Goal: Task Accomplishment & Management: Complete application form

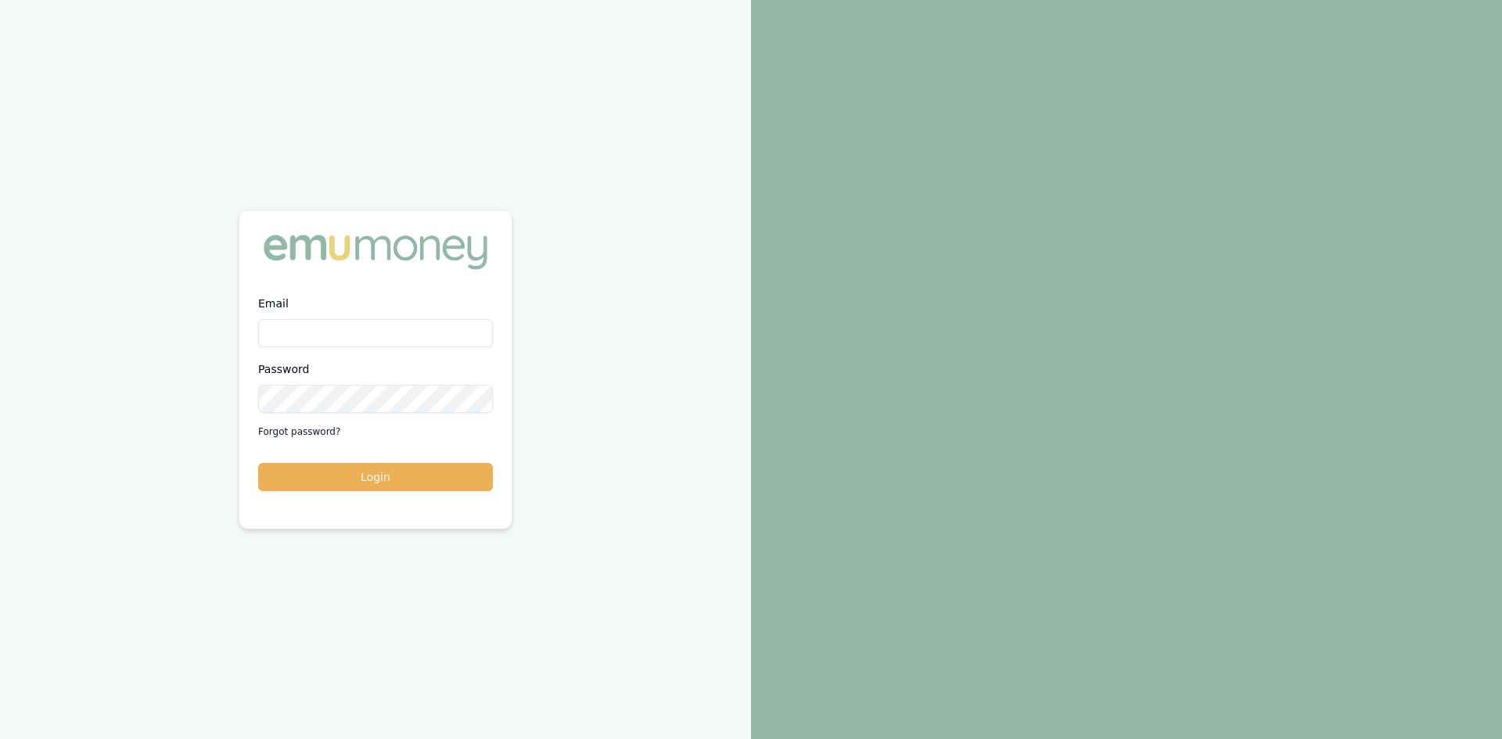
click at [342, 342] on input "Email" at bounding box center [375, 333] width 235 height 28
type input "wendy.fonseka@emumoney.com.au"
click at [437, 484] on button "Login" at bounding box center [375, 477] width 235 height 28
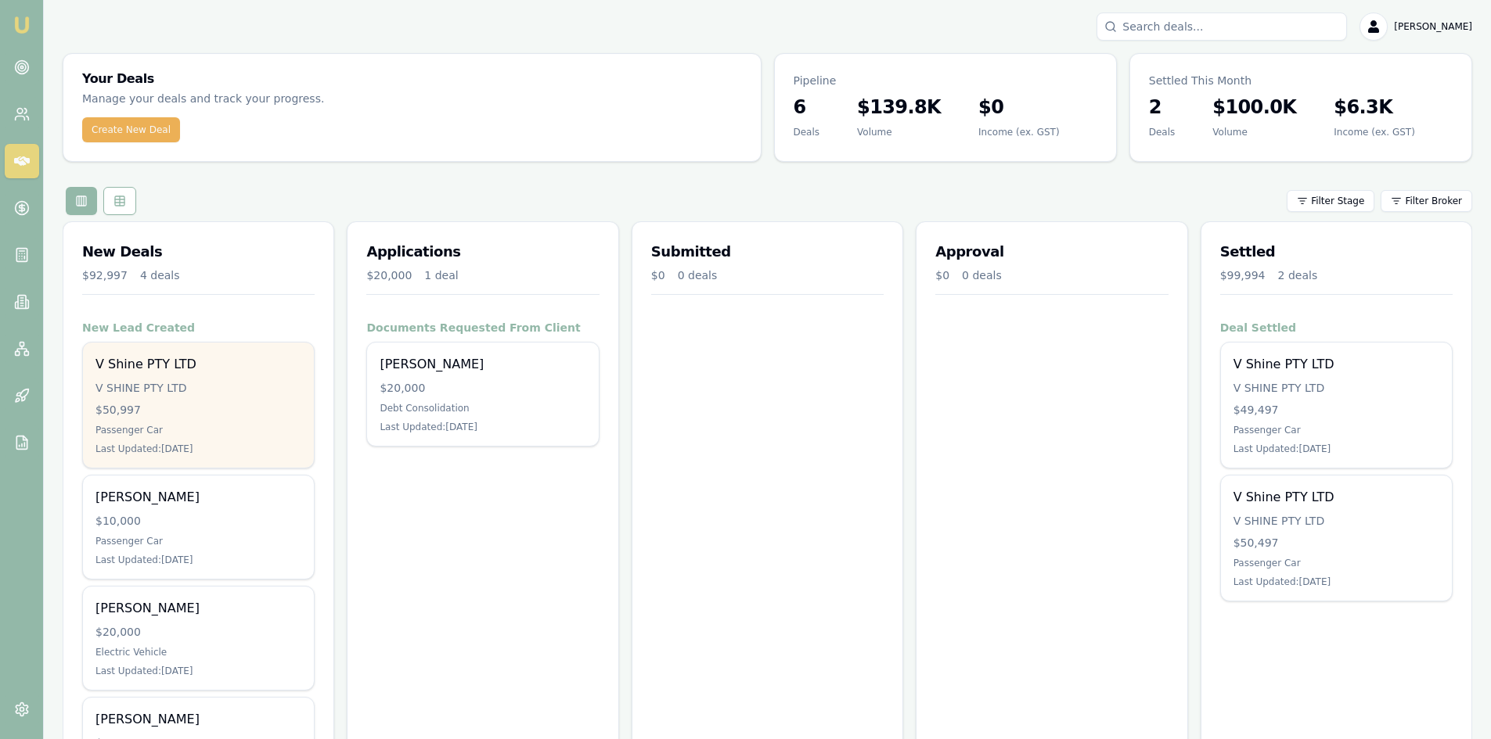
click at [228, 379] on div "V Shine PTY LTD V SHINE PTY LTD $50,997 Passenger Car Last Updated: 1 day ago" at bounding box center [198, 405] width 231 height 125
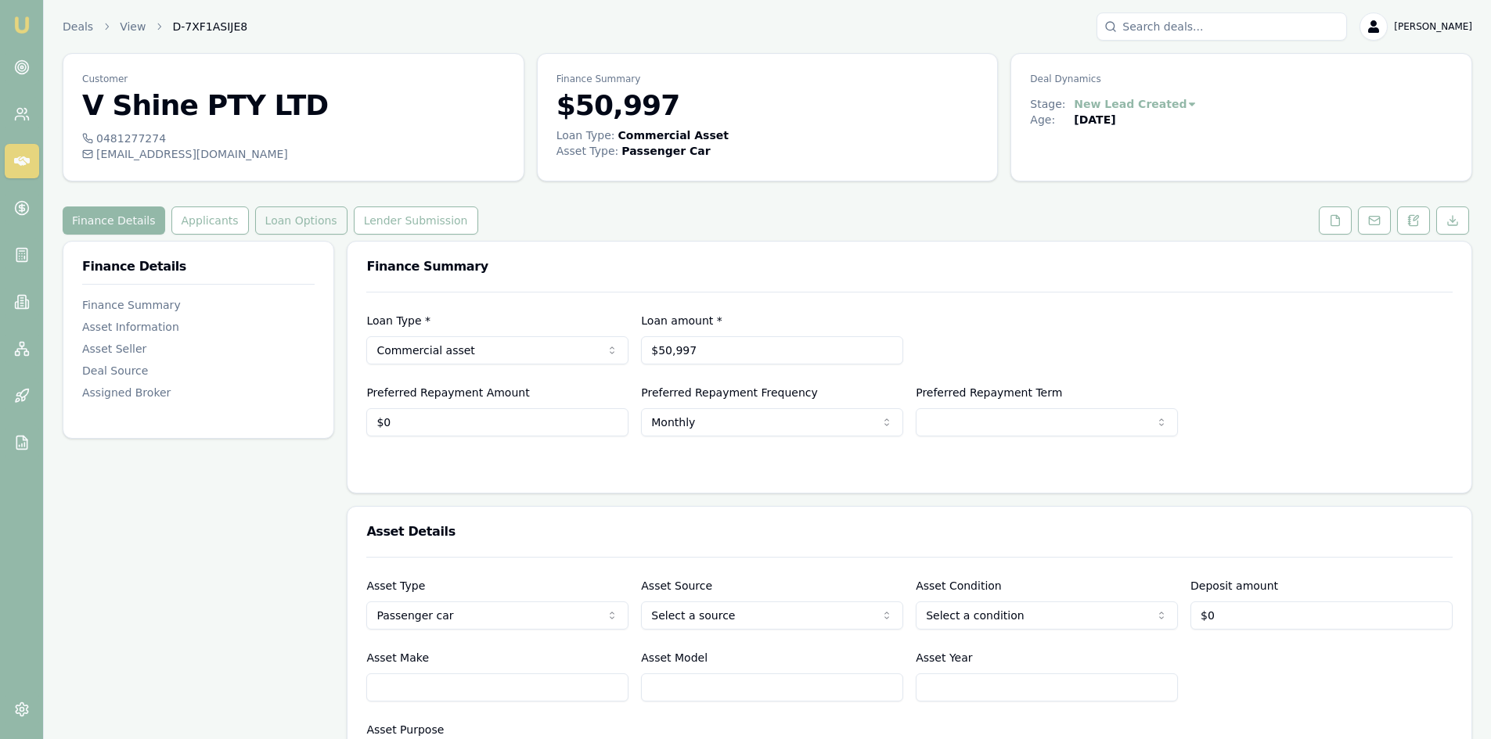
click at [296, 223] on button "Loan Options" at bounding box center [301, 221] width 92 height 28
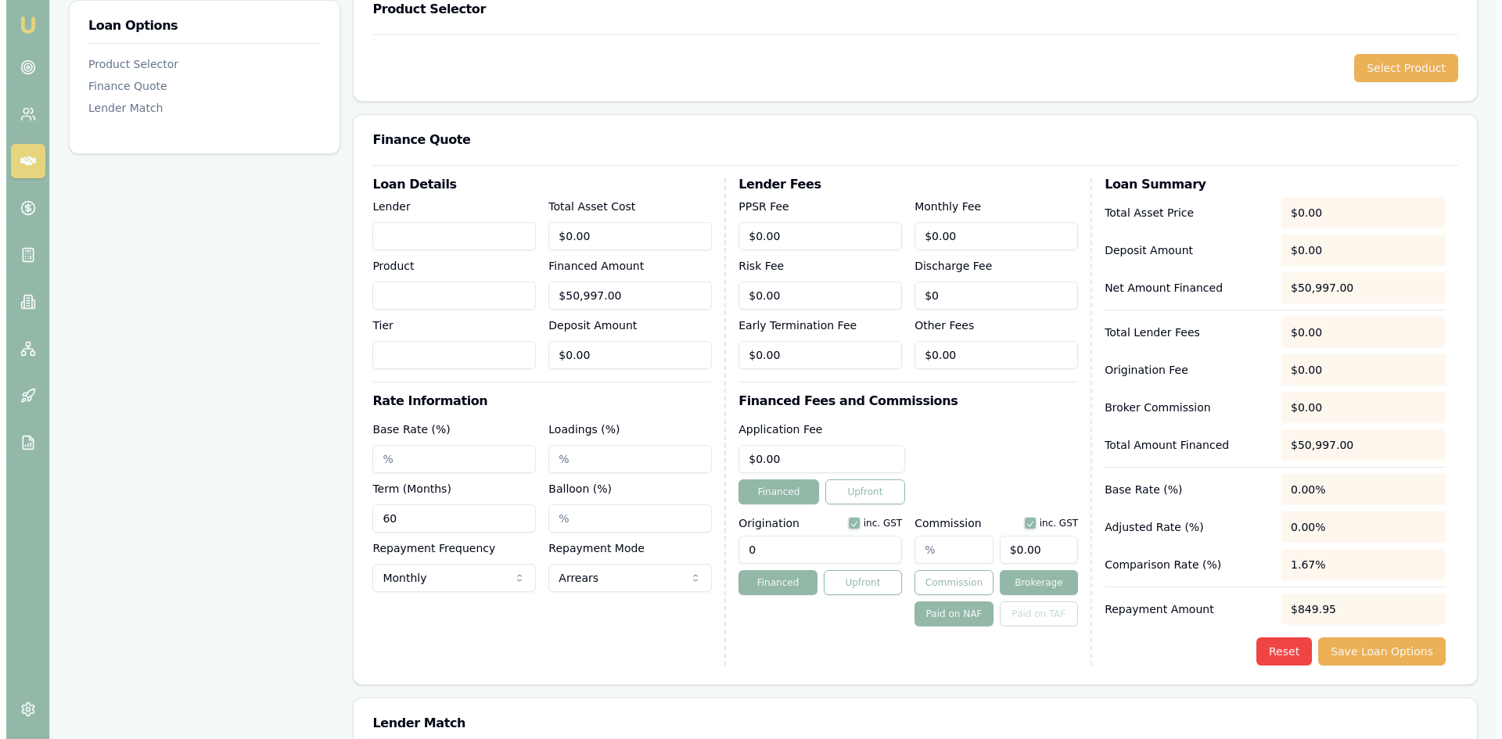
scroll to position [30, 0]
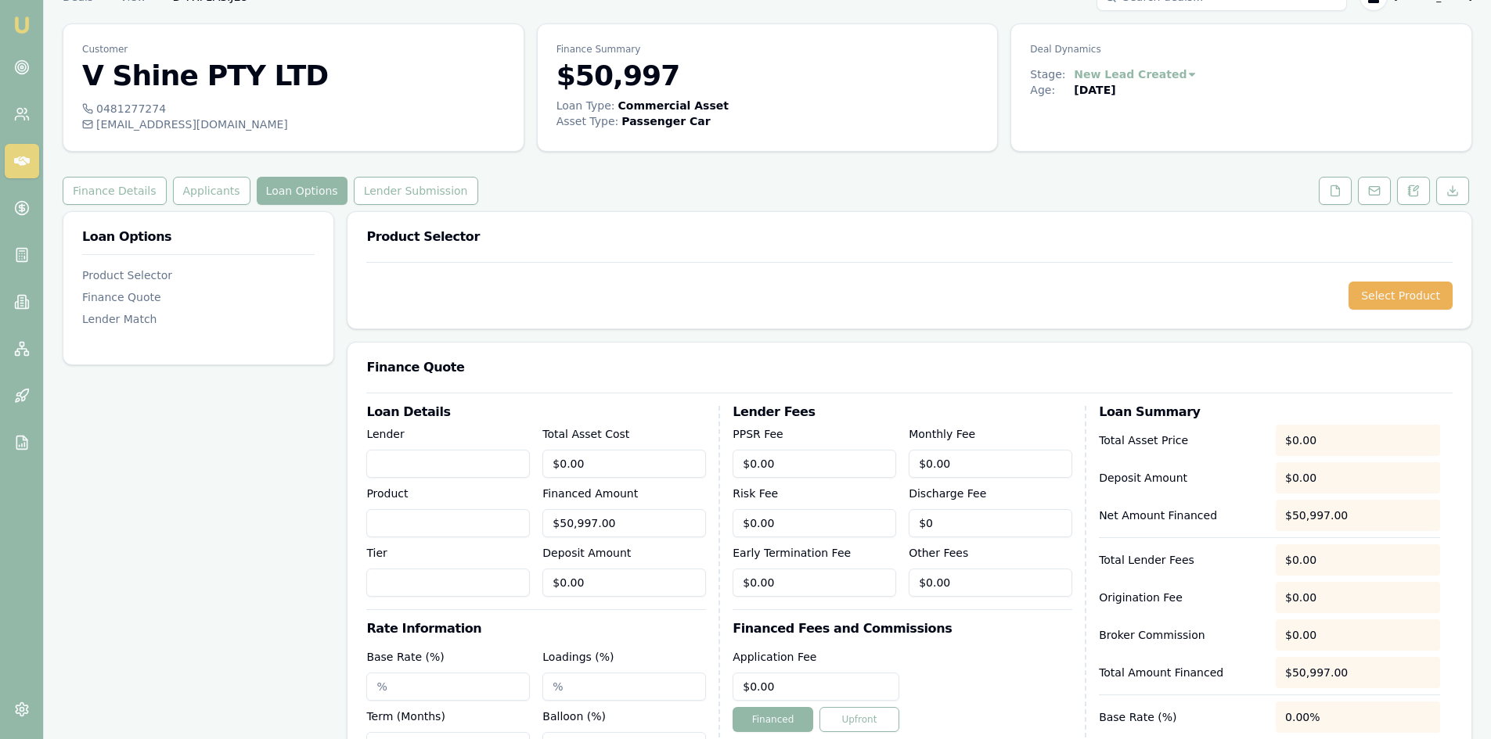
click at [455, 281] on div "Select Product" at bounding box center [909, 295] width 1124 height 67
click at [1397, 283] on button "Select Product" at bounding box center [1400, 296] width 104 height 28
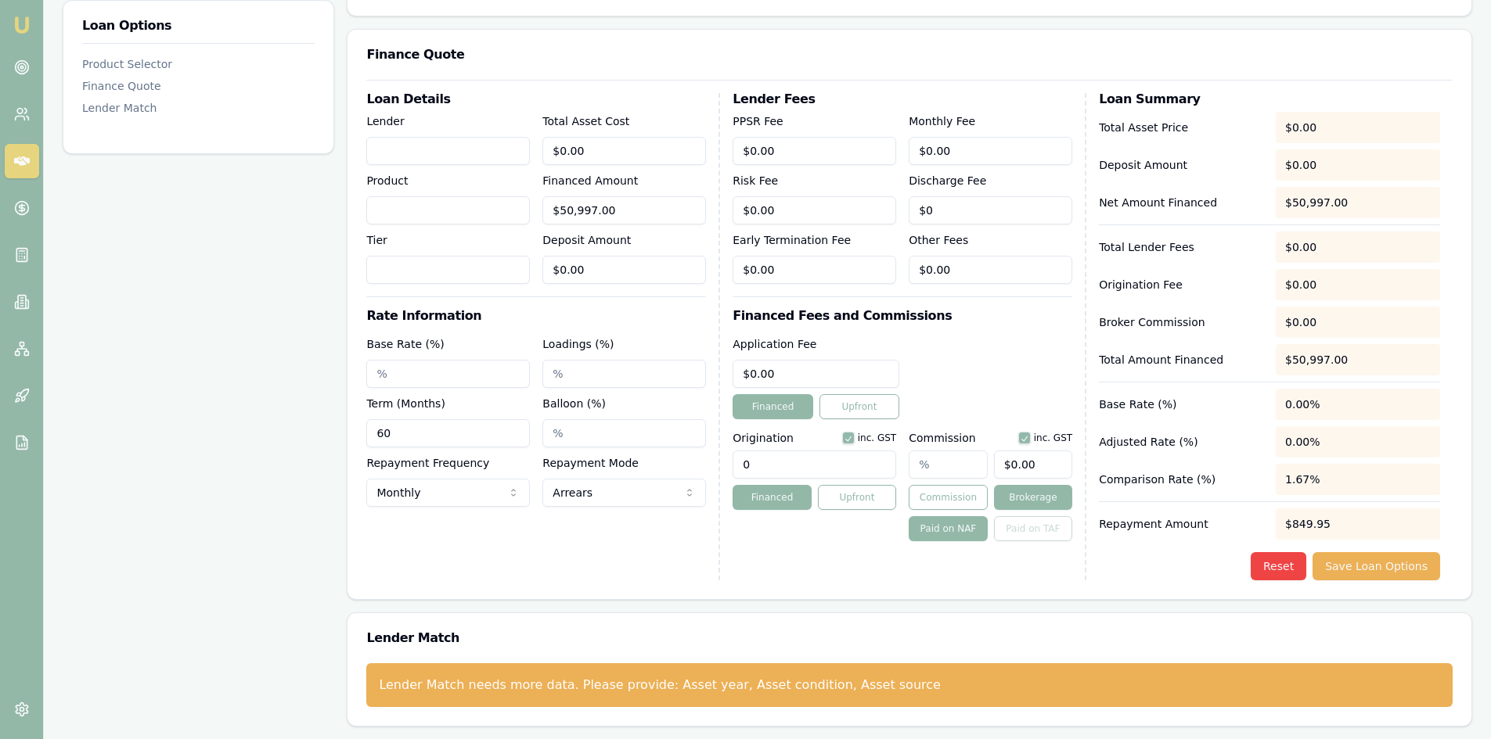
scroll to position [0, 0]
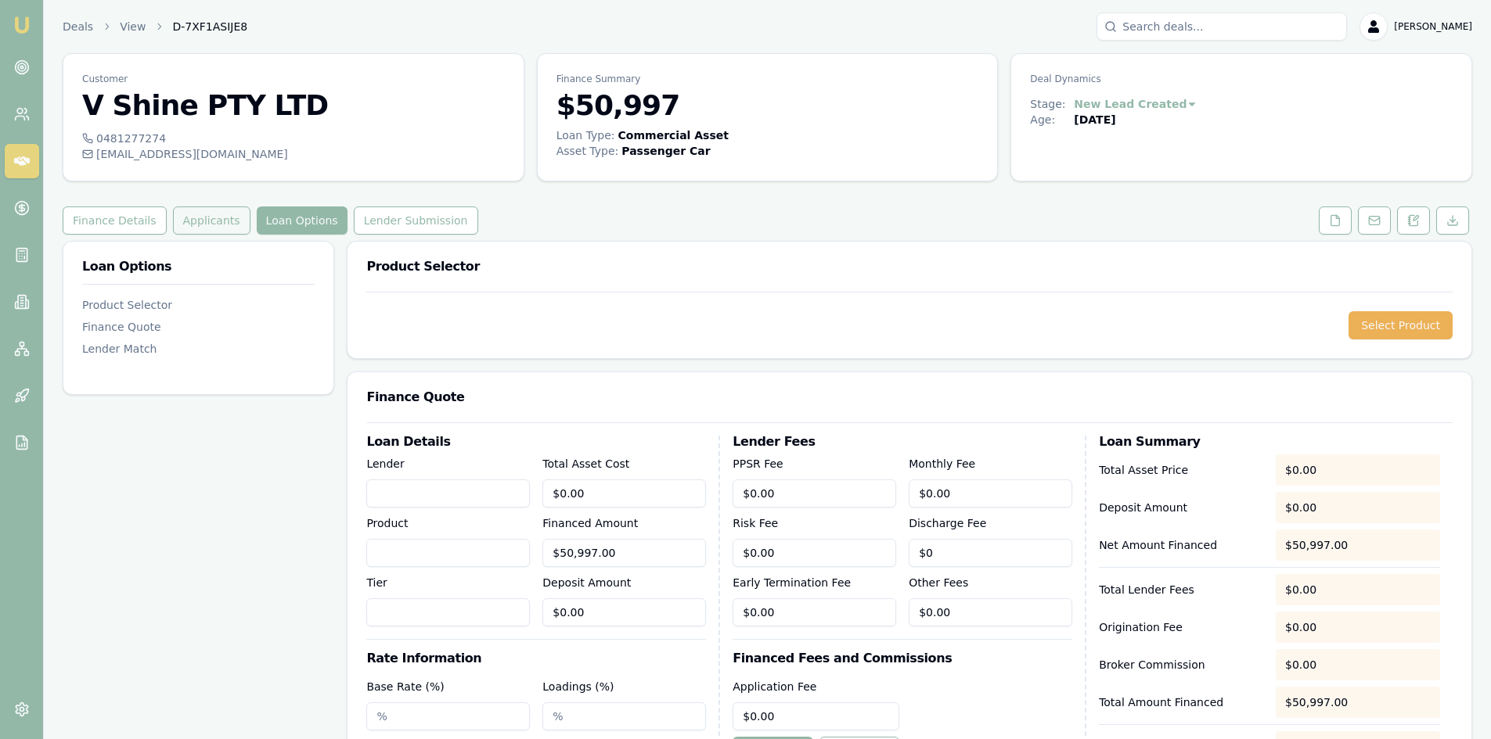
click at [209, 219] on button "Applicants" at bounding box center [211, 221] width 77 height 28
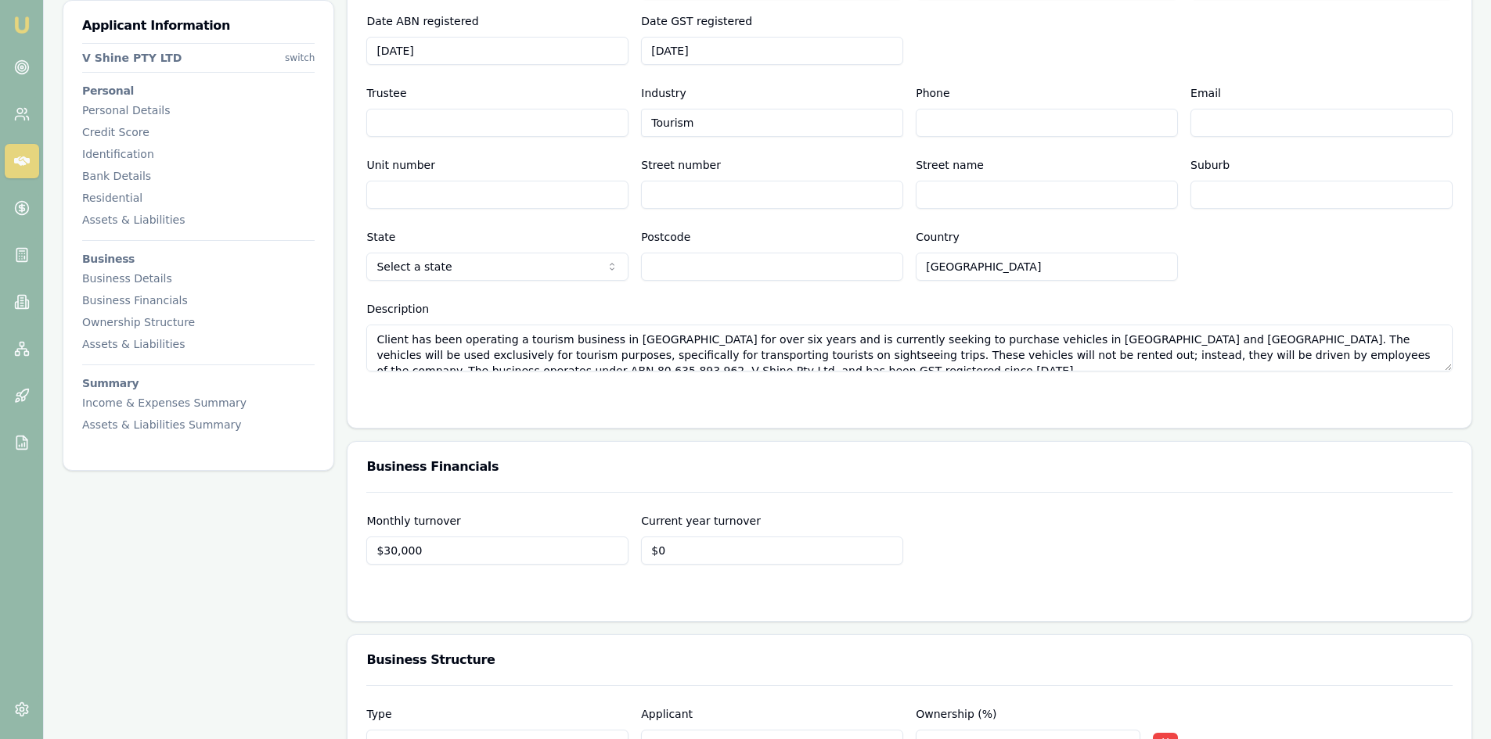
scroll to position [14, 0]
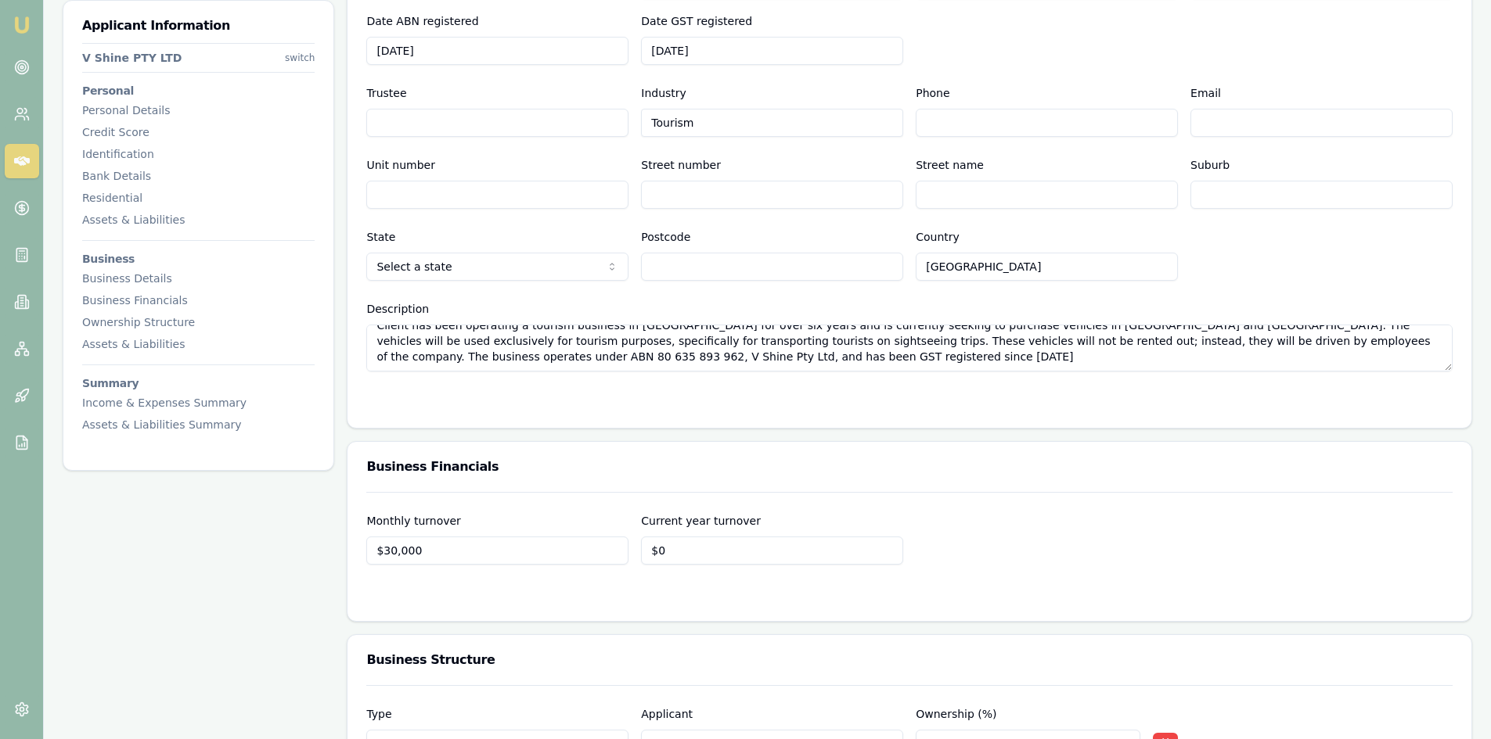
drag, startPoint x: 379, startPoint y: 341, endPoint x: 671, endPoint y: 366, distance: 292.9
click at [671, 366] on textarea "Client has been operating a tourism business in [GEOGRAPHIC_DATA] for over six …" at bounding box center [909, 348] width 1086 height 47
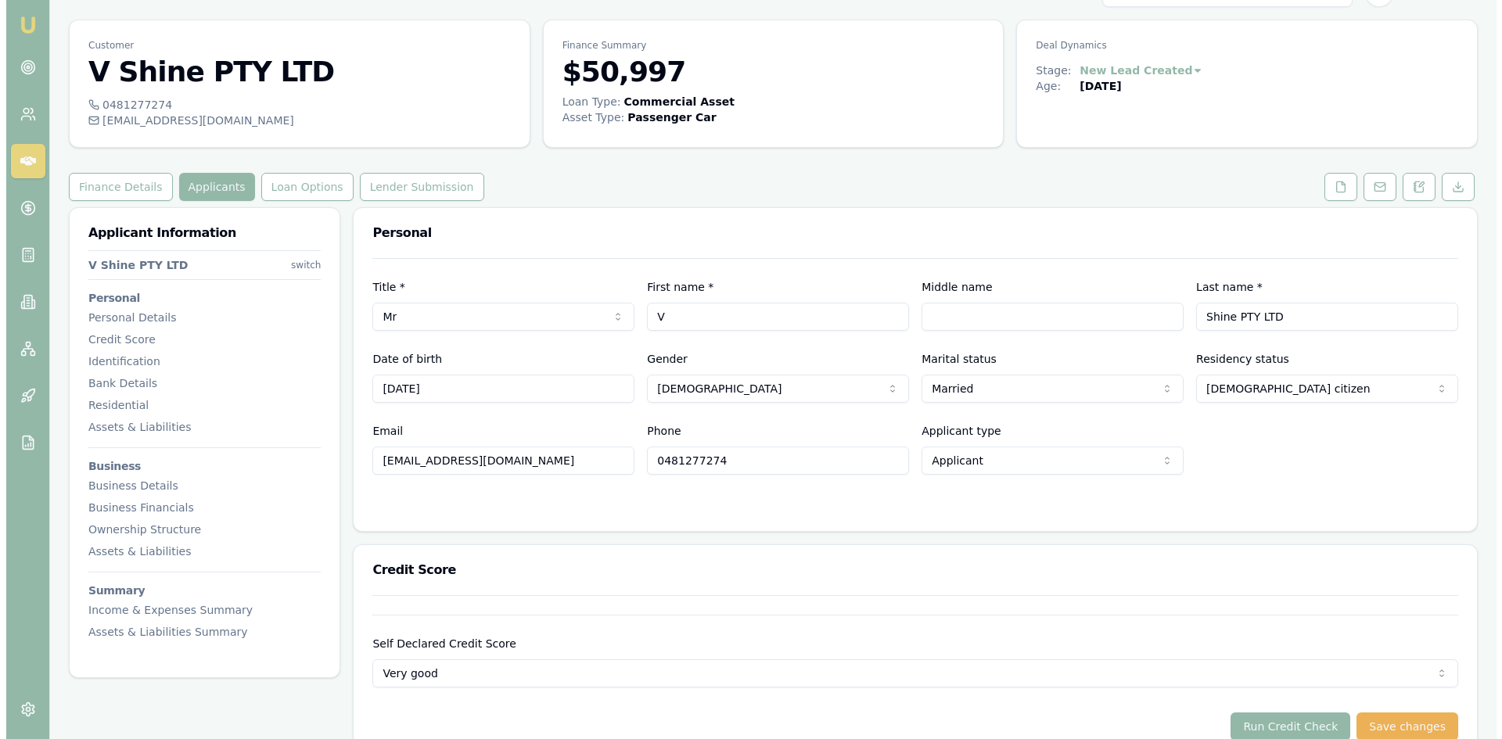
scroll to position [0, 0]
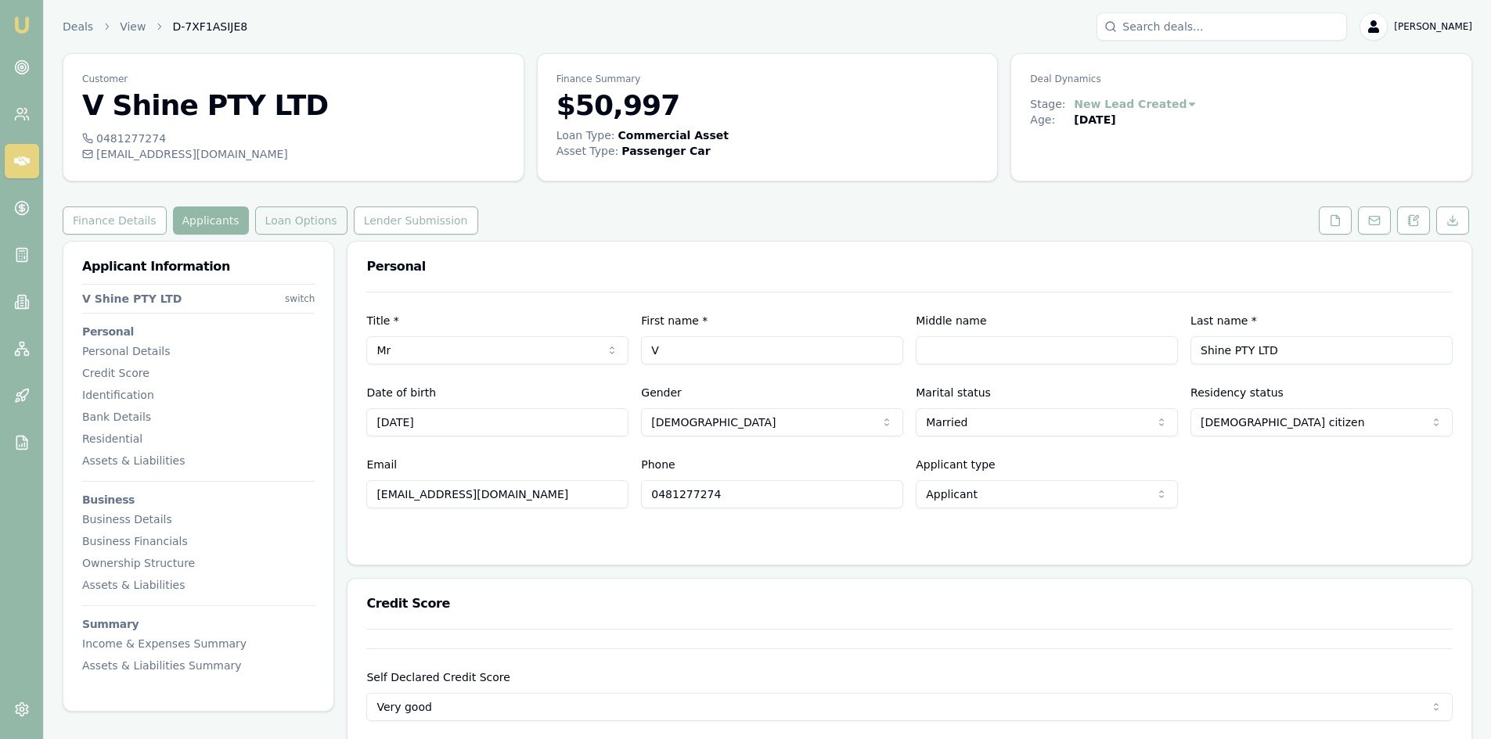
click at [299, 226] on button "Loan Options" at bounding box center [301, 221] width 92 height 28
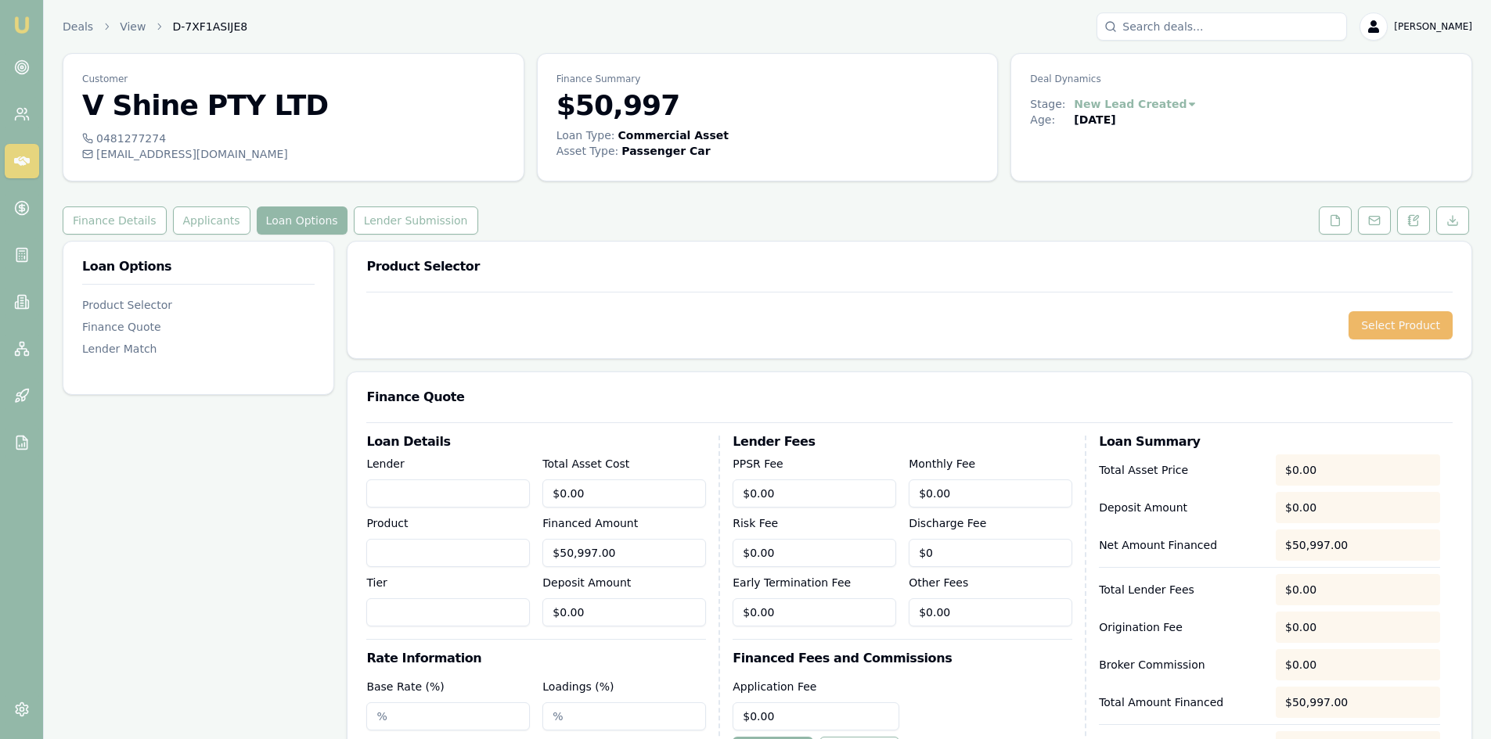
click at [1389, 323] on button "Select Product" at bounding box center [1400, 325] width 104 height 28
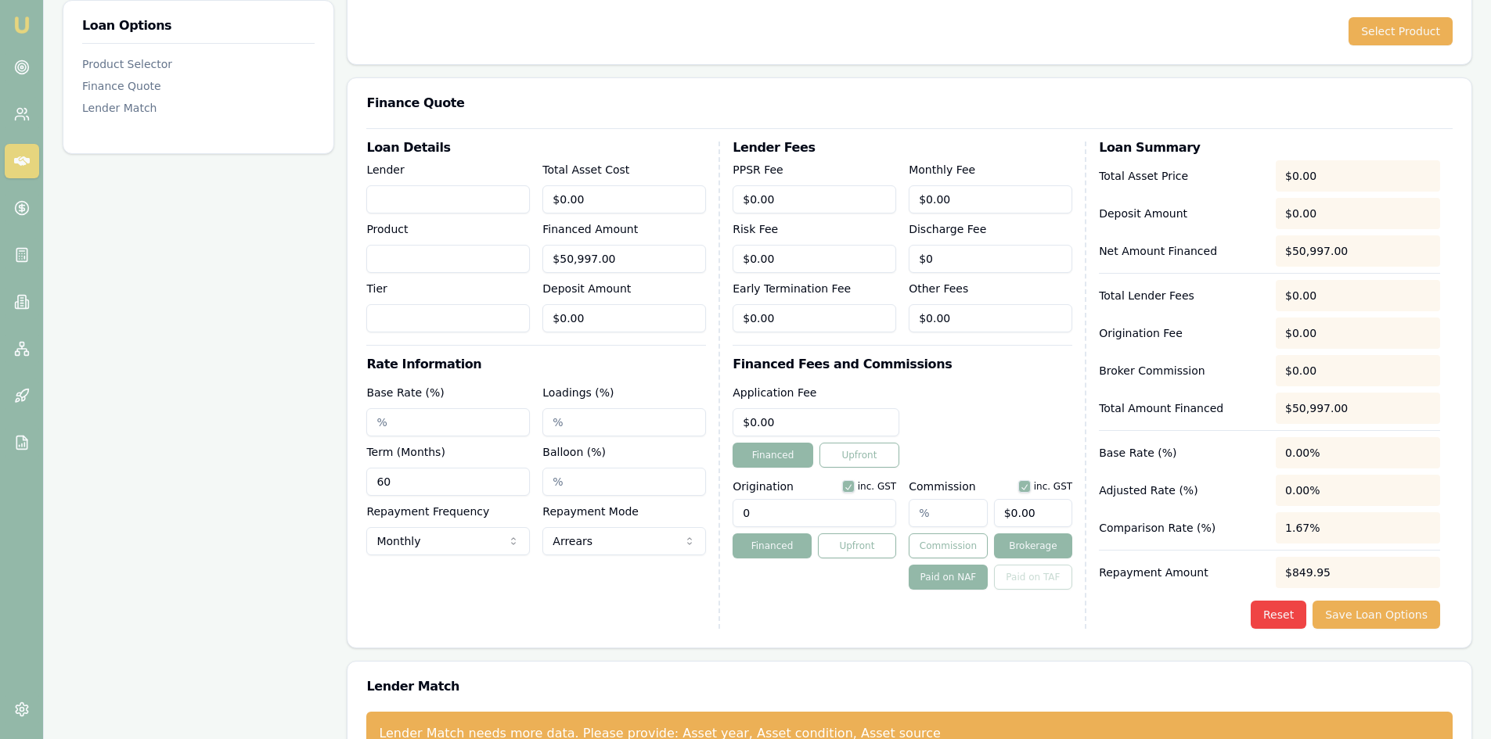
scroll to position [313, 0]
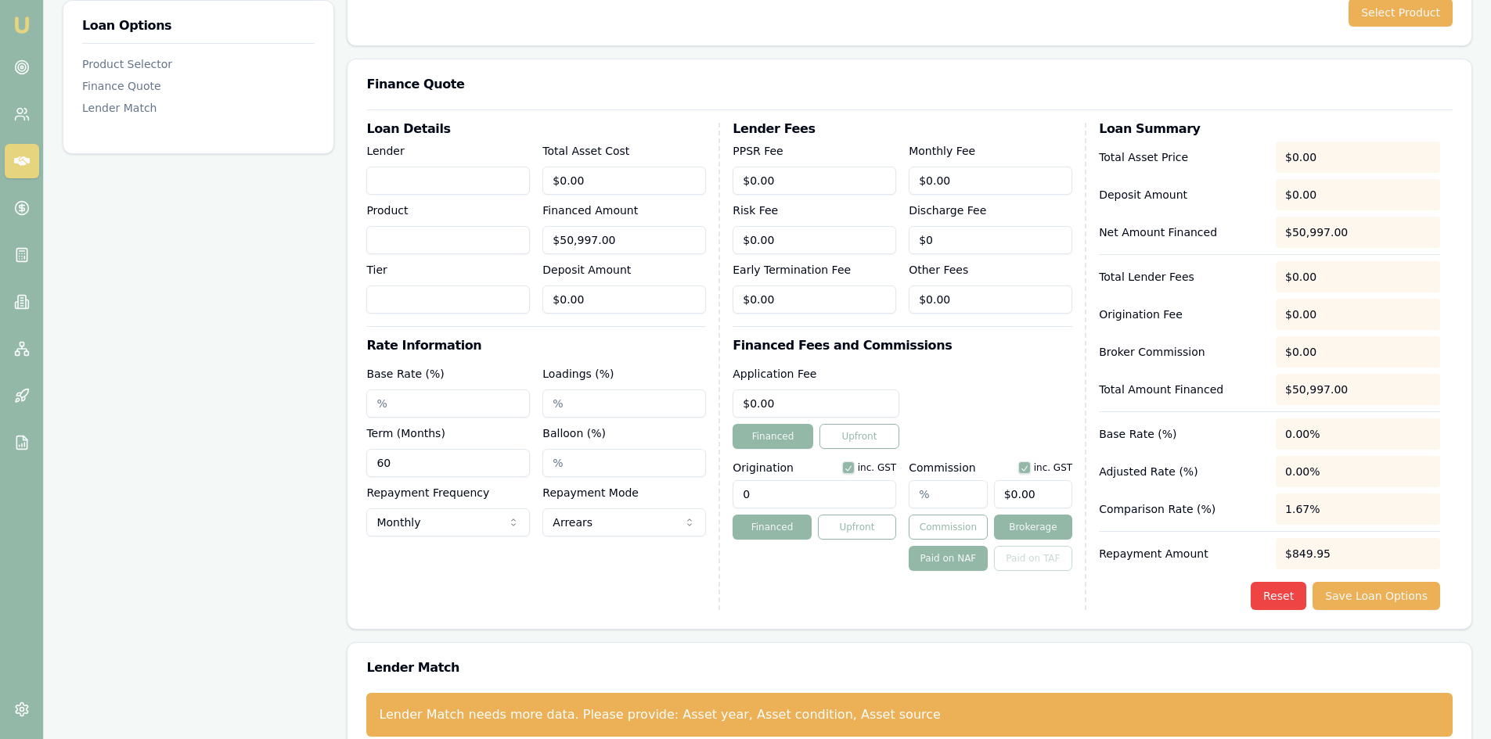
click at [445, 182] on input "Lender" at bounding box center [448, 181] width 164 height 28
click at [414, 397] on input "Base Rate (%)" at bounding box center [448, 404] width 164 height 28
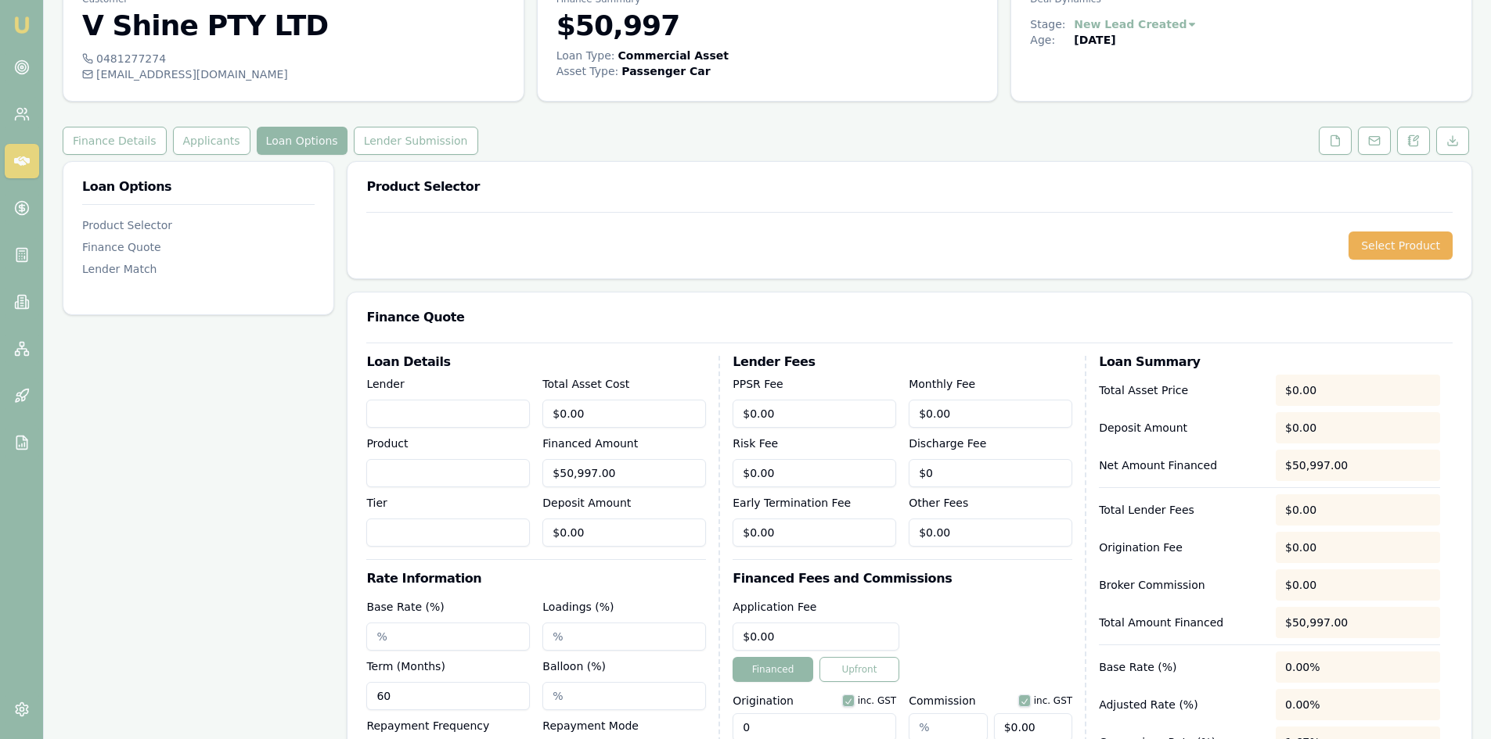
scroll to position [0, 0]
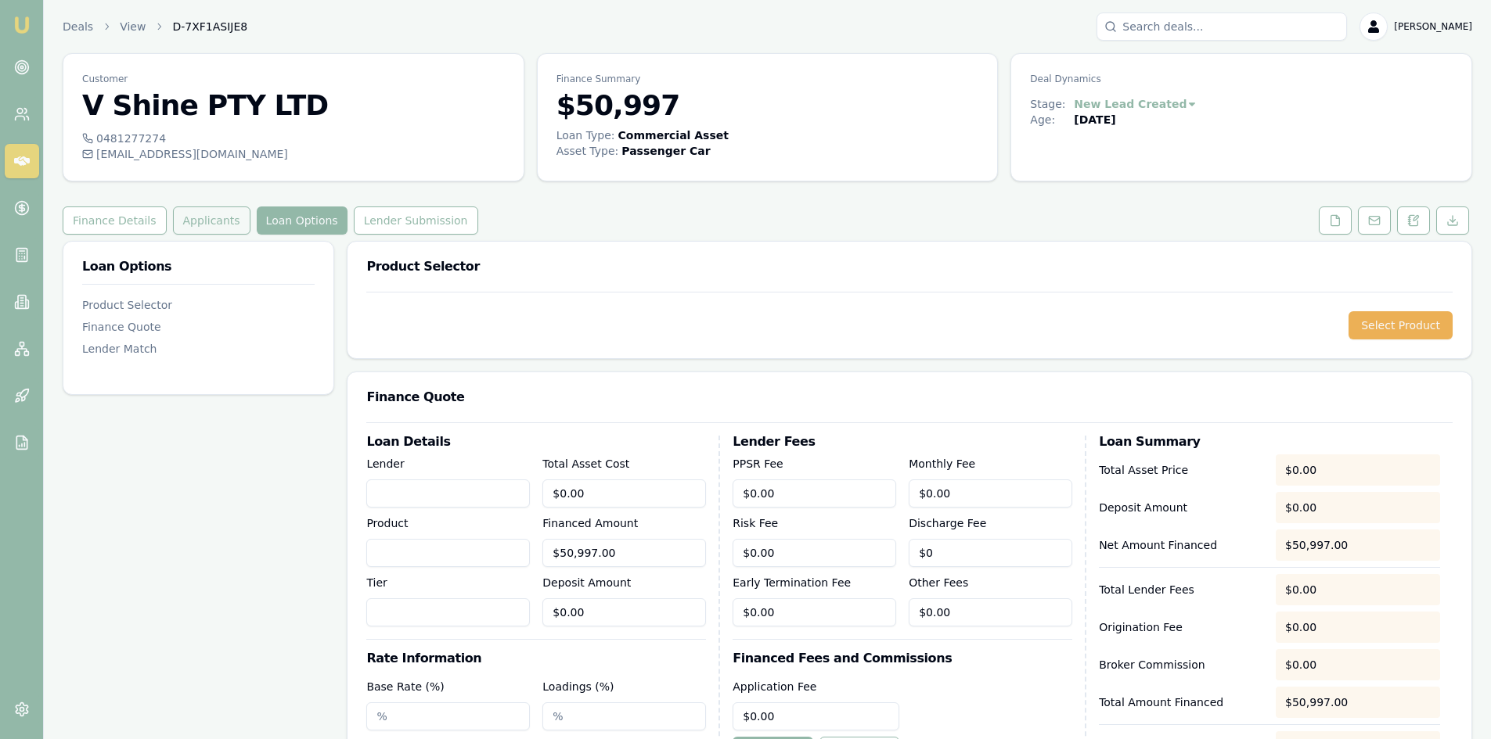
click at [200, 231] on button "Applicants" at bounding box center [211, 221] width 77 height 28
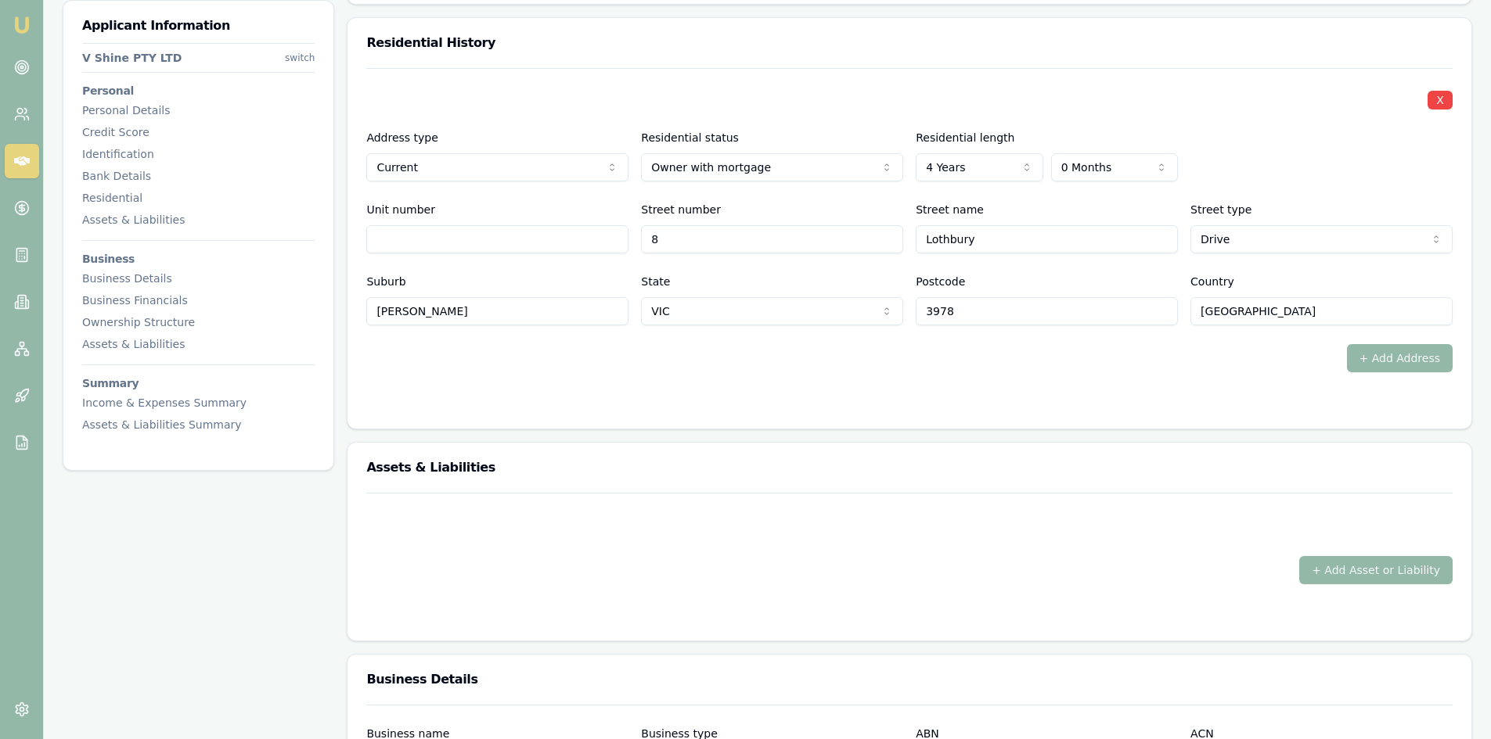
scroll to position [1301, 0]
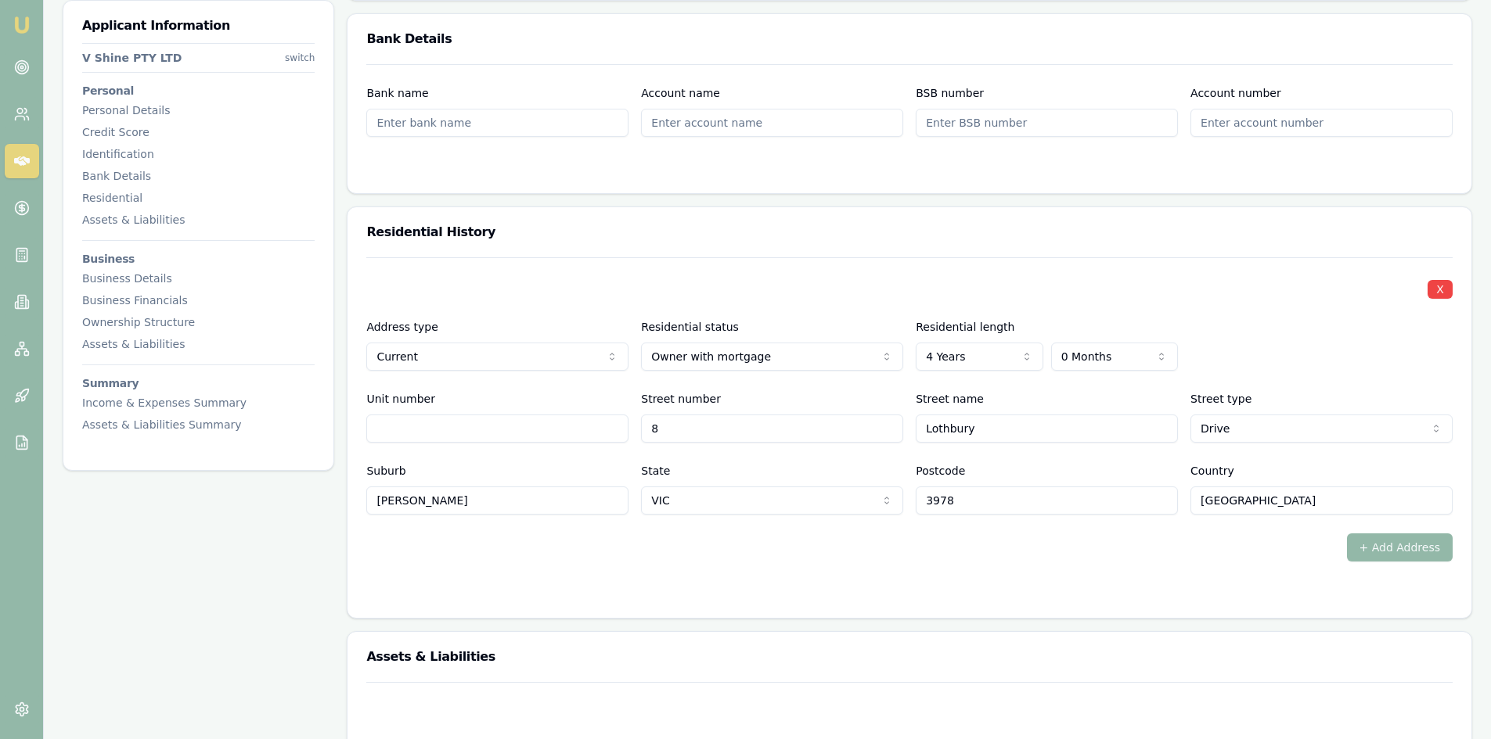
click at [161, 117] on nav "V Shine PTY LTD switch Personal Personal Details Credit Score Identification Ba…" at bounding box center [198, 235] width 232 height 396
click at [150, 115] on div "Personal Details" at bounding box center [198, 111] width 232 height 16
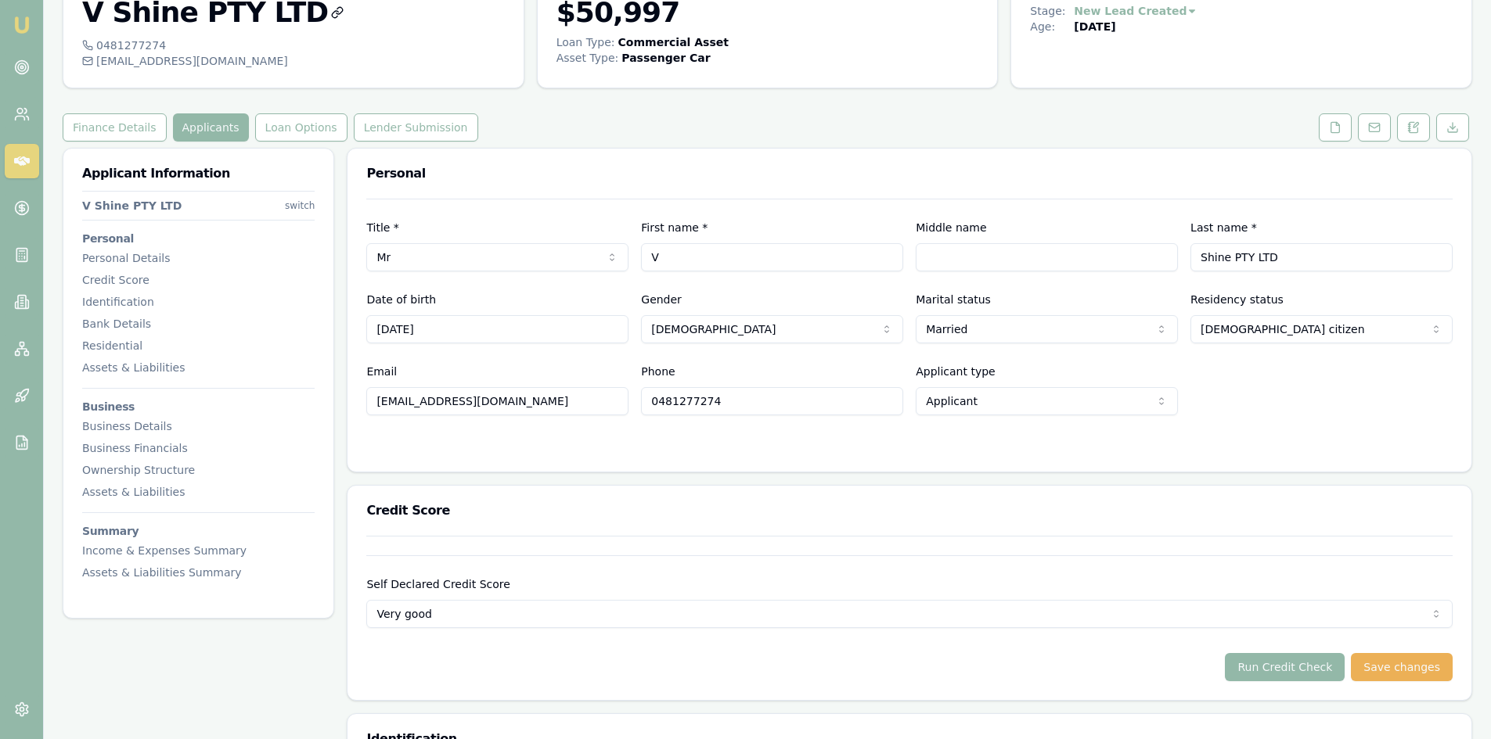
scroll to position [0, 0]
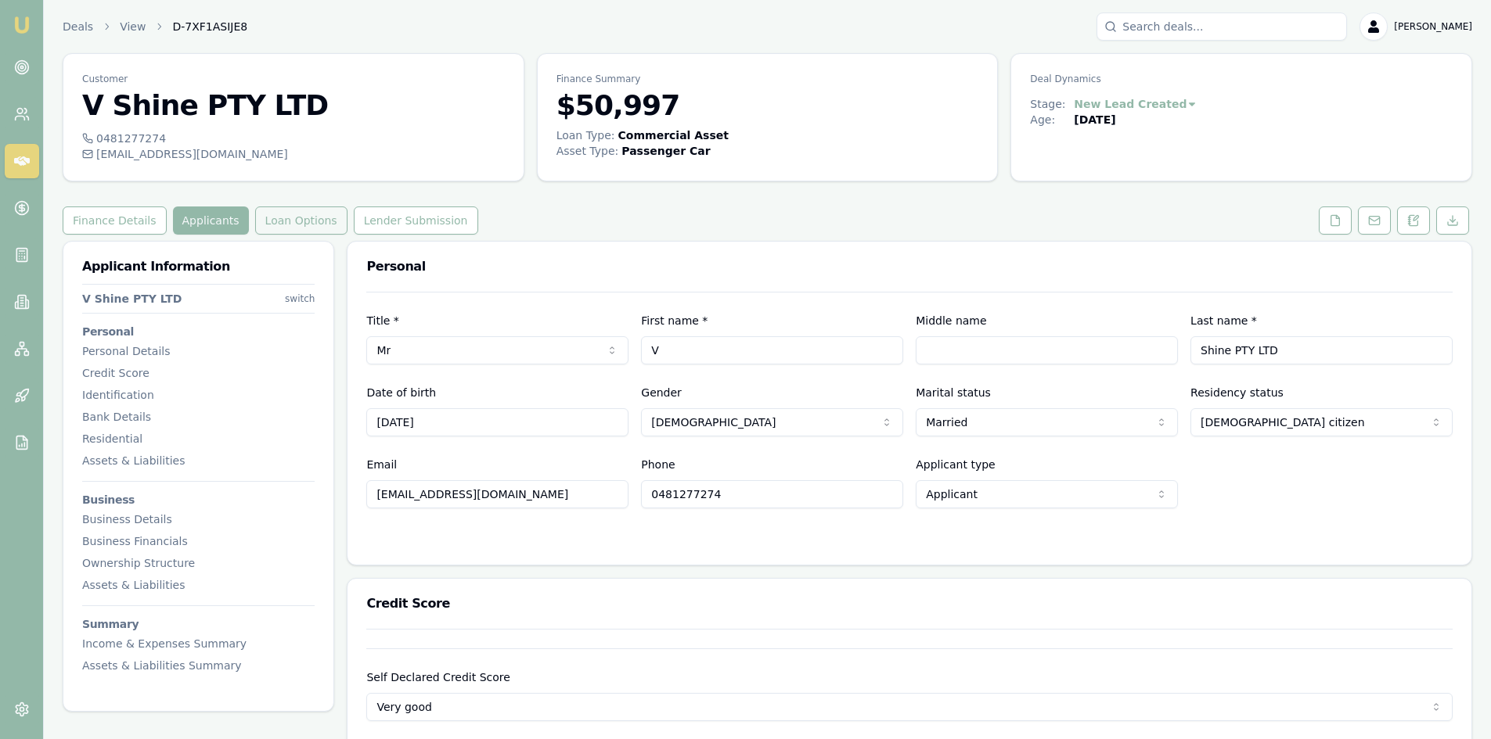
click at [275, 215] on button "Loan Options" at bounding box center [301, 221] width 92 height 28
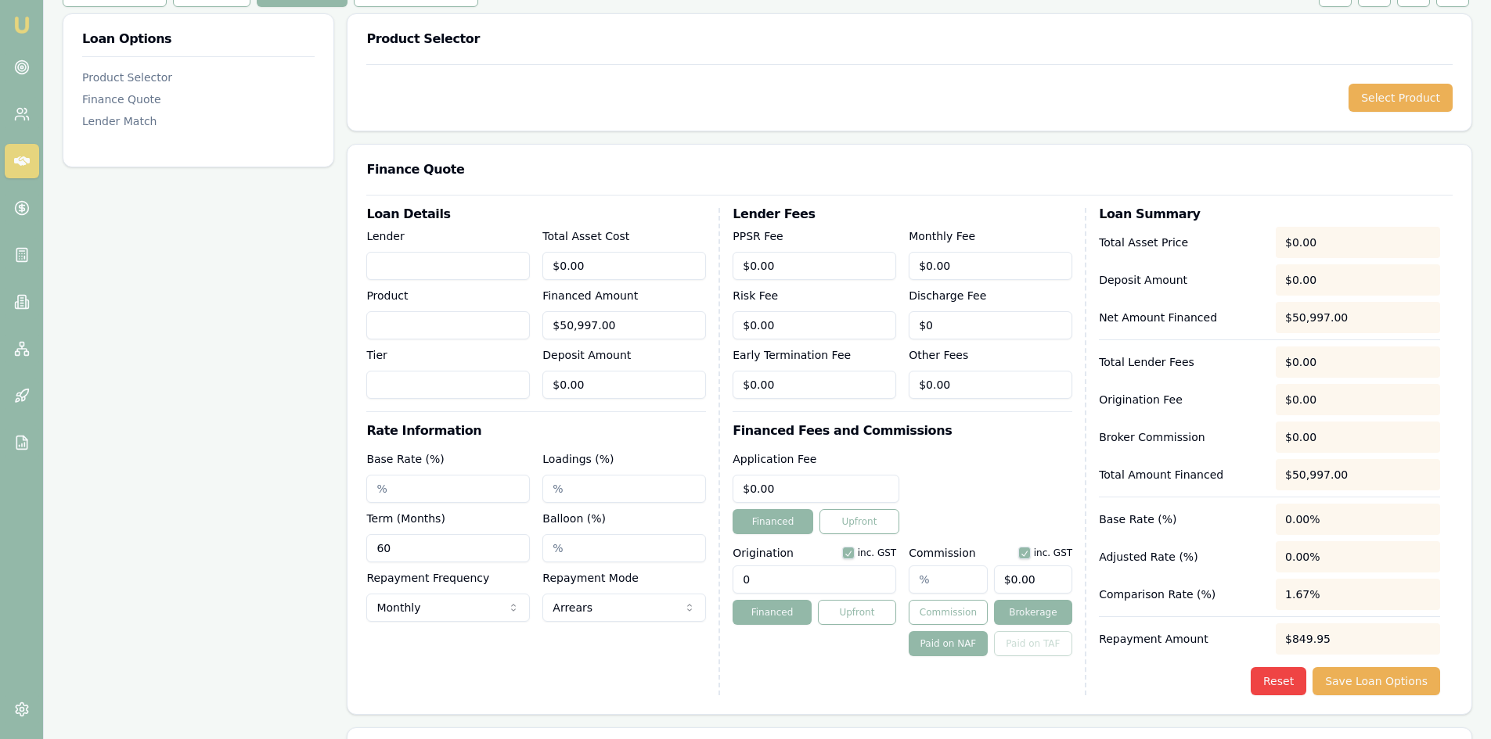
scroll to position [343, 0]
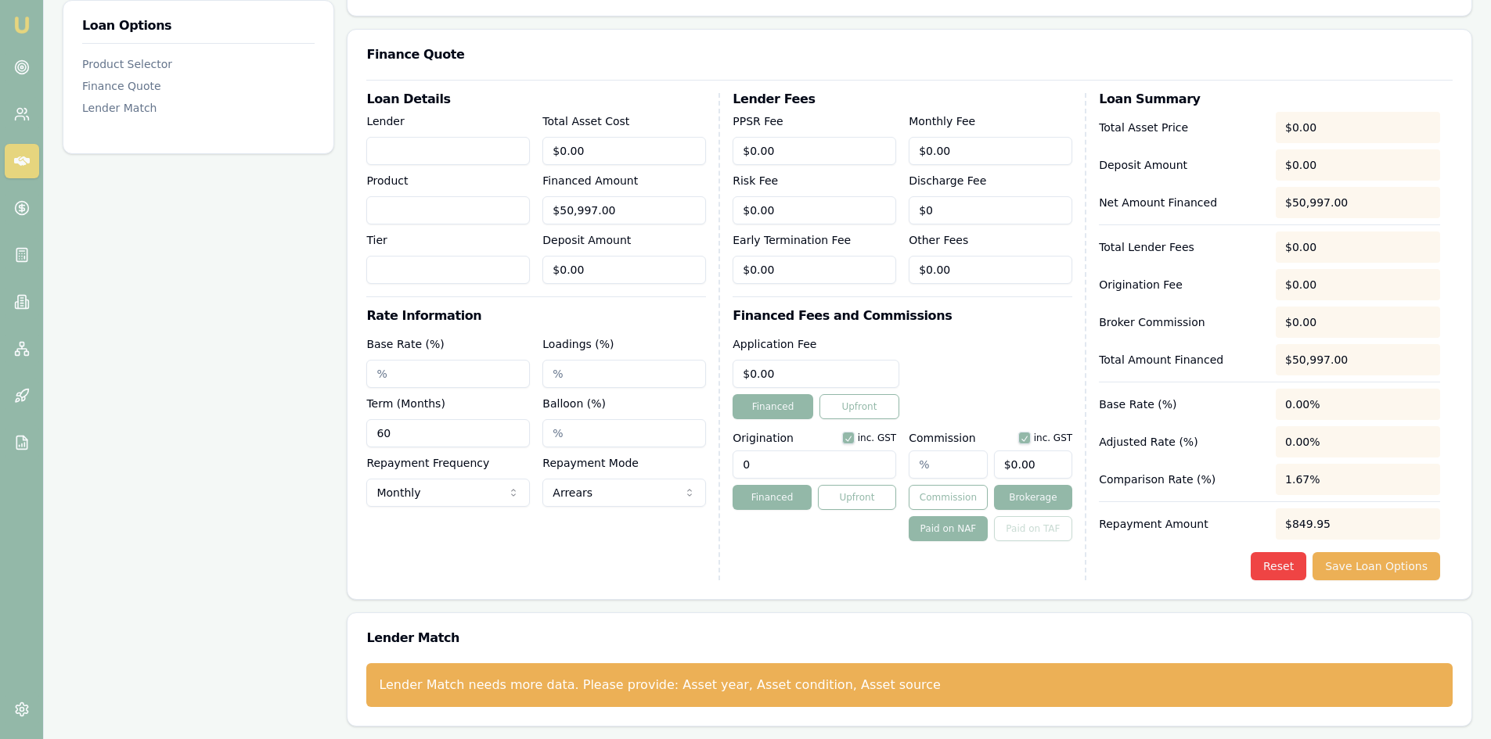
click at [784, 458] on input "0" at bounding box center [814, 465] width 164 height 28
type input "0.00"
click at [463, 438] on input "60" at bounding box center [448, 433] width 164 height 28
drag, startPoint x: 338, startPoint y: 438, endPoint x: 299, endPoint y: 430, distance: 40.1
click at [299, 430] on div "Loan Options Product Selector Finance Quote Lender Match Product Selector Selec…" at bounding box center [767, 312] width 1409 height 829
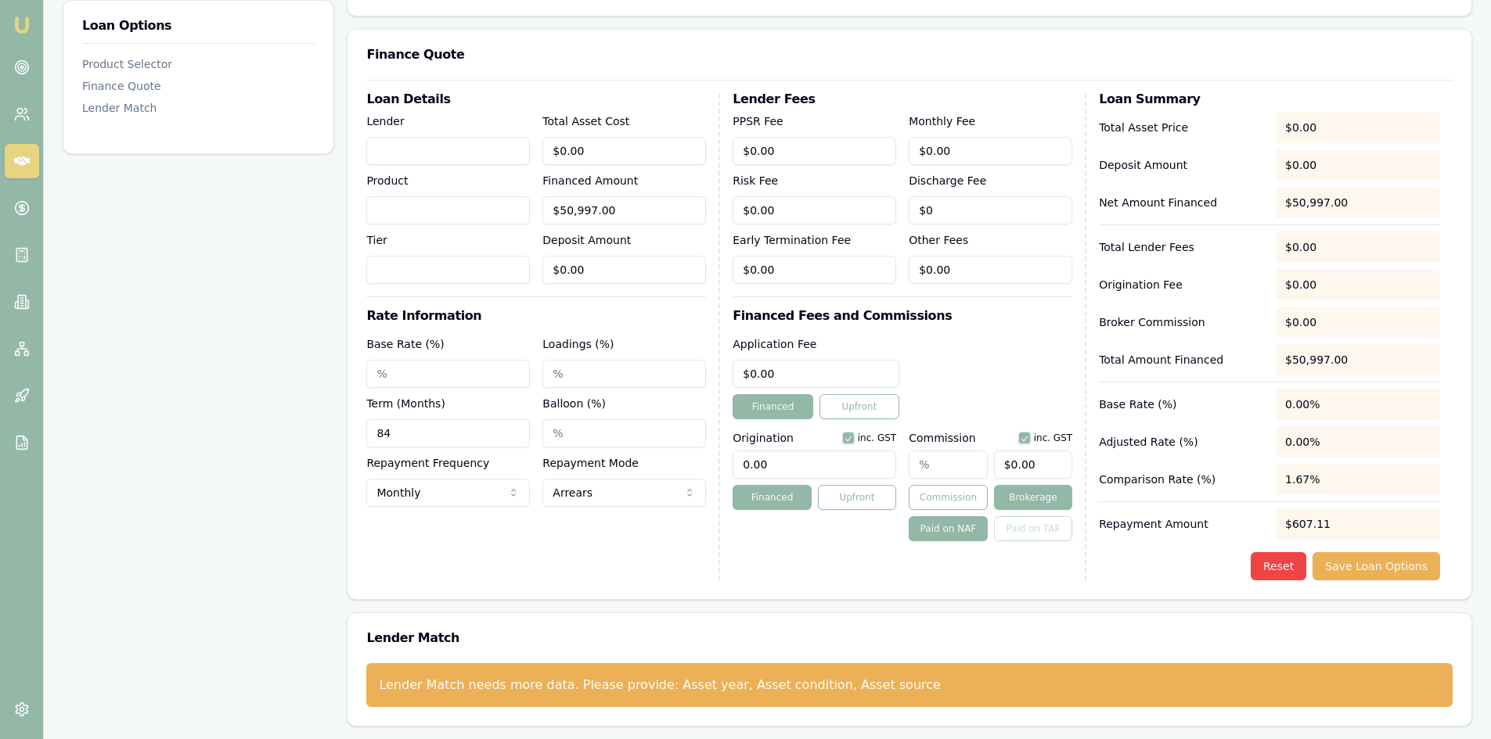
type input "84"
click at [323, 473] on div "Loan Options Product Selector Finance Quote Lender Match" at bounding box center [199, 312] width 272 height 829
click at [408, 137] on input "Lender" at bounding box center [448, 151] width 164 height 28
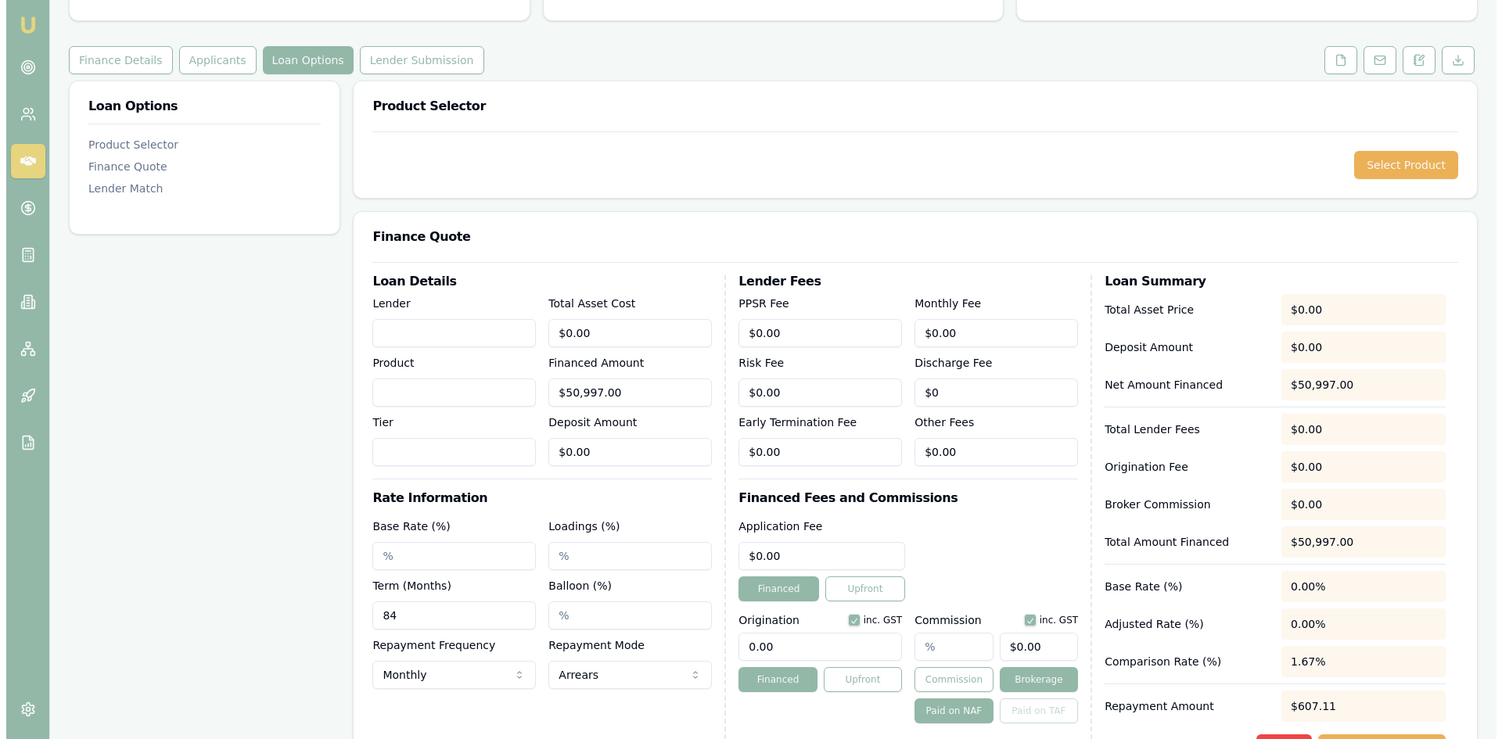
scroll to position [0, 0]
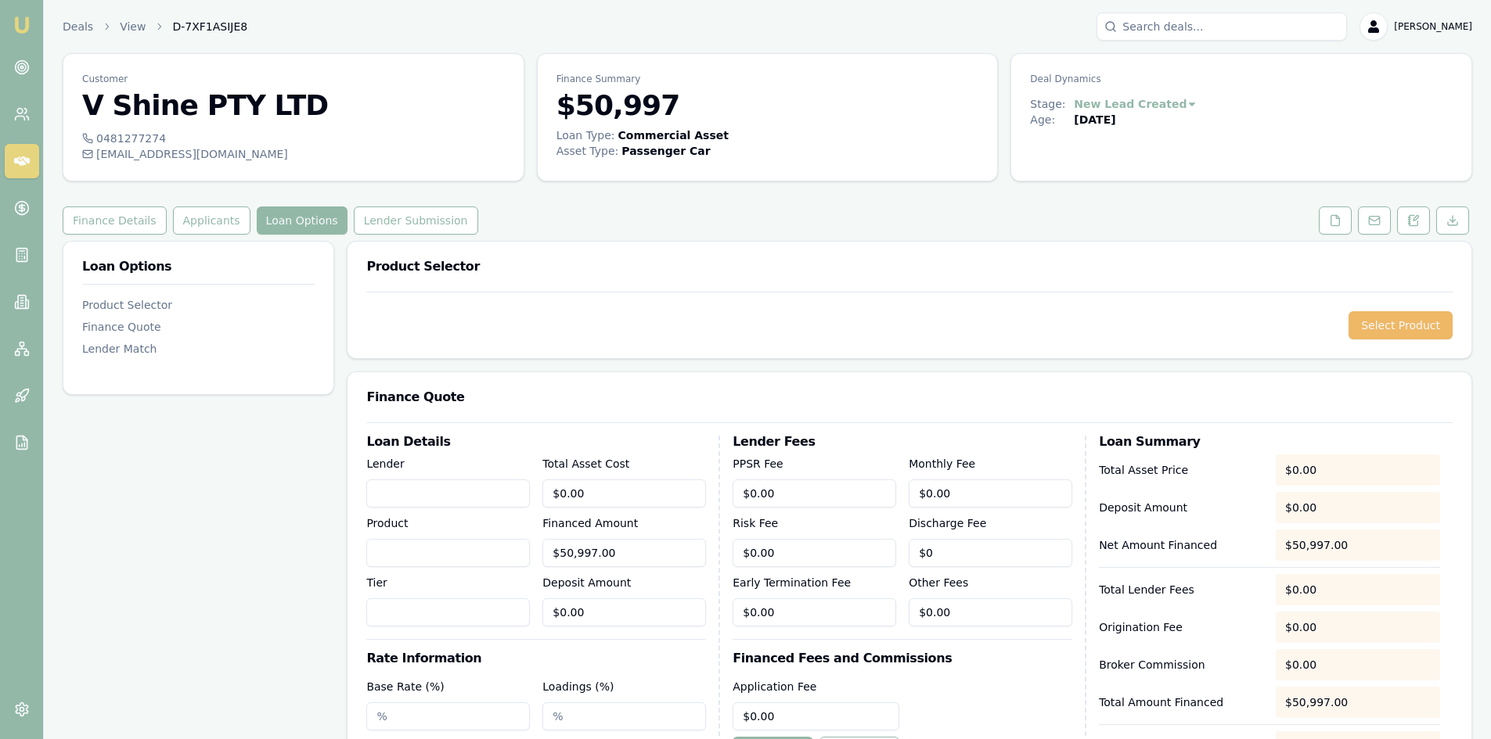
click at [1388, 335] on button "Select Product" at bounding box center [1400, 325] width 104 height 28
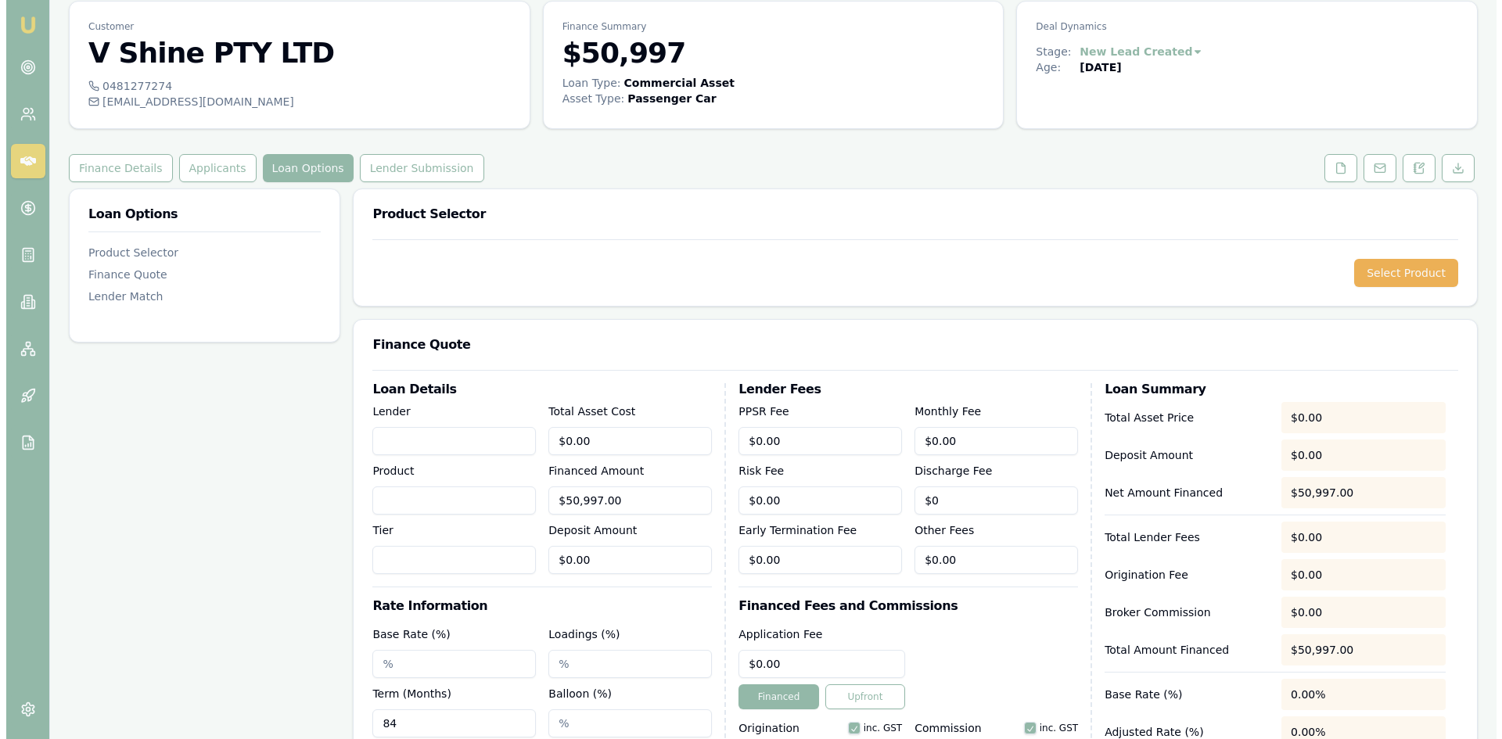
scroll to position [78, 0]
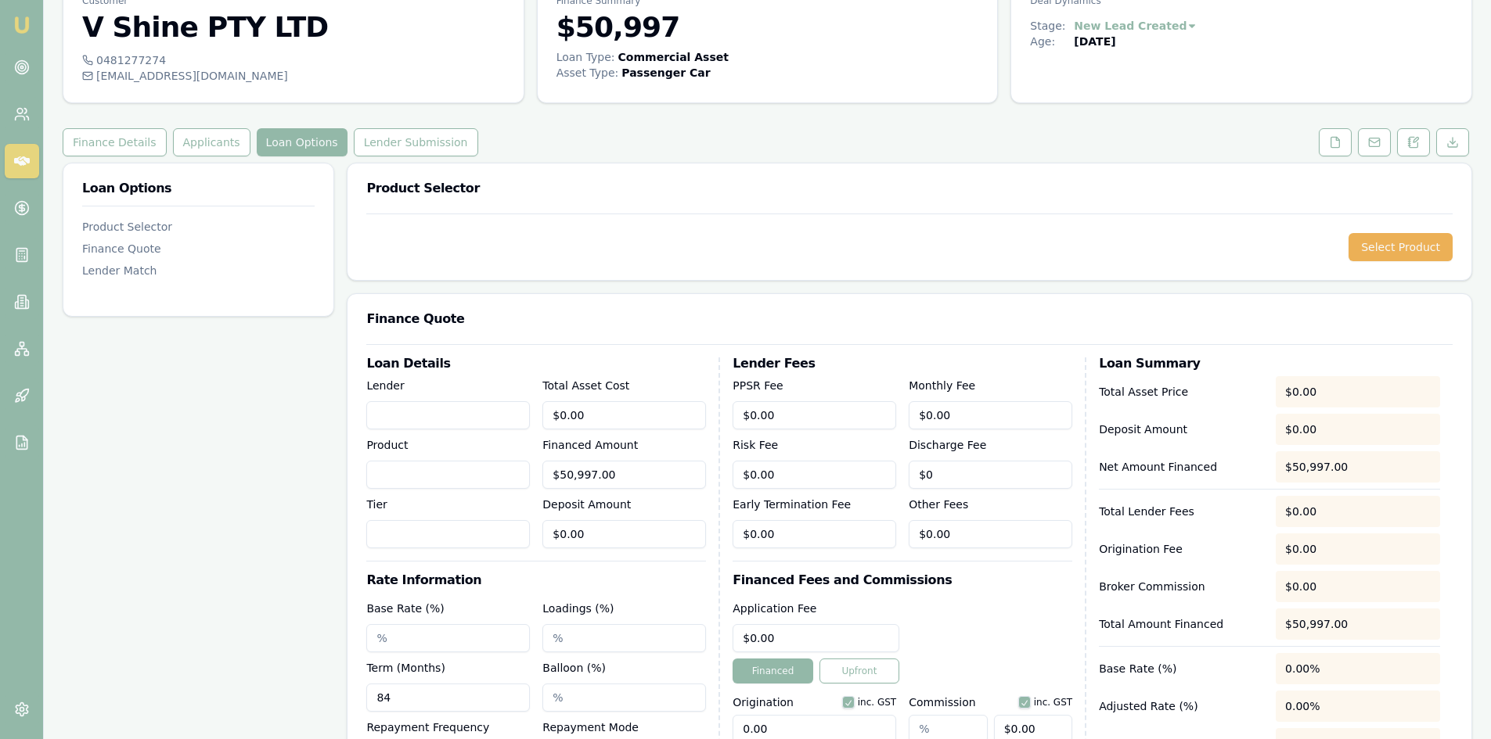
click at [549, 225] on div "Select Product" at bounding box center [909, 247] width 1124 height 67
click at [1388, 232] on div "Select Product" at bounding box center [909, 247] width 1124 height 67
click at [1388, 248] on button "Select Product" at bounding box center [1400, 247] width 104 height 28
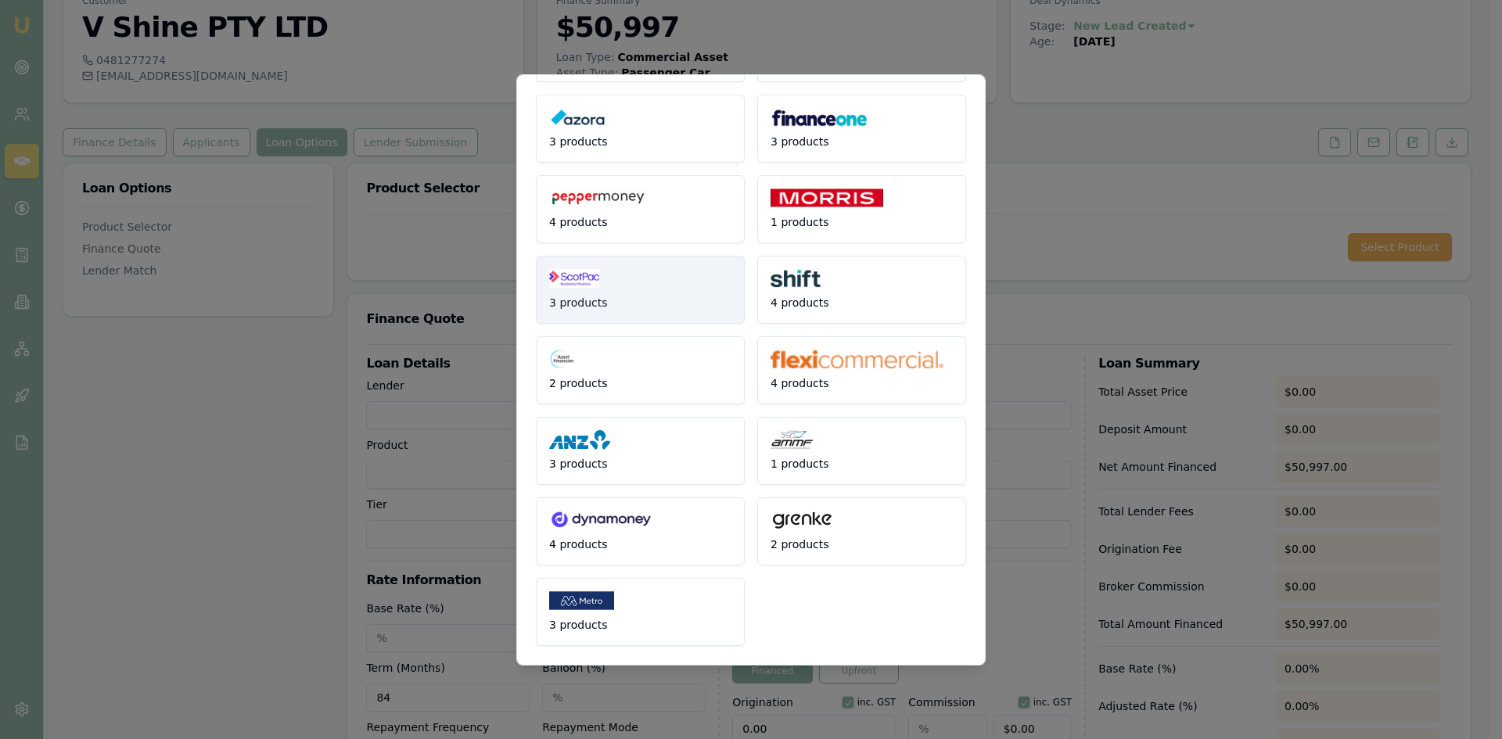
scroll to position [0, 0]
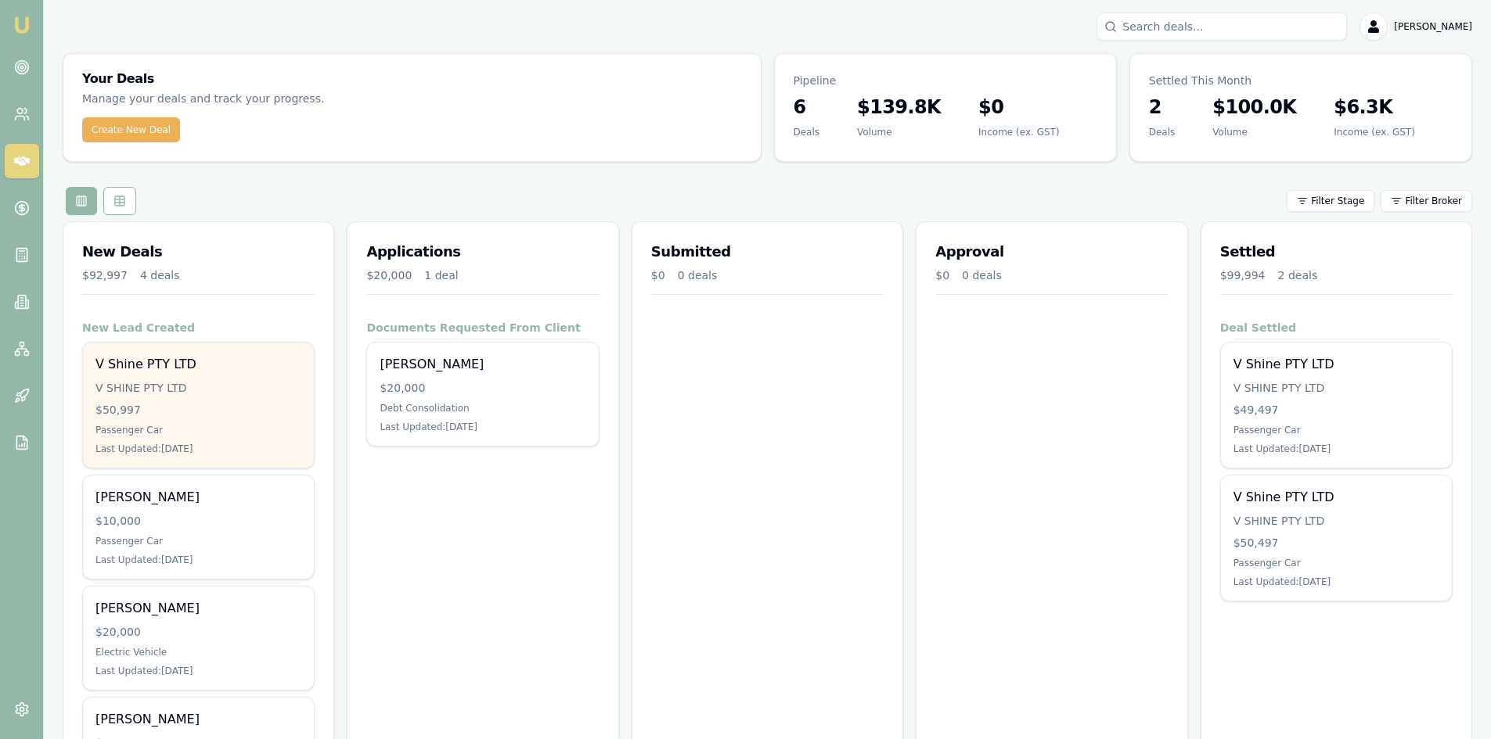
click at [218, 388] on div "V SHINE PTY LTD" at bounding box center [198, 388] width 206 height 16
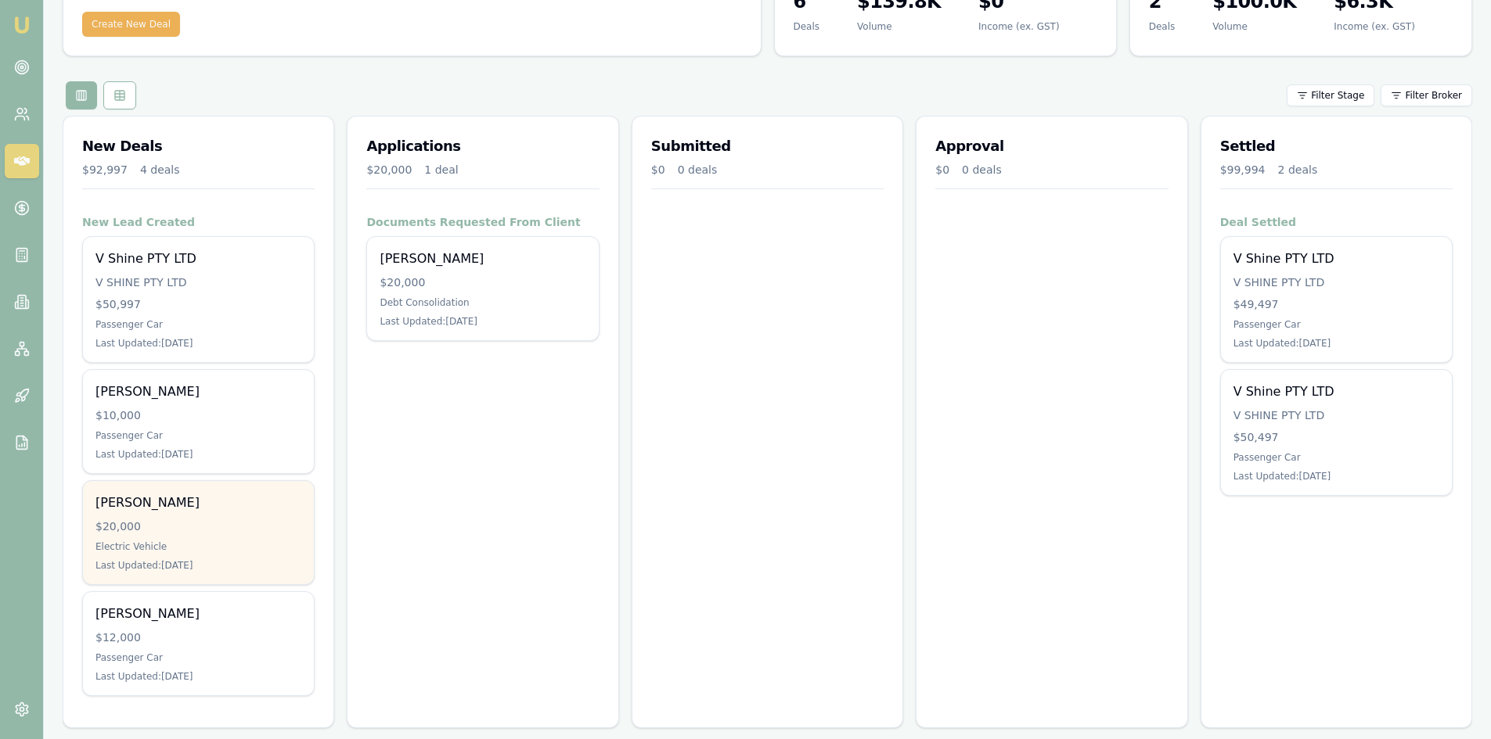
scroll to position [120, 0]
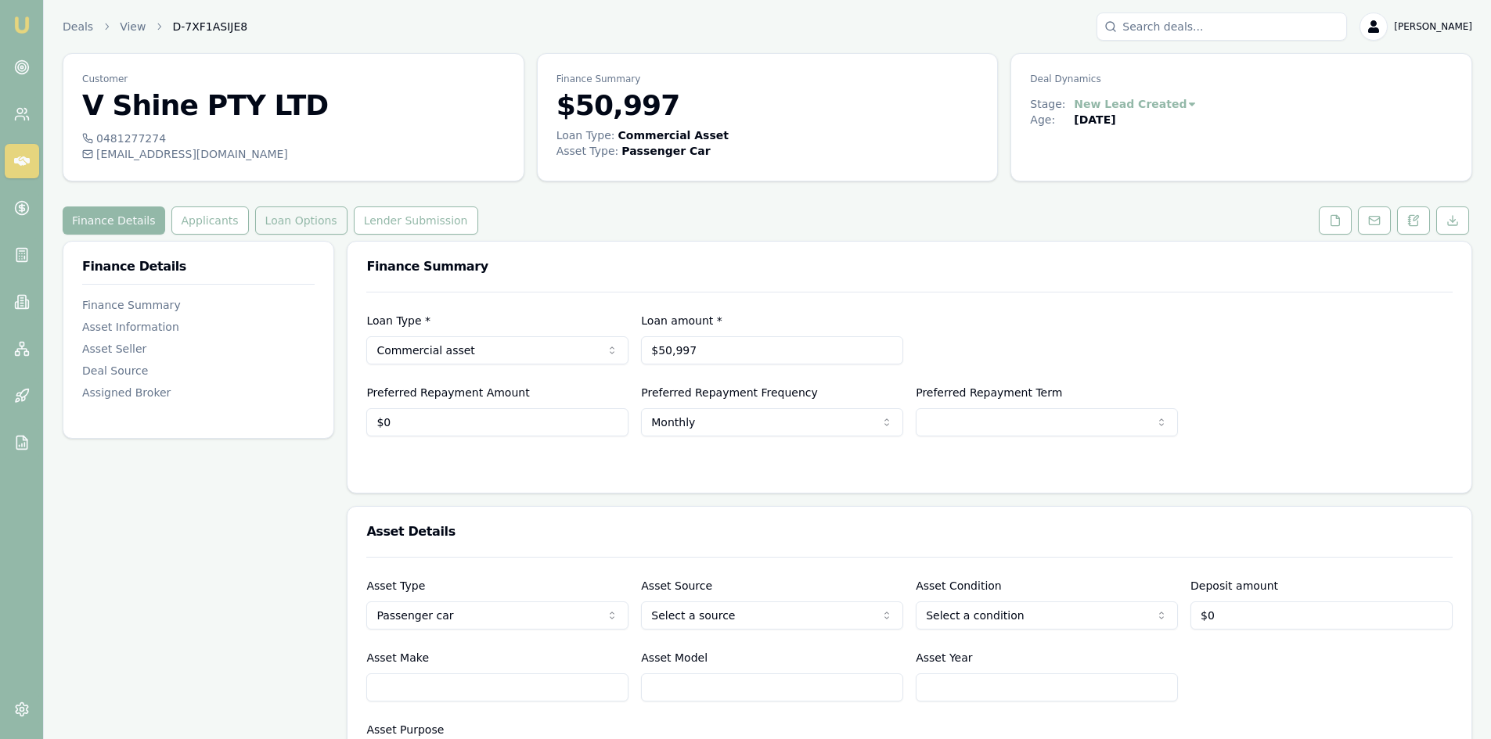
click at [291, 218] on button "Loan Options" at bounding box center [301, 221] width 92 height 28
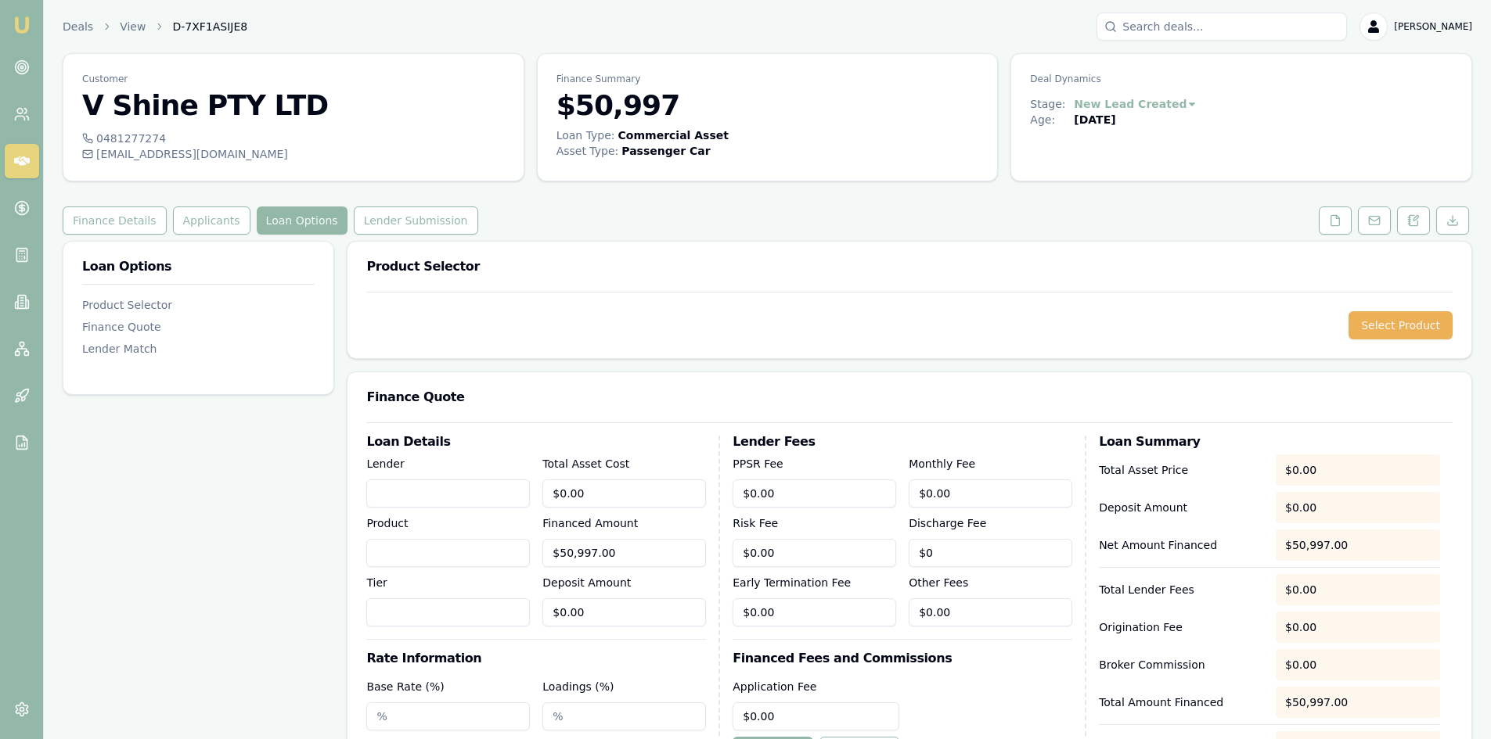
click at [469, 318] on div "Select Product" at bounding box center [909, 325] width 1086 height 28
click at [1392, 322] on button "Select Product" at bounding box center [1400, 325] width 104 height 28
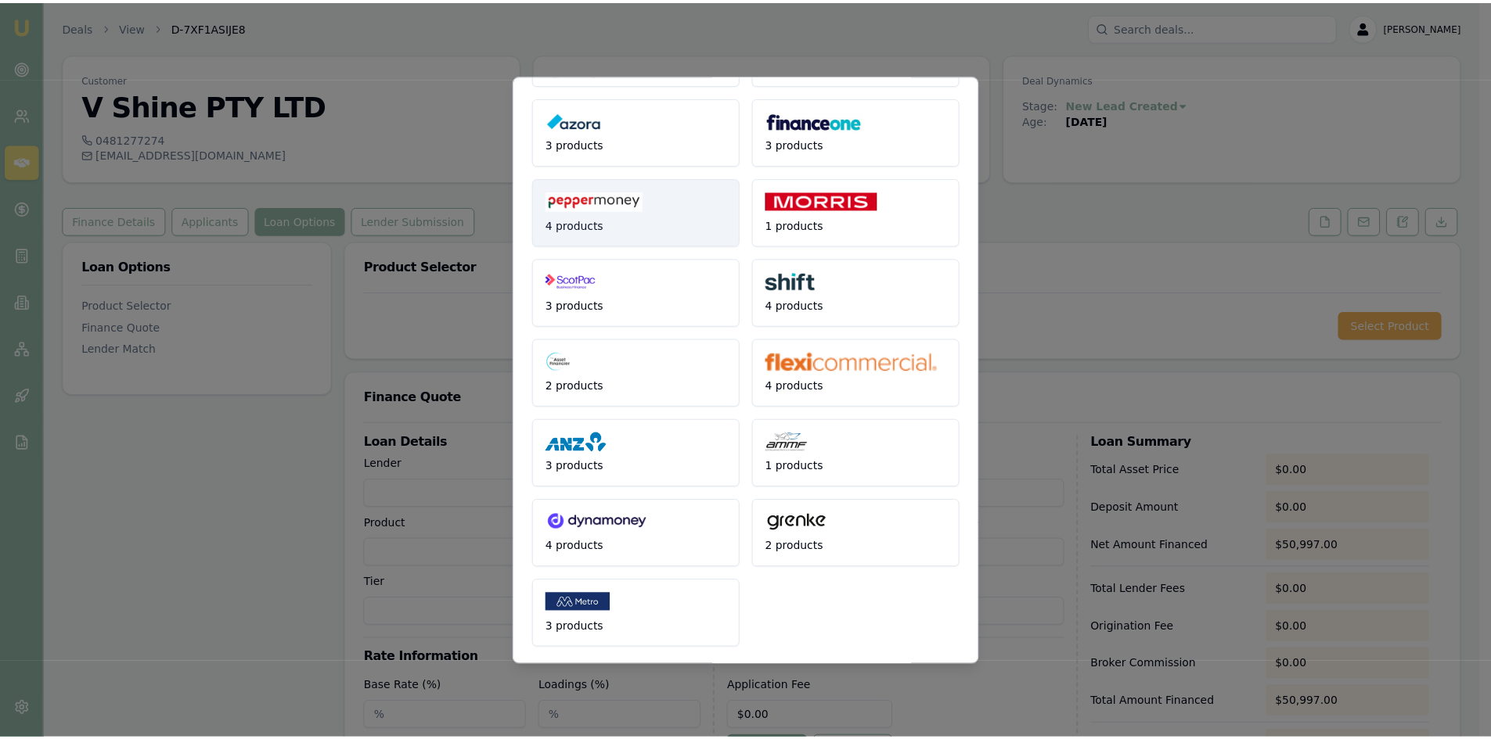
scroll to position [187, 0]
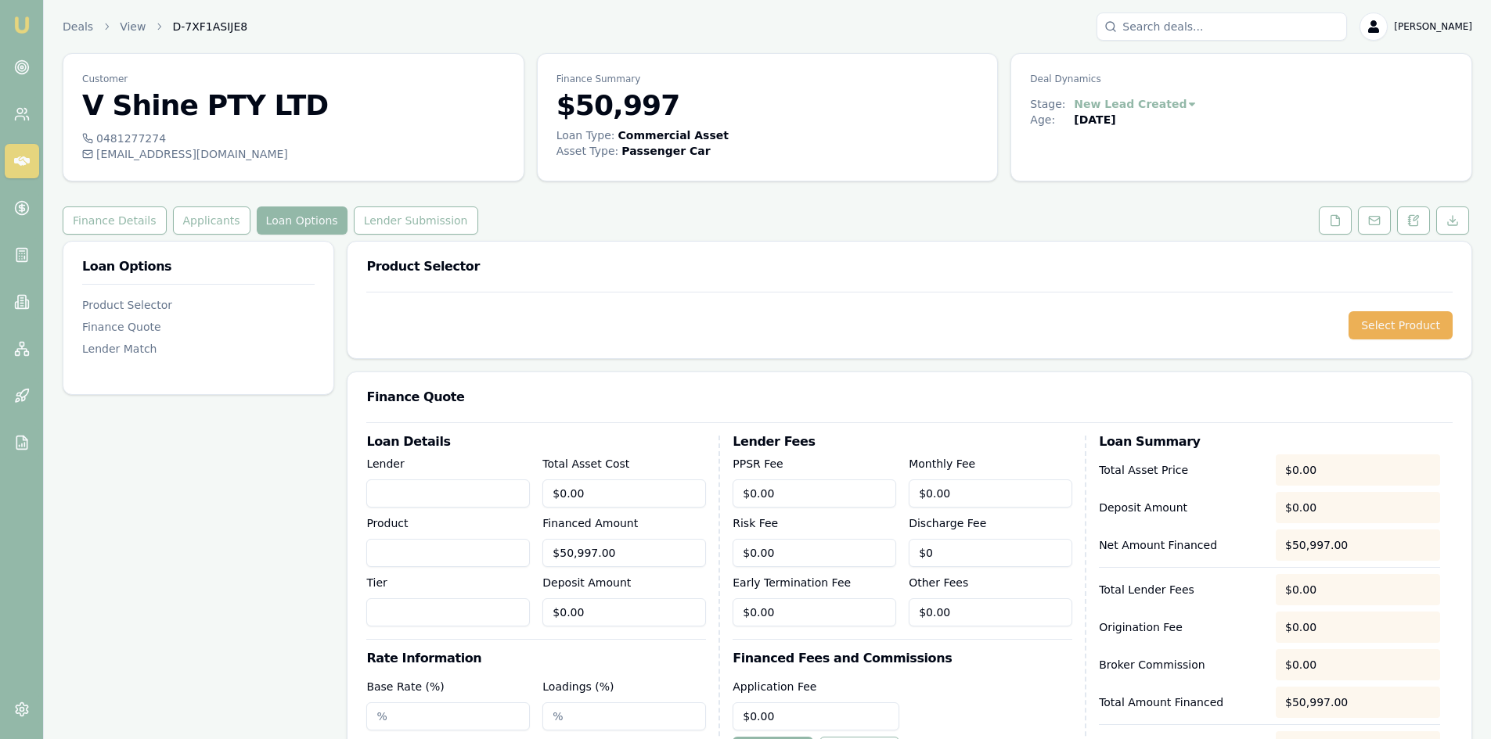
click at [398, 491] on input "Lender" at bounding box center [448, 494] width 164 height 28
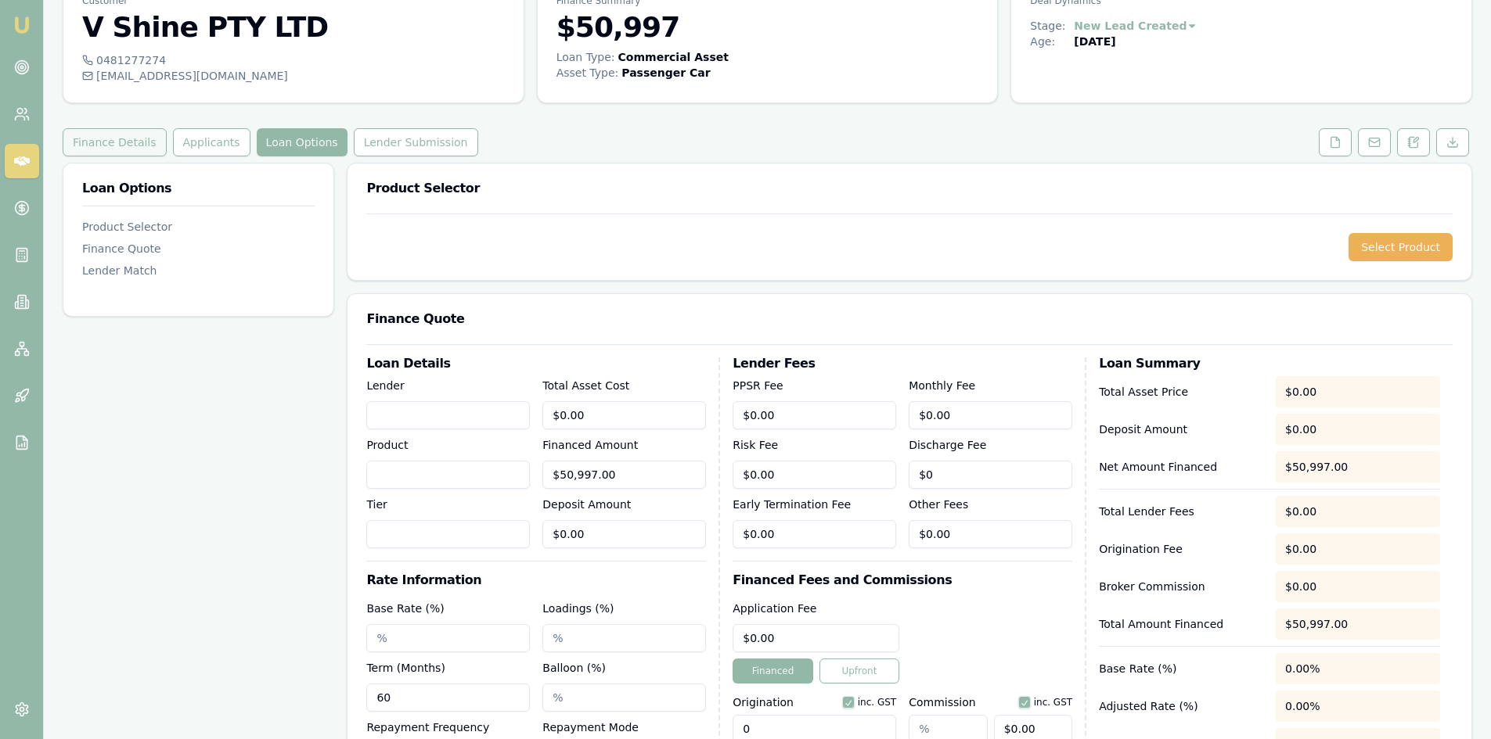
click at [128, 146] on button "Finance Details" at bounding box center [115, 142] width 104 height 28
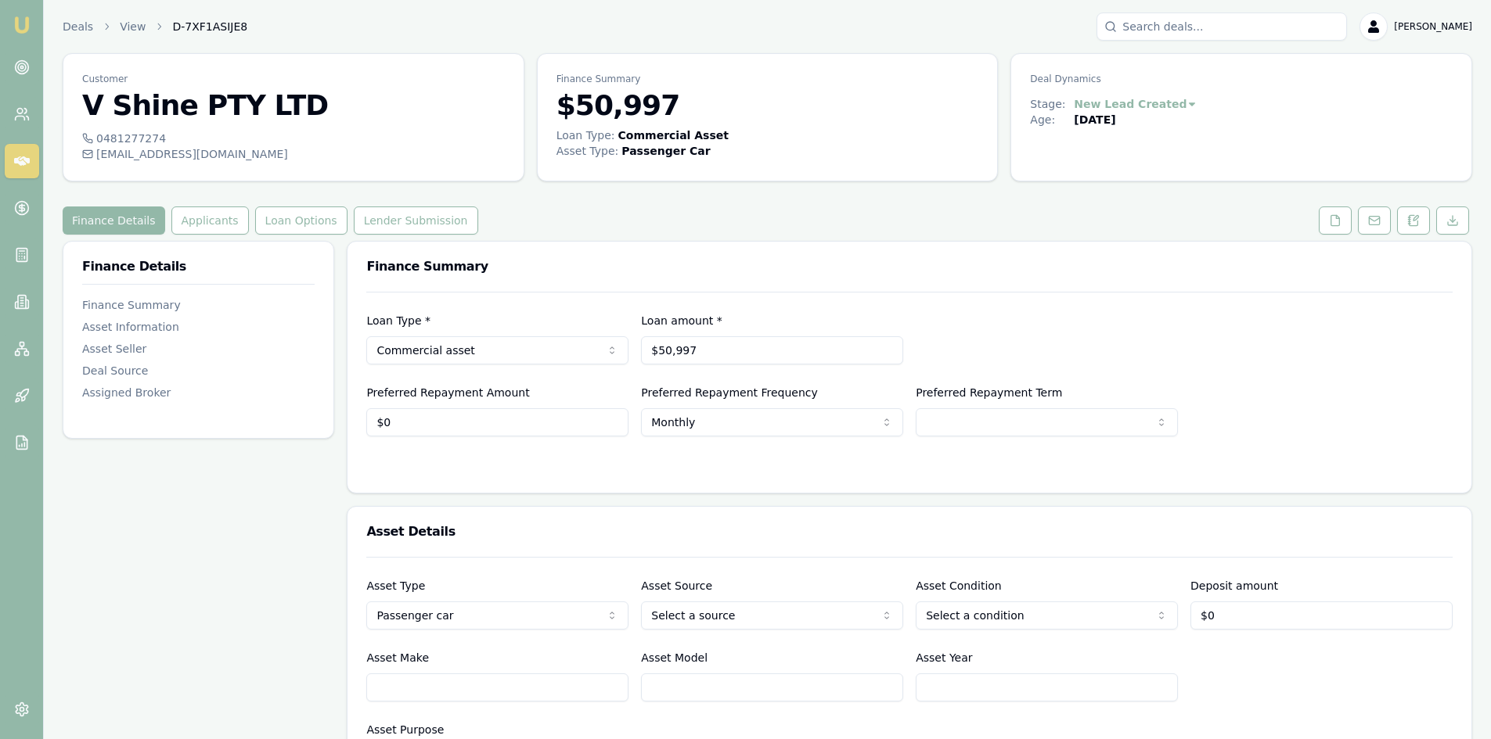
click at [582, 106] on h3 "$50,997" at bounding box center [767, 105] width 423 height 31
click at [690, 347] on input "50997" at bounding box center [772, 350] width 262 height 28
drag, startPoint x: 692, startPoint y: 349, endPoint x: 469, endPoint y: 369, distance: 223.9
click at [469, 369] on div "Loan Type * Commercial asset Consumer loan Consumer asset Commercial loan Comme…" at bounding box center [909, 364] width 1086 height 145
type input "$18,806"
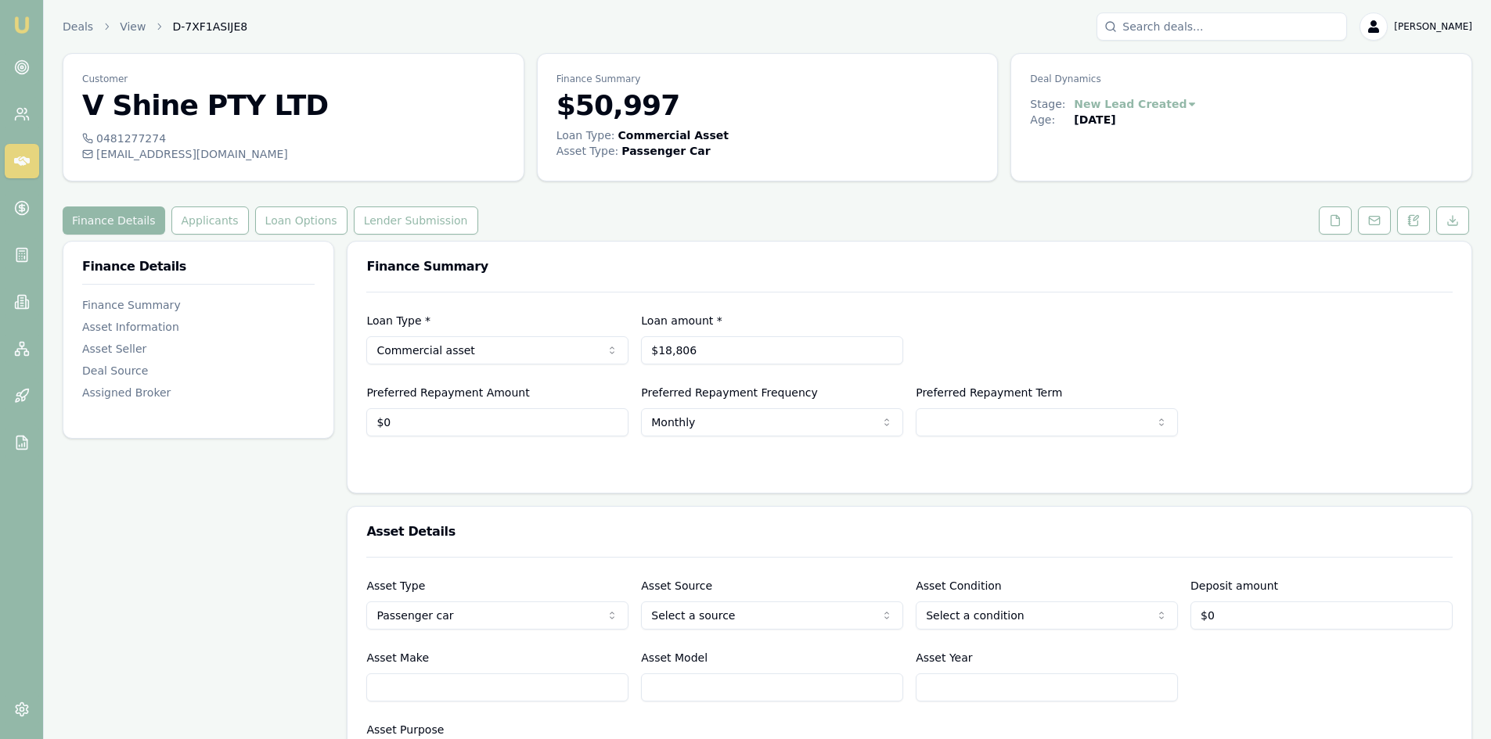
select select "60"
click at [279, 225] on button "Loan Options" at bounding box center [301, 221] width 92 height 28
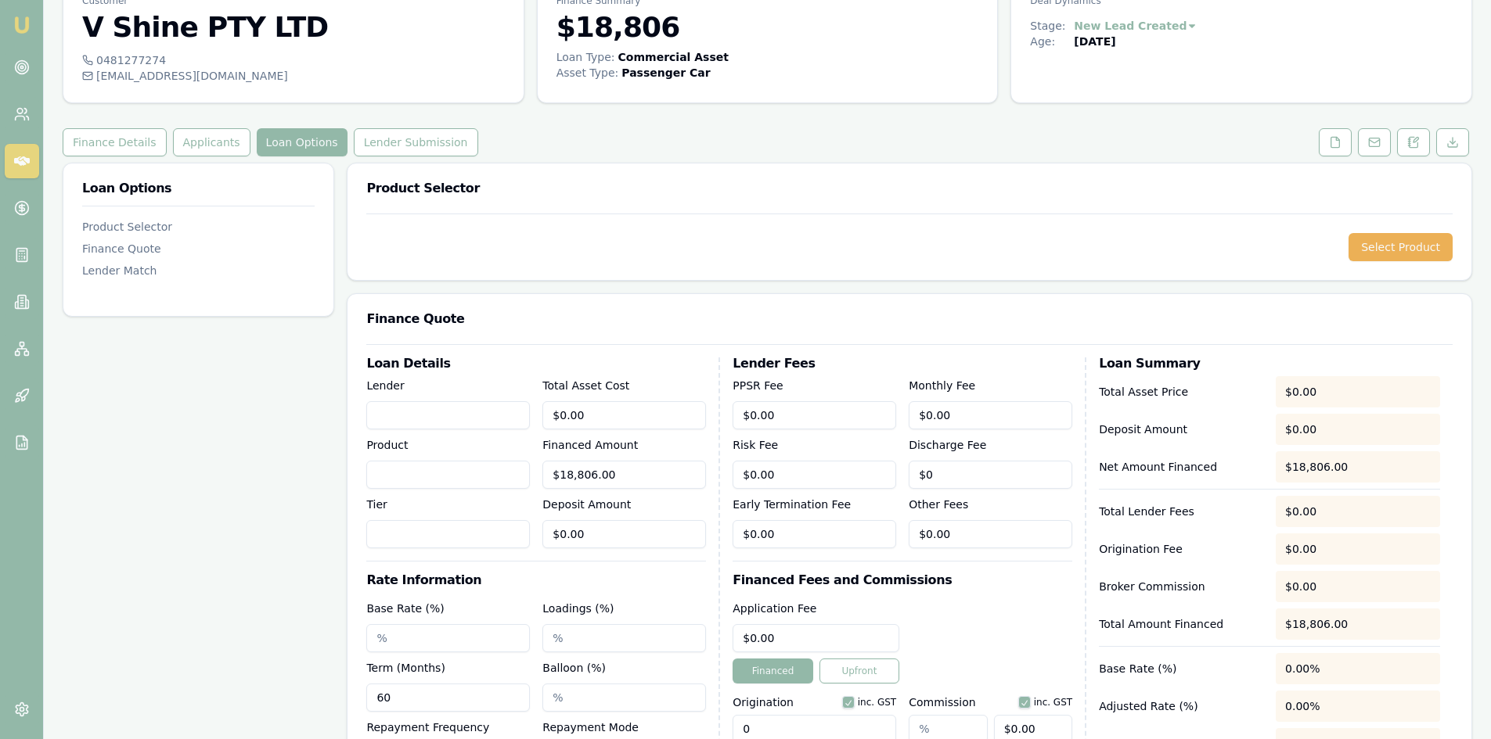
scroll to position [156, 0]
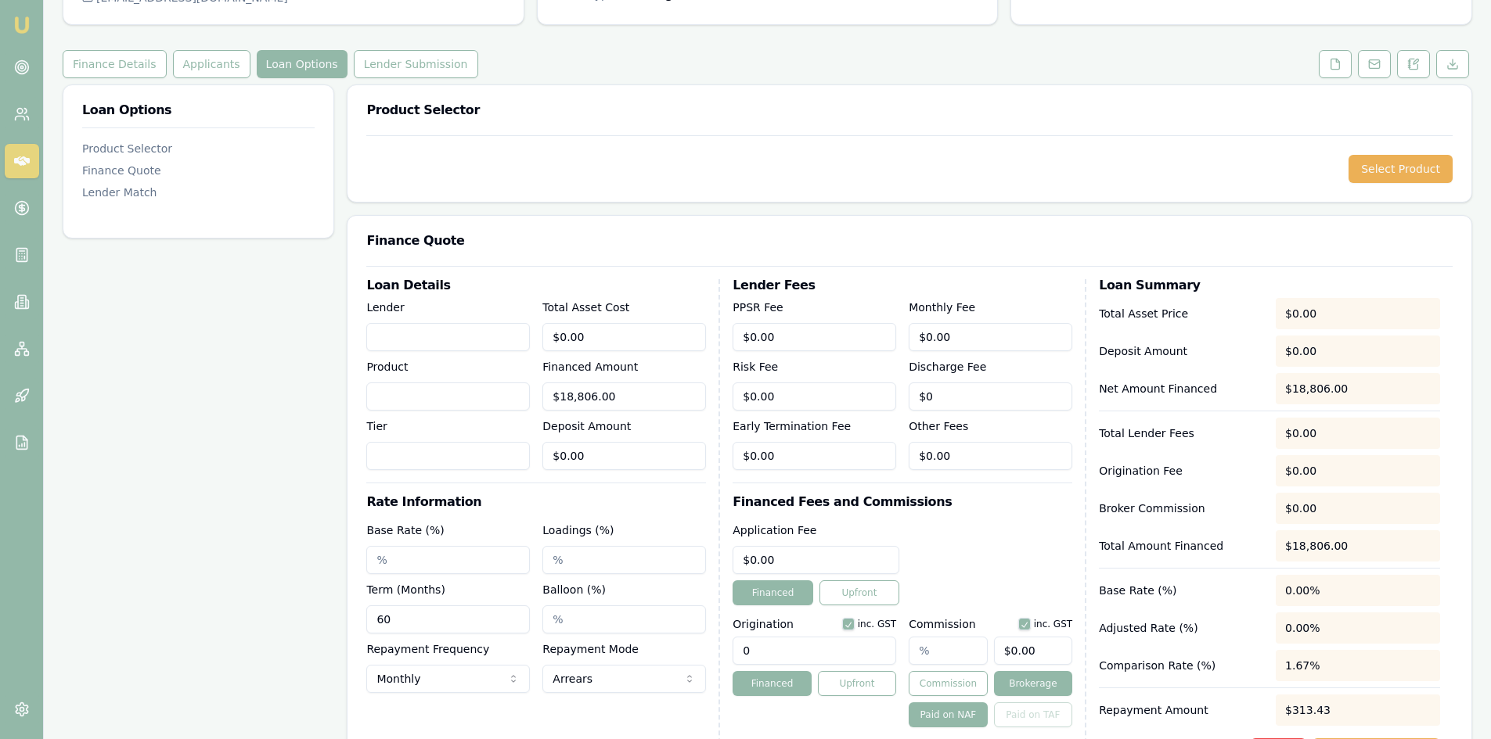
click at [427, 328] on input "Lender" at bounding box center [448, 337] width 164 height 28
type input "Branded"
click at [597, 333] on input "0" at bounding box center [624, 337] width 164 height 28
drag, startPoint x: 597, startPoint y: 334, endPoint x: 528, endPoint y: 336, distance: 68.9
click at [528, 336] on div "Lender Branded Product Tier Total Asset Cost 0 Financed Amount $18,806.00 Depos…" at bounding box center [536, 384] width 340 height 172
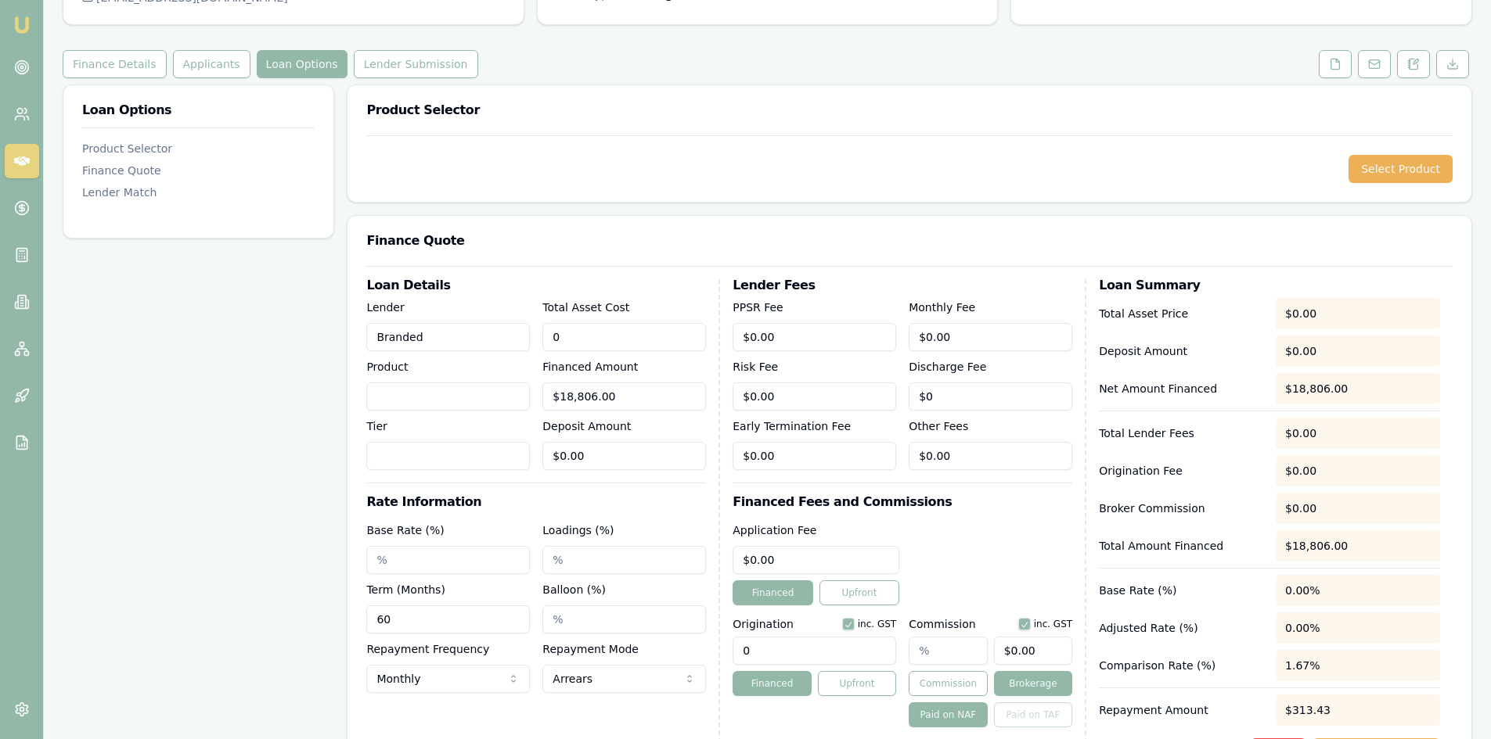
type input "1"
type input "$1.00"
type input "16"
type input "$16.00"
type input "166"
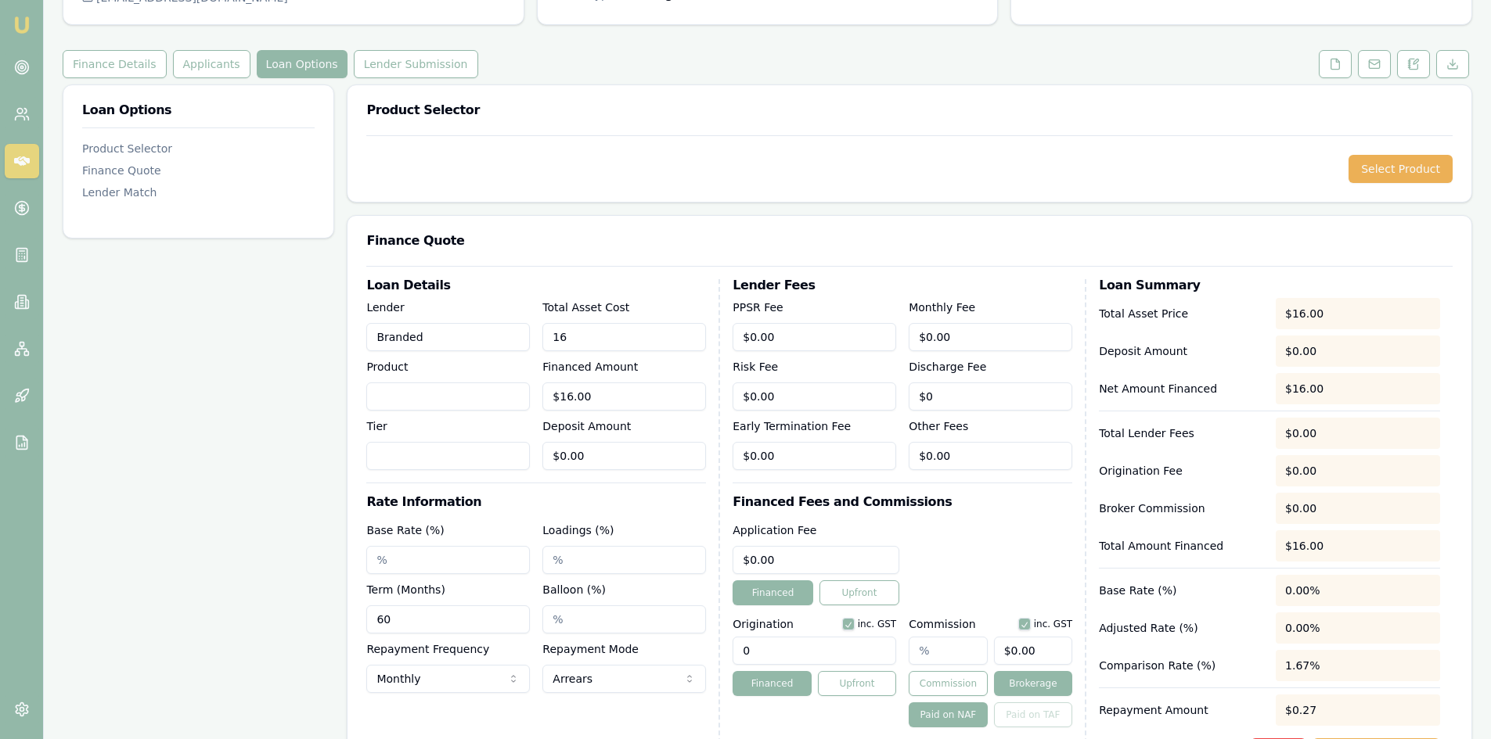
type input "$166.00"
type input "1660"
type input "$1,660.00"
type input "16600"
type input "$16,600.00"
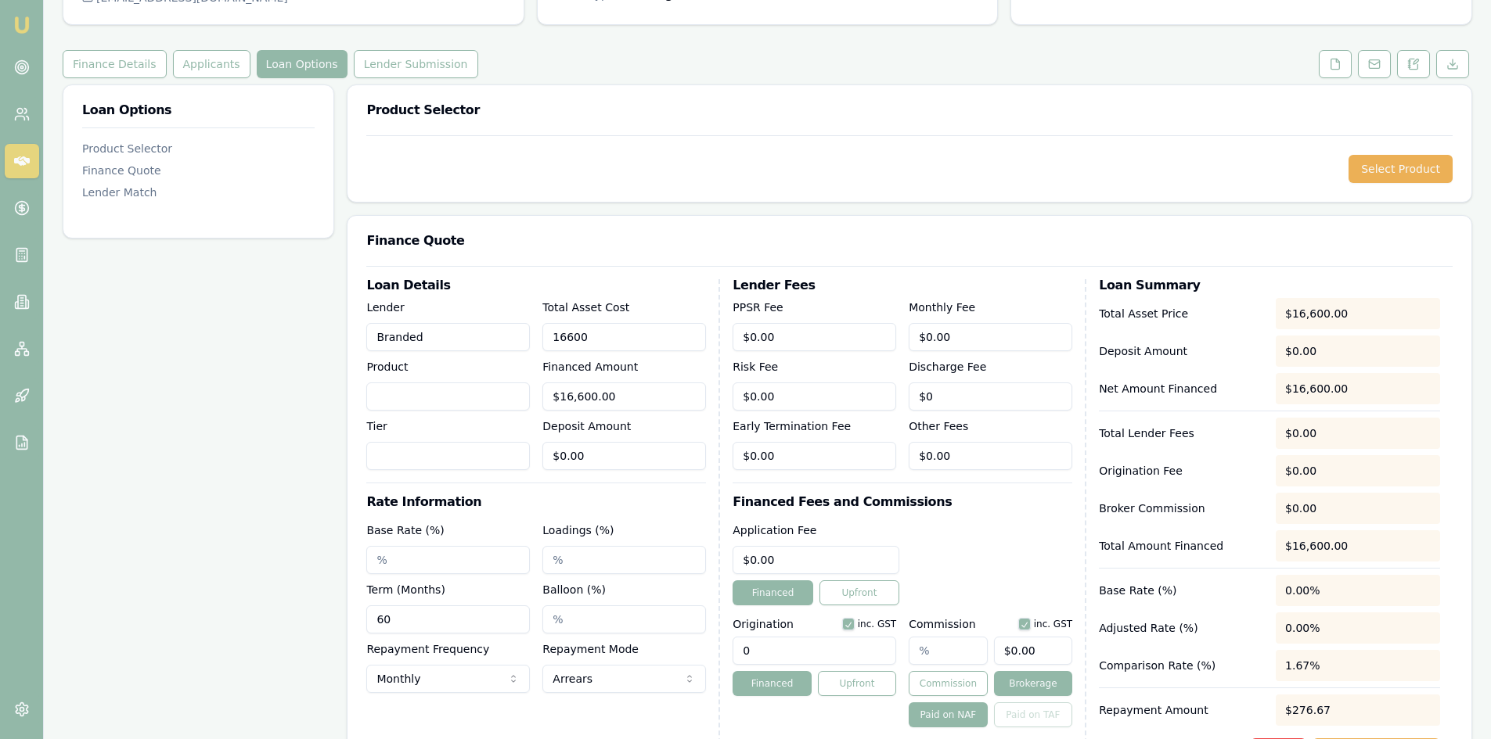
type input "$16,600.00"
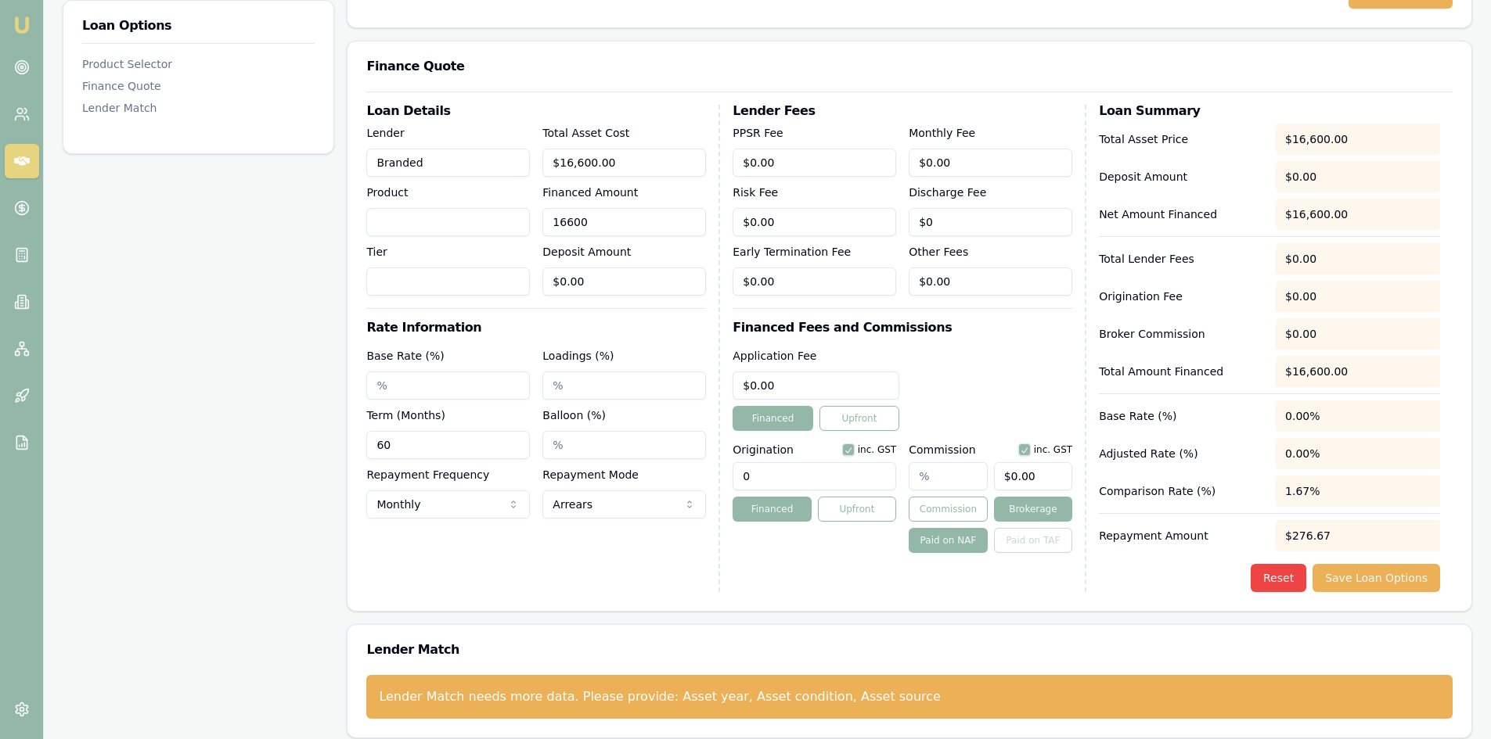
scroll to position [343, 0]
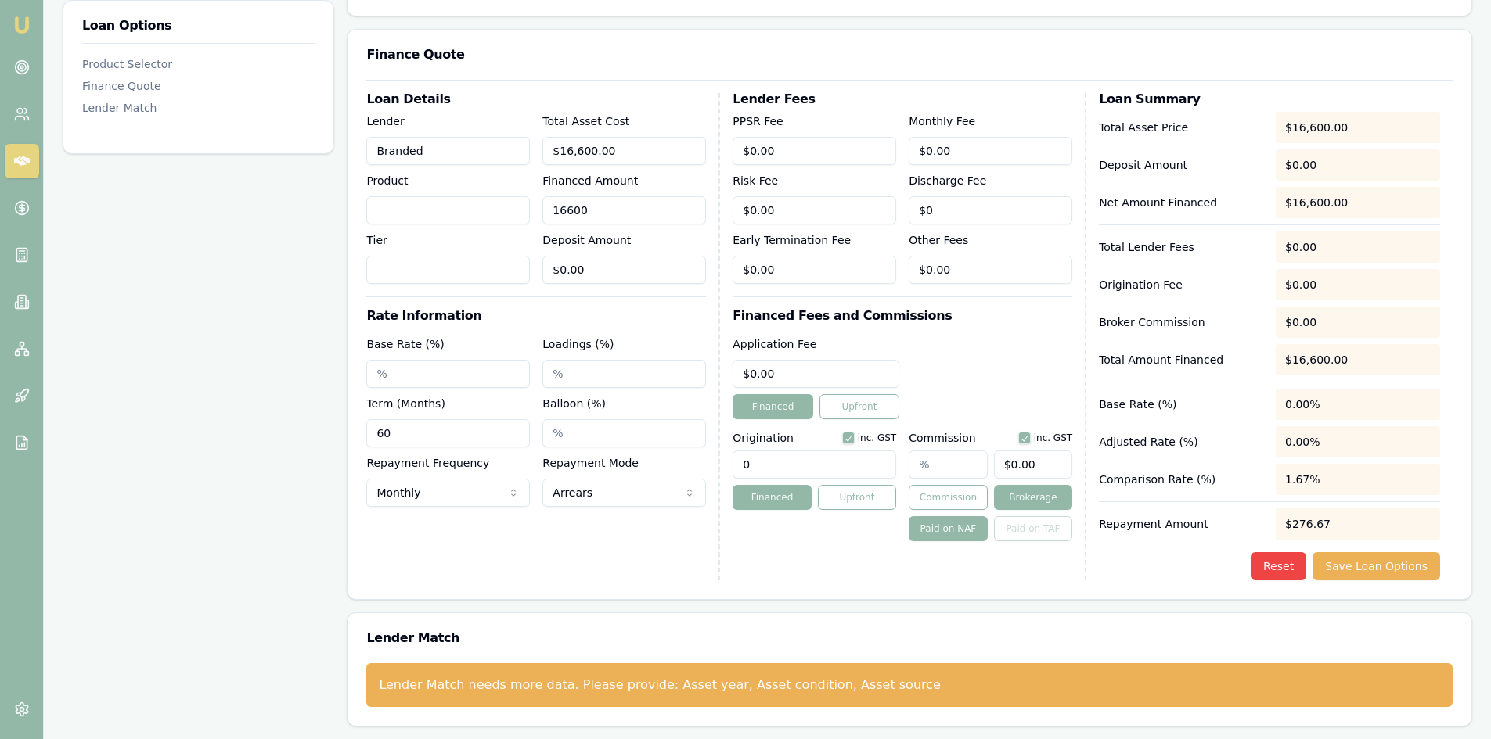
type input "$16,600.00"
click at [376, 372] on input "Base Rate (%)" at bounding box center [448, 374] width 164 height 28
type input "8.54%"
type input "2.00%"
type input "84"
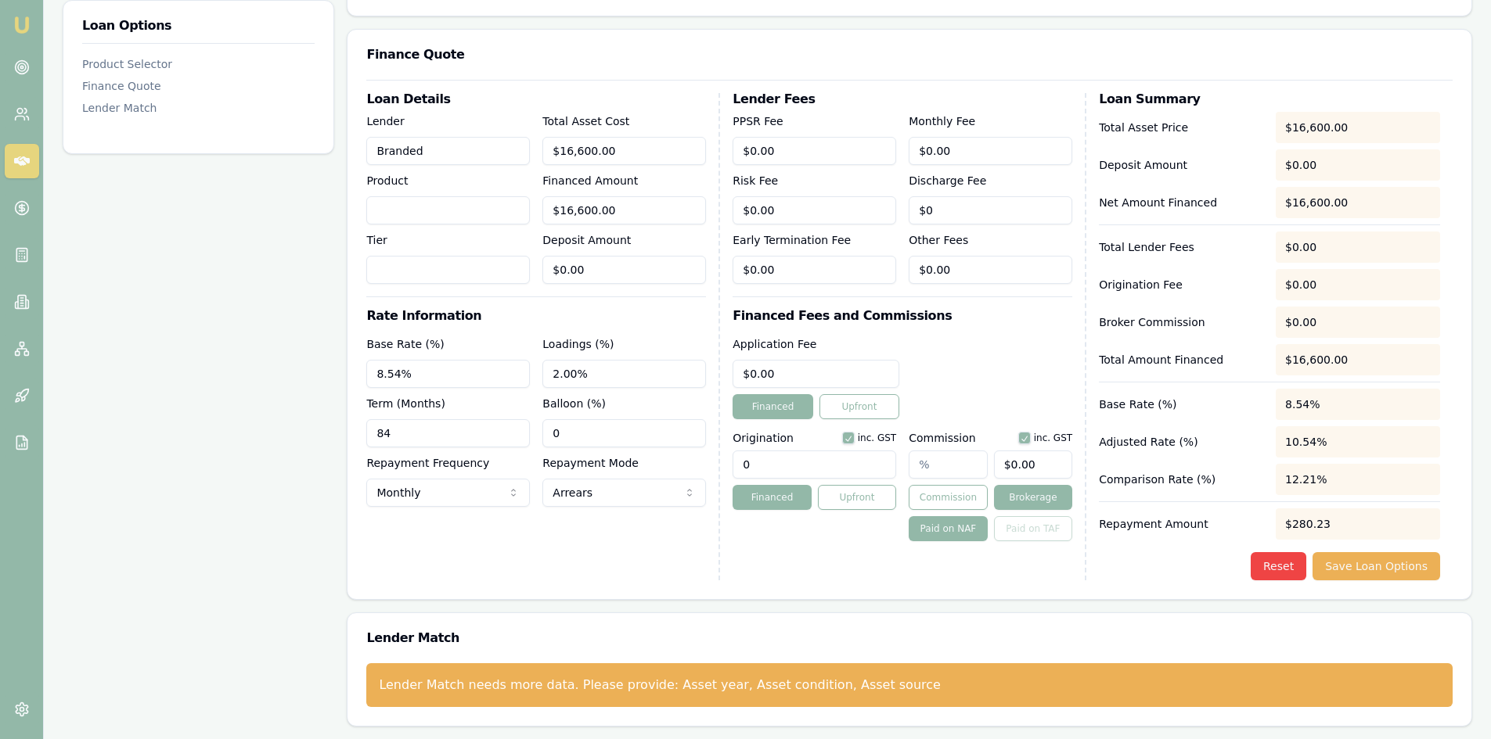
type input "0"
click at [1036, 570] on div "Lender Fees PPSR Fee $0.00 Monthly Fee $0.00 Risk Fee $0.00 Discharge Fee $0 Ea…" at bounding box center [909, 336] width 354 height 487
click at [843, 462] on input "0" at bounding box center [814, 465] width 164 height 28
drag, startPoint x: 762, startPoint y: 467, endPoint x: 728, endPoint y: 469, distance: 34.5
click at [728, 467] on div "Loan Details Lender Branded Product Tier Total Asset Cost $16,600.00 Financed A…" at bounding box center [909, 336] width 1086 height 487
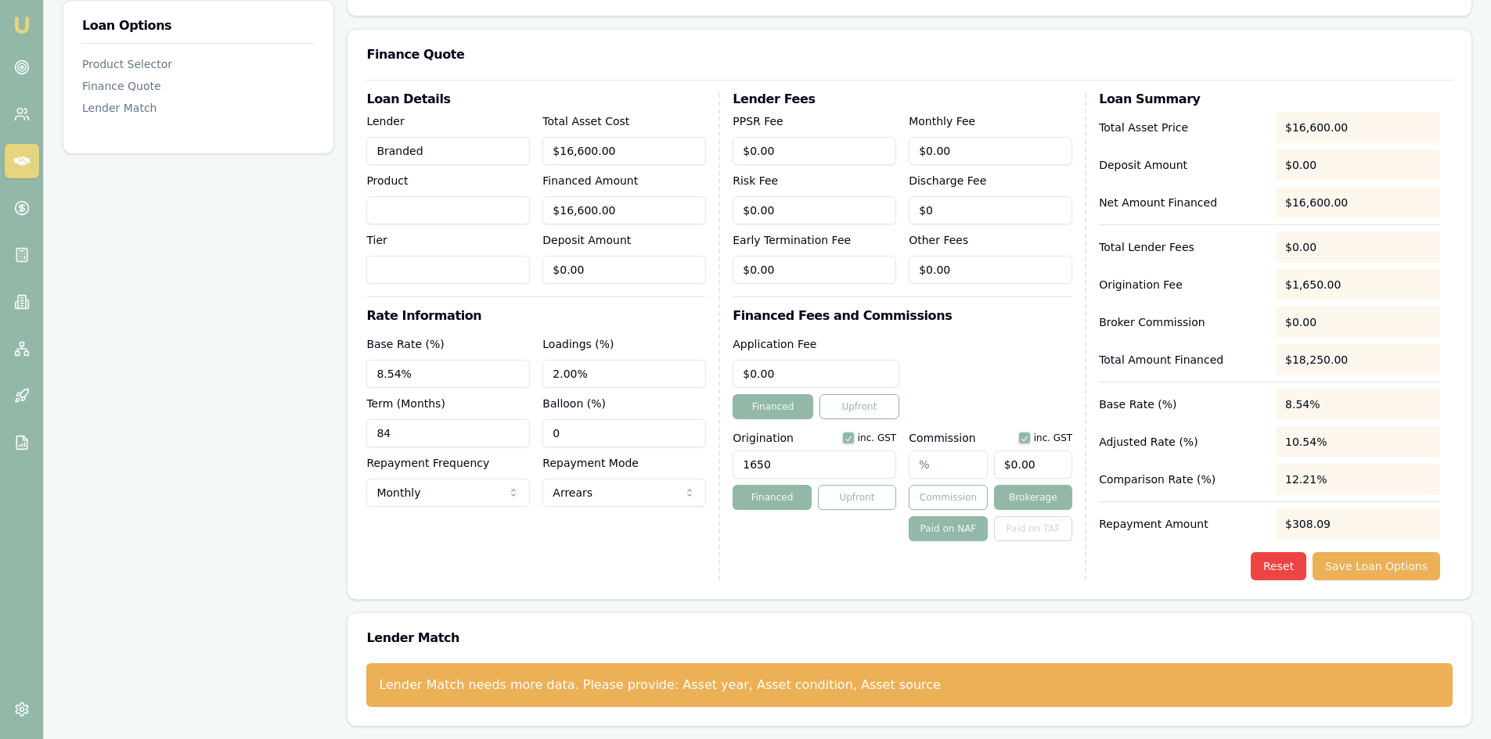
type input "1650.00"
click at [821, 549] on div "Lender Fees PPSR Fee $0.00 Monthly Fee $0.00 Risk Fee $0.00 Discharge Fee $0 Ea…" at bounding box center [909, 336] width 354 height 487
click at [918, 462] on input "text" at bounding box center [947, 465] width 78 height 28
type input "2"
type input "$332.00"
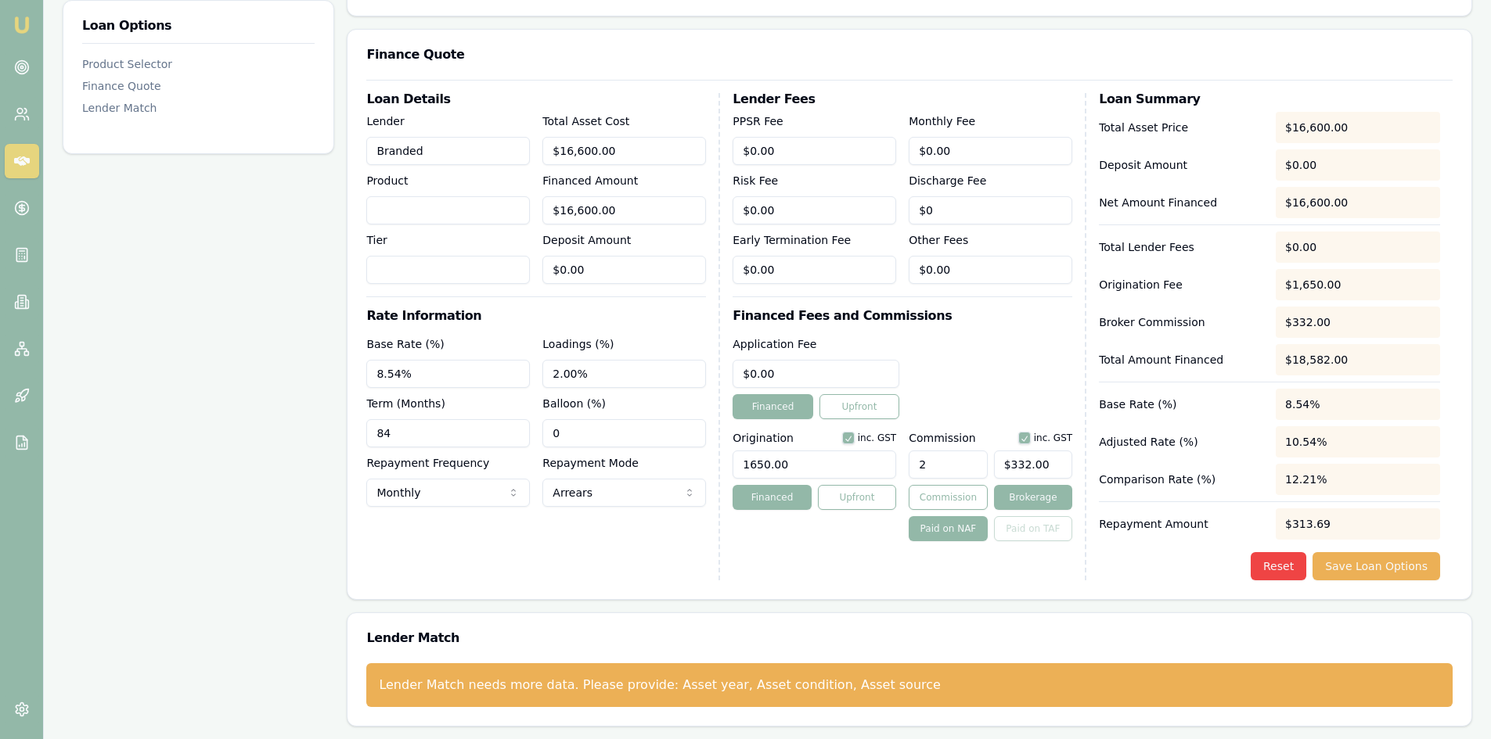
type input "2.00%"
click at [885, 585] on div "Loan Details Lender Branded Product Tier Total Asset Cost $16,600.00 Financed A…" at bounding box center [909, 340] width 1124 height 520
click at [1374, 567] on button "Save Loan Options" at bounding box center [1376, 566] width 128 height 28
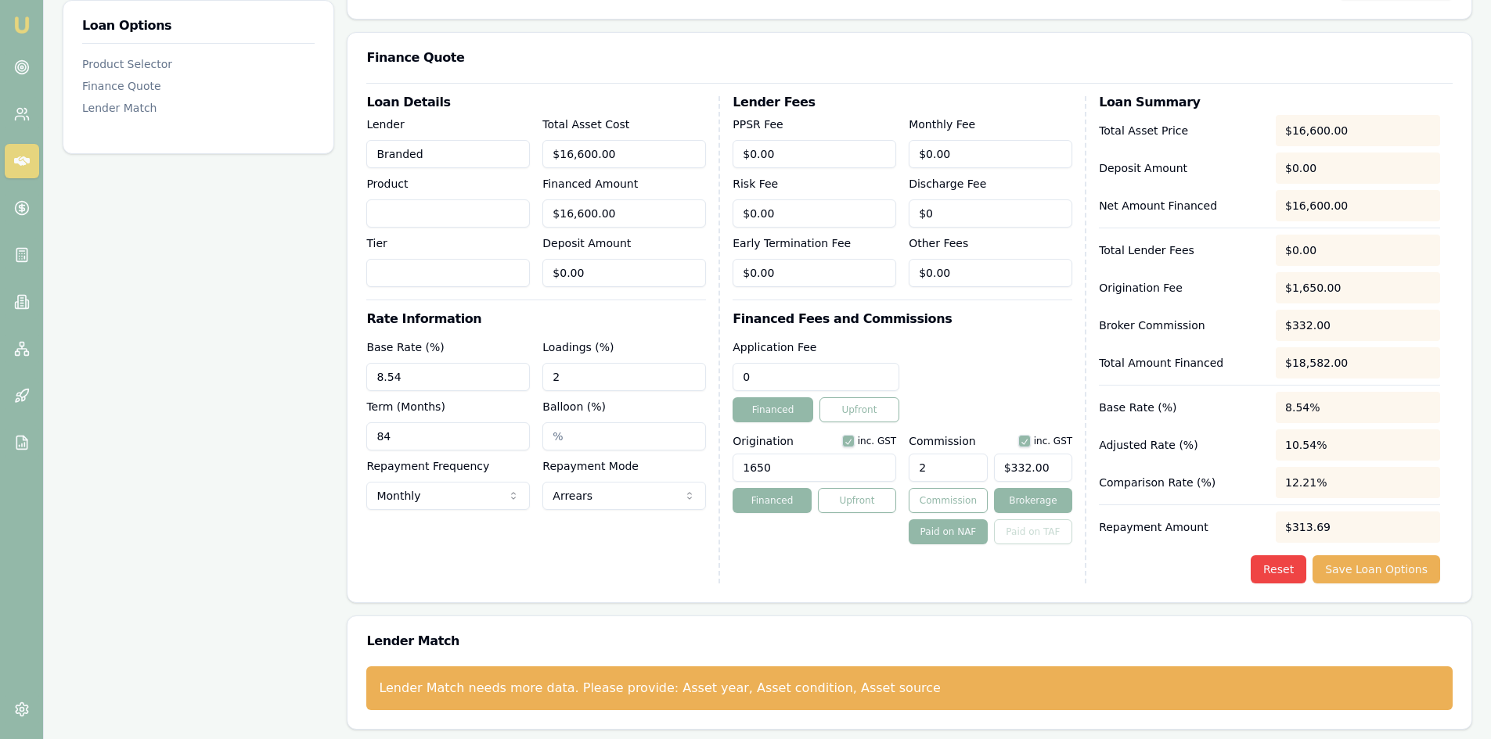
click at [788, 372] on input "0" at bounding box center [815, 377] width 167 height 28
drag, startPoint x: 778, startPoint y: 377, endPoint x: 676, endPoint y: 383, distance: 101.9
click at [676, 383] on div "Loan Details Lender Branded Product Tier Total Asset Cost $16,600.00 Financed A…" at bounding box center [909, 339] width 1086 height 487
type input "$550.00"
click at [732, 543] on div "Origination inc. GST 1650 Financed Upfront" at bounding box center [814, 487] width 164 height 116
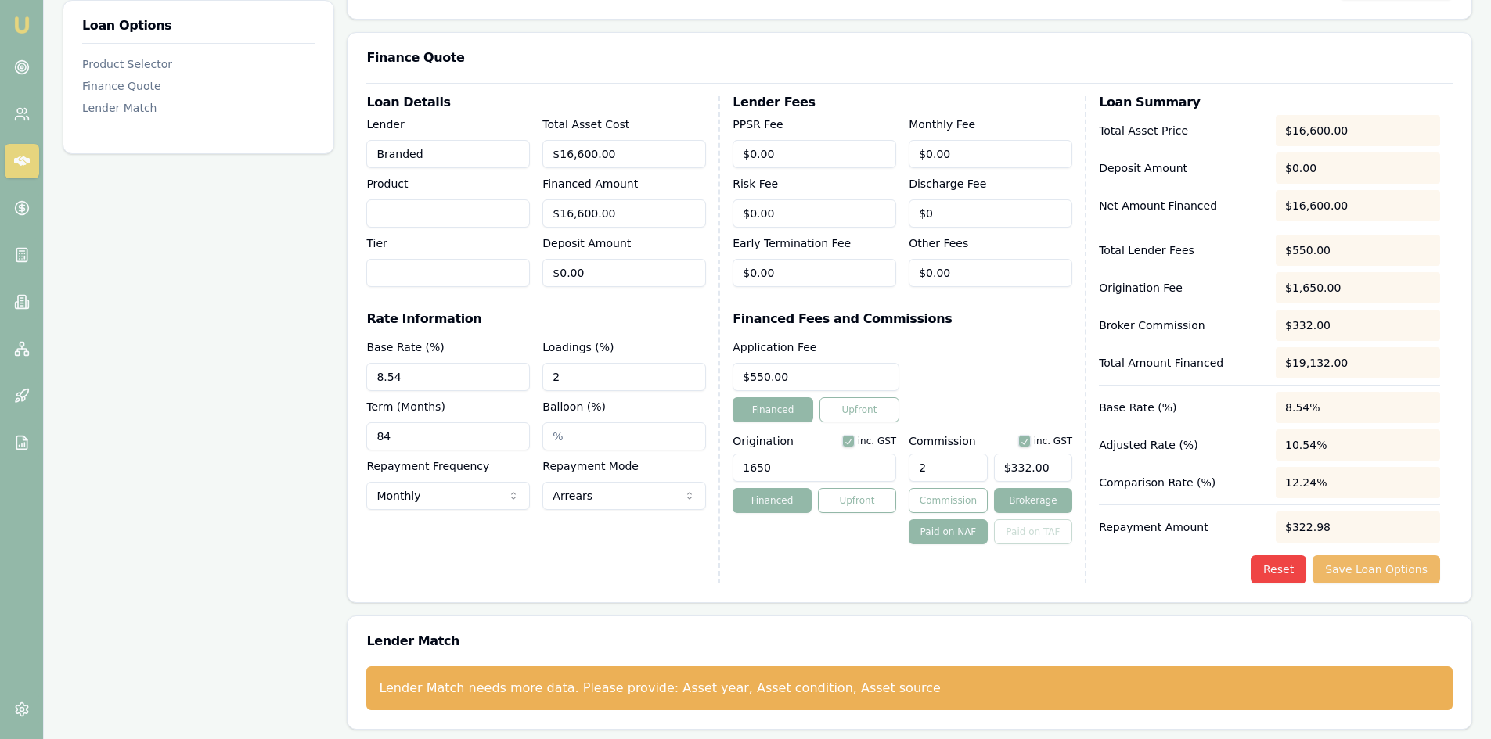
click at [1369, 562] on button "Save Loan Options" at bounding box center [1376, 570] width 128 height 28
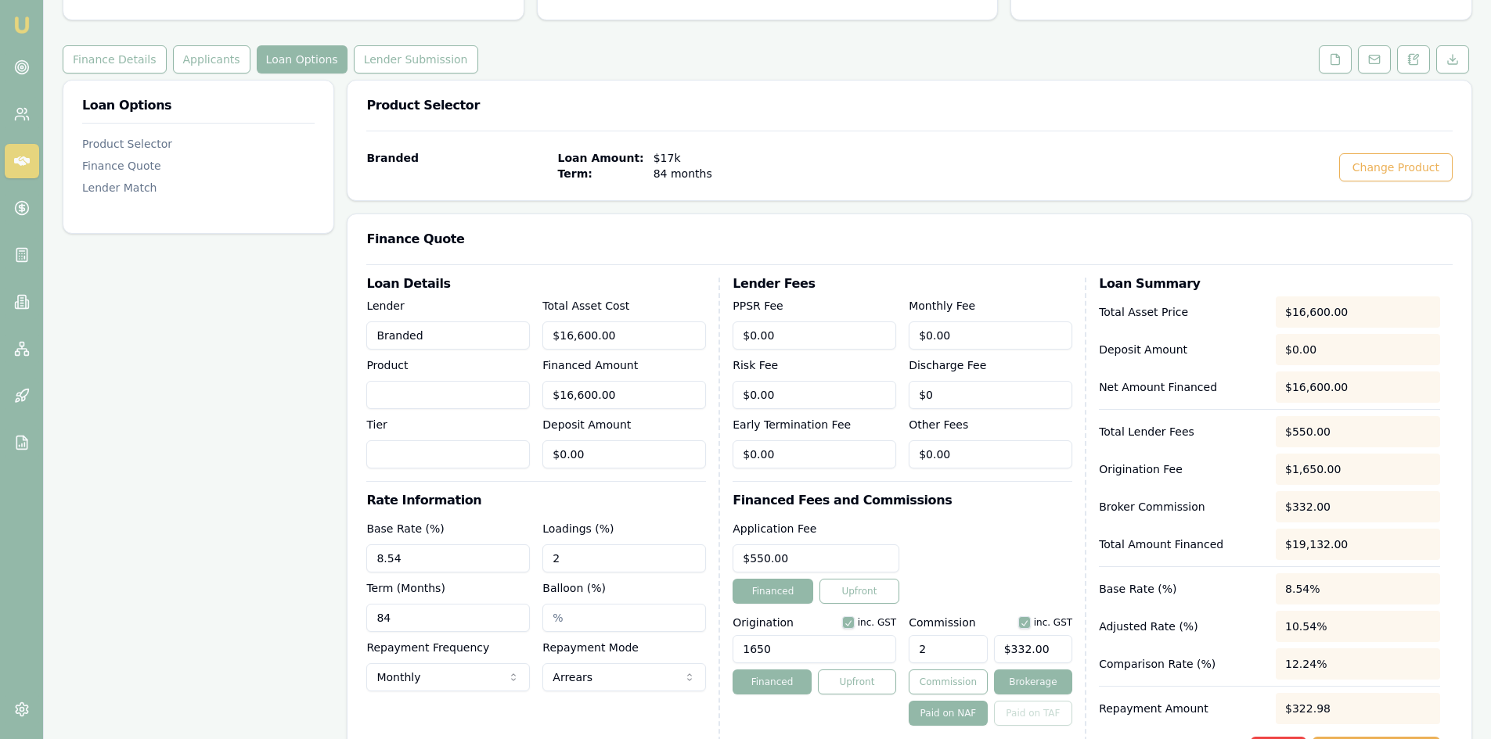
scroll to position [0, 0]
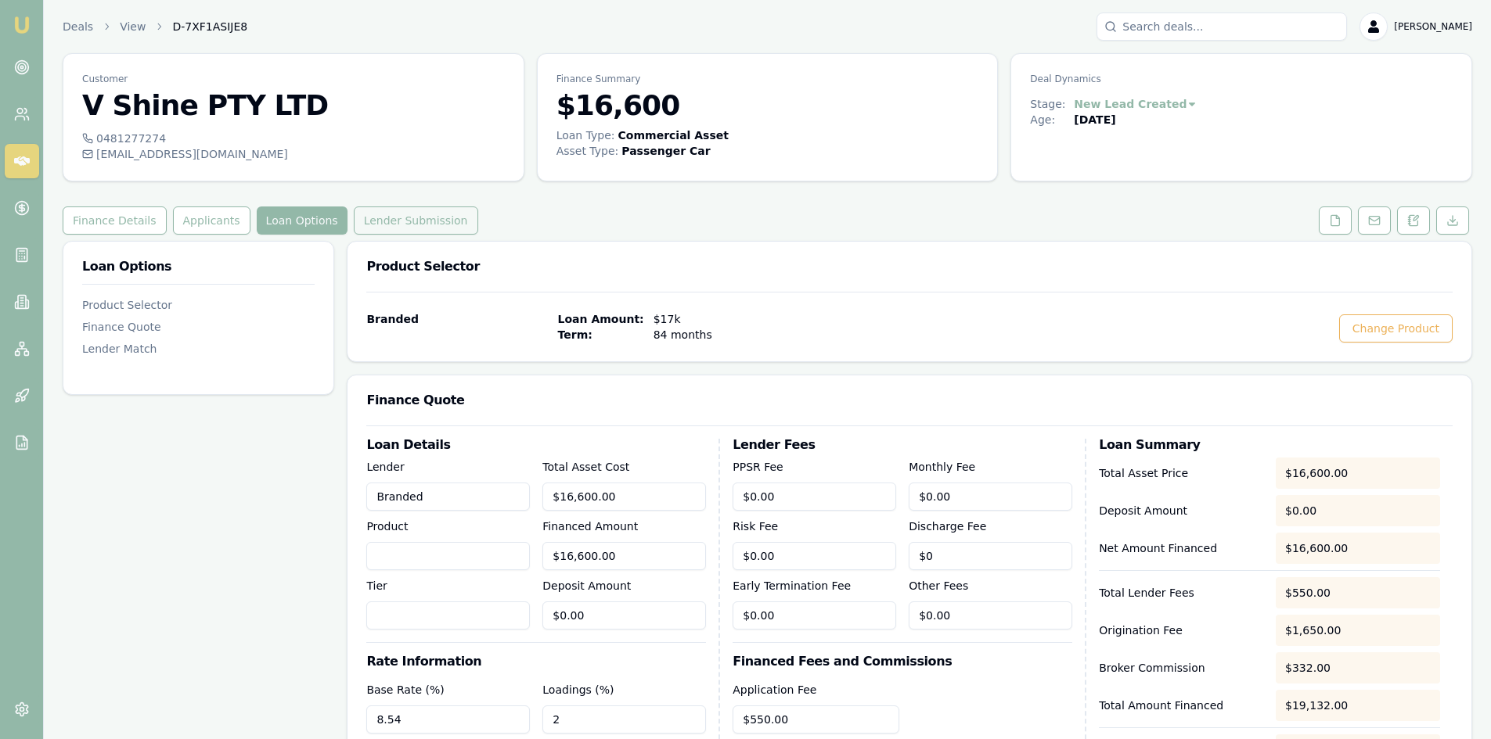
click at [403, 223] on button "Lender Submission" at bounding box center [416, 221] width 124 height 28
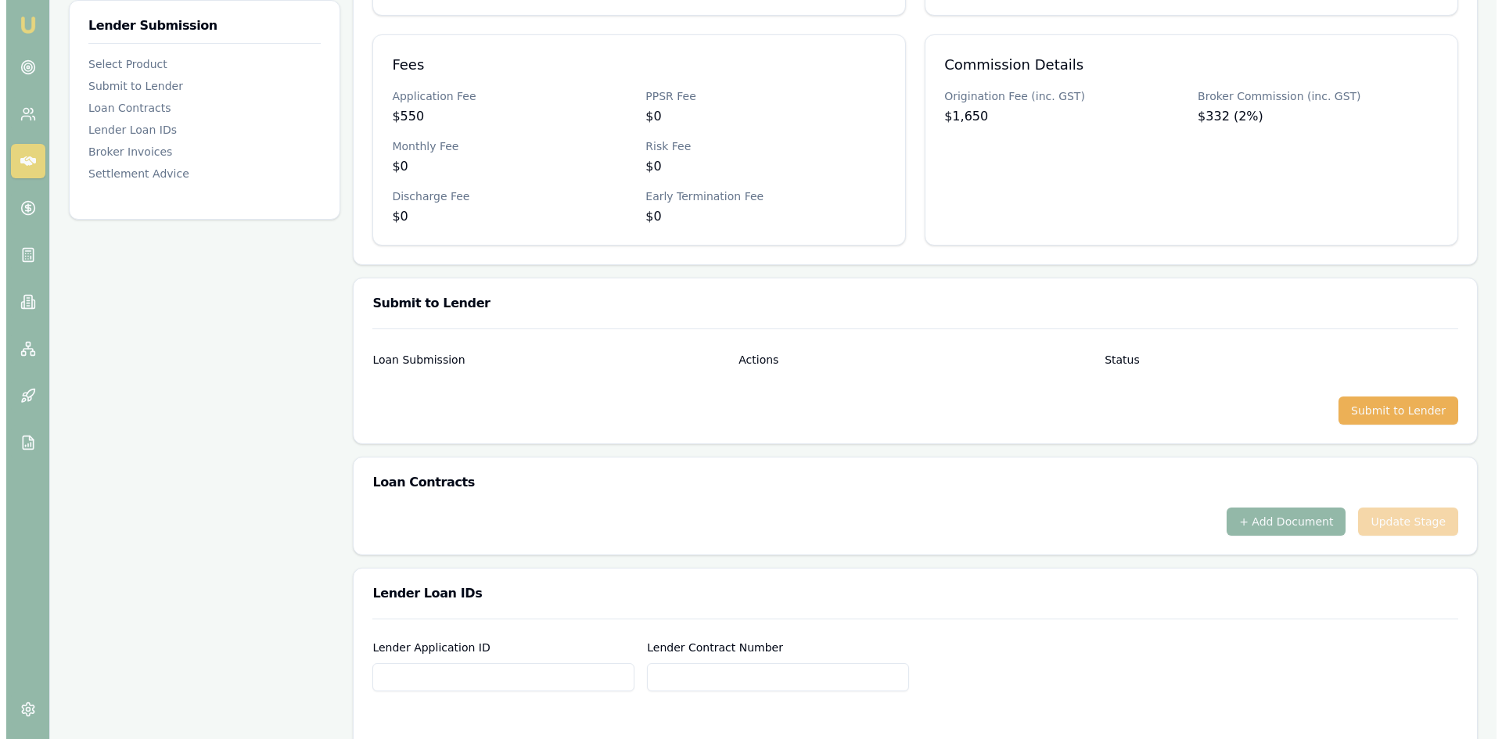
scroll to position [626, 0]
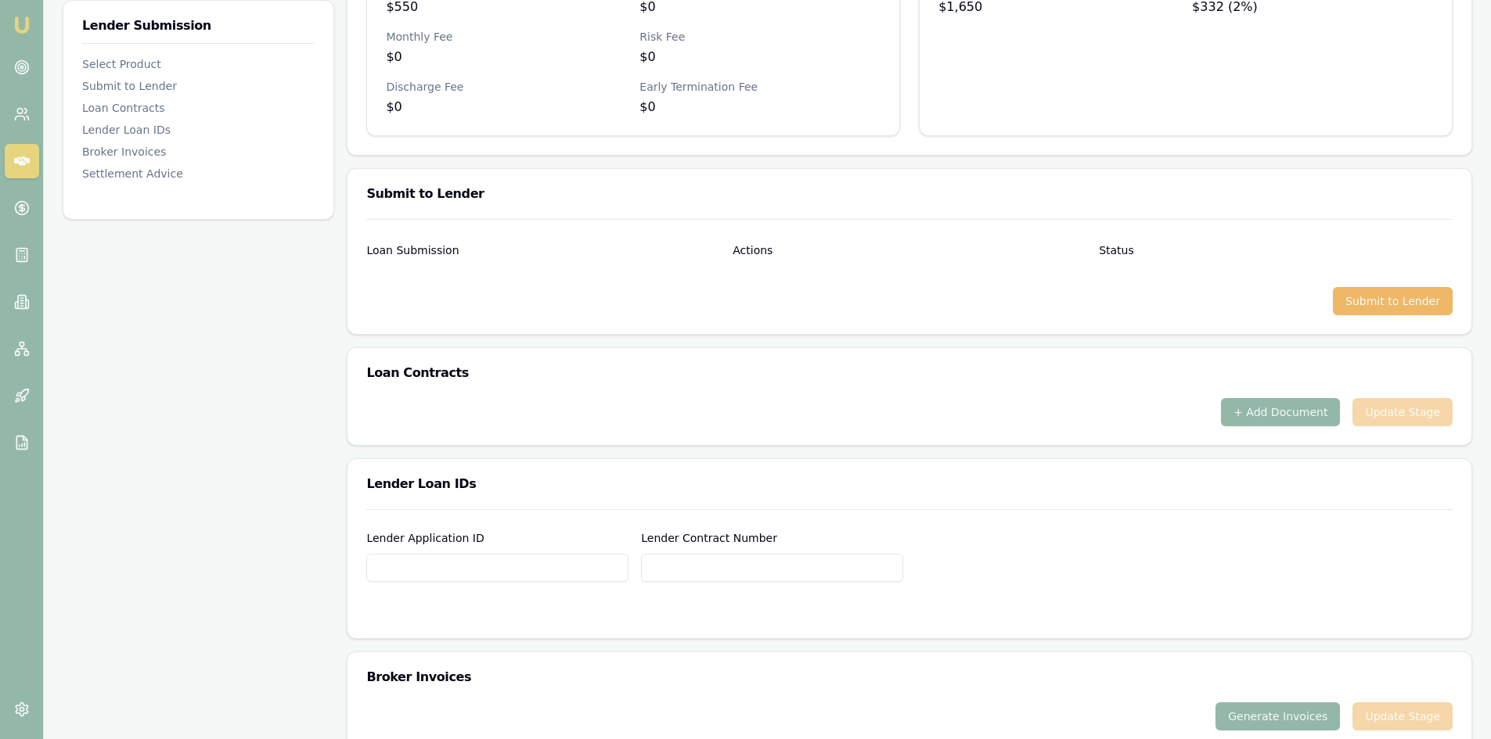
click at [1369, 306] on button "Submit to Lender" at bounding box center [1393, 301] width 120 height 28
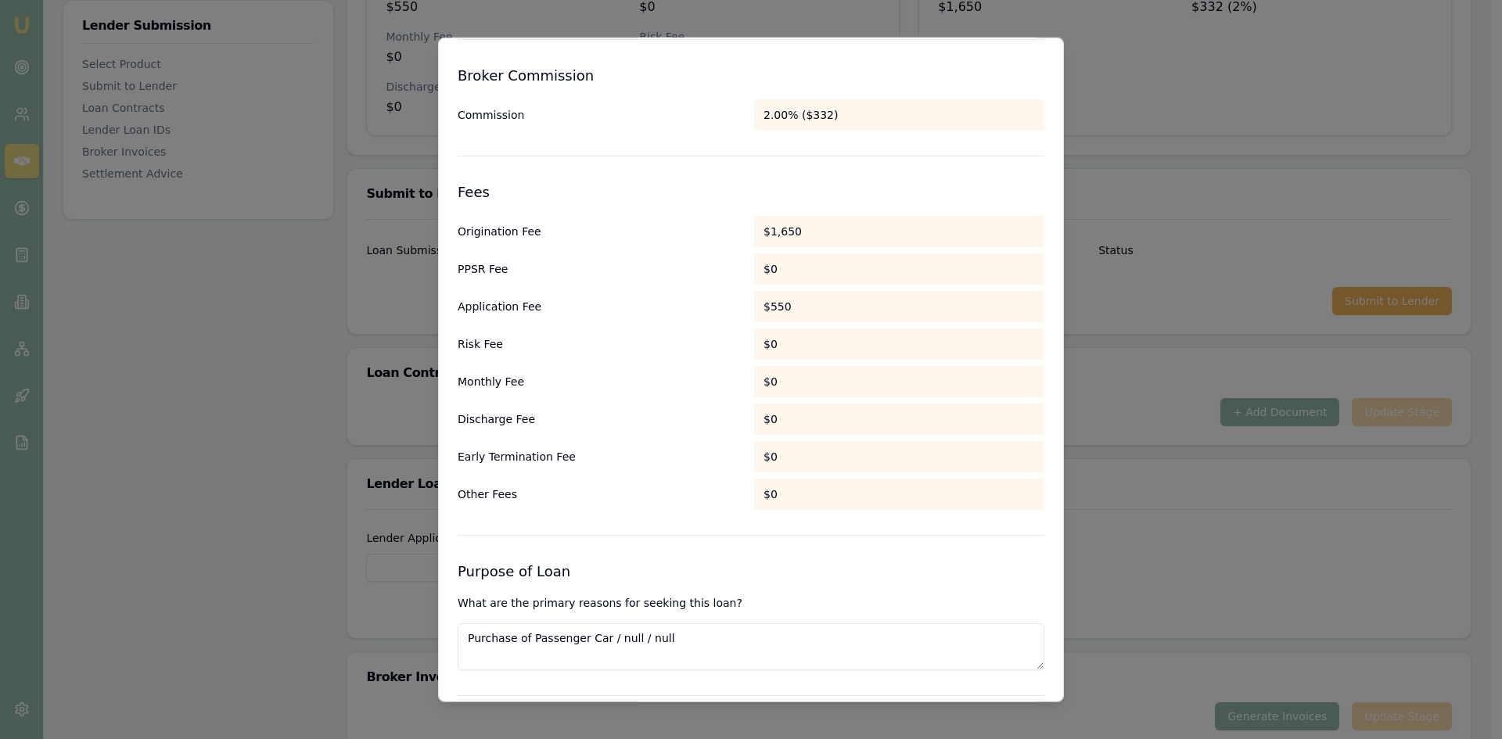
scroll to position [817, 0]
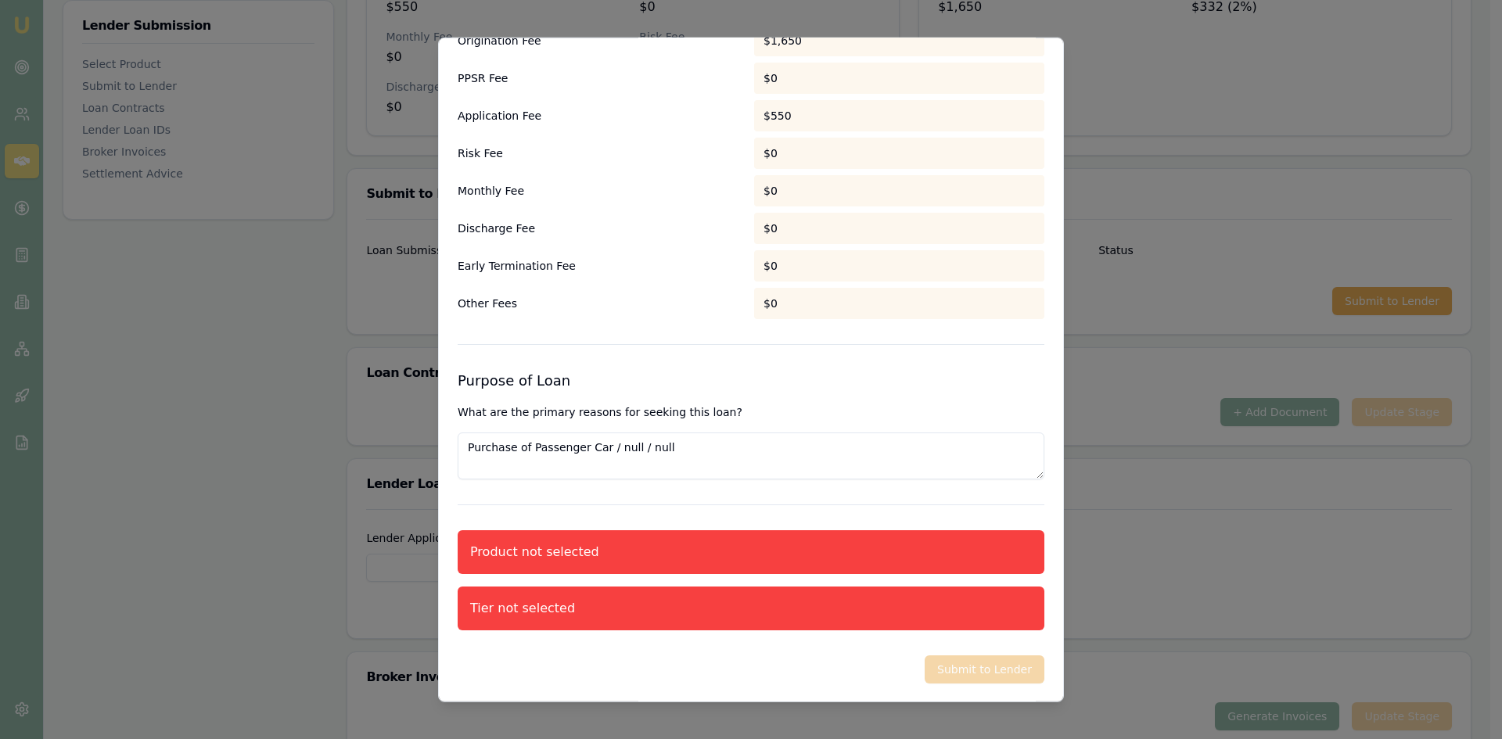
click at [590, 463] on textarea "Purchase of Passenger Car / null / null" at bounding box center [751, 455] width 587 height 47
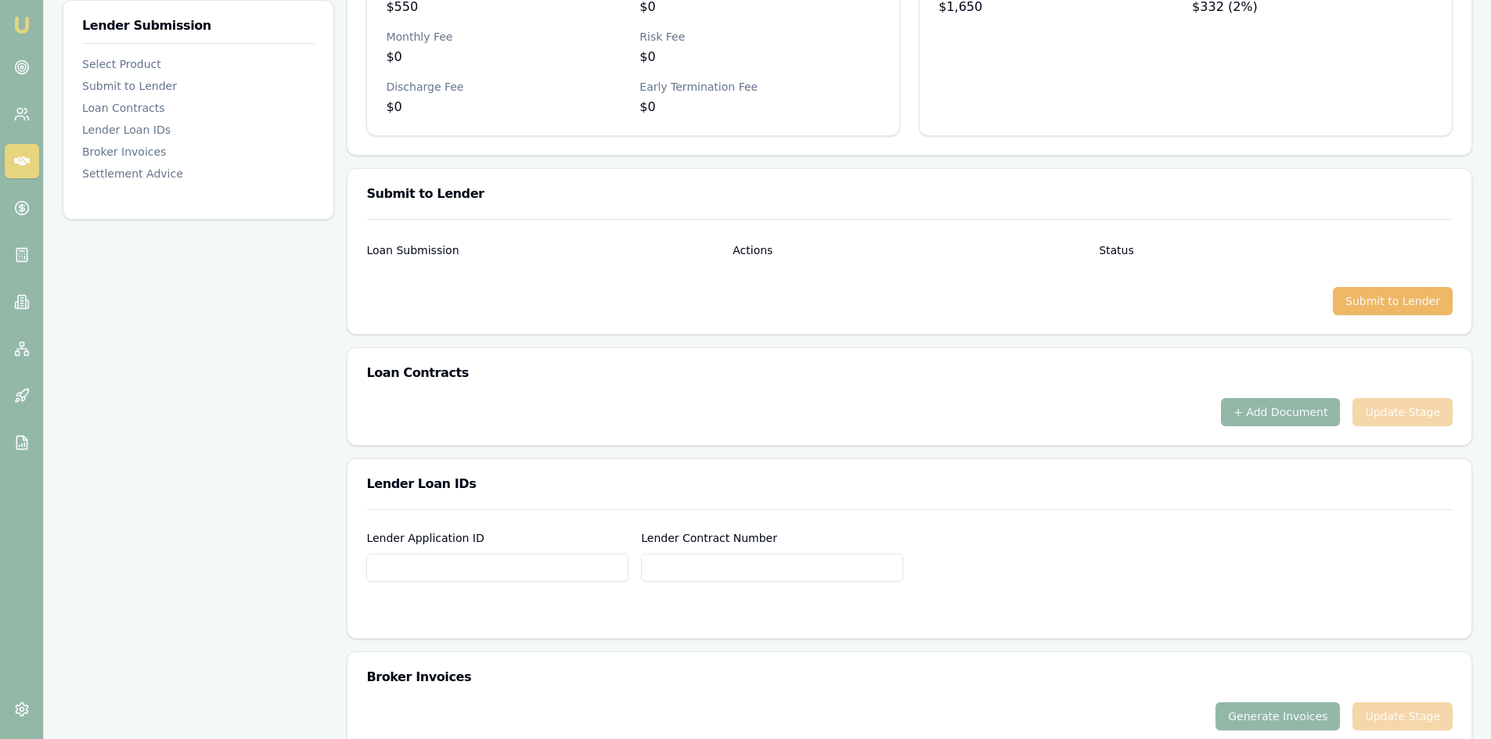
click at [1362, 301] on button "Submit to Lender" at bounding box center [1393, 301] width 120 height 28
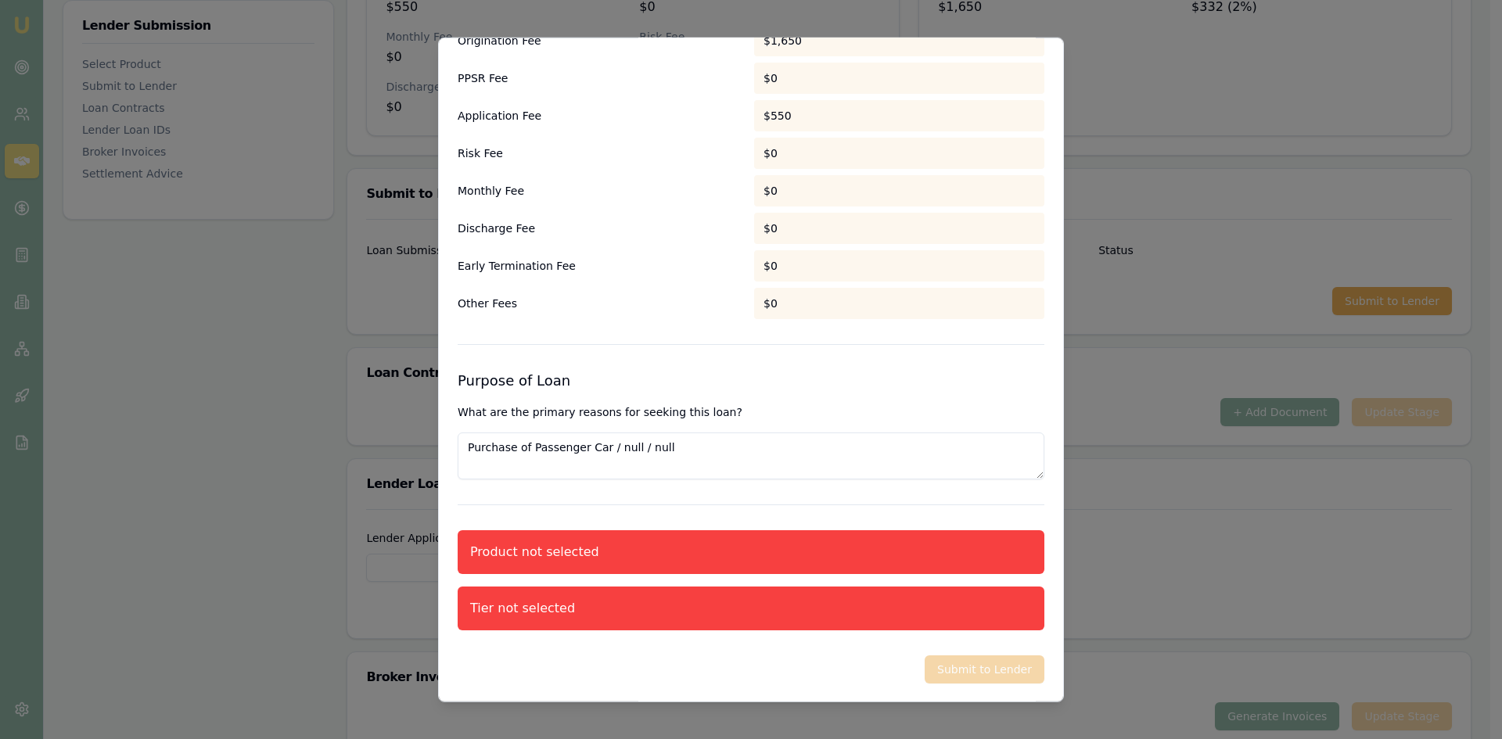
click at [668, 453] on textarea "Purchase of Passenger Car / null / null" at bounding box center [751, 455] width 587 height 47
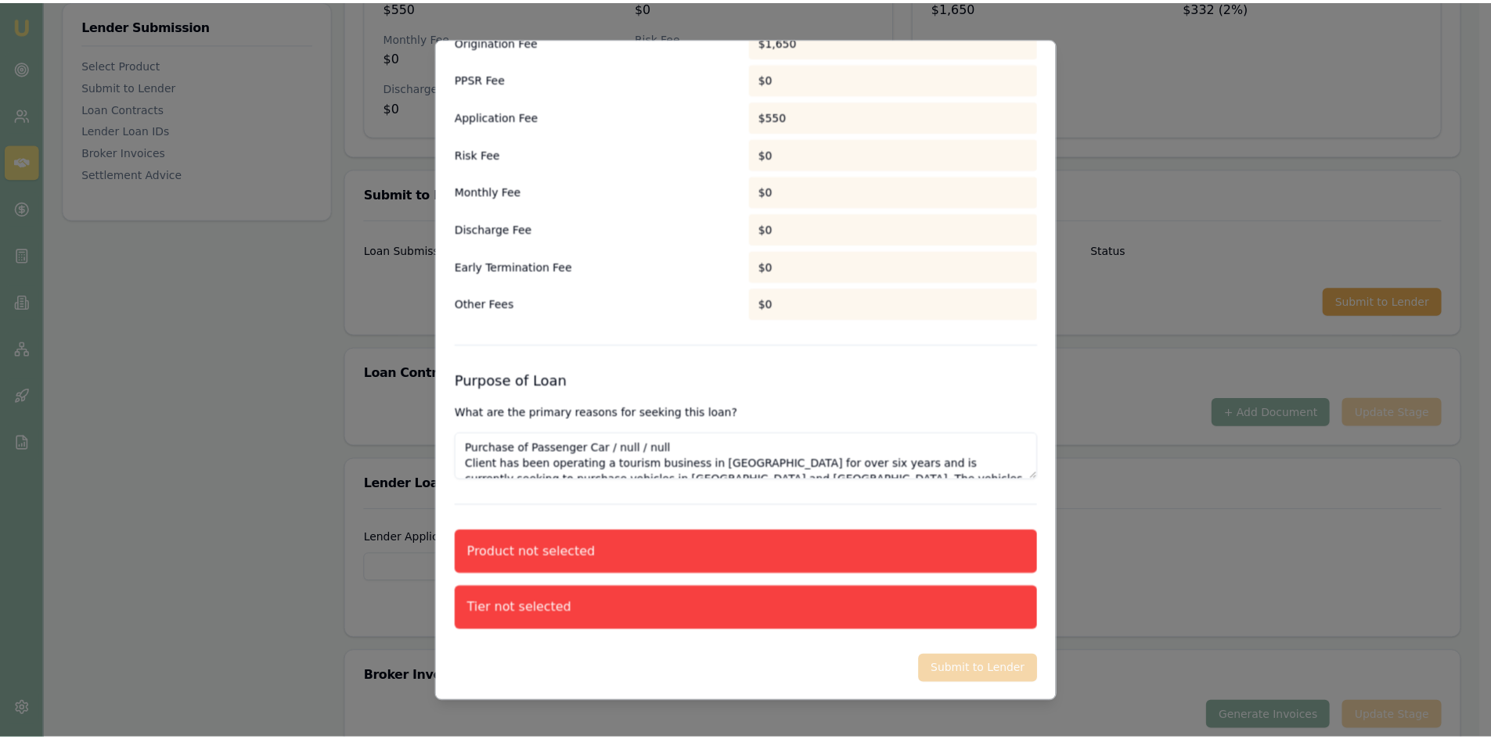
scroll to position [55, 0]
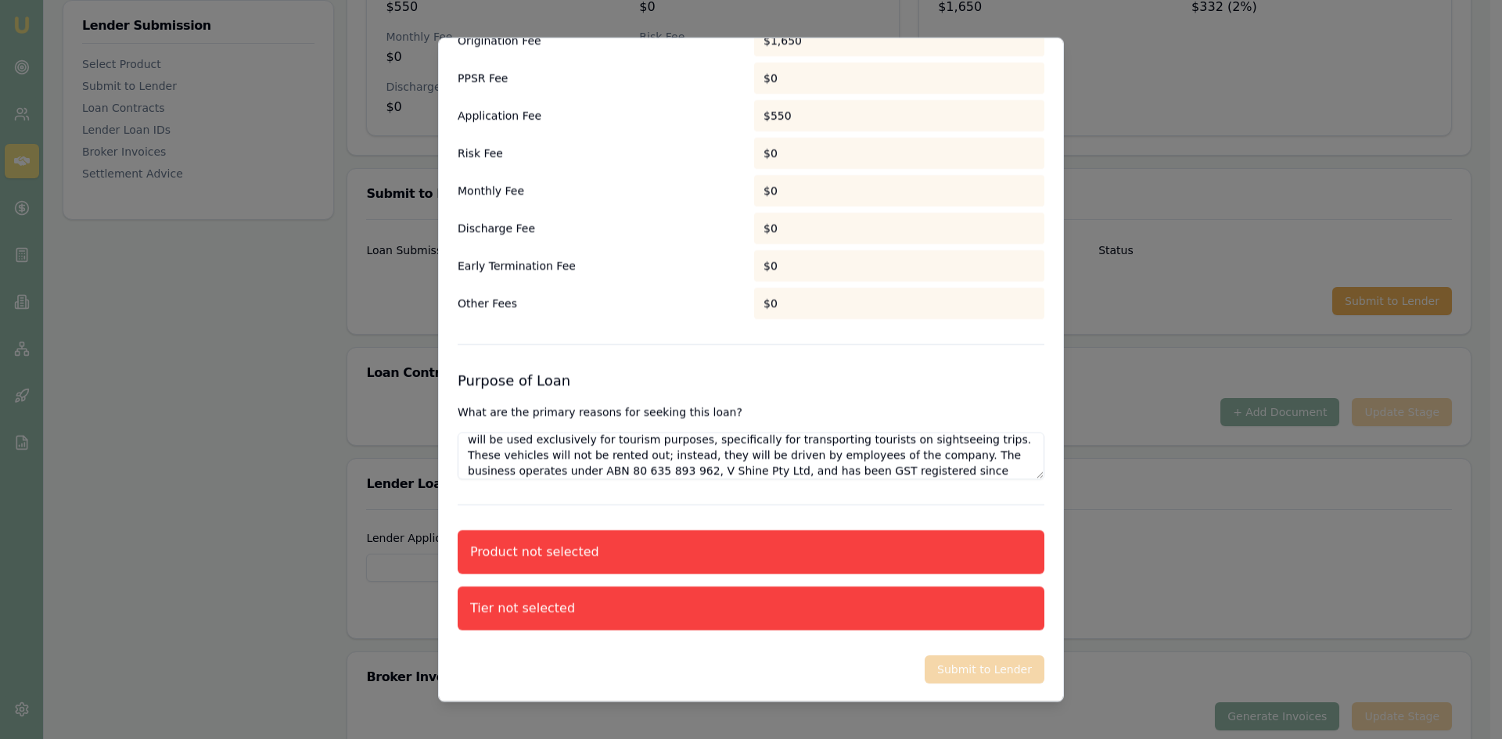
type textarea "Purchase of Passenger Car / null / null Client has been operating a tourism bus…"
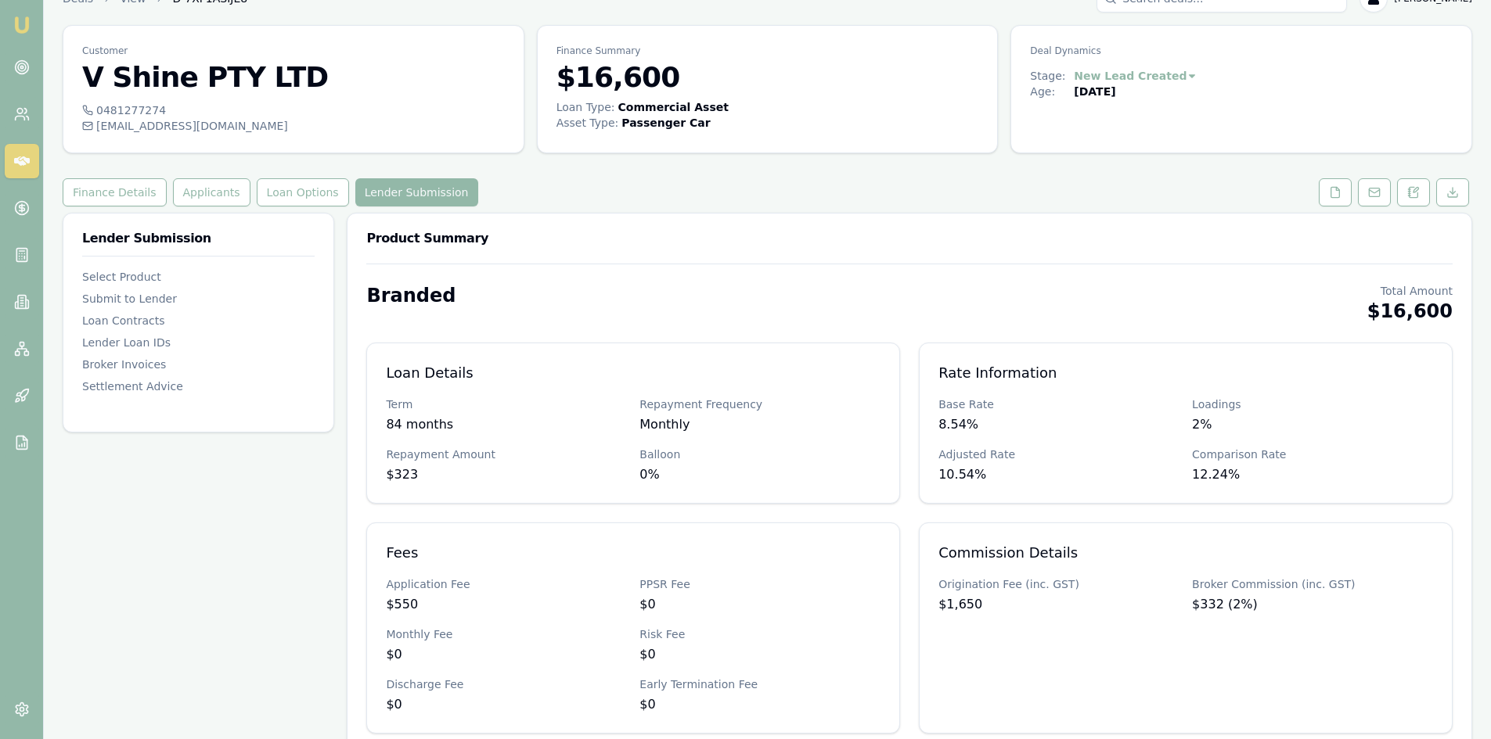
scroll to position [0, 0]
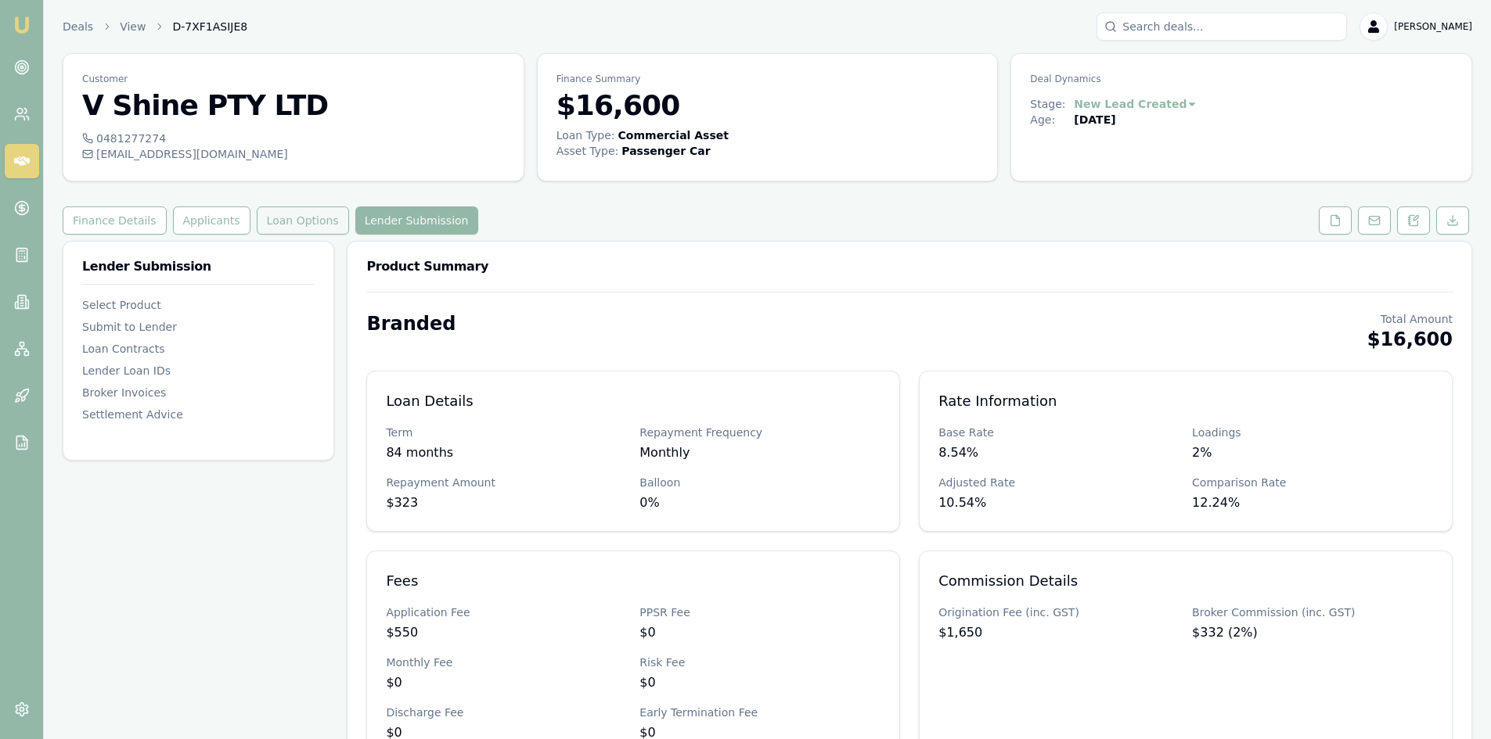
click at [288, 219] on button "Loan Options" at bounding box center [303, 221] width 92 height 28
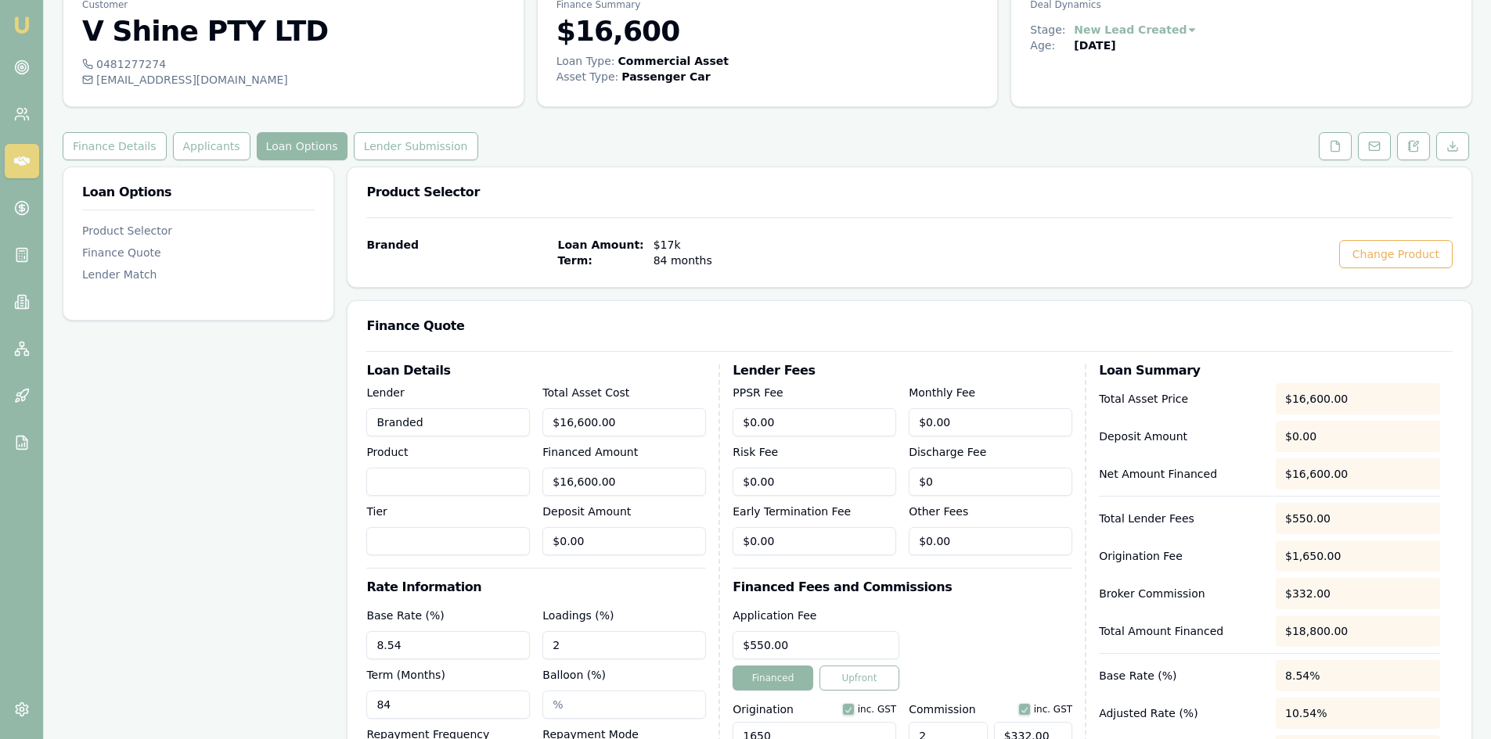
scroll to position [78, 0]
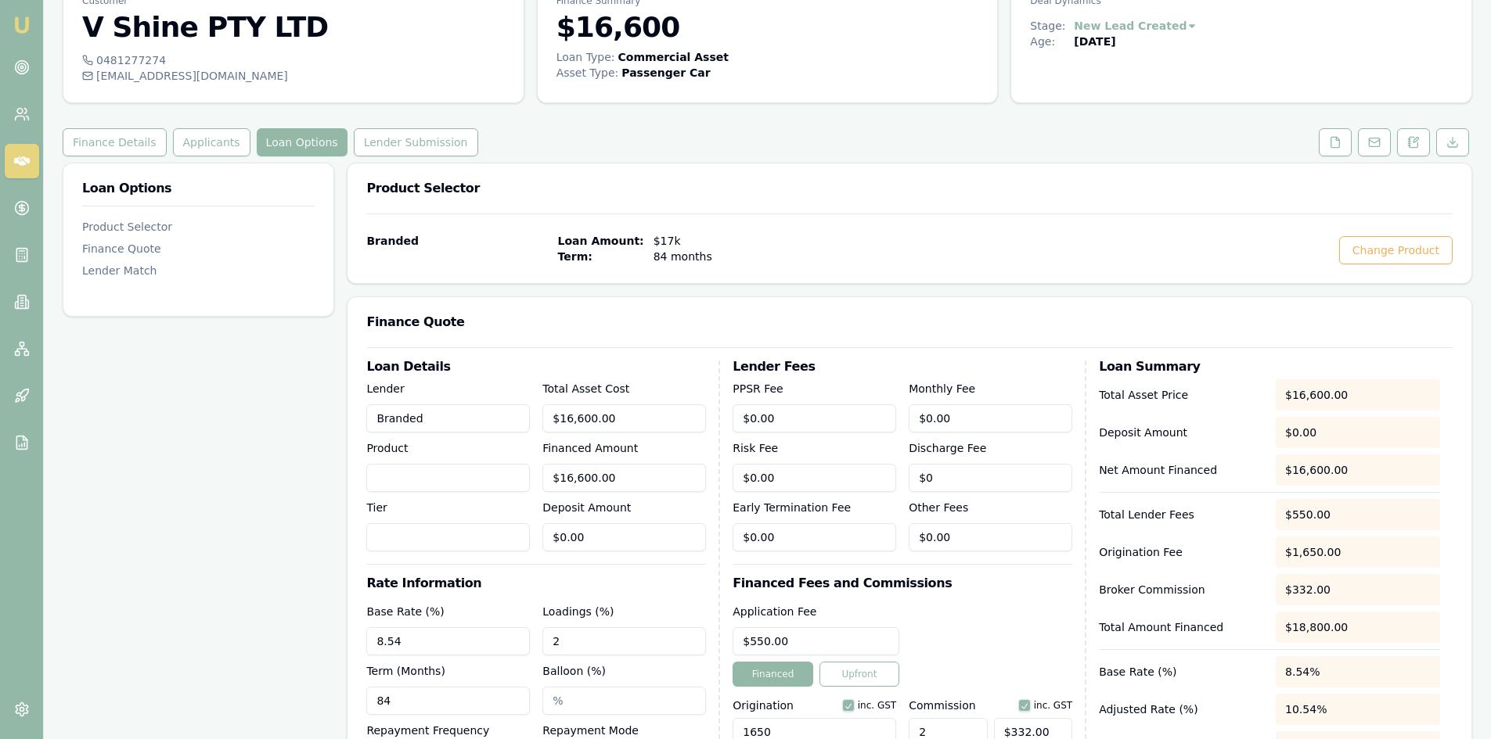
click at [445, 457] on div "Product" at bounding box center [448, 465] width 164 height 53
click at [446, 471] on input "Product" at bounding box center [448, 478] width 164 height 28
click at [461, 480] on input "Product" at bounding box center [448, 478] width 164 height 28
type input "Branded"
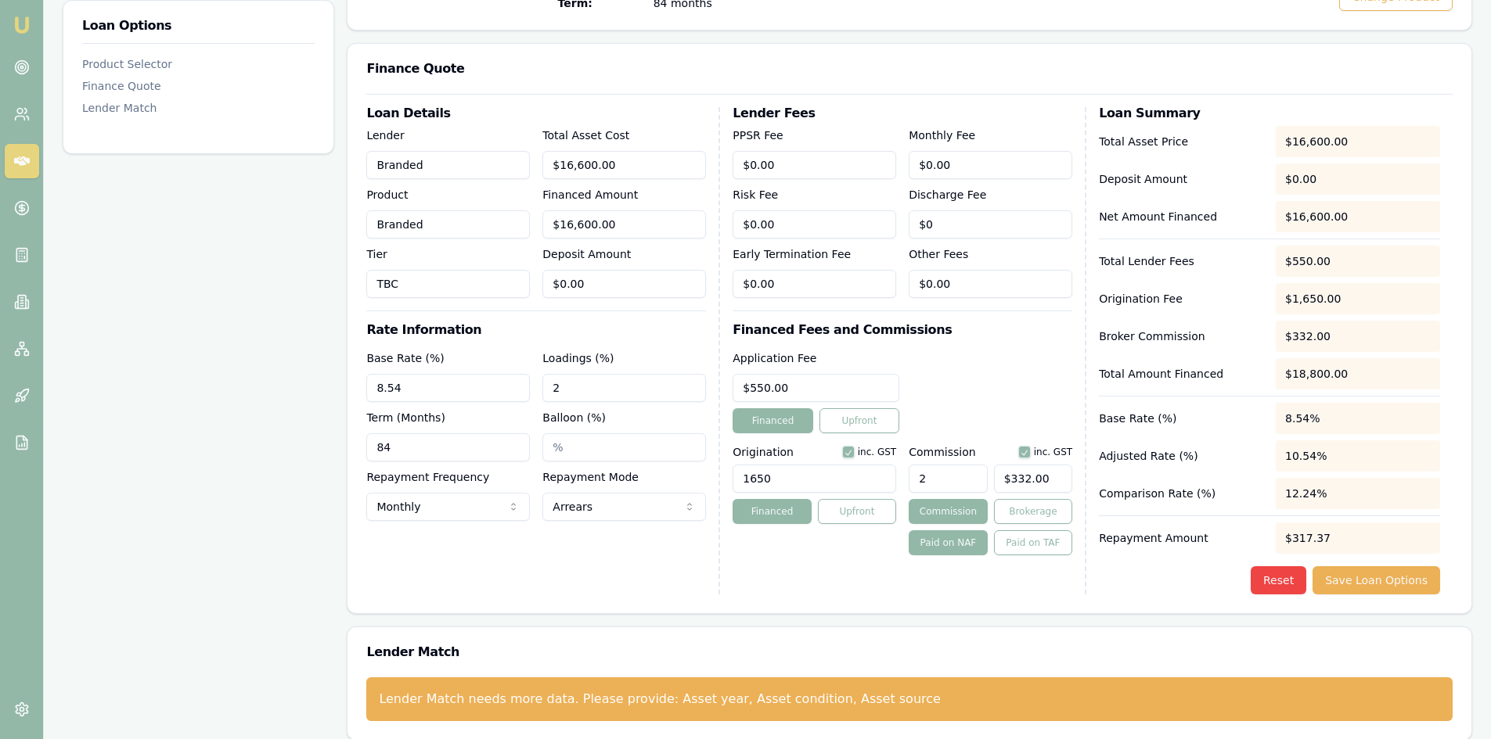
scroll to position [346, 0]
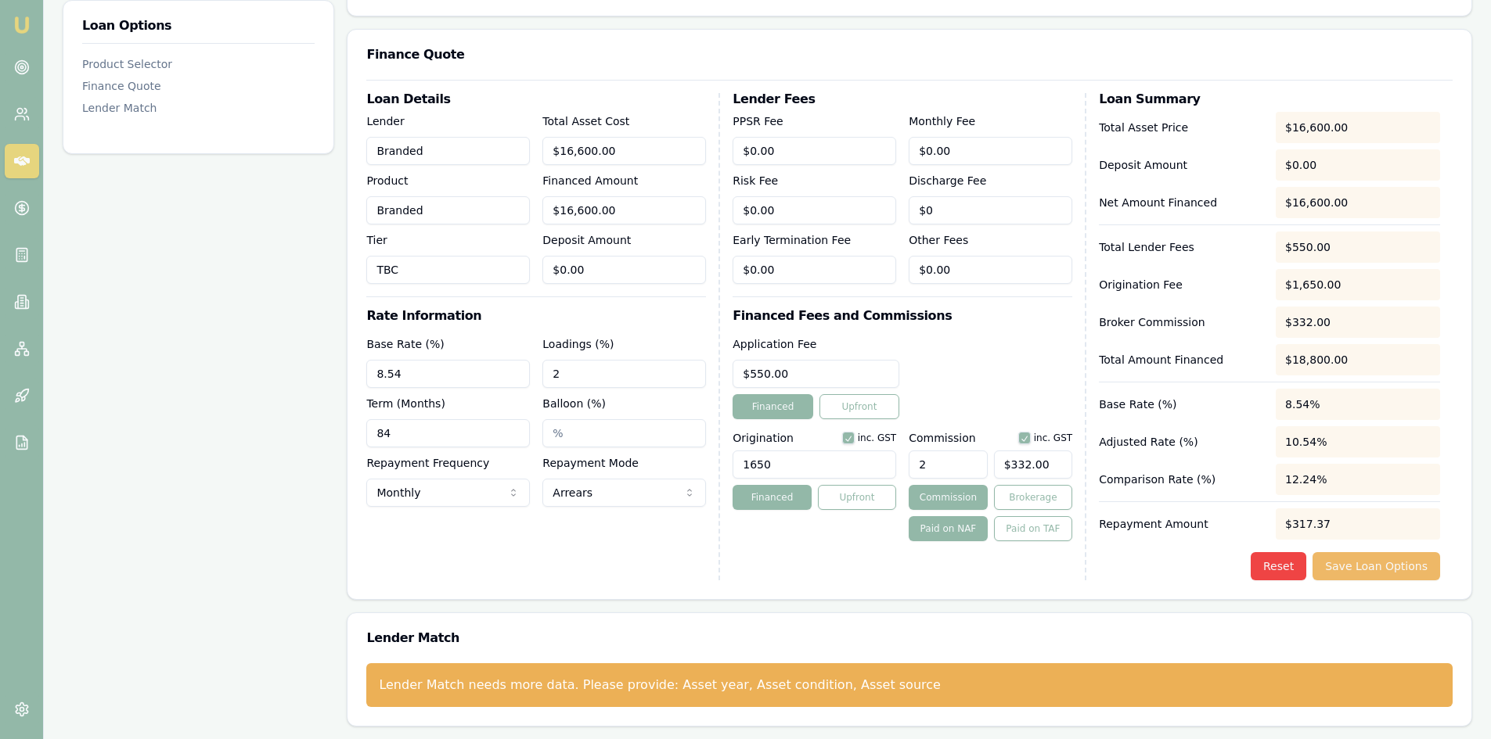
type input "TBC"
click at [1356, 567] on button "Save Loan Options" at bounding box center [1376, 566] width 128 height 28
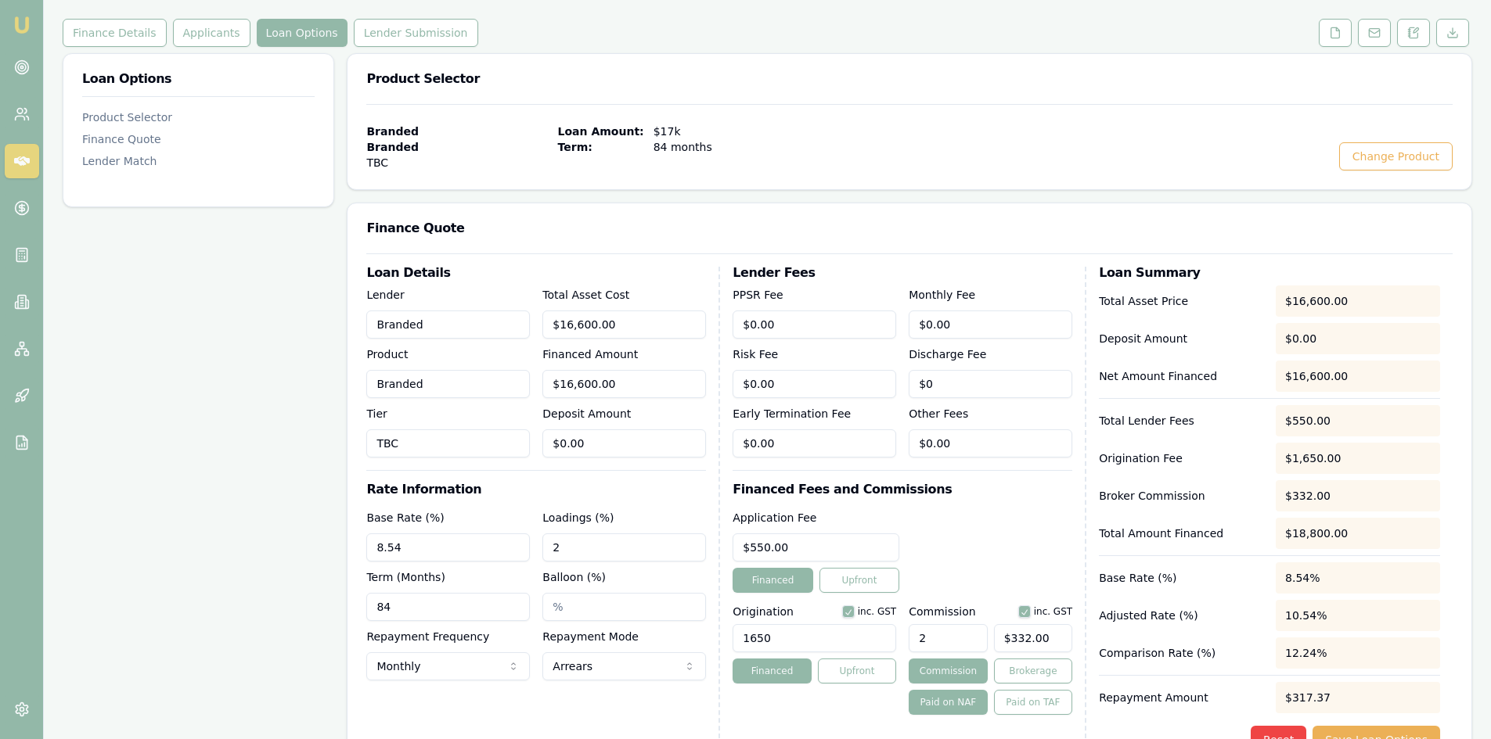
scroll to position [0, 0]
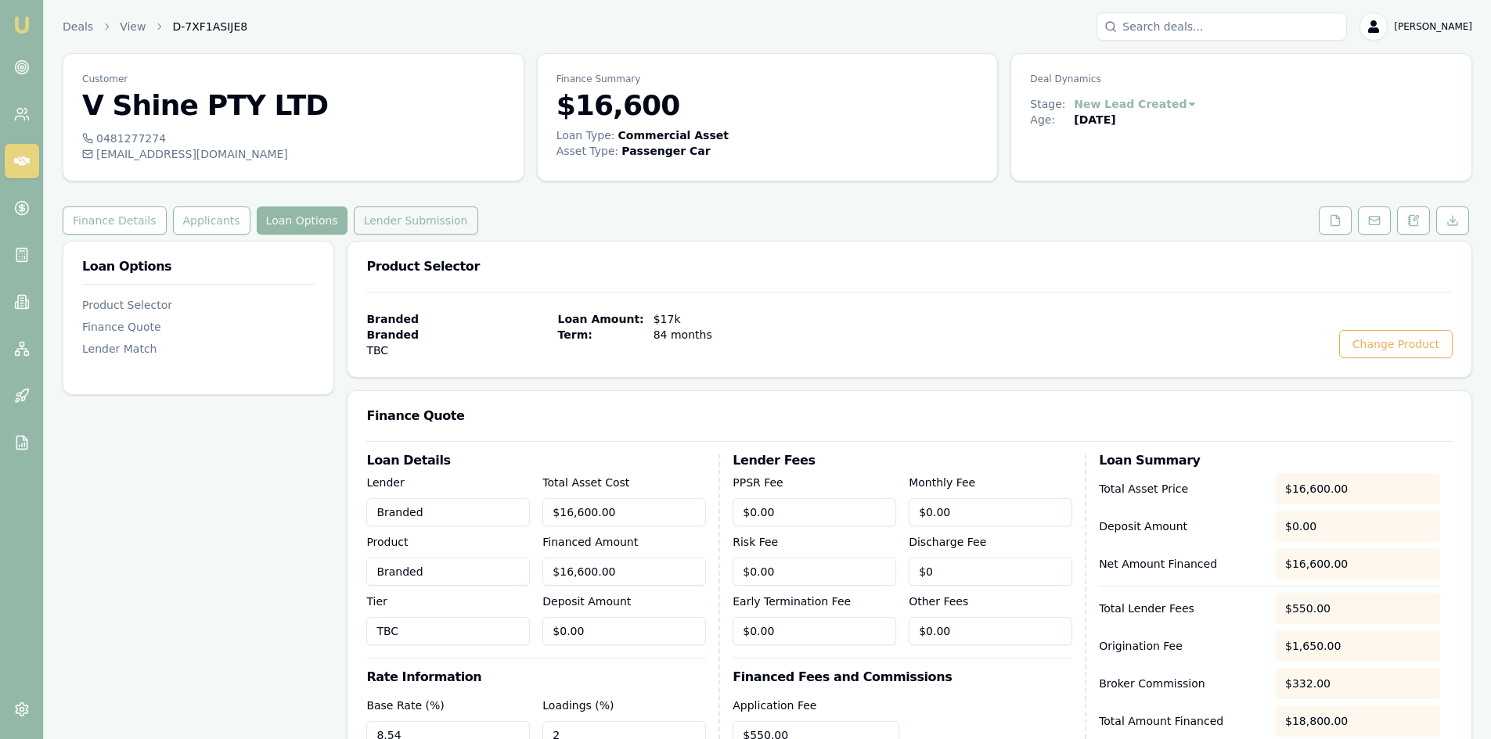
click at [428, 221] on button "Lender Submission" at bounding box center [416, 221] width 124 height 28
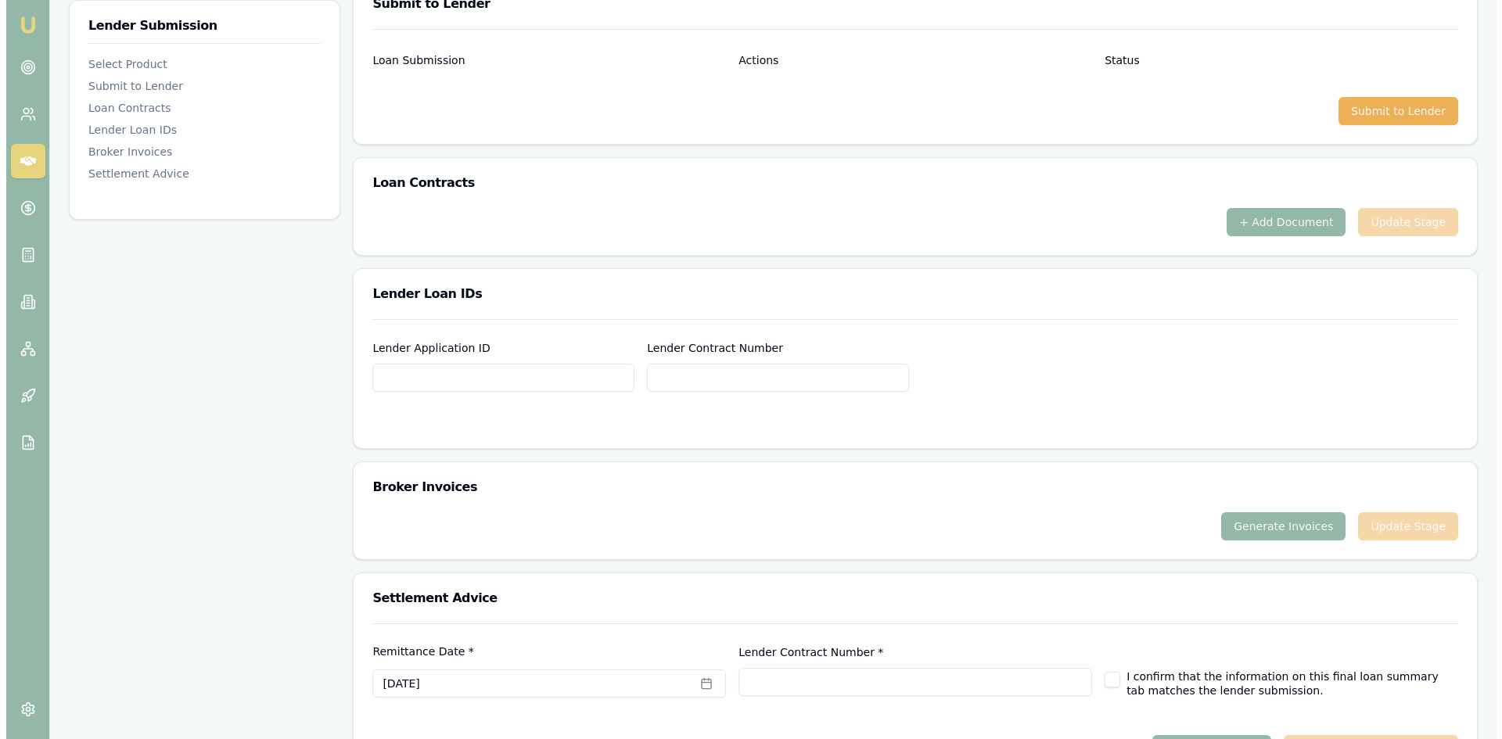
scroll to position [877, 0]
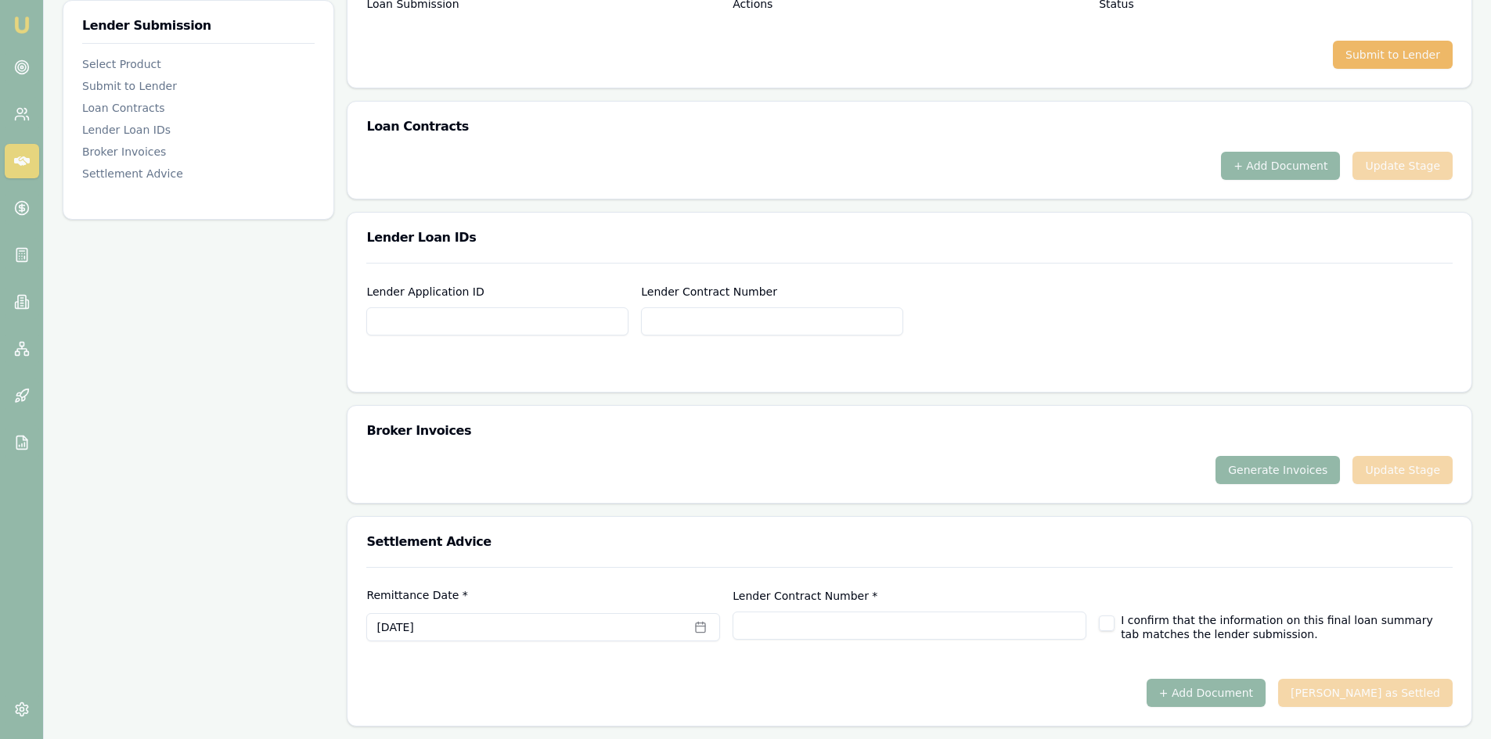
click at [1372, 56] on button "Submit to Lender" at bounding box center [1393, 55] width 120 height 28
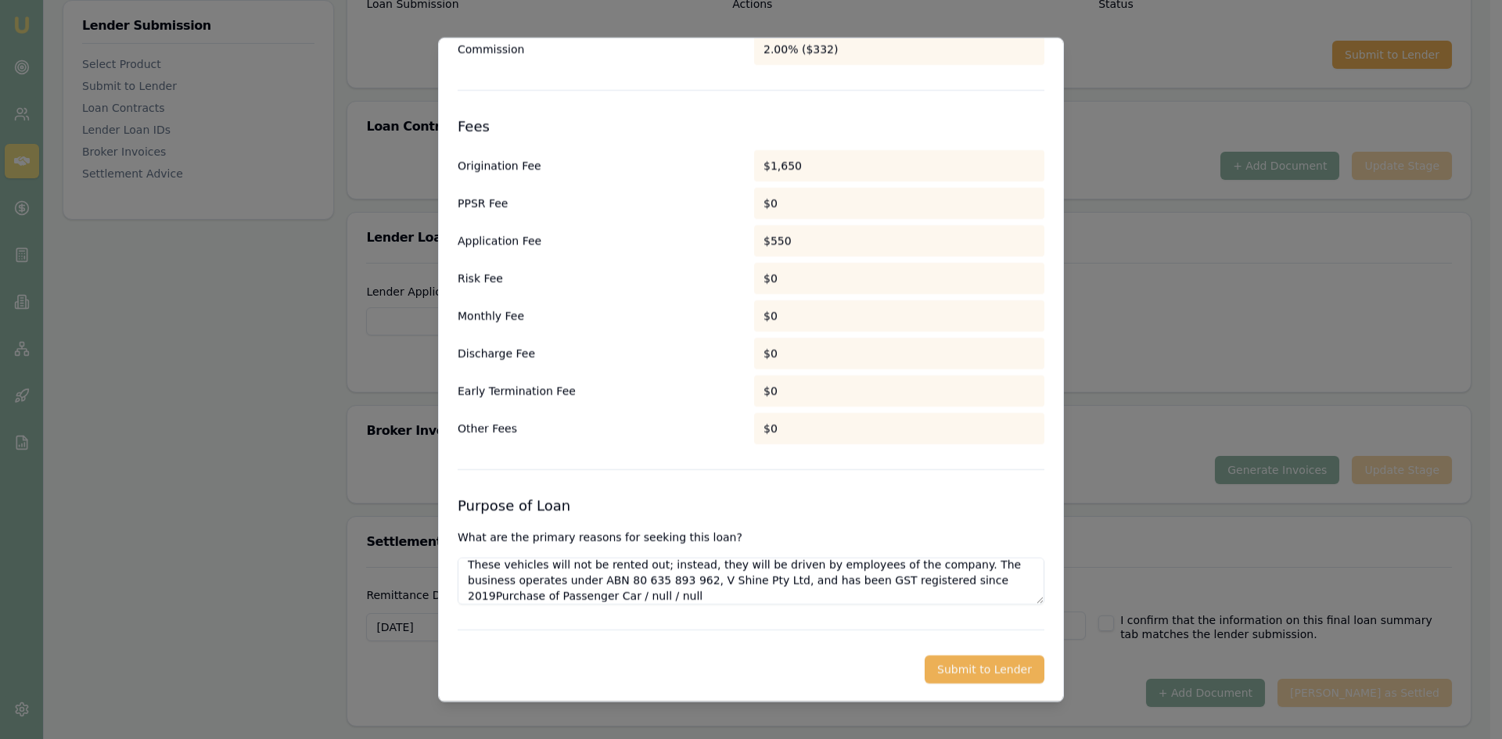
scroll to position [61, 0]
drag, startPoint x: 872, startPoint y: 595, endPoint x: 641, endPoint y: 584, distance: 231.1
click at [641, 584] on textarea "Client has been operating a tourism business in Australia for over six years an…" at bounding box center [751, 580] width 587 height 47
type textarea "Client has been operating a tourism business in [GEOGRAPHIC_DATA] for over six …"
click at [938, 671] on button "Submit to Lender" at bounding box center [985, 669] width 120 height 28
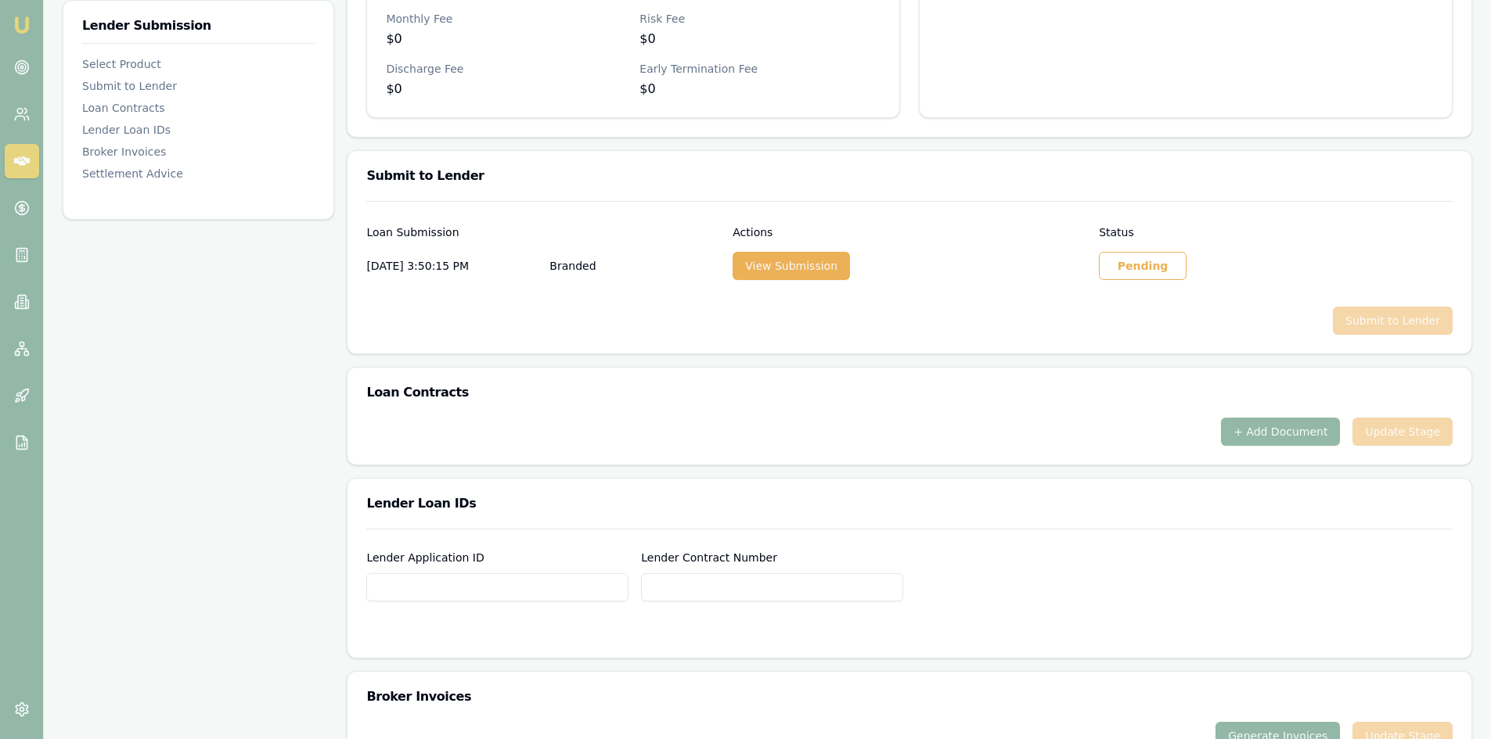
scroll to position [626, 0]
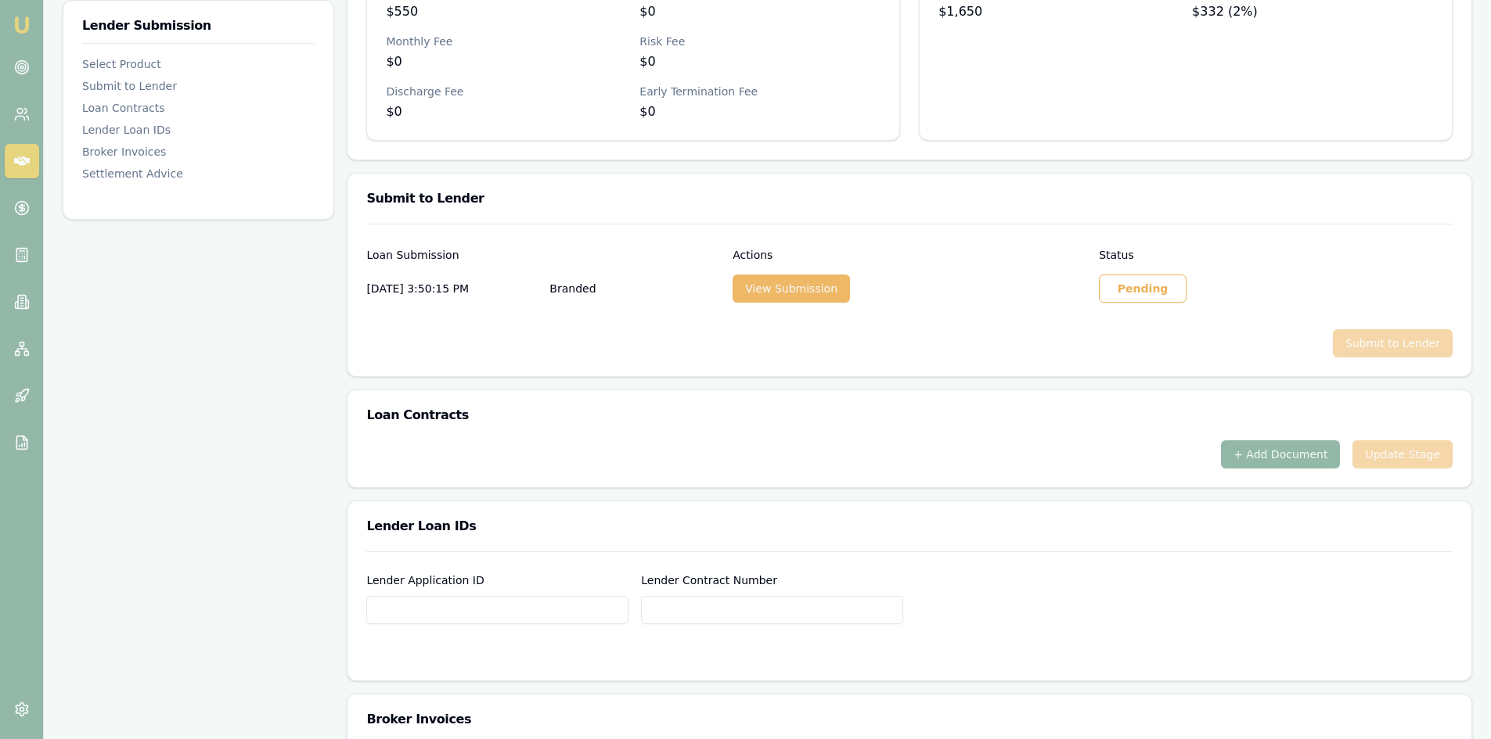
click at [767, 293] on button "View Submission" at bounding box center [790, 289] width 117 height 28
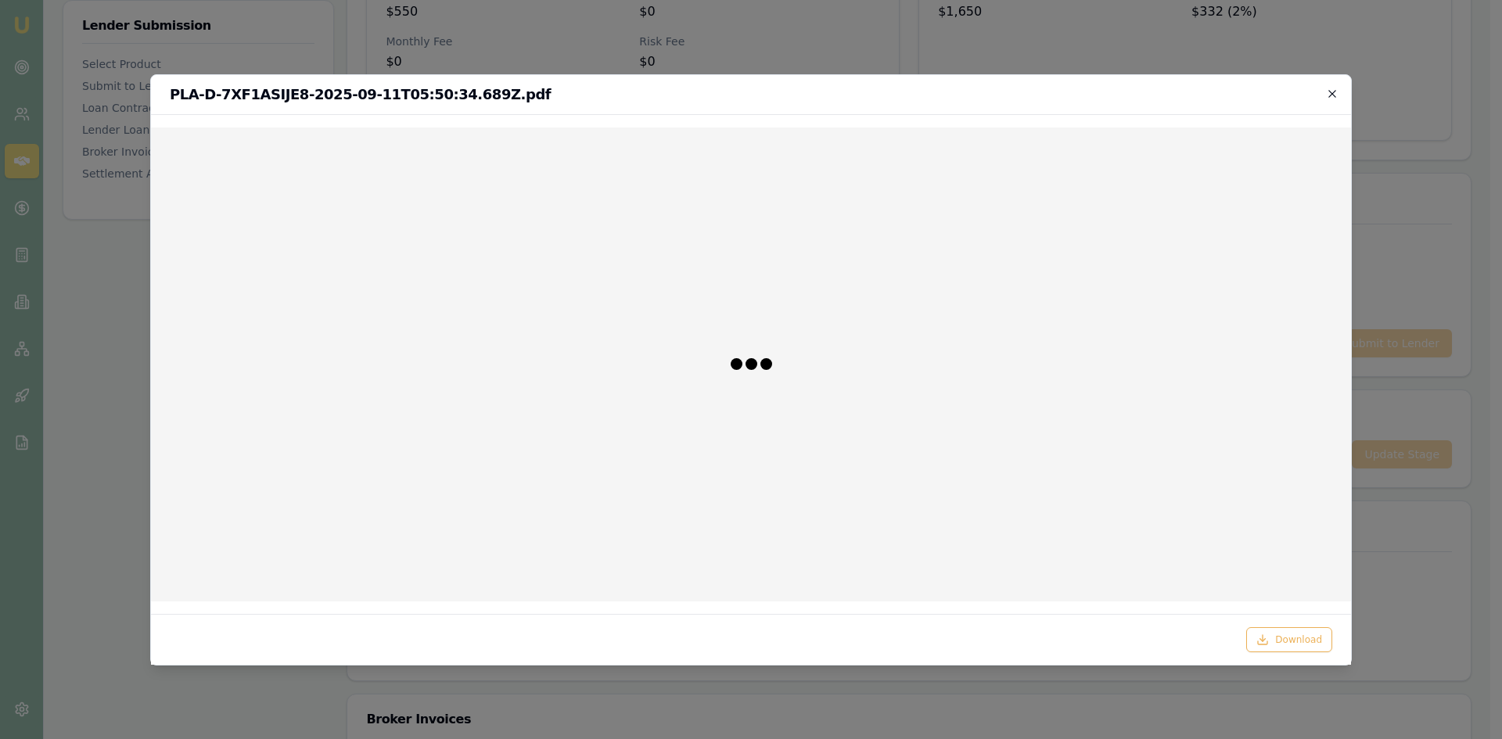
click at [1329, 88] on icon "button" at bounding box center [1332, 94] width 13 height 13
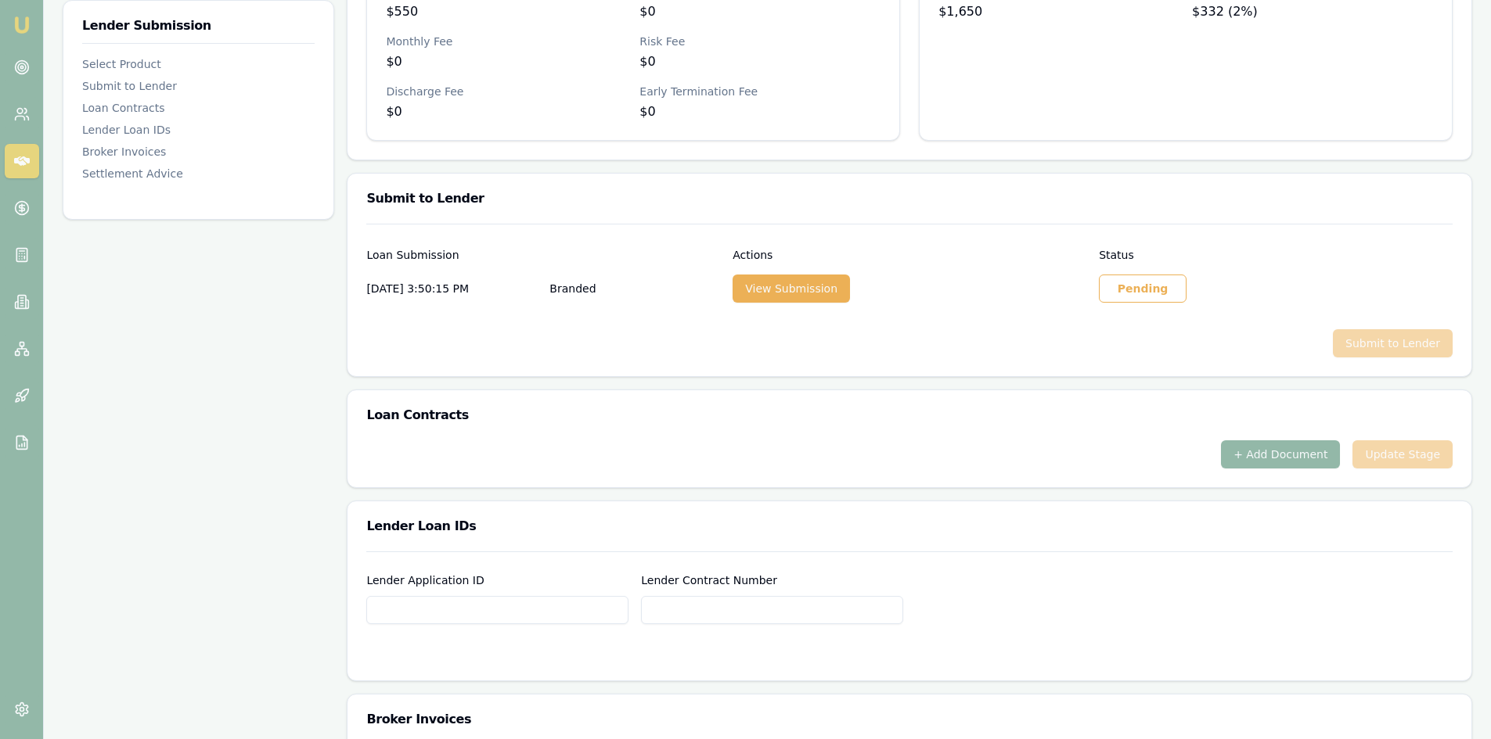
click at [1131, 285] on div "Pending" at bounding box center [1143, 289] width 88 height 28
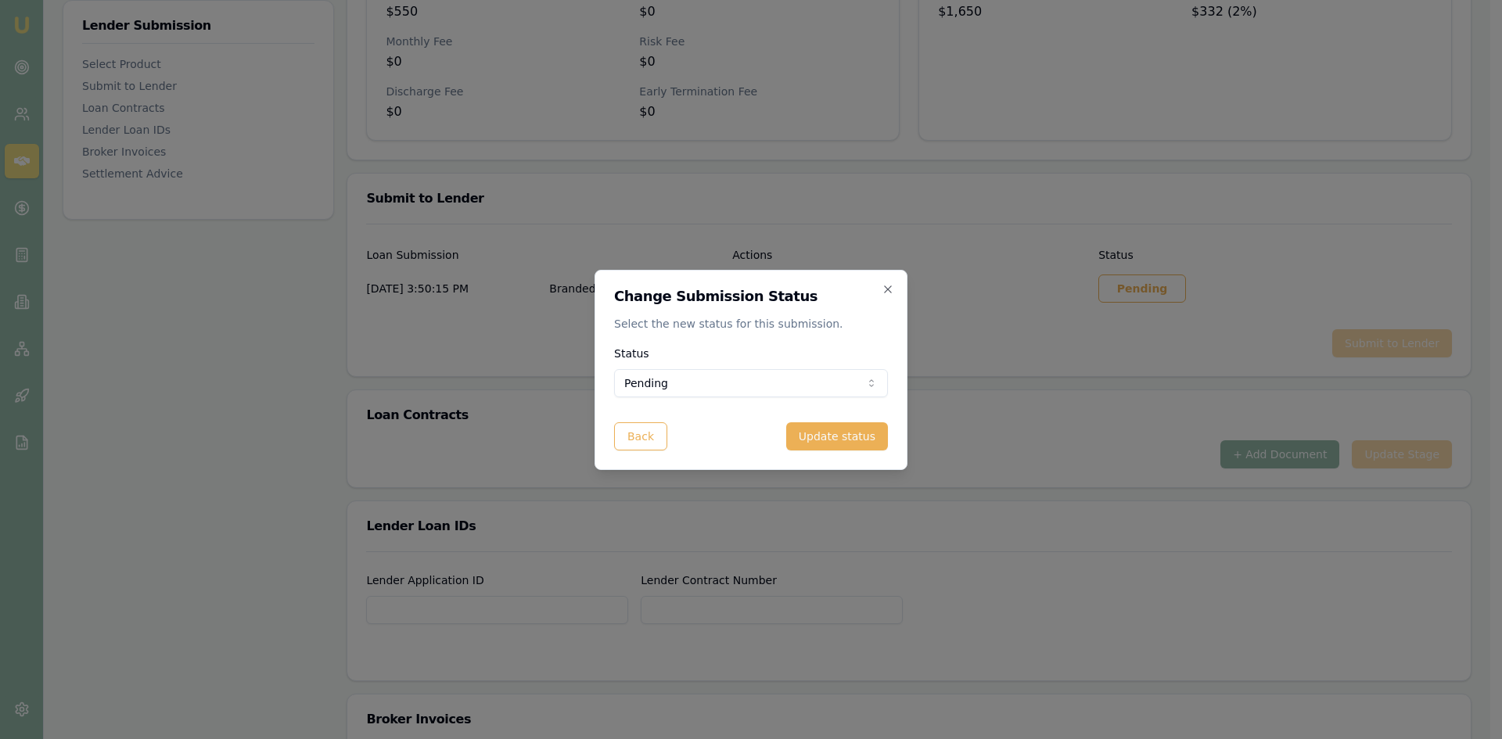
select select "APPROVED"
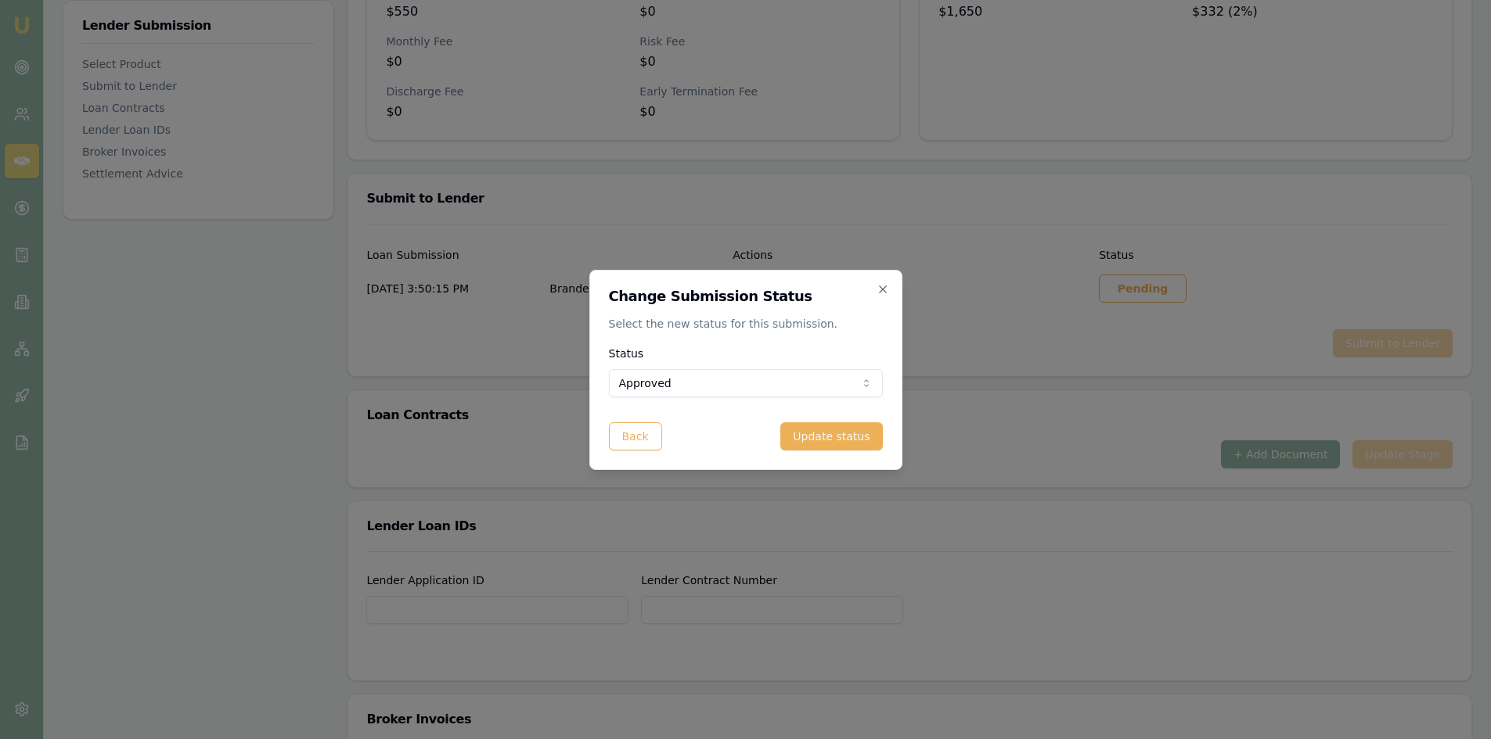
click at [845, 434] on button "Update status" at bounding box center [831, 437] width 102 height 28
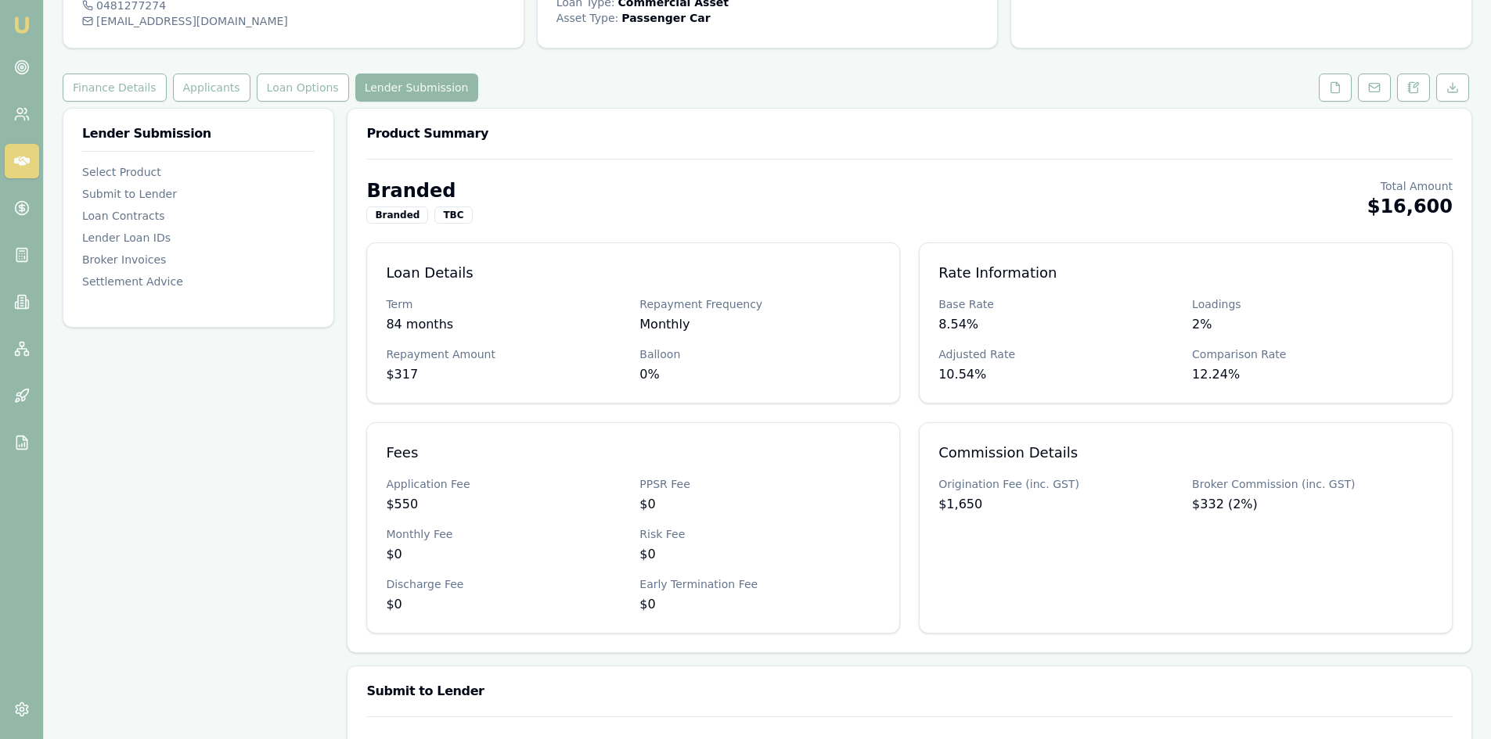
scroll to position [0, 0]
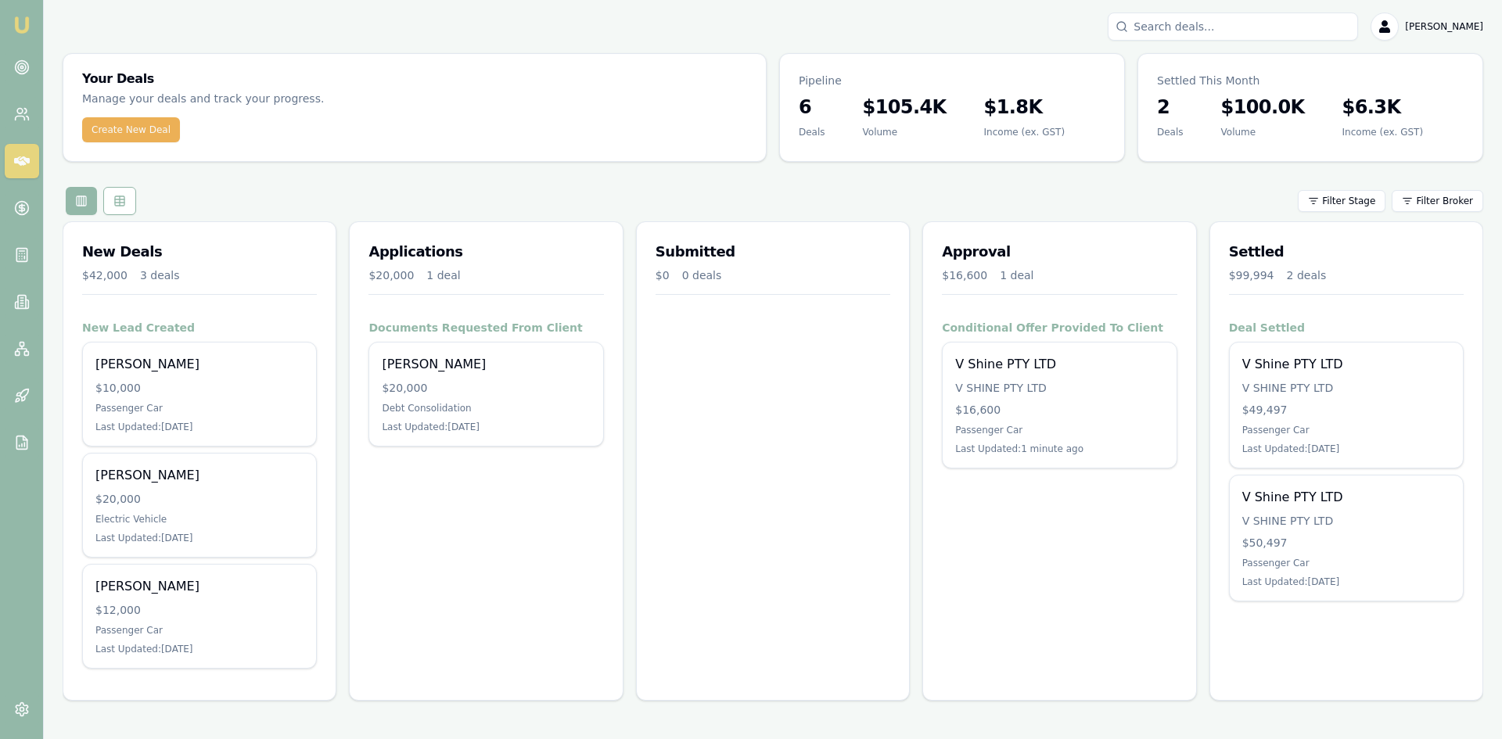
drag, startPoint x: 1019, startPoint y: 402, endPoint x: 712, endPoint y: 482, distance: 316.9
click at [712, 481] on div "Submitted $0 0 deals" at bounding box center [773, 461] width 274 height 480
click at [27, 117] on icon at bounding box center [27, 119] width 2 height 4
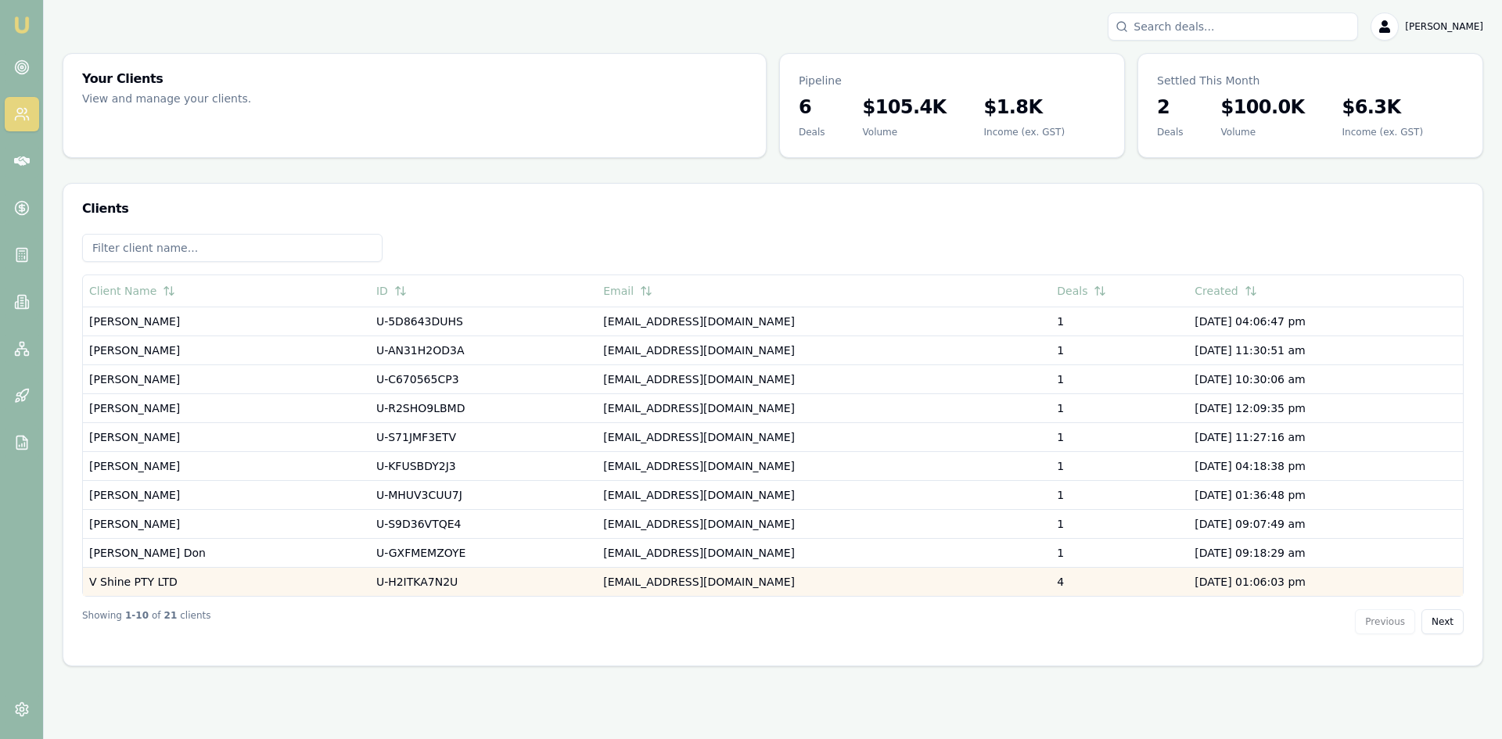
click at [129, 578] on td "V Shine PTY LTD" at bounding box center [226, 581] width 287 height 29
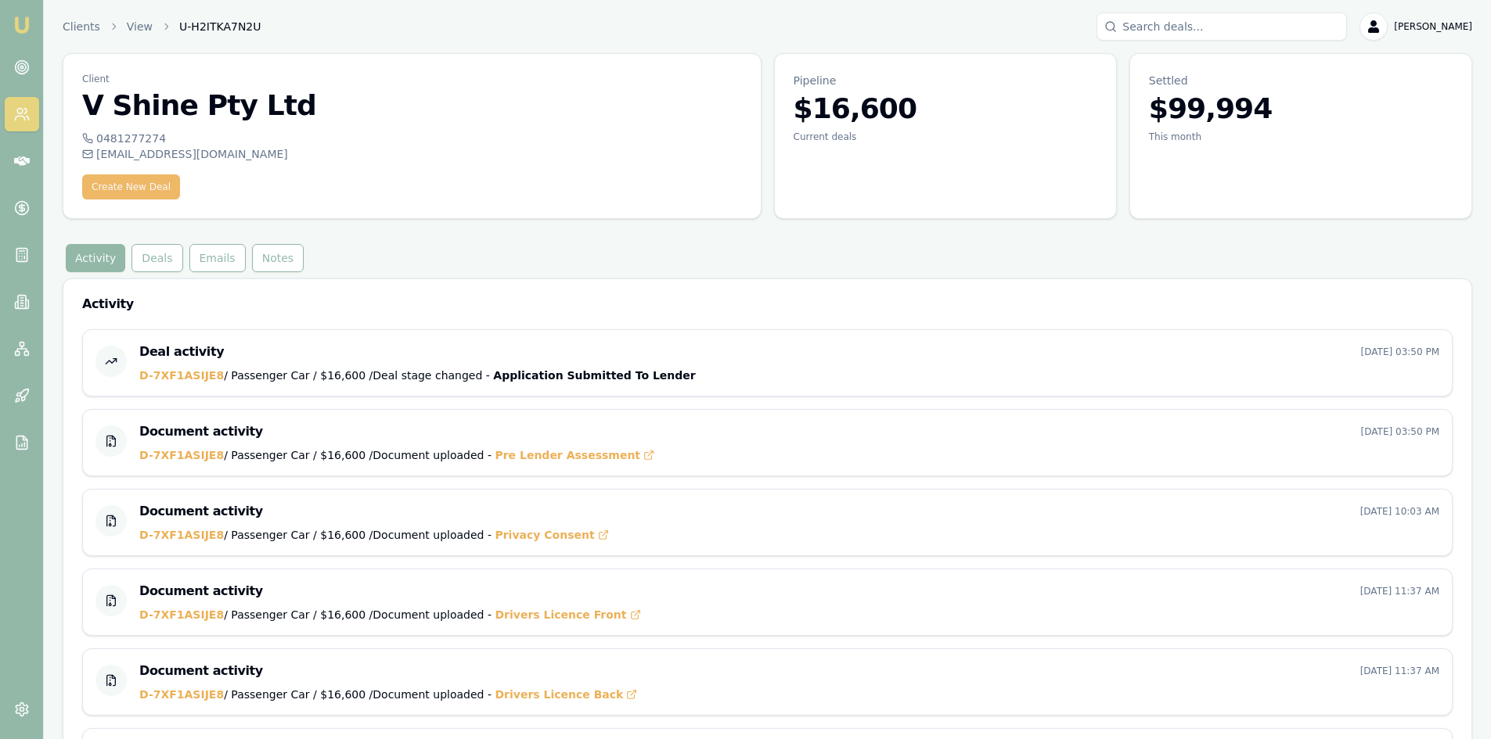
click at [119, 189] on button "Create New Deal" at bounding box center [131, 186] width 98 height 25
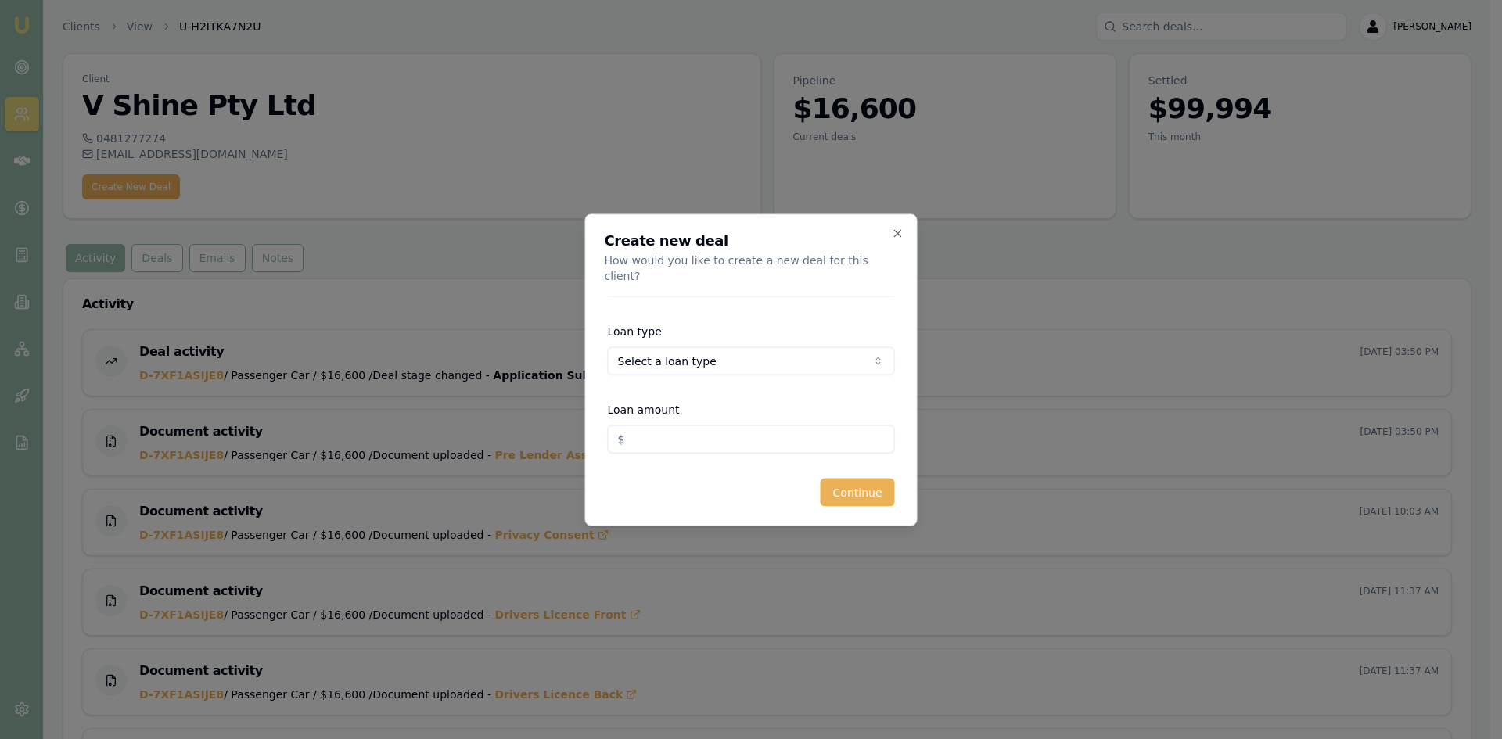
click at [685, 343] on body "Emu Broker Clients View U-H2ITKA7N2U [PERSON_NAME] Toggle Menu Client V Shine P…" at bounding box center [745, 369] width 1491 height 739
select select "COMMERCIAL_ASSET"
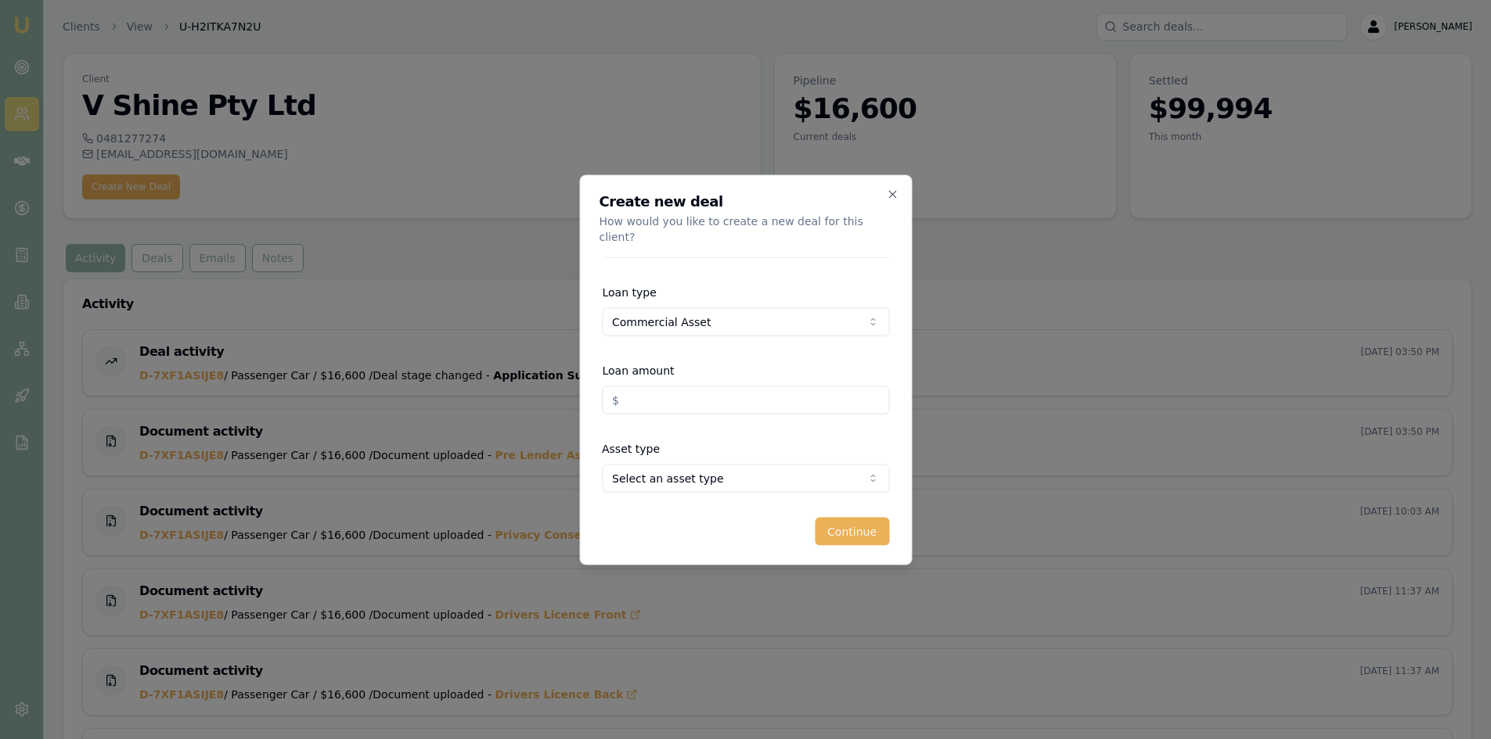
click at [675, 396] on input "Loan amount" at bounding box center [745, 400] width 287 height 28
type input "$16,600.00"
click at [697, 473] on body "Emu Broker Clients View U-H2ITKA7N2U [PERSON_NAME] Toggle Menu Client V Shine P…" at bounding box center [745, 369] width 1491 height 739
click at [865, 517] on button "Continue" at bounding box center [852, 531] width 74 height 28
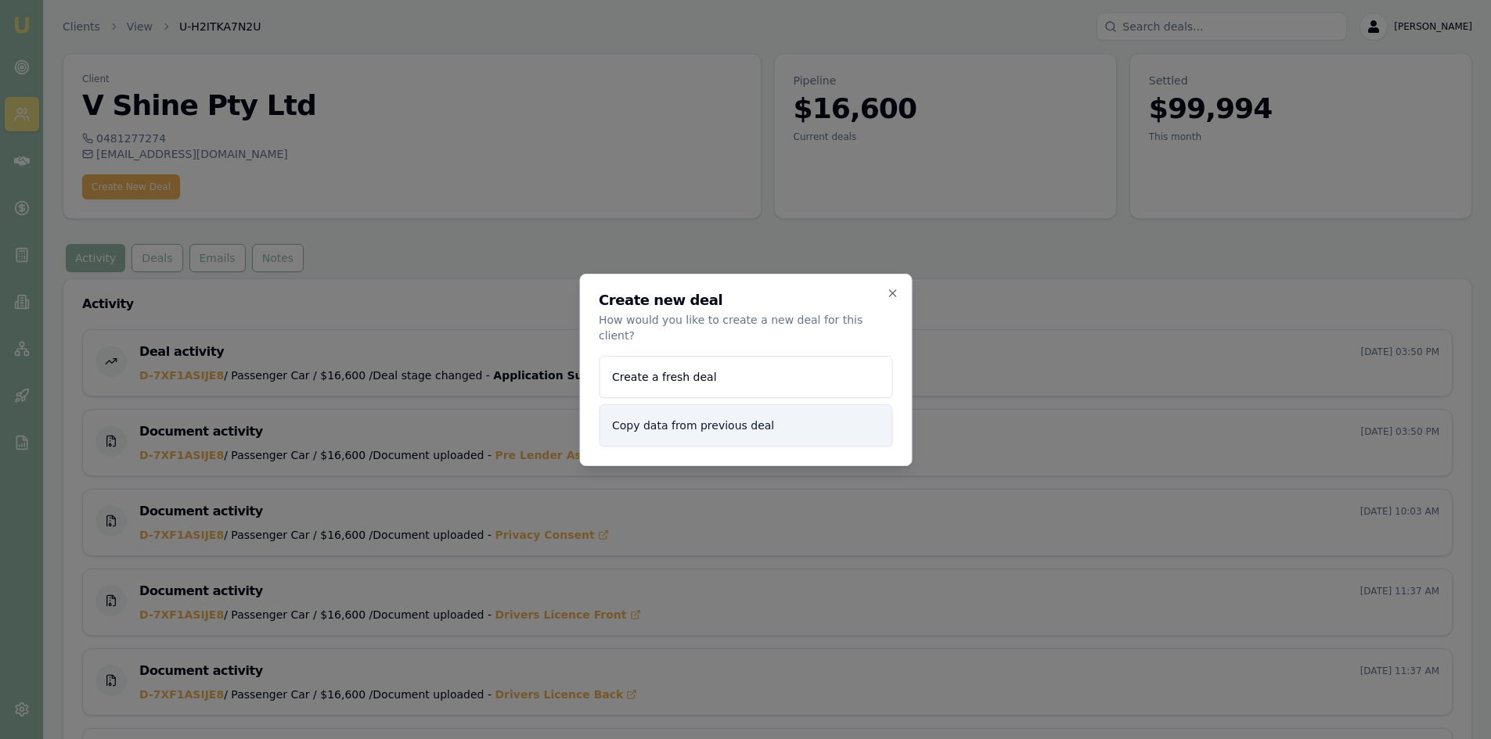
click at [687, 424] on button "Copy data from previous deal" at bounding box center [745, 426] width 293 height 42
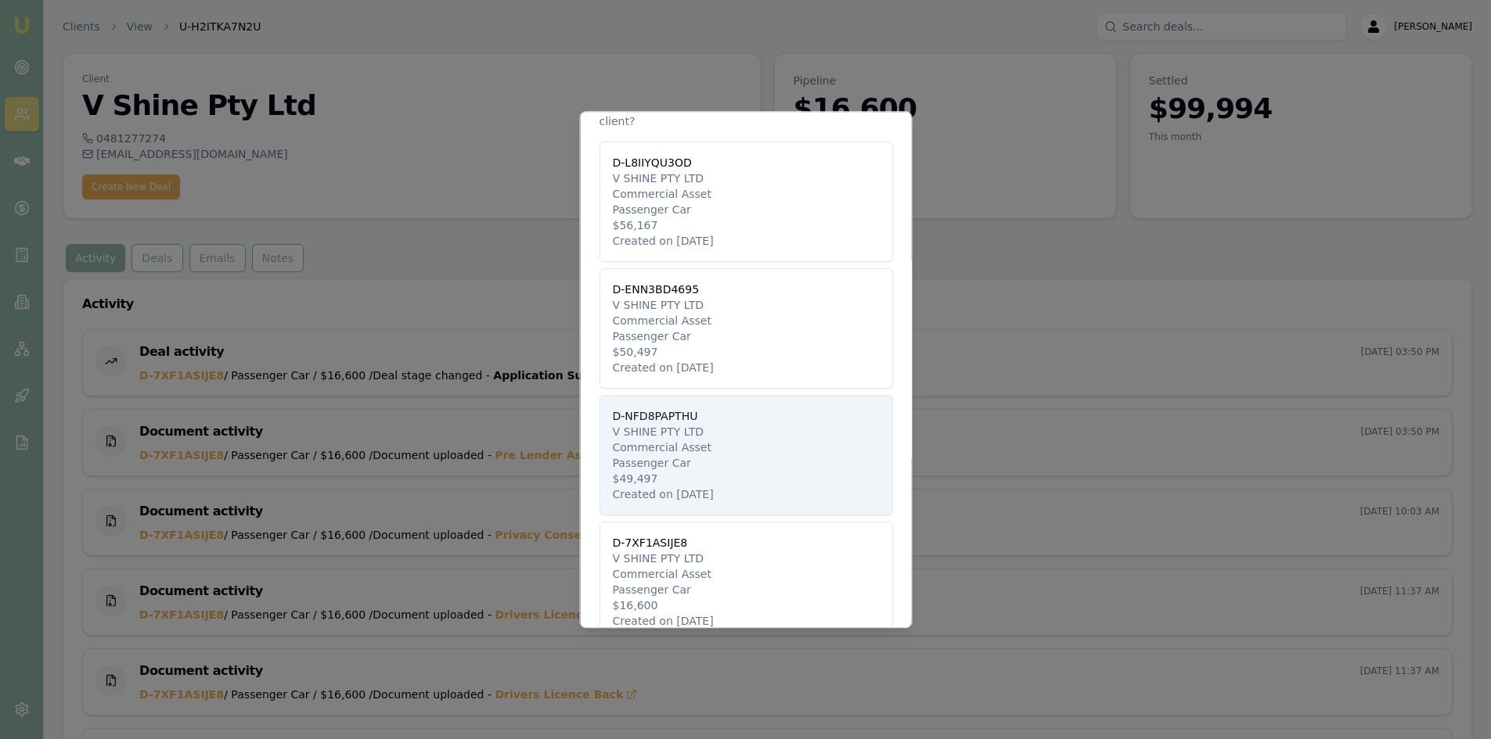
scroll to position [69, 0]
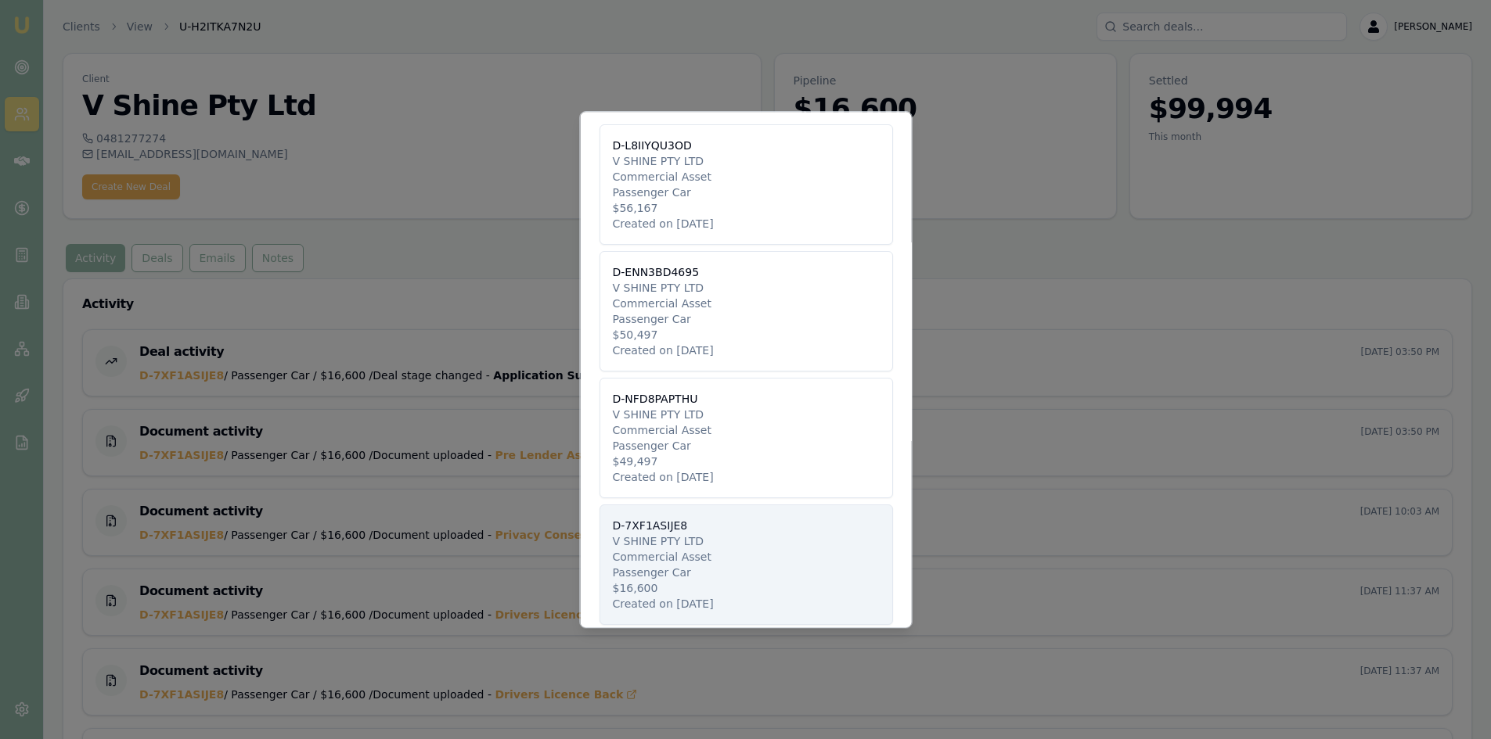
click at [673, 549] on span "Commercial Asset" at bounding box center [661, 557] width 99 height 16
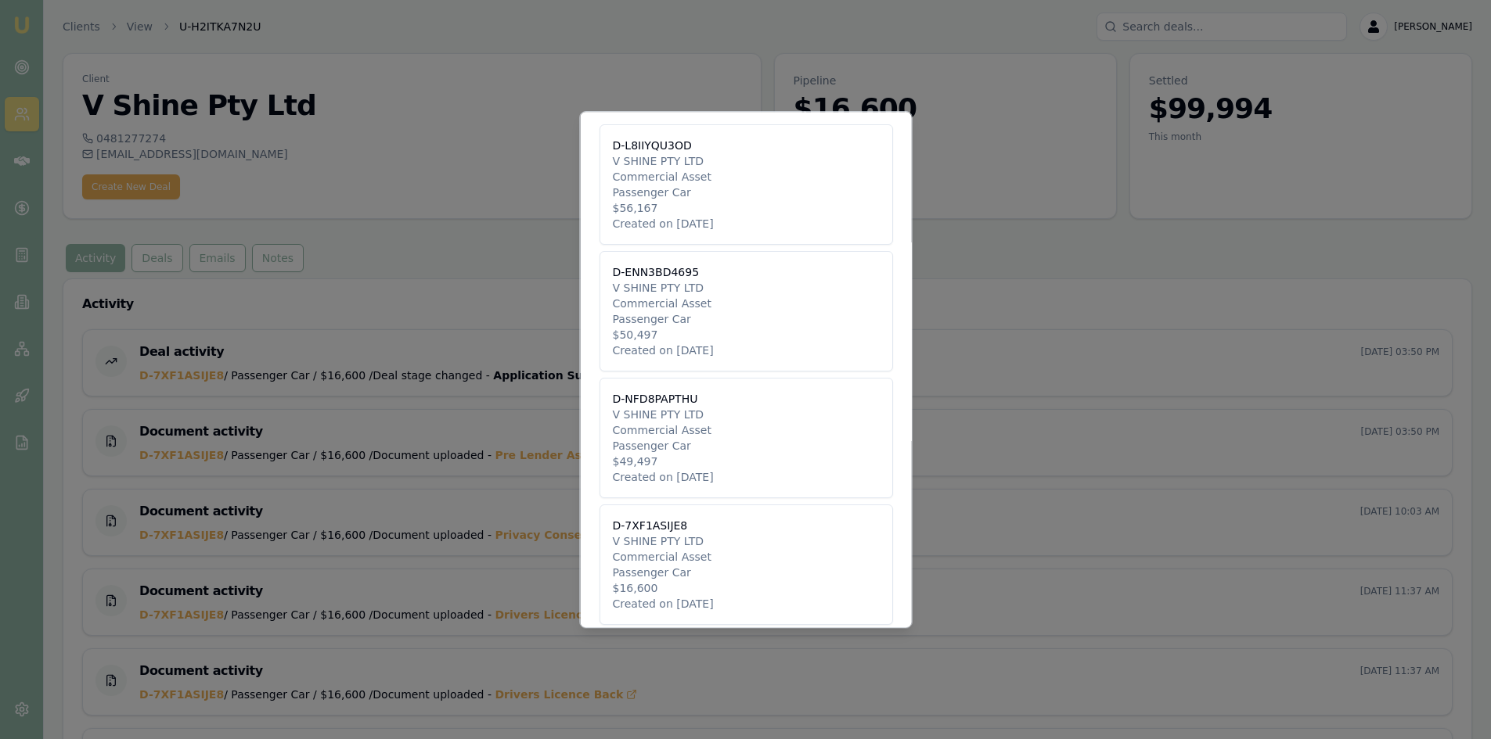
scroll to position [0, 0]
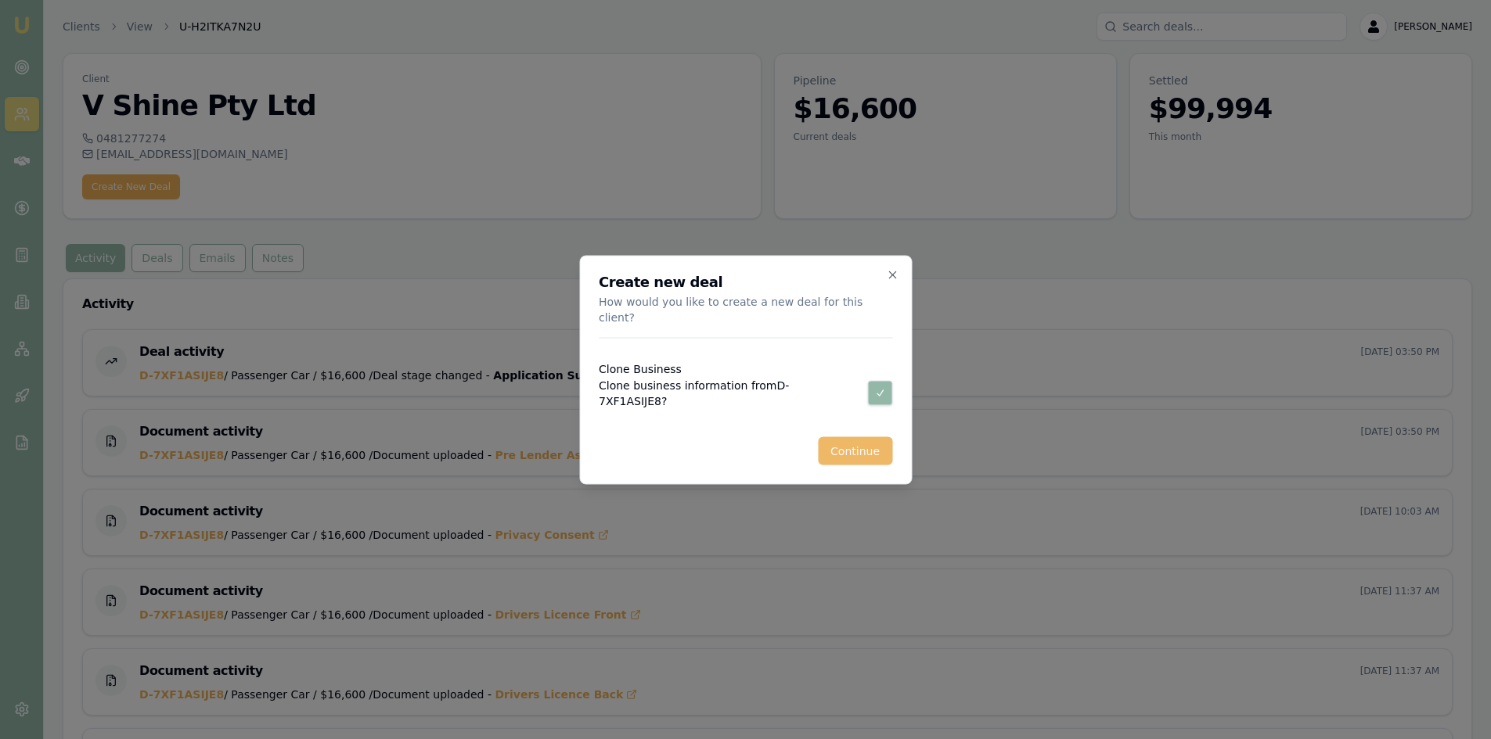
click at [852, 438] on button "Continue" at bounding box center [855, 451] width 74 height 28
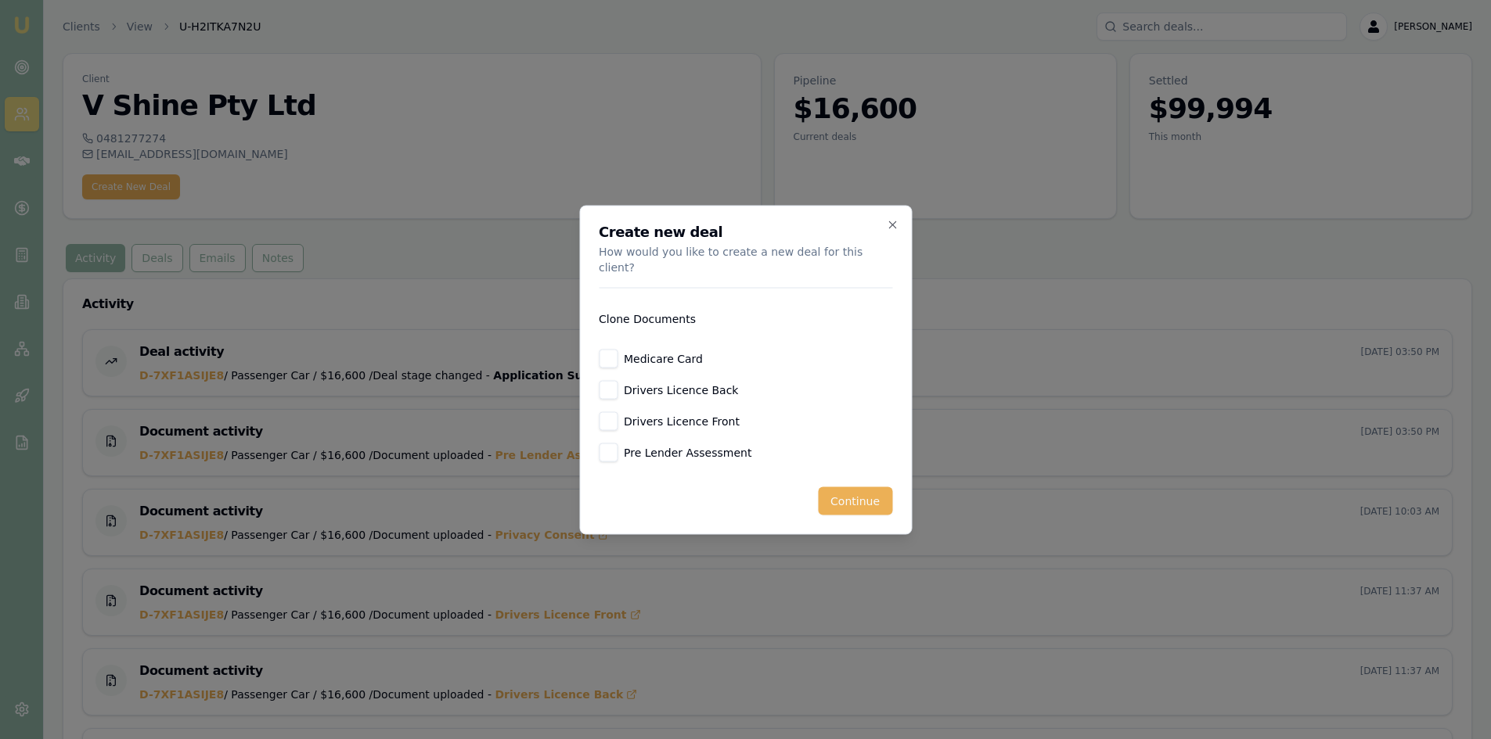
click at [617, 349] on button "Medicare Card" at bounding box center [608, 358] width 19 height 19
checkbox input "true"
click at [613, 380] on button "Drivers Licence Back" at bounding box center [608, 389] width 19 height 19
checkbox input "true"
click at [610, 413] on button "Drivers Licence Front" at bounding box center [608, 421] width 19 height 19
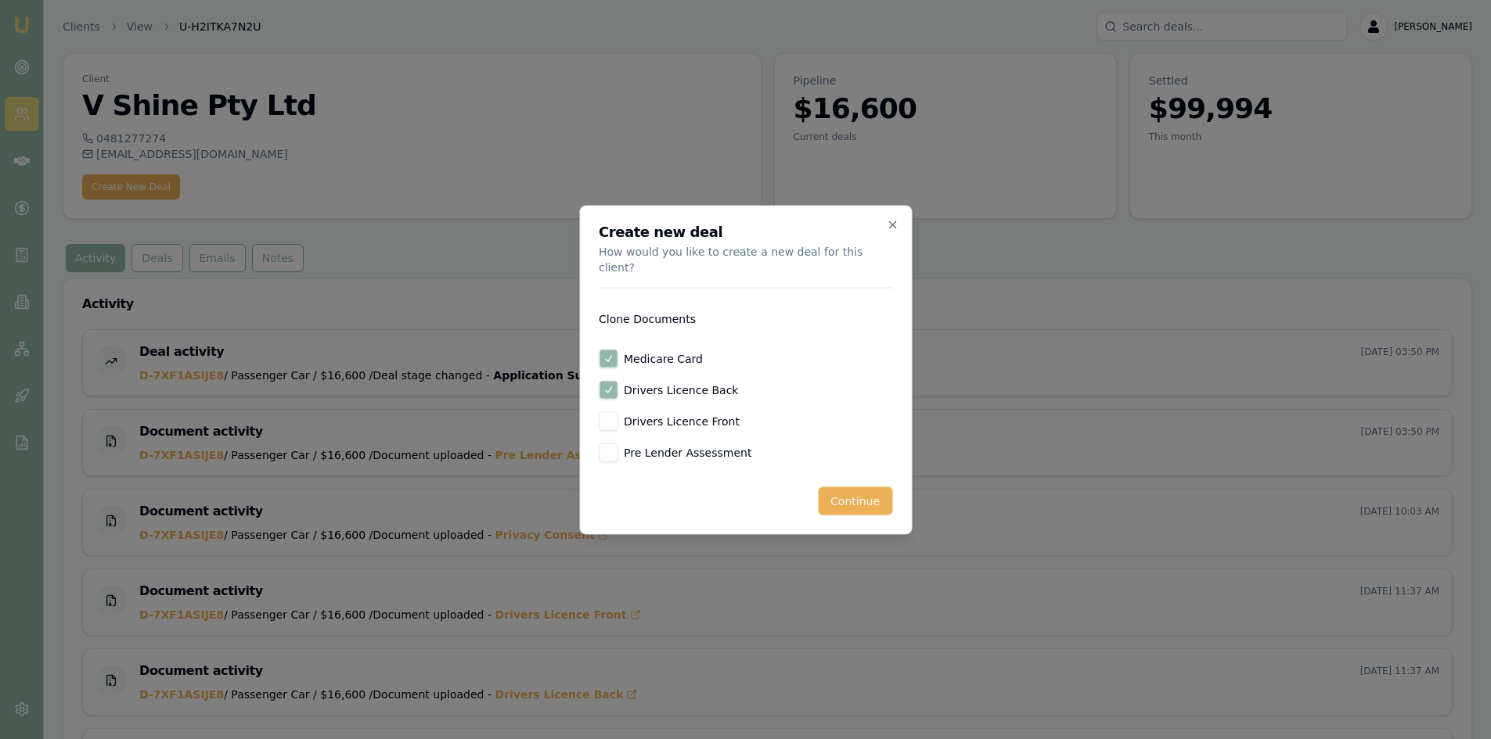
checkbox input "true"
click at [847, 492] on button "Continue" at bounding box center [855, 501] width 74 height 28
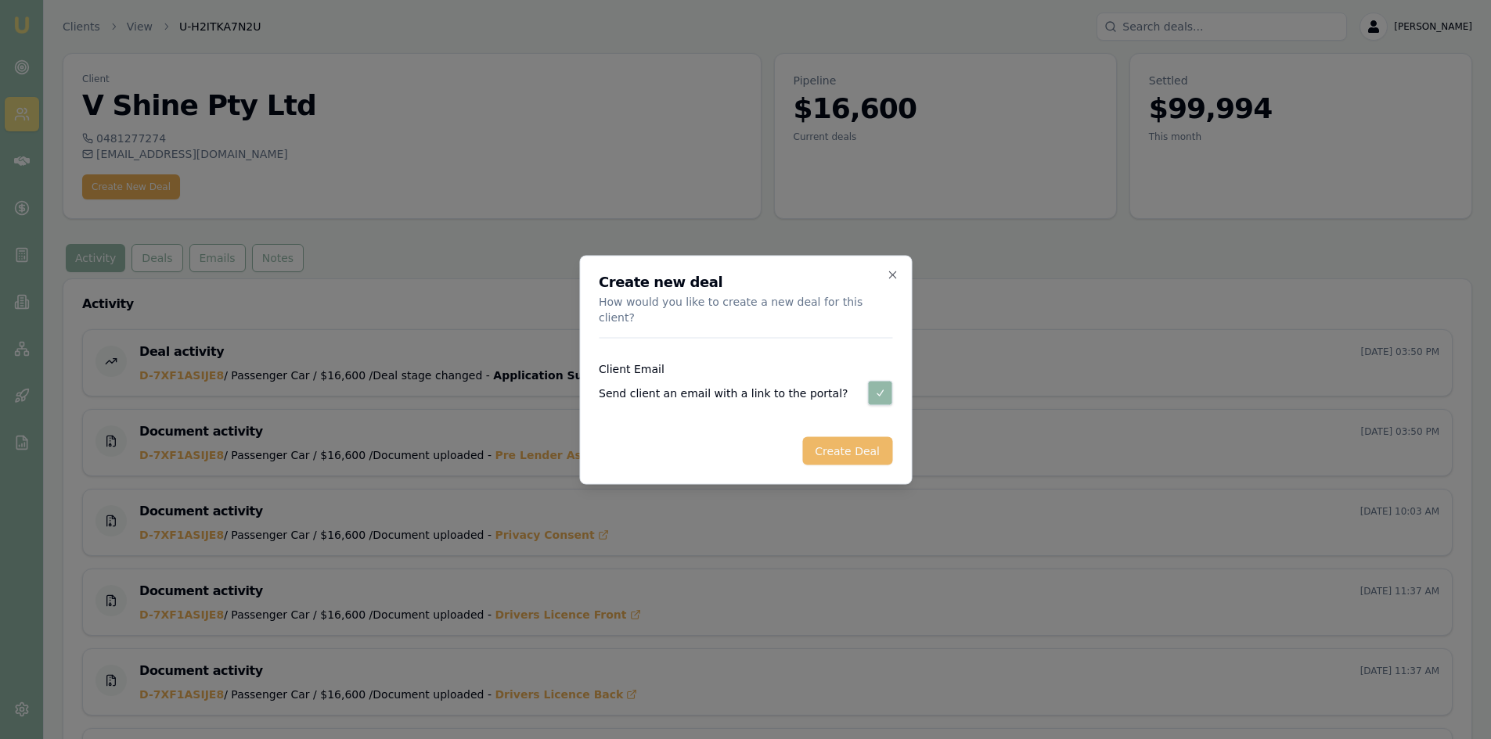
click at [854, 446] on button "Create Deal" at bounding box center [847, 451] width 90 height 28
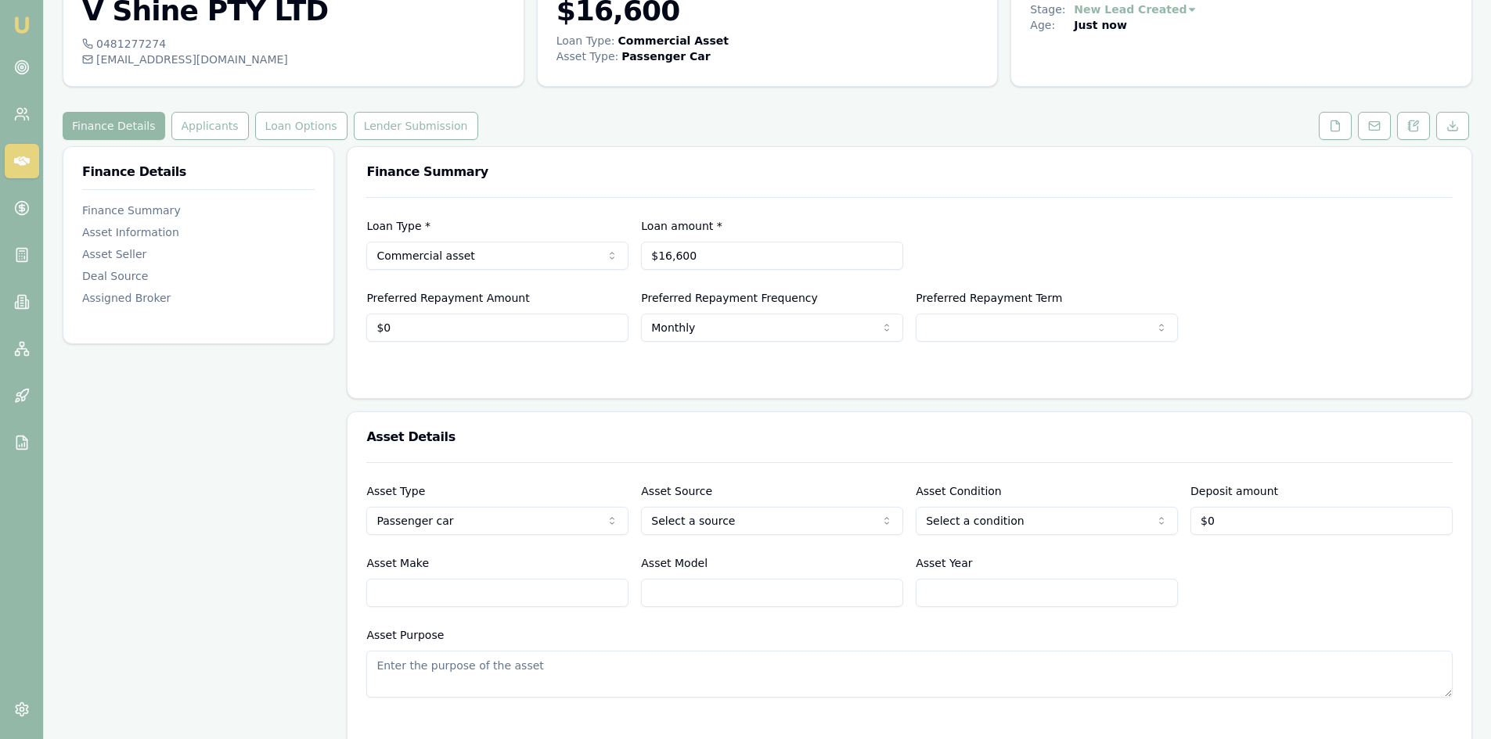
scroll to position [61, 0]
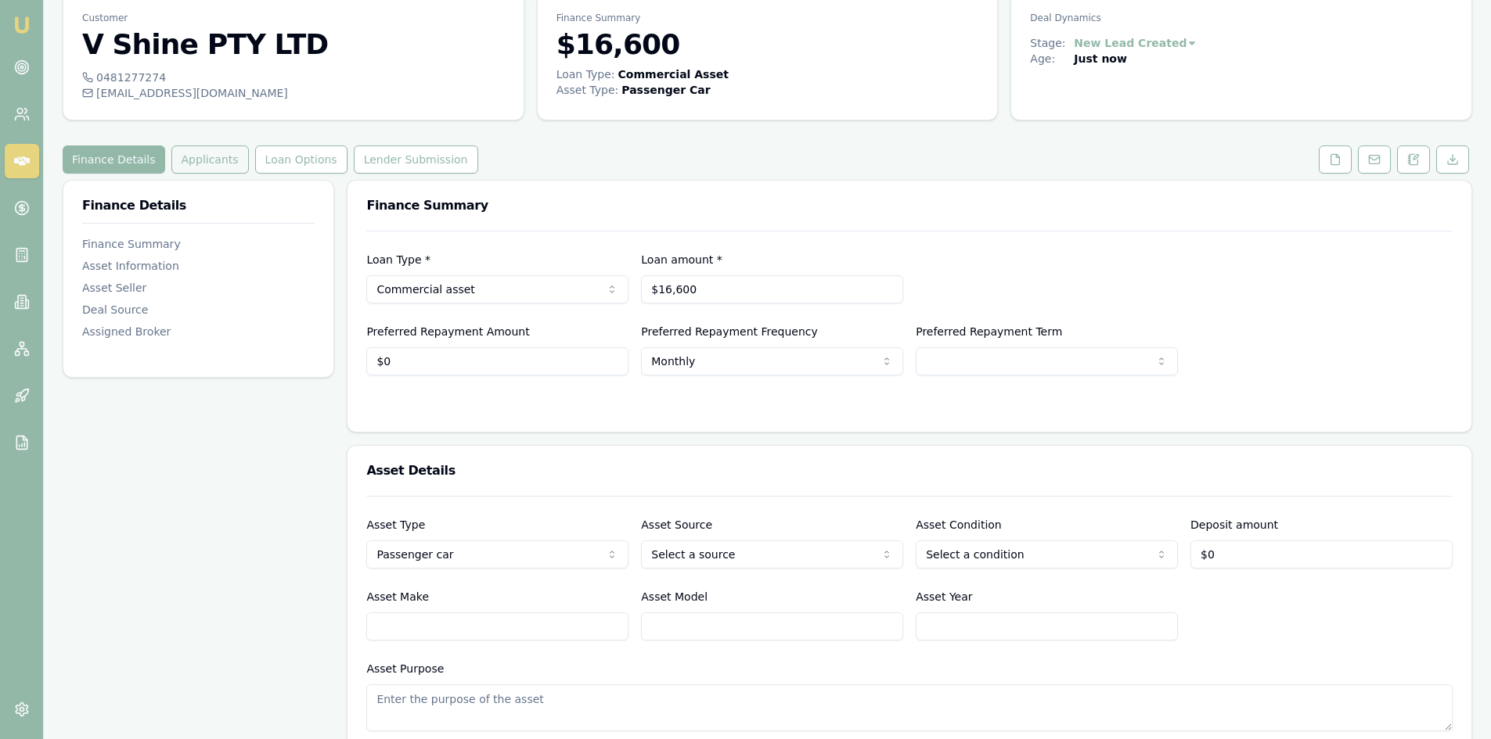
click at [210, 156] on button "Applicants" at bounding box center [209, 160] width 77 height 28
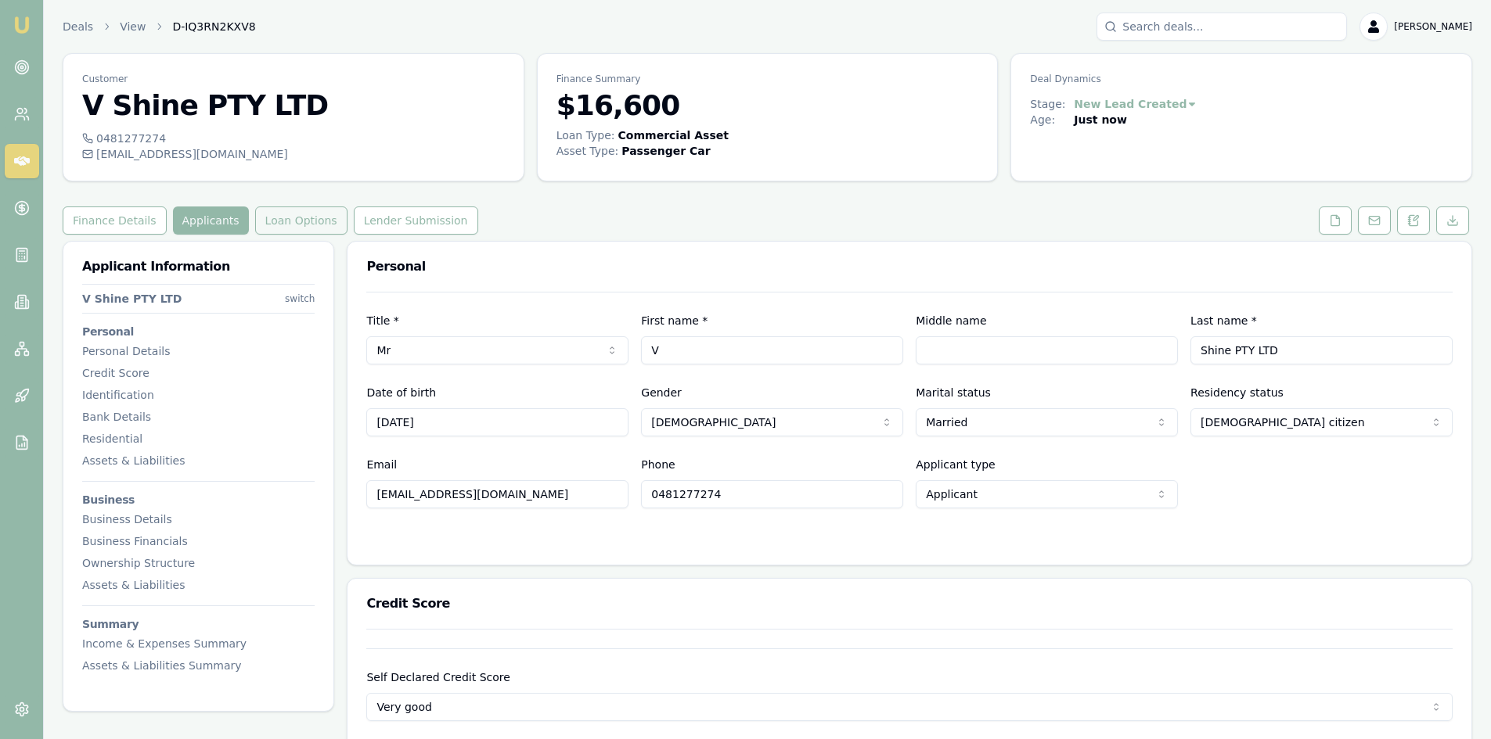
click at [276, 221] on button "Loan Options" at bounding box center [301, 221] width 92 height 28
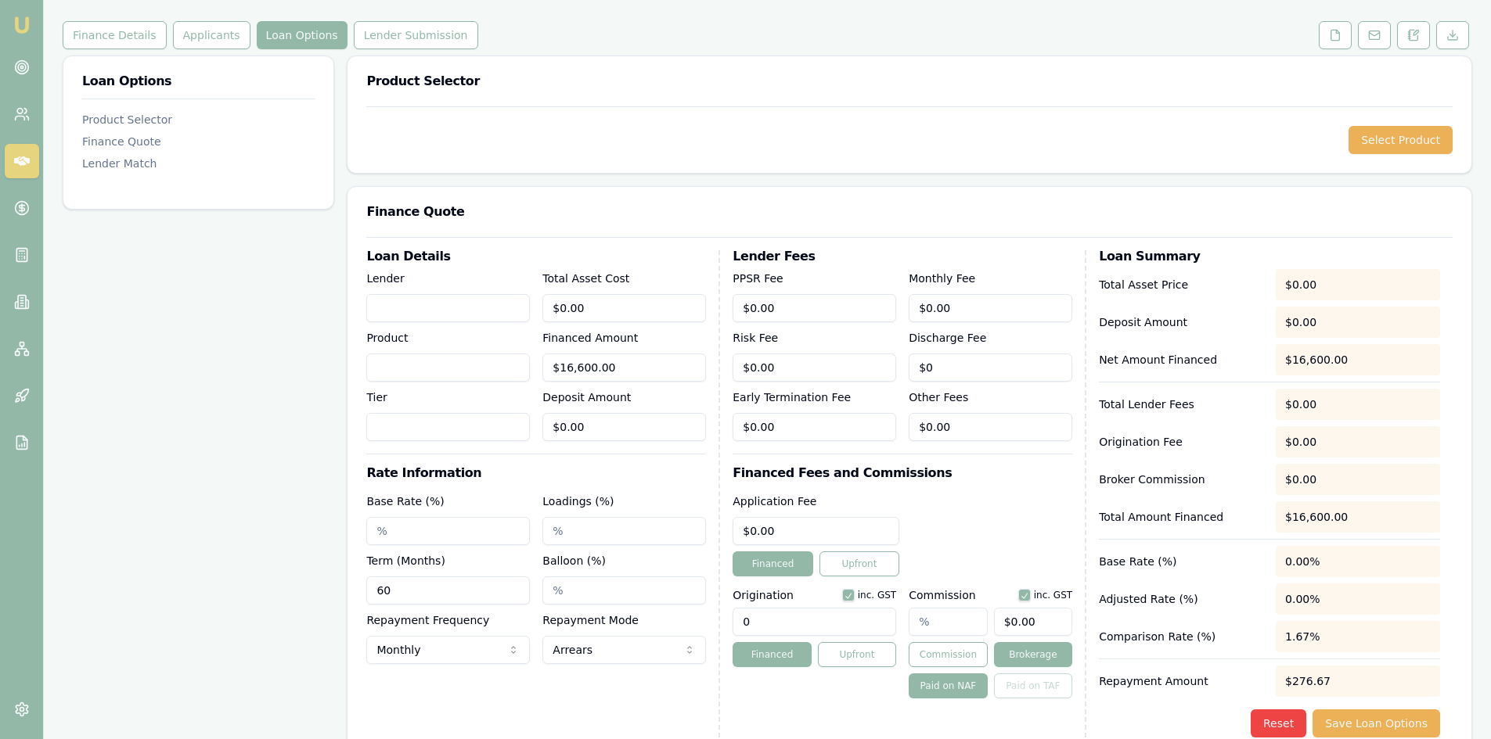
scroll to position [186, 0]
click at [426, 297] on input "Lender" at bounding box center [448, 307] width 164 height 28
type input "Branded"
type input "TBC"
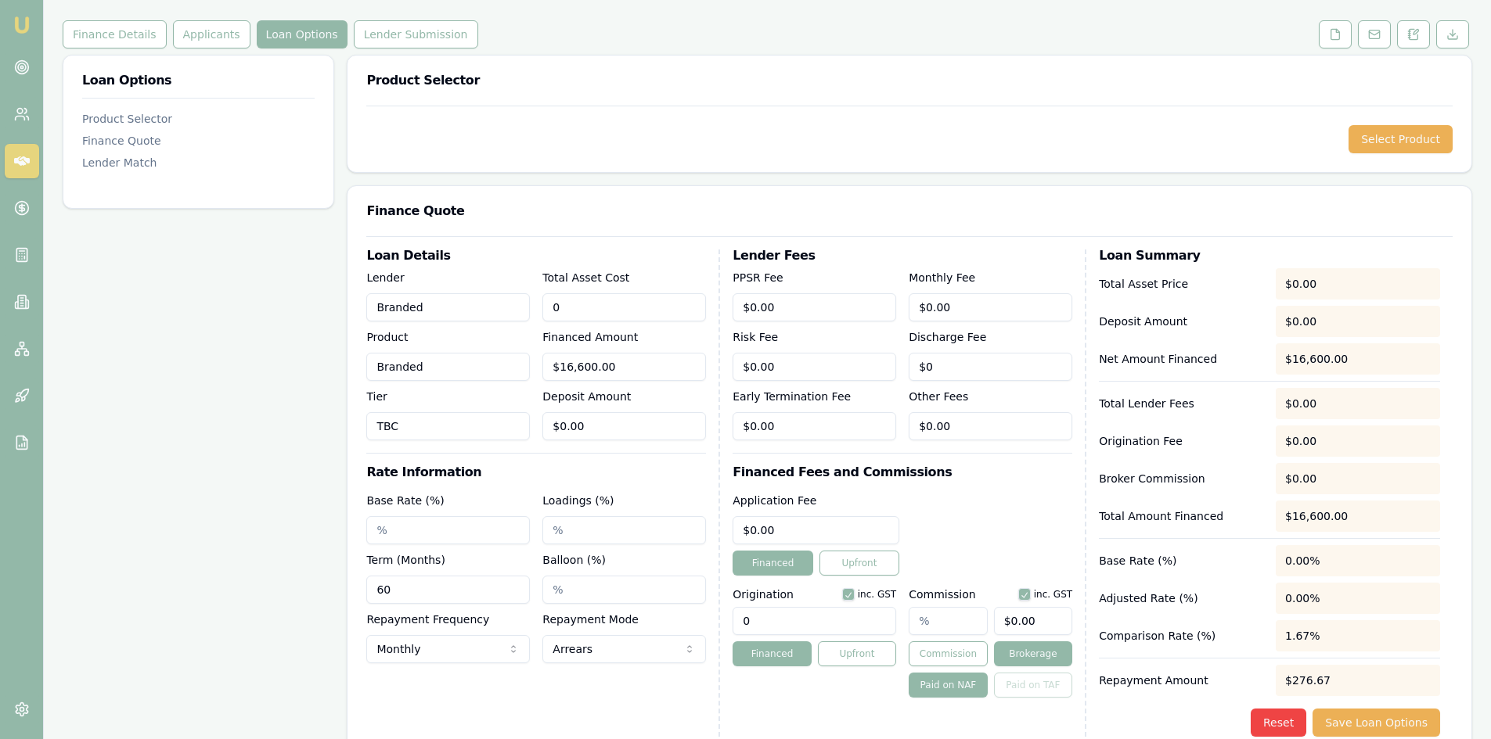
type input "$0.00"
type input "$16,600.00"
type input "$0.00"
type input "8.54%"
type input "10.54%"
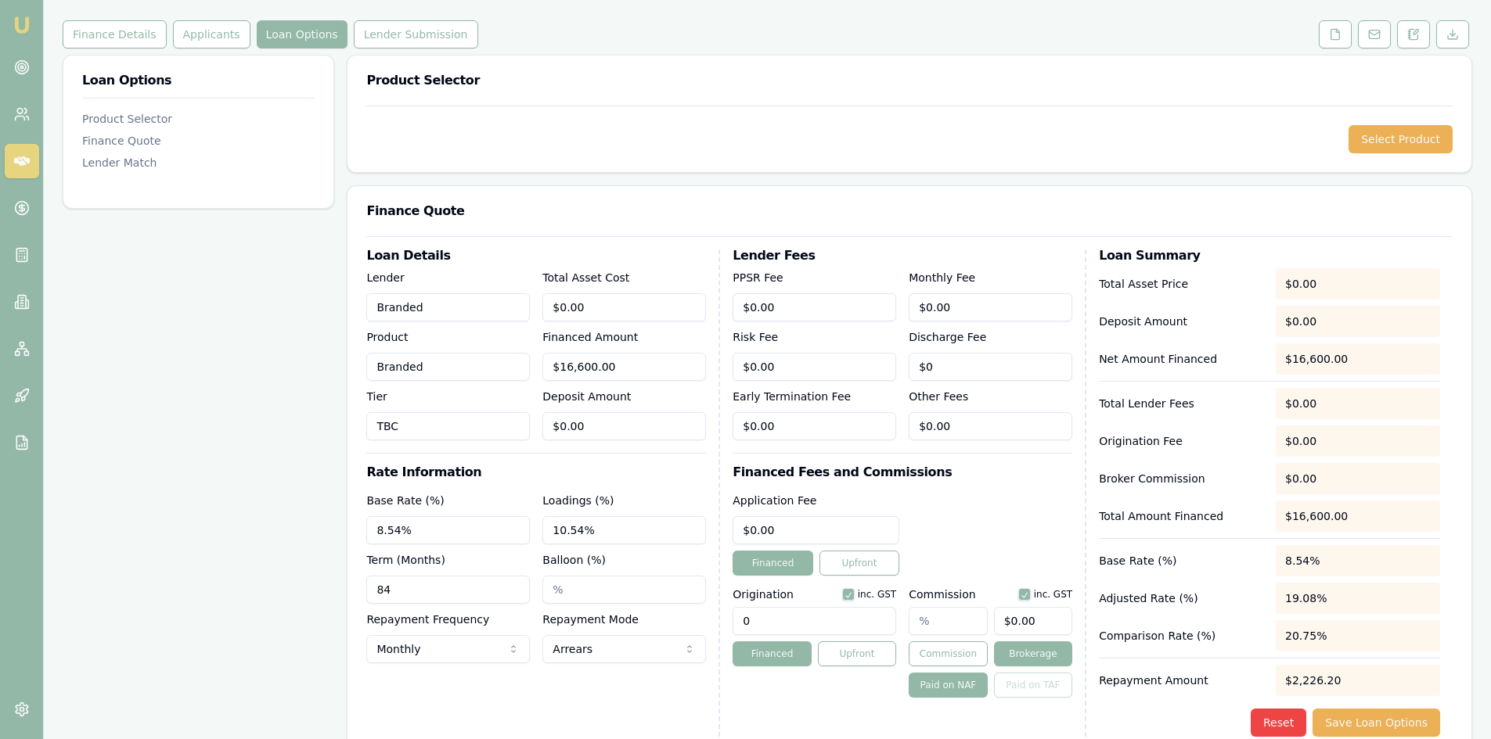
type input "84"
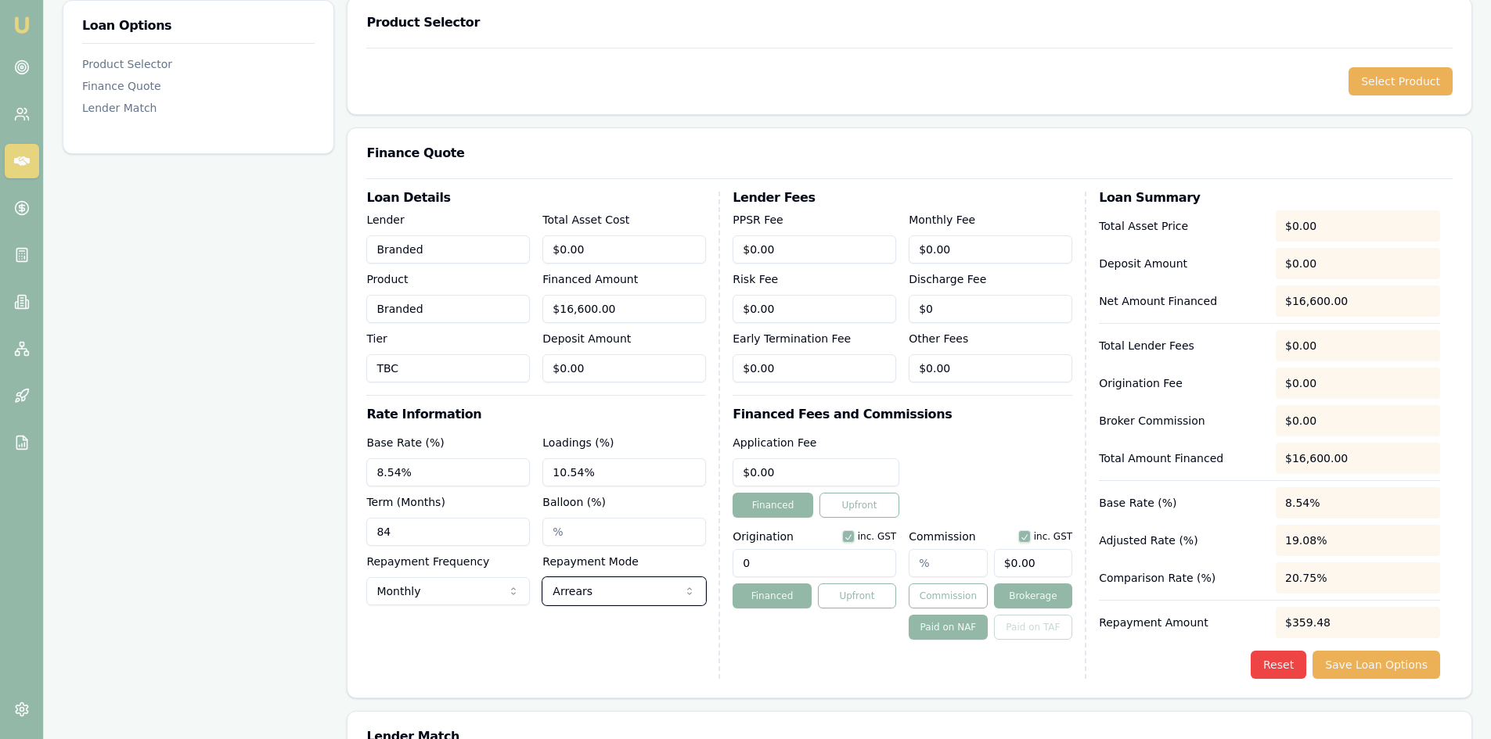
scroll to position [343, 0]
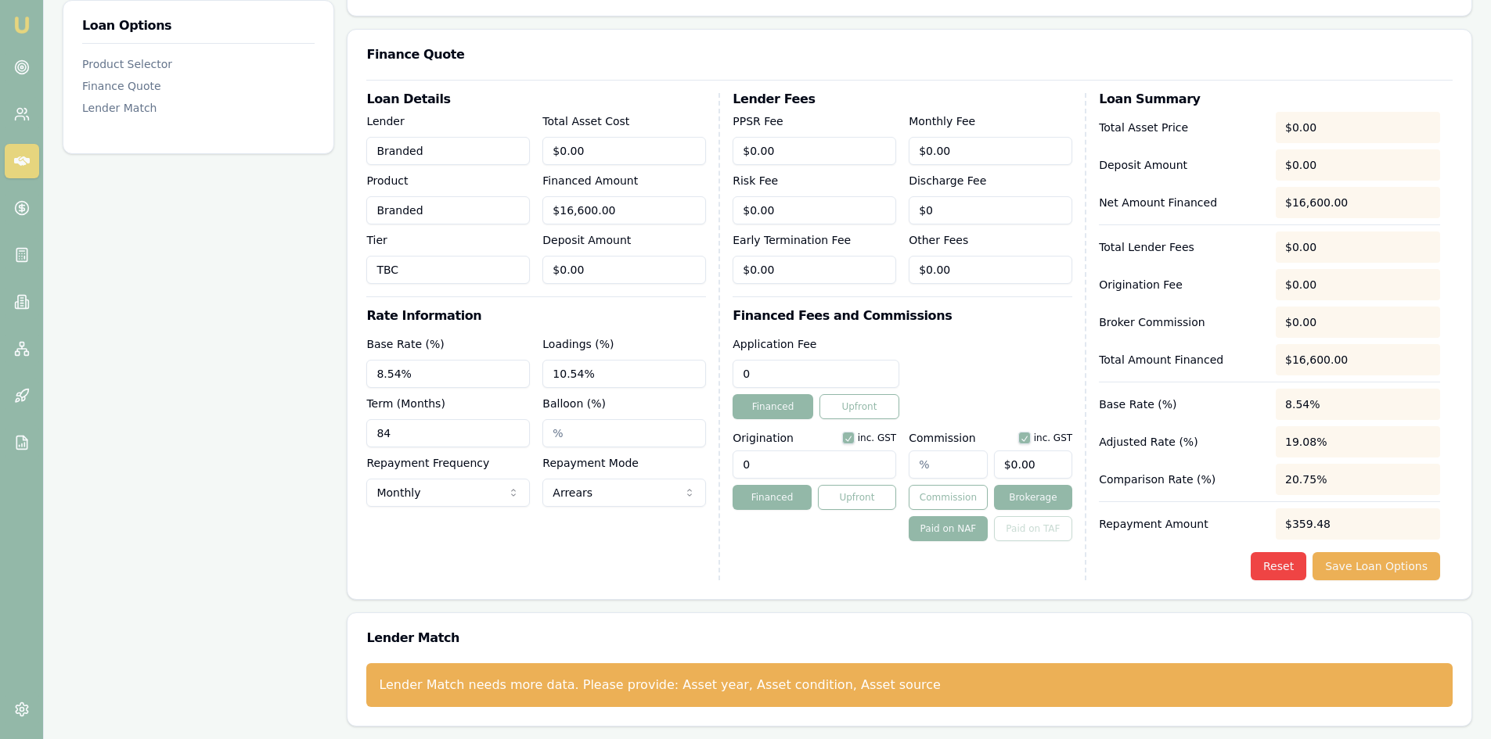
click at [786, 368] on input "0" at bounding box center [815, 374] width 167 height 28
drag, startPoint x: 788, startPoint y: 371, endPoint x: 689, endPoint y: 375, distance: 99.4
click at [689, 373] on div "Loan Details Lender Branded Product Branded Tier TBC Total Asset Cost $0.00 Fin…" at bounding box center [909, 336] width 1086 height 487
type input "$550.00"
type button "on"
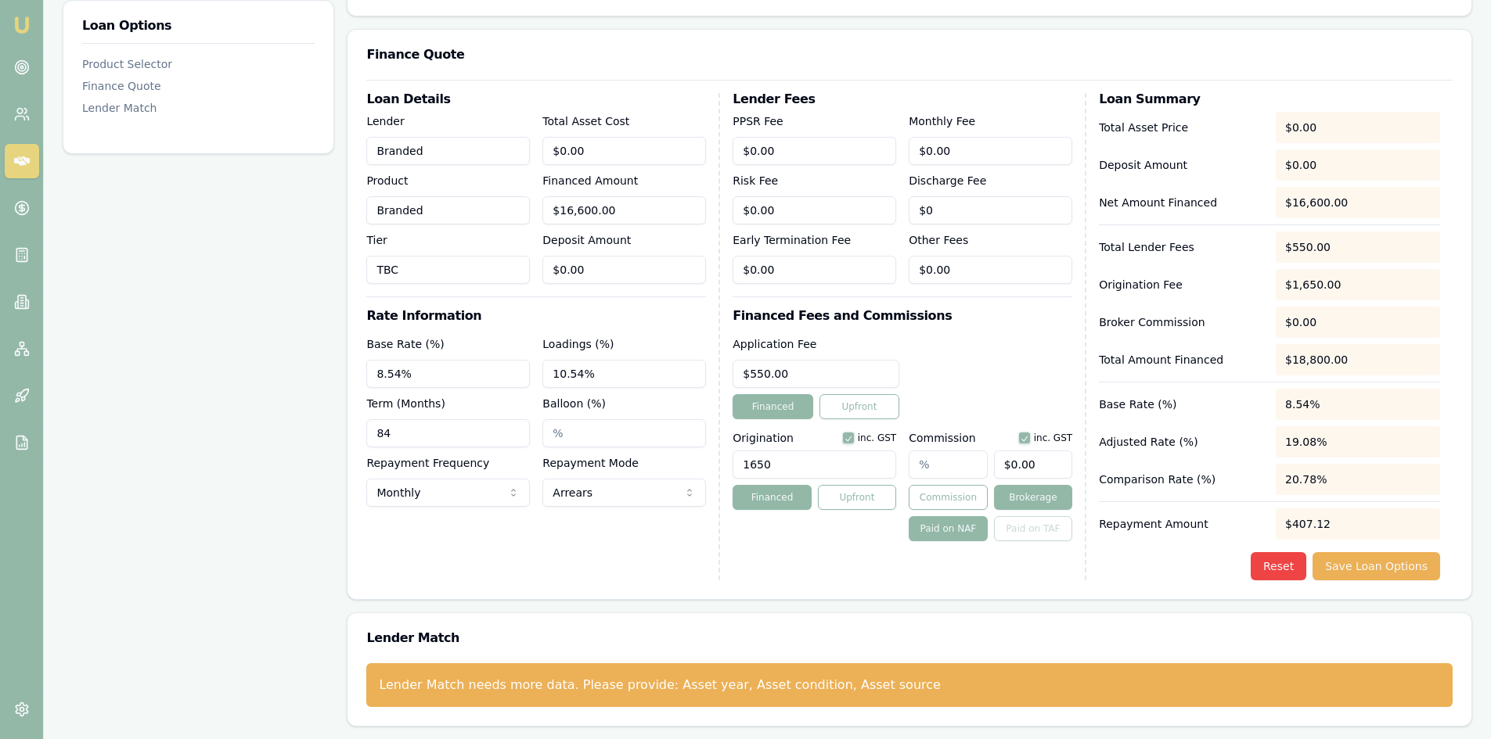
type input "1650.00"
click at [917, 470] on input "text" at bounding box center [947, 465] width 78 height 28
type input "2"
type input "$332.00"
type input "2.00%"
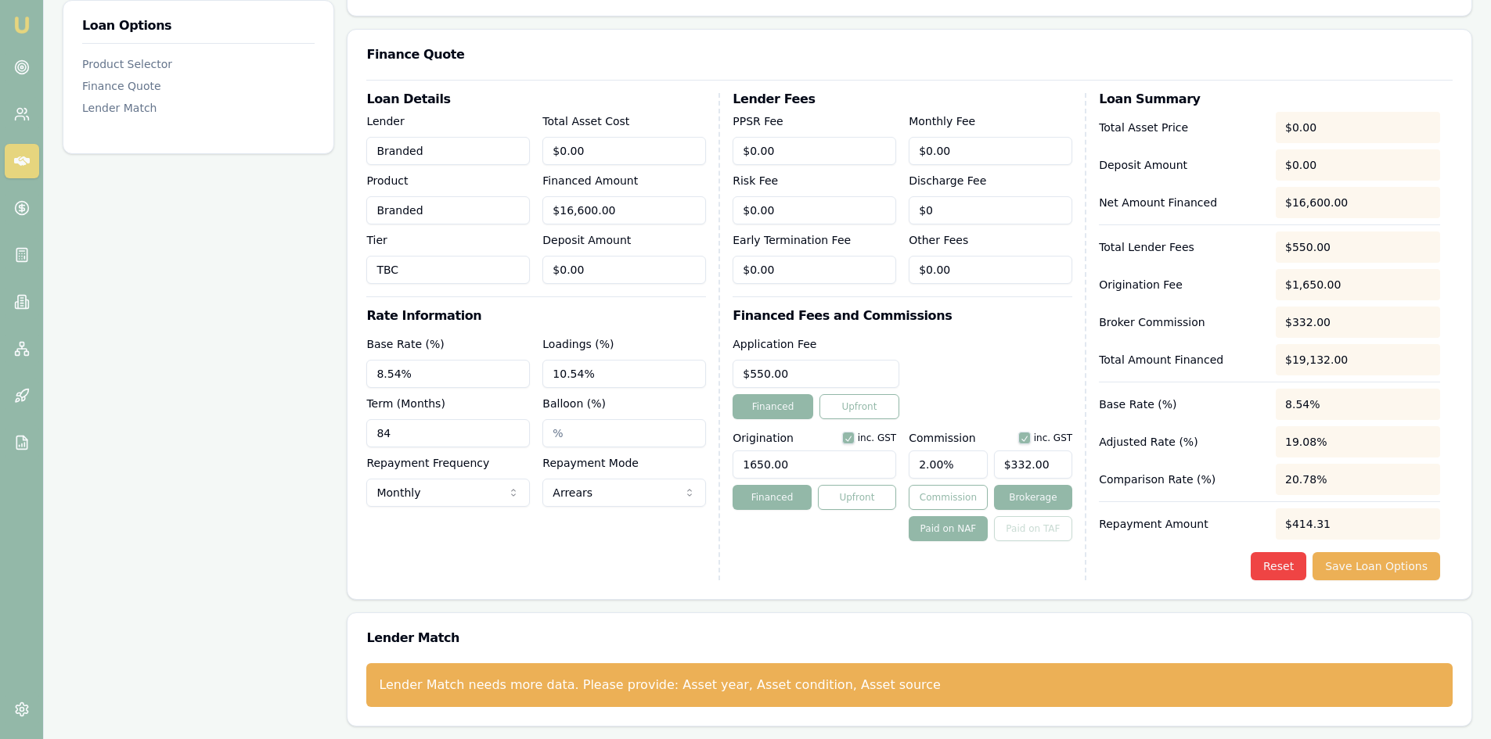
click at [843, 558] on div "Lender Fees PPSR Fee $0.00 Monthly Fee $0.00 Risk Fee $0.00 Discharge Fee $0 Ea…" at bounding box center [909, 336] width 354 height 487
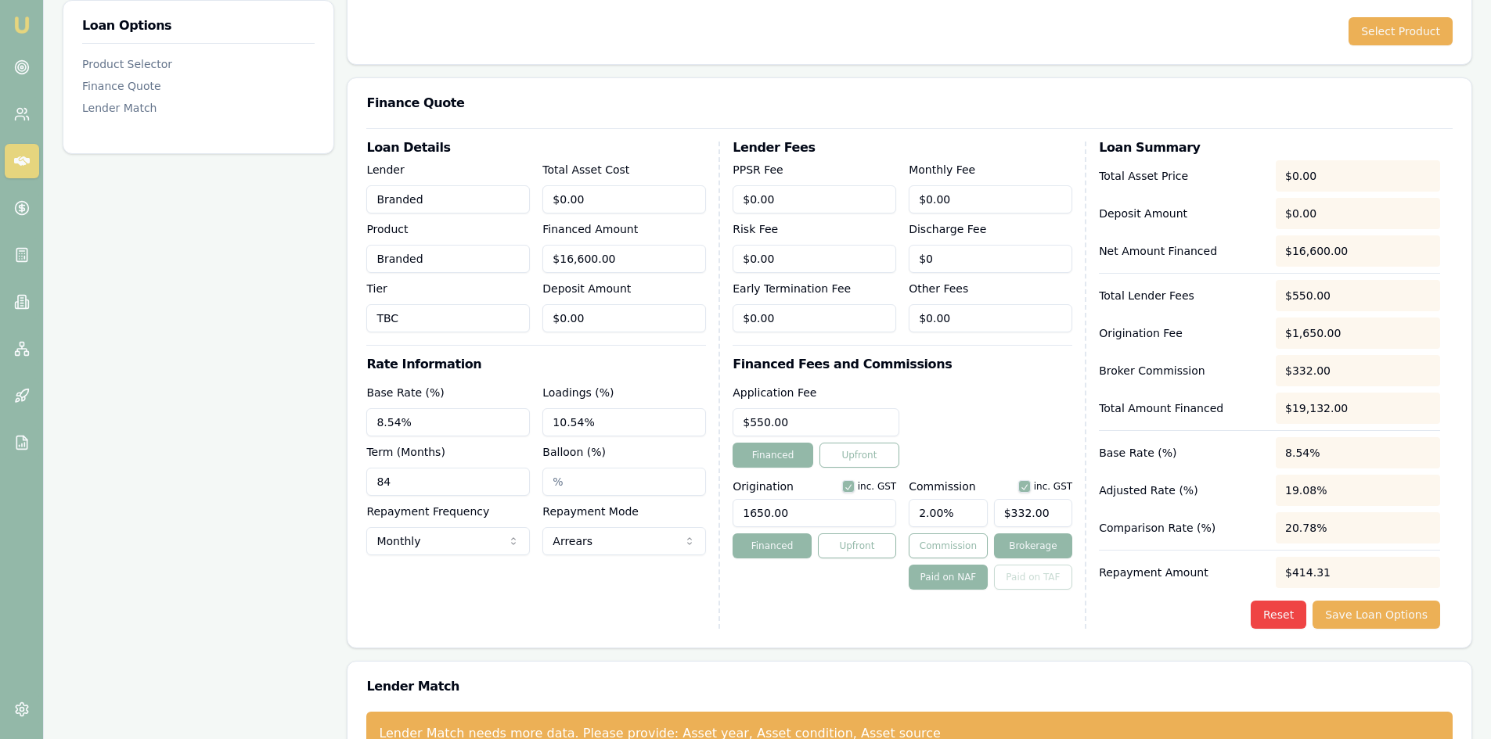
scroll to position [313, 0]
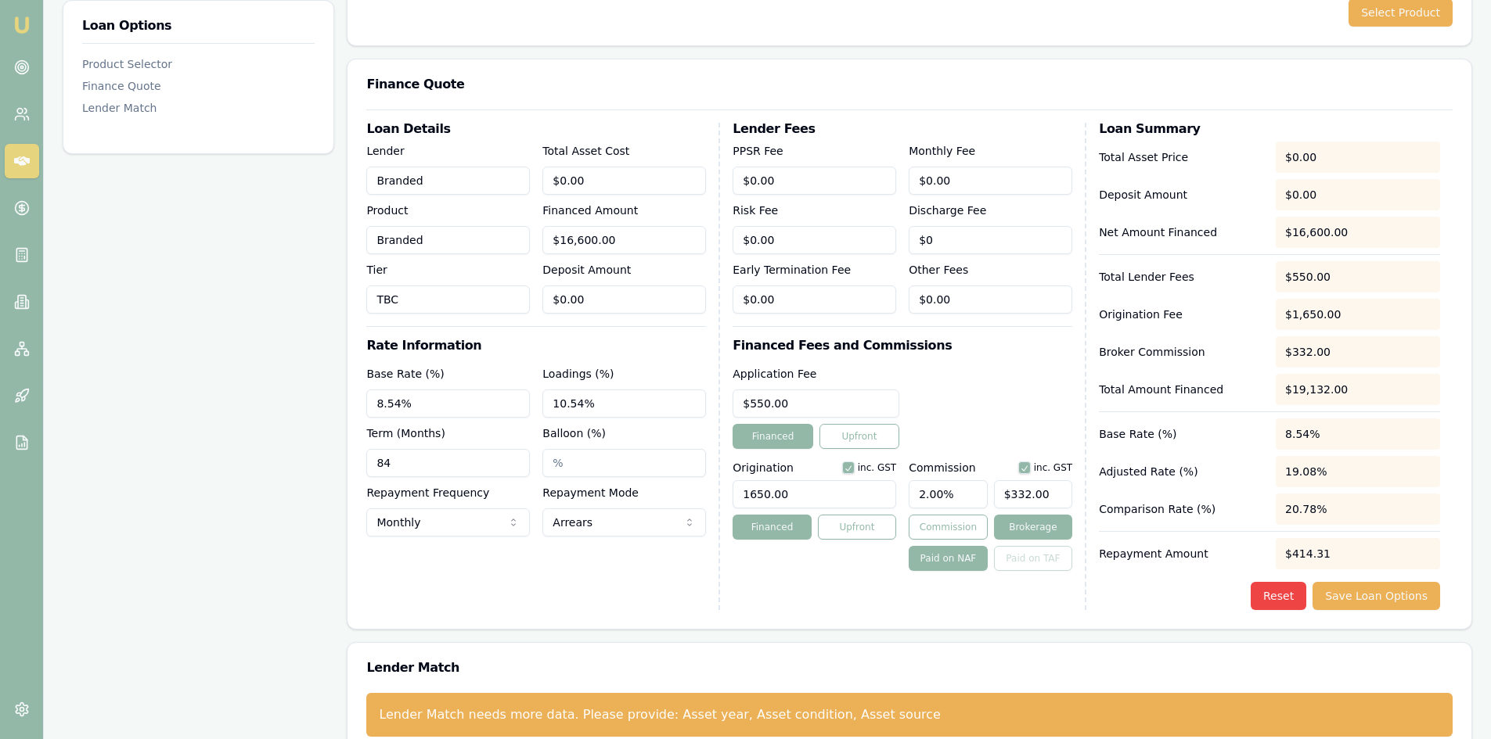
drag, startPoint x: 577, startPoint y: 405, endPoint x: 541, endPoint y: 409, distance: 36.2
click at [541, 409] on div "Base Rate (%) 8.54% Loadings (%) 10.54% Term (Months) 84 Balloon (%) Repayment …" at bounding box center [536, 451] width 340 height 172
type input "2.00%"
click at [625, 565] on div "Loan Details Lender Branded Product Branded Tier TBC Total Asset Cost $0.00 Fin…" at bounding box center [543, 366] width 354 height 487
click at [1375, 598] on button "Save Loan Options" at bounding box center [1376, 596] width 128 height 28
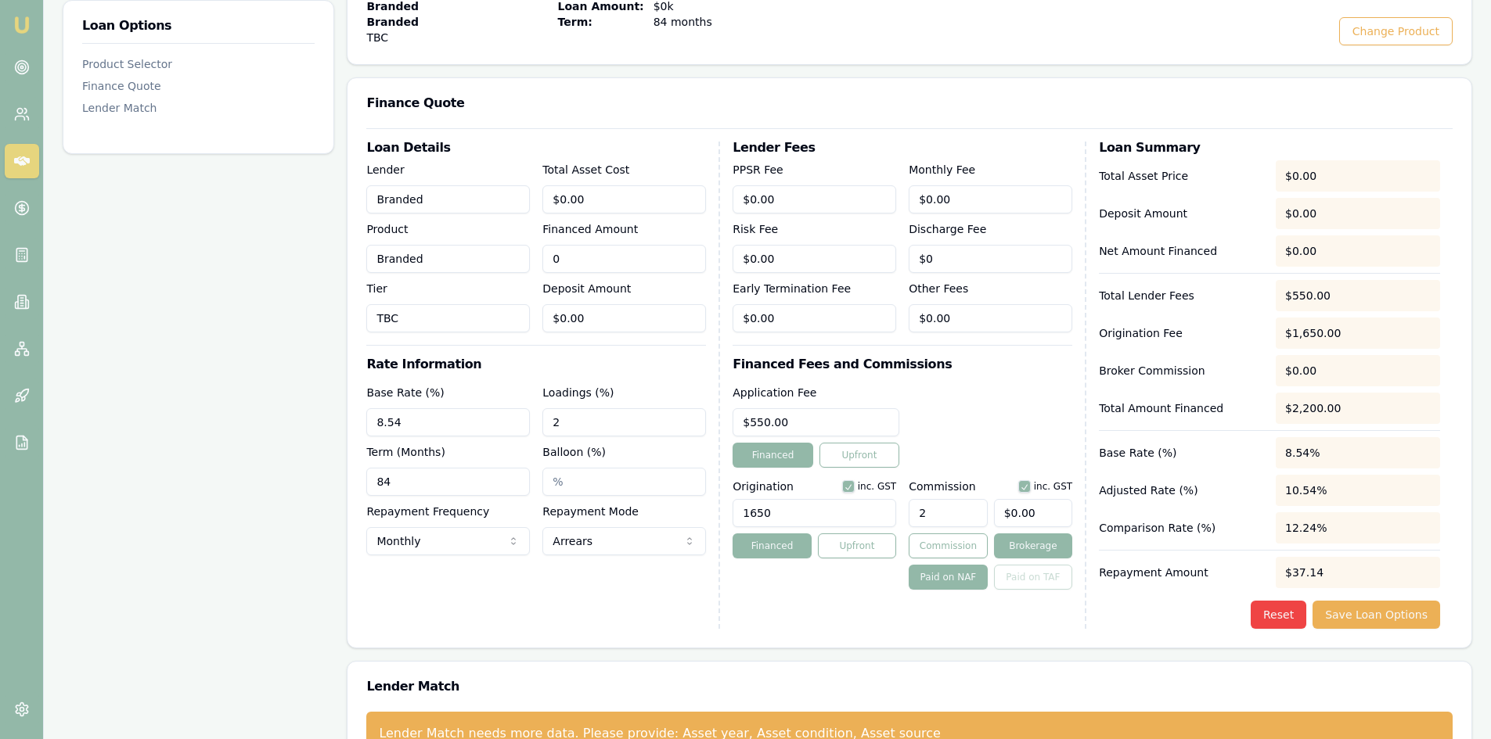
click at [585, 264] on input "0" at bounding box center [624, 259] width 164 height 28
drag, startPoint x: 613, startPoint y: 261, endPoint x: 512, endPoint y: 265, distance: 101.8
click at [512, 265] on div "Lender Branded Product Branded Tier TBC Total Asset Cost $0.00 Financed Amount …" at bounding box center [536, 246] width 340 height 172
type input "1"
type input "$0.02"
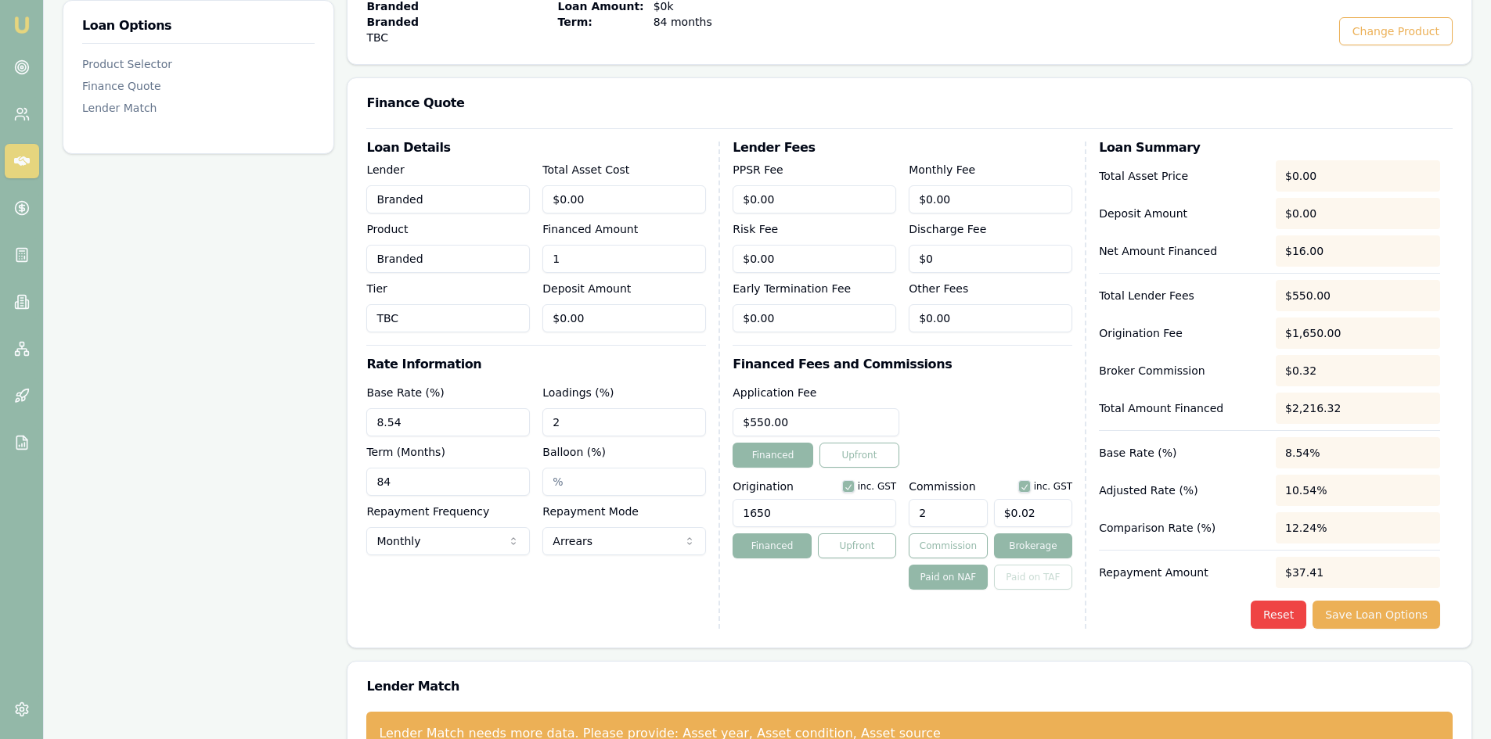
type input "16"
type input "$0.32"
type input "166"
type input "$3.32"
type input "1660"
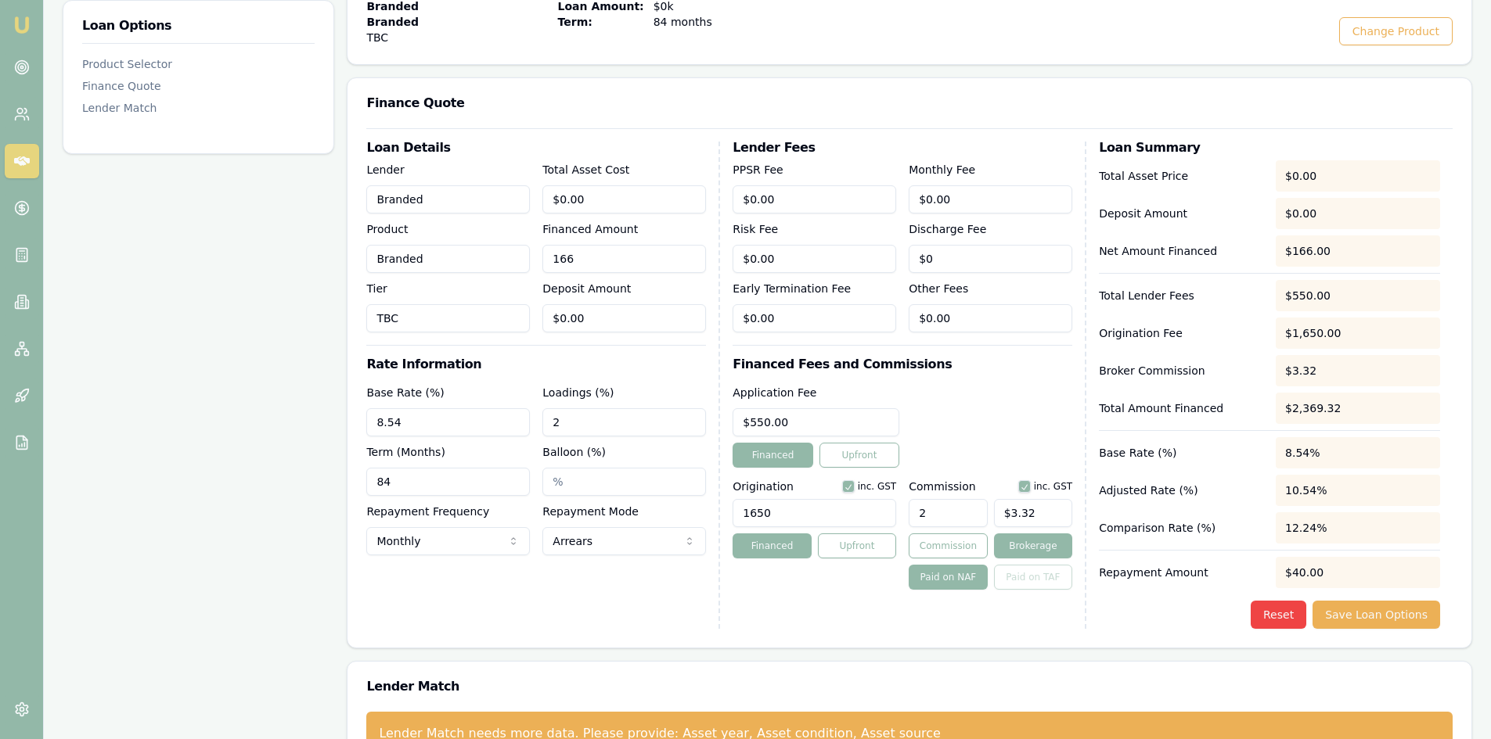
type input "$33.20"
type input "16600"
type input "$332.00"
type input "$16,600.00"
click at [324, 329] on div "Loan Options Product Selector Finance Quote Lender Match" at bounding box center [199, 351] width 272 height 847
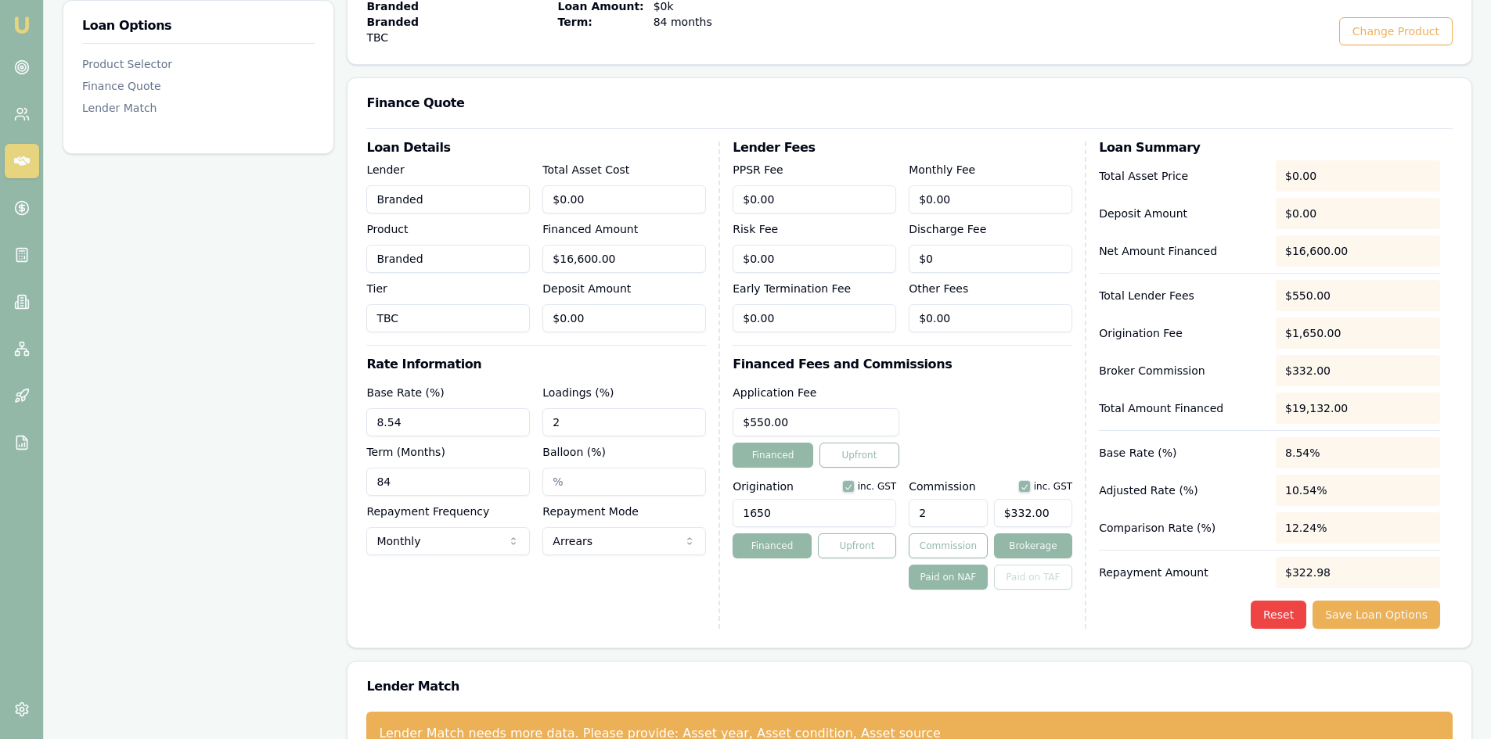
click at [420, 585] on div "Loan Details Lender Branded Product Branded Tier TBC Total Asset Cost $0.00 Fin…" at bounding box center [543, 385] width 354 height 487
click at [1375, 614] on button "Save Loan Options" at bounding box center [1376, 615] width 128 height 28
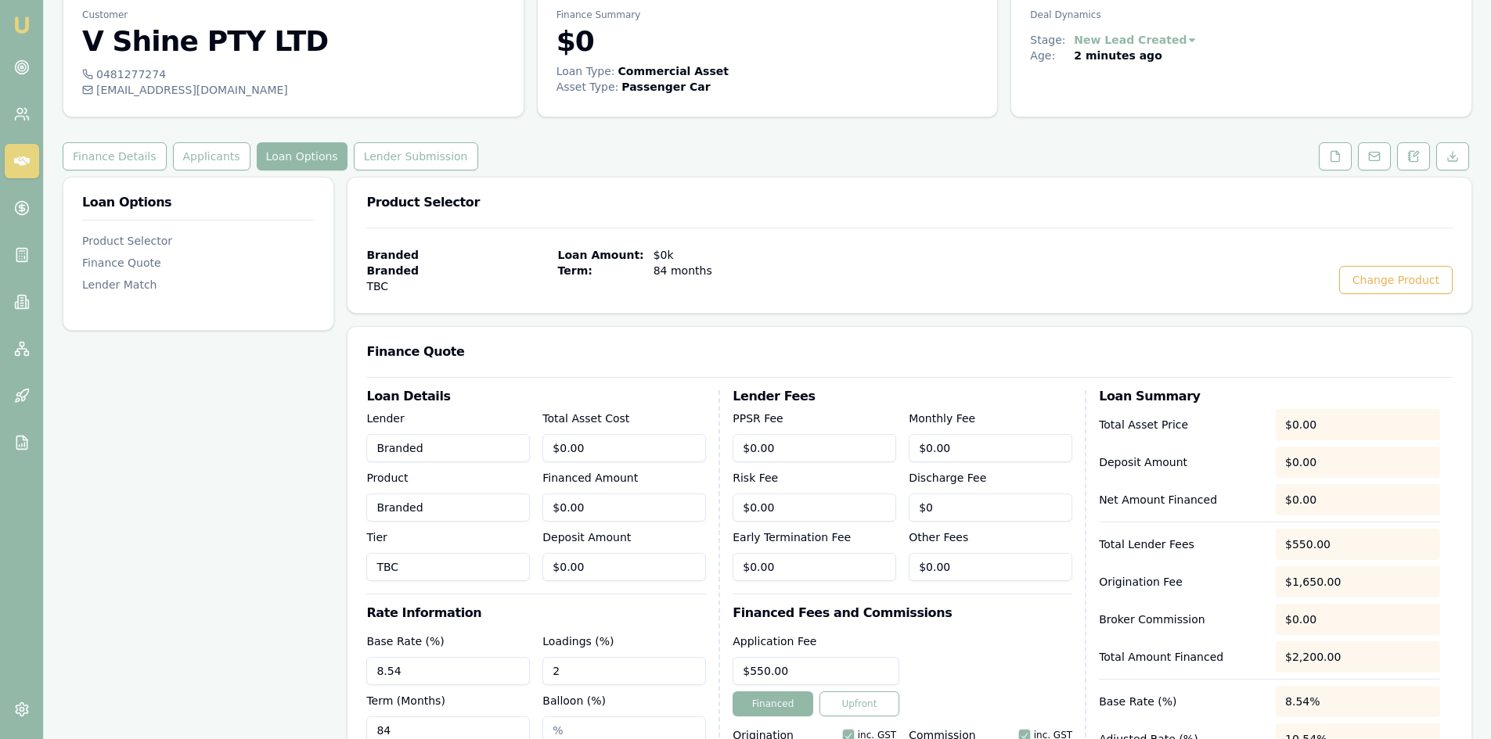
scroll to position [156, 0]
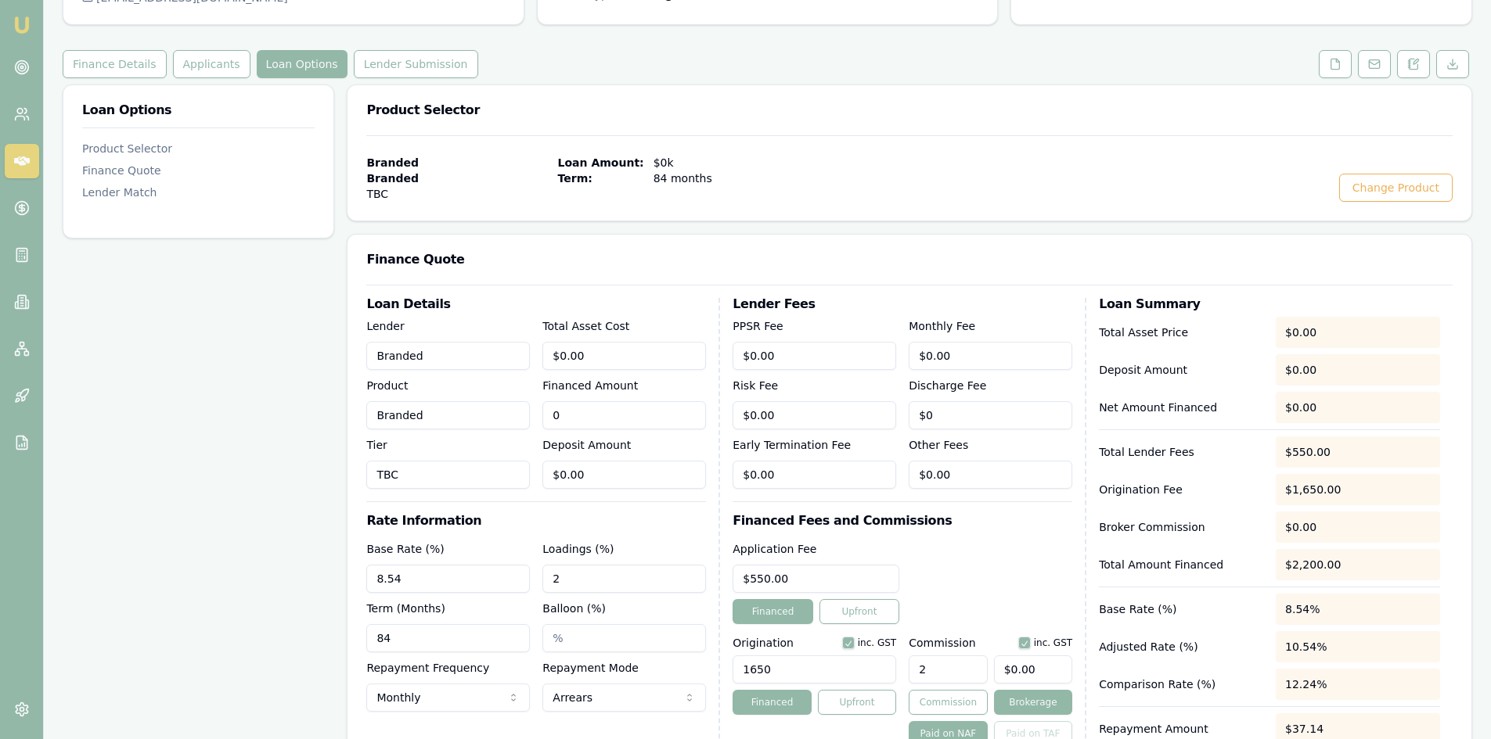
click at [586, 412] on input "0" at bounding box center [624, 415] width 164 height 28
drag, startPoint x: 427, startPoint y: 415, endPoint x: 392, endPoint y: 415, distance: 35.2
click at [389, 415] on div "Lender Branded Product Branded Tier TBC Total Asset Cost $0.00 Financed Amount …" at bounding box center [536, 403] width 340 height 172
type input "1"
type input "$0.02"
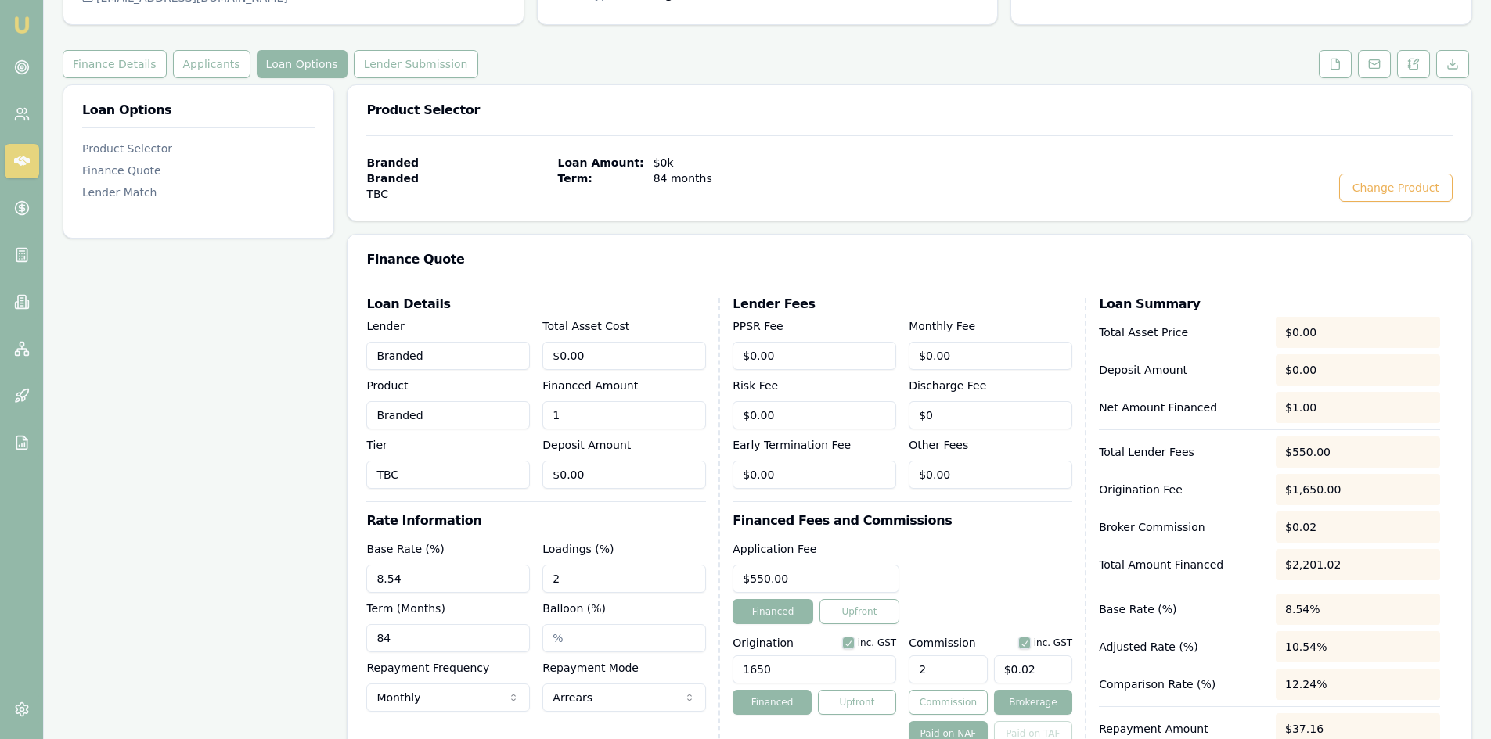
type input "16"
type input "$0.32"
type input "166"
type input "$3.32"
type input "1660"
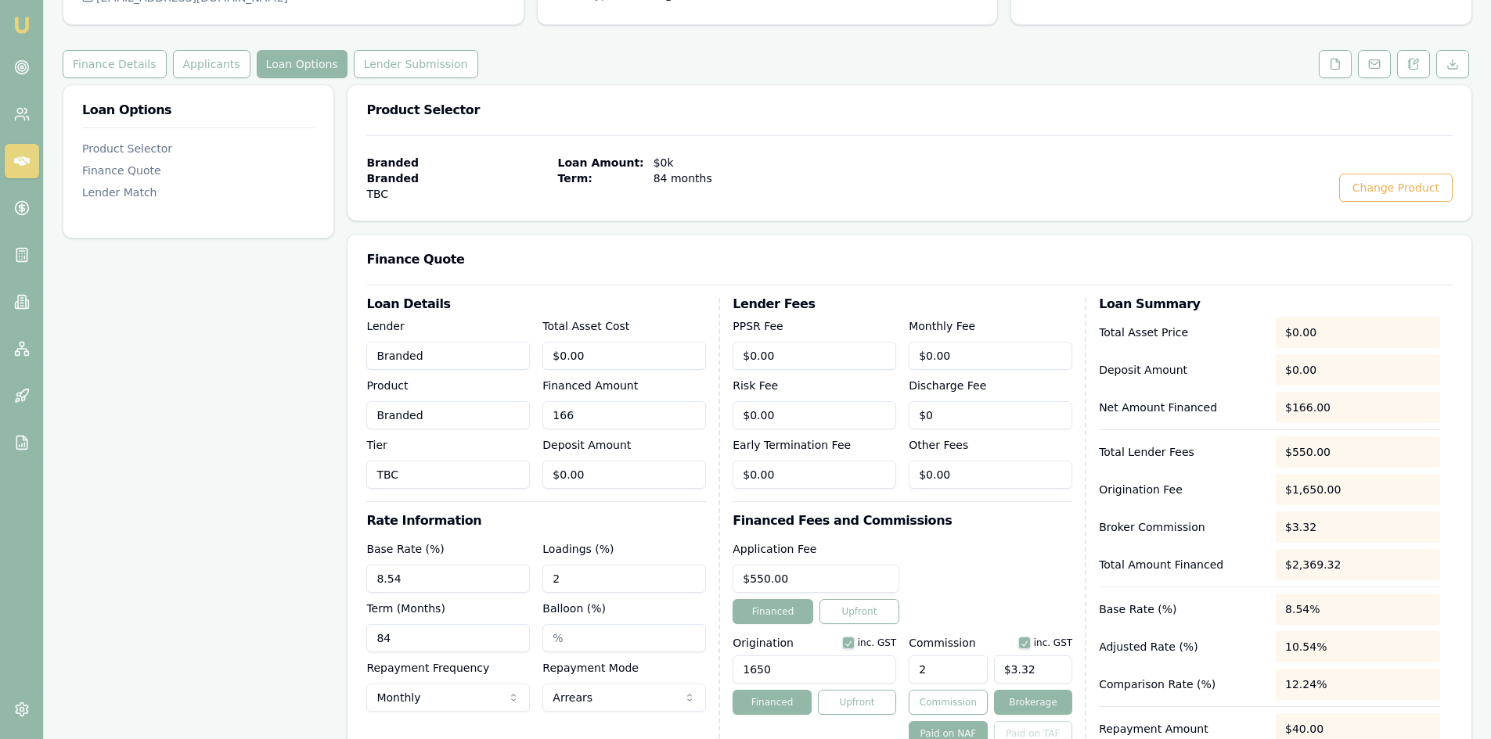
type input "$33.20"
type input "16600"
type input "$332.00"
type input "$16,600.00"
click at [221, 455] on div "Loan Options Product Selector Finance Quote Lender Match" at bounding box center [199, 508] width 272 height 847
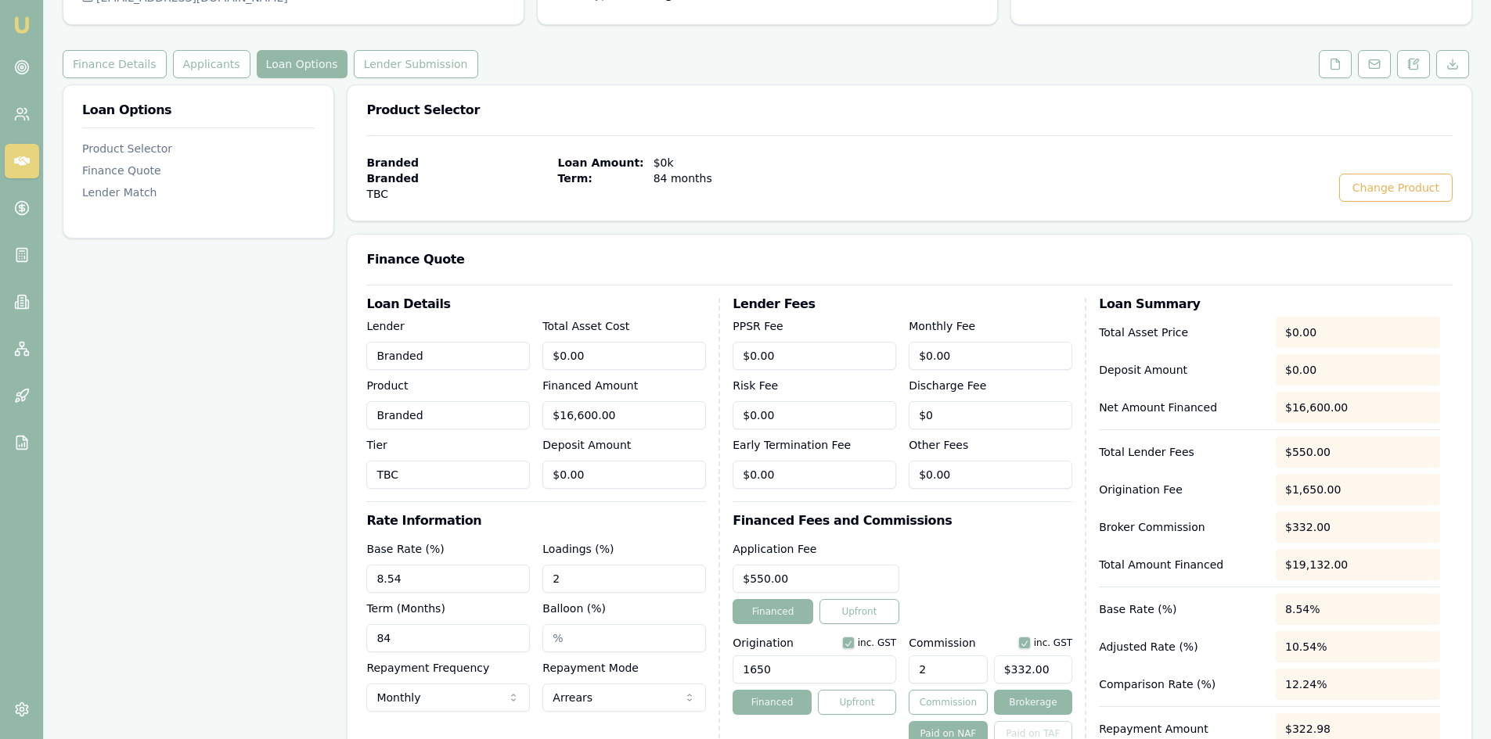
click at [691, 538] on div "Loan Details Lender Branded Product Branded Tier TBC Total Asset Cost $0.00 Fin…" at bounding box center [543, 541] width 354 height 487
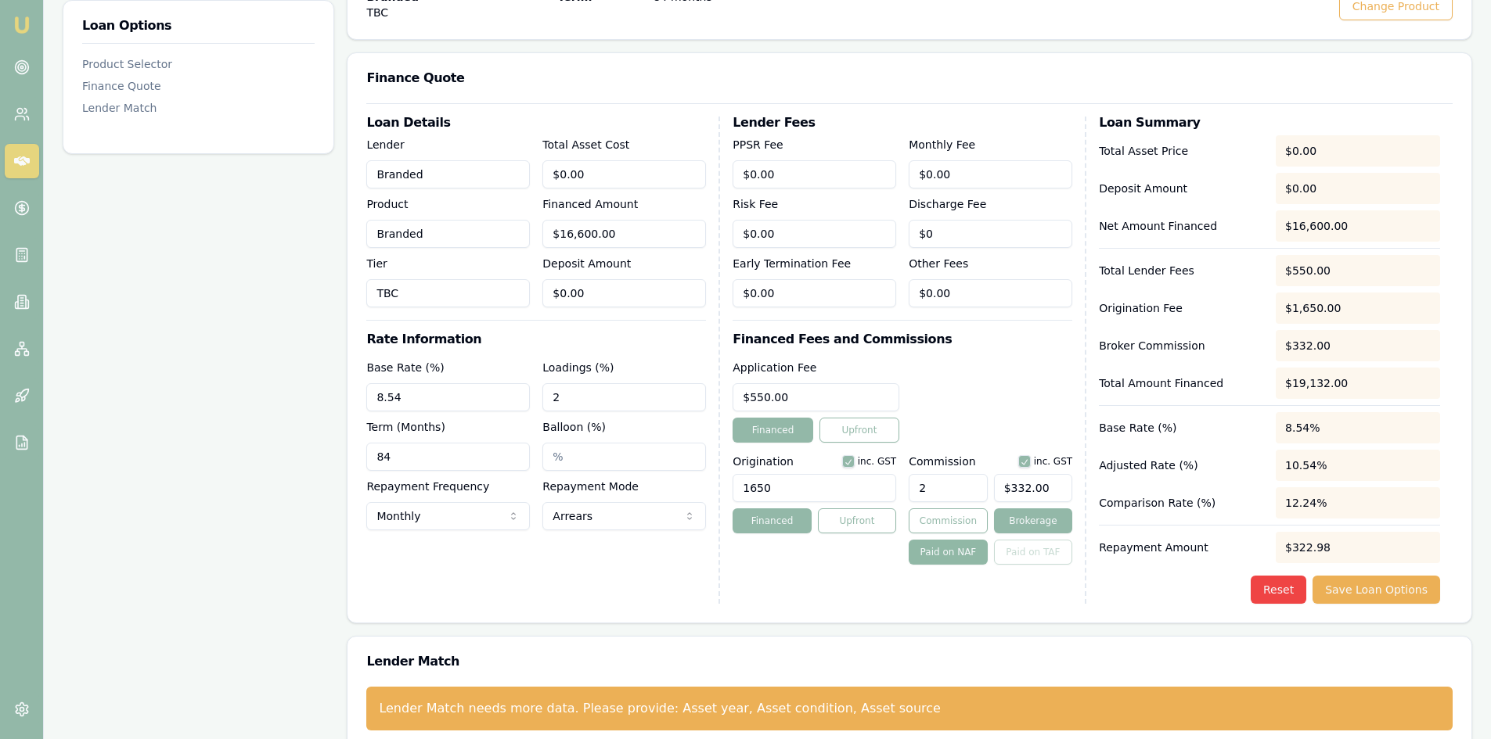
scroll to position [361, 0]
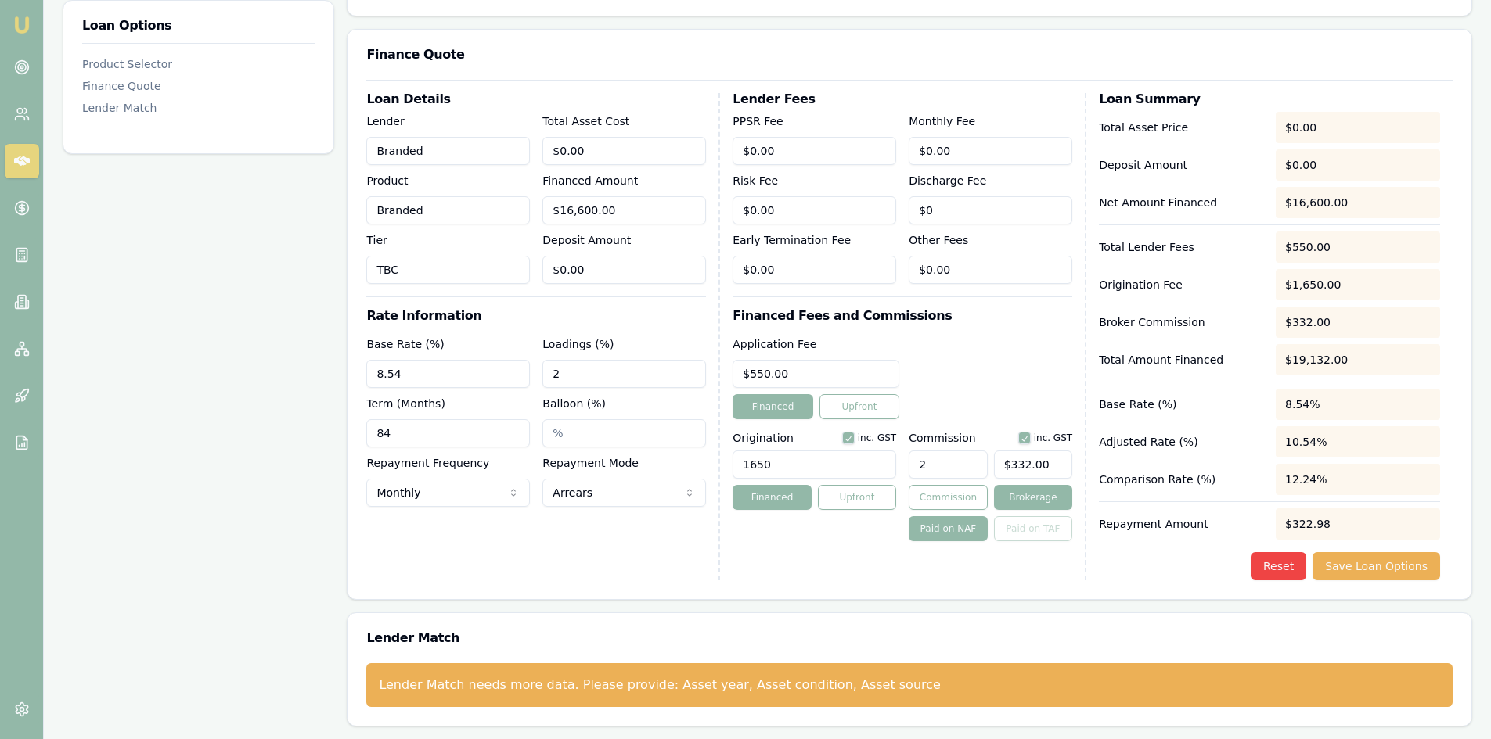
click at [1000, 563] on div "Lender Fees PPSR Fee $0.00 Monthly Fee $0.00 Risk Fee $0.00 Discharge Fee $0 Ea…" at bounding box center [909, 336] width 354 height 487
click at [805, 466] on input "1650" at bounding box center [814, 465] width 164 height 28
type input "1650.00"
click at [743, 559] on div "Lender Fees PPSR Fee $0.00 Monthly Fee $0.00 Risk Fee $0.00 Discharge Fee $0 Ea…" at bounding box center [909, 336] width 354 height 487
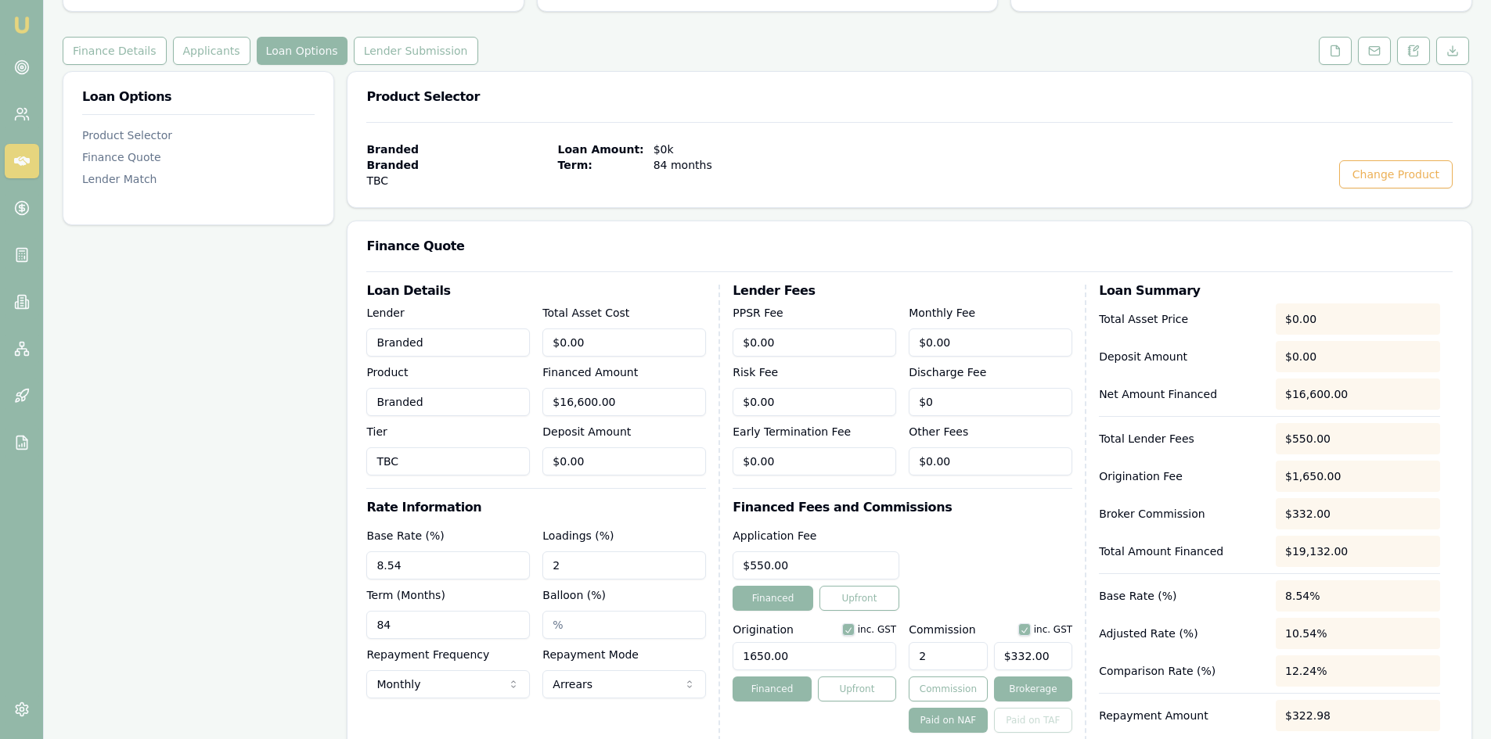
scroll to position [0, 0]
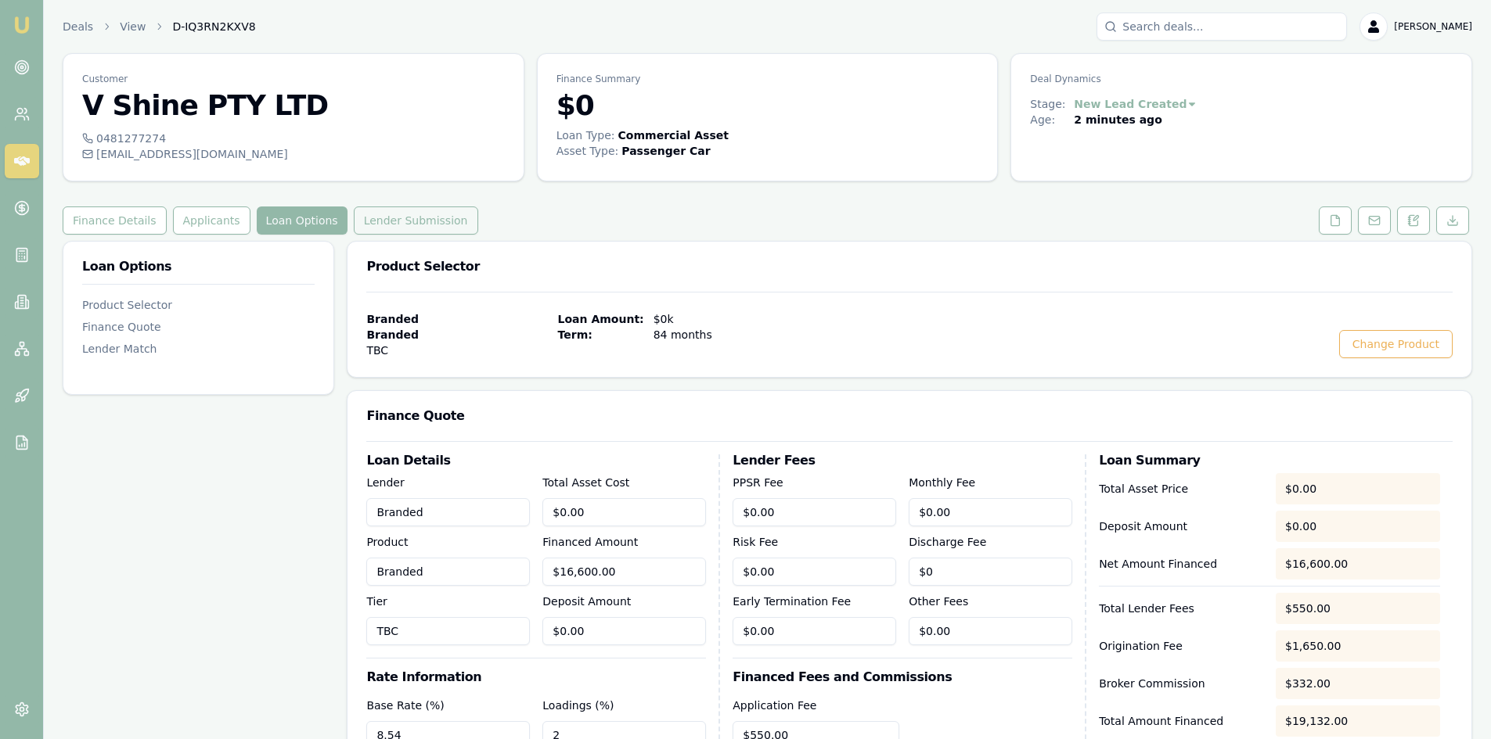
click at [407, 228] on button "Lender Submission" at bounding box center [416, 221] width 124 height 28
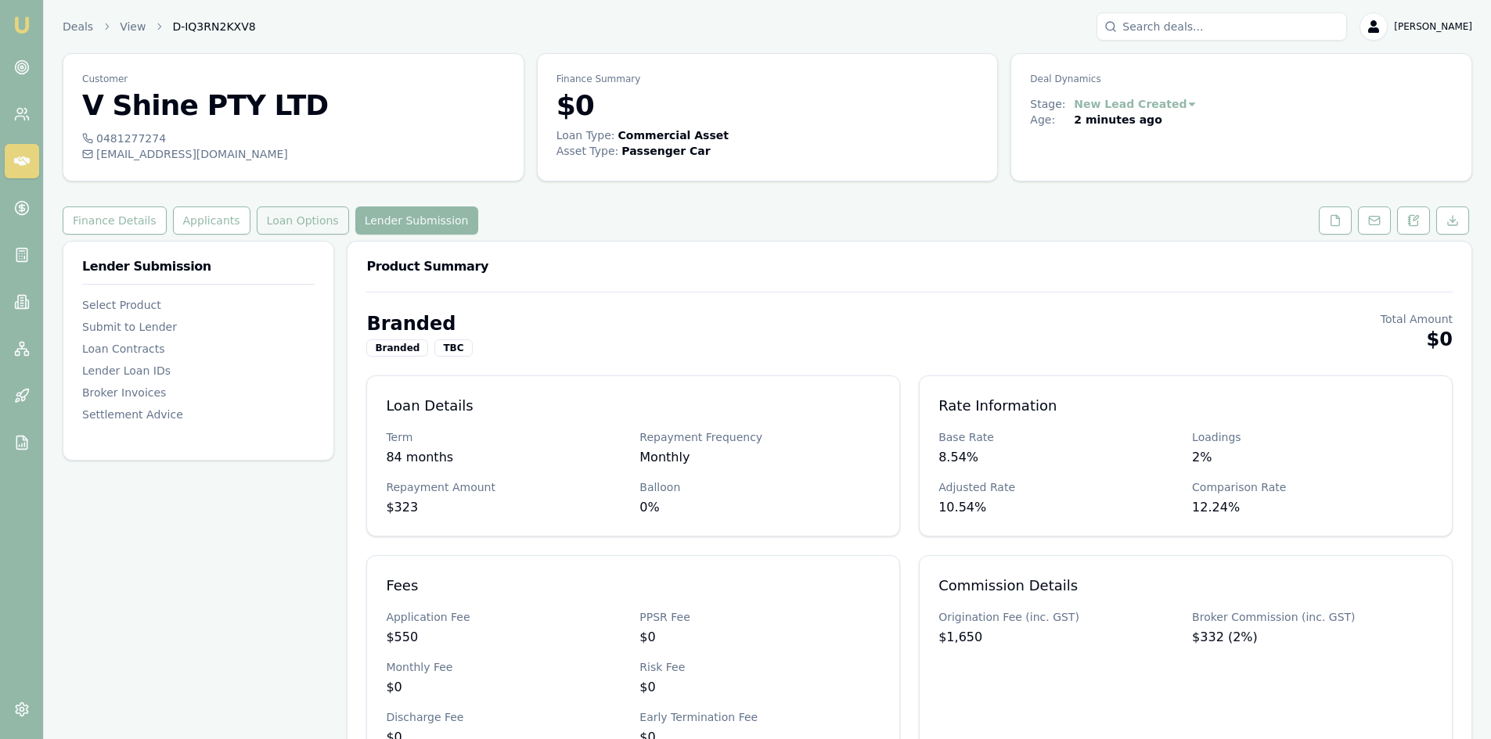
click at [275, 213] on button "Loan Options" at bounding box center [303, 221] width 92 height 28
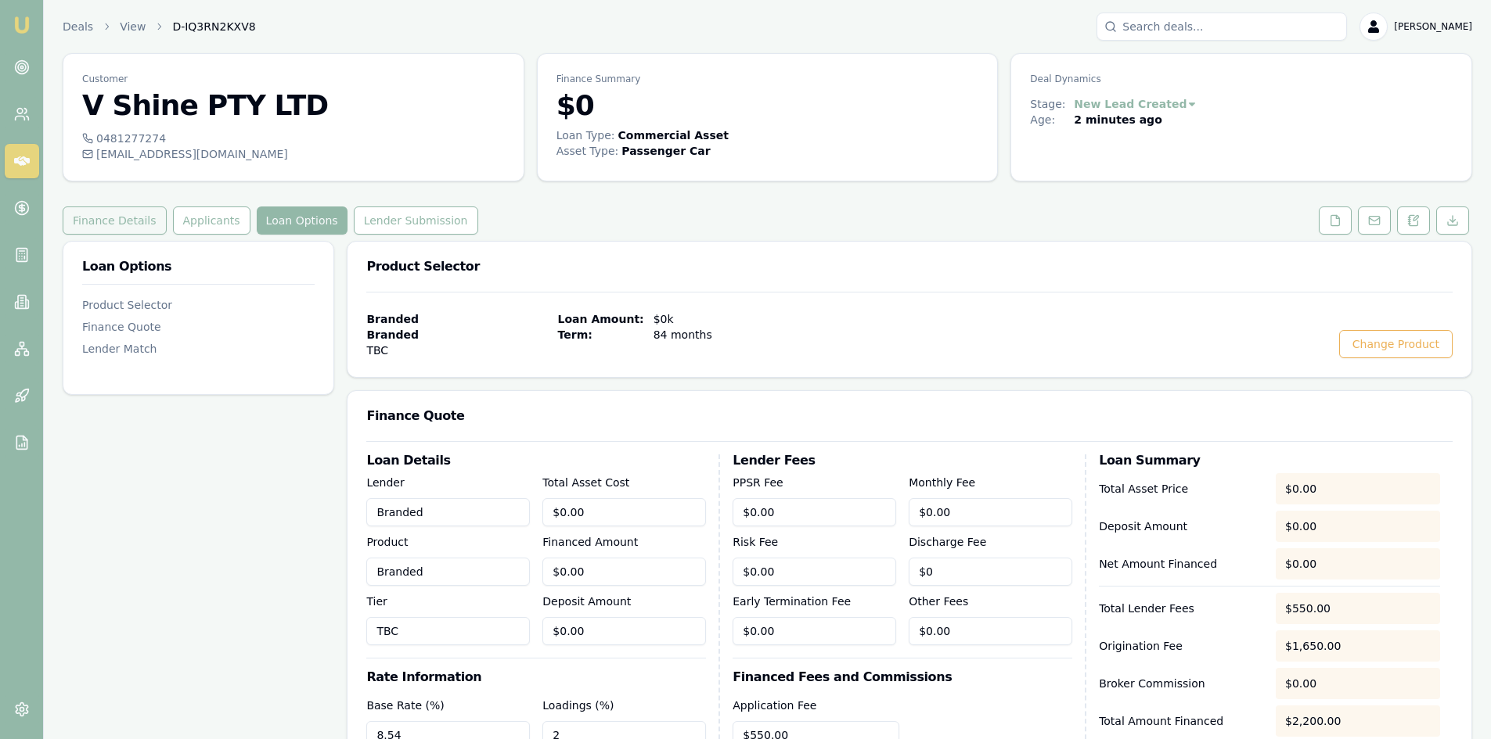
click at [135, 213] on button "Finance Details" at bounding box center [115, 221] width 104 height 28
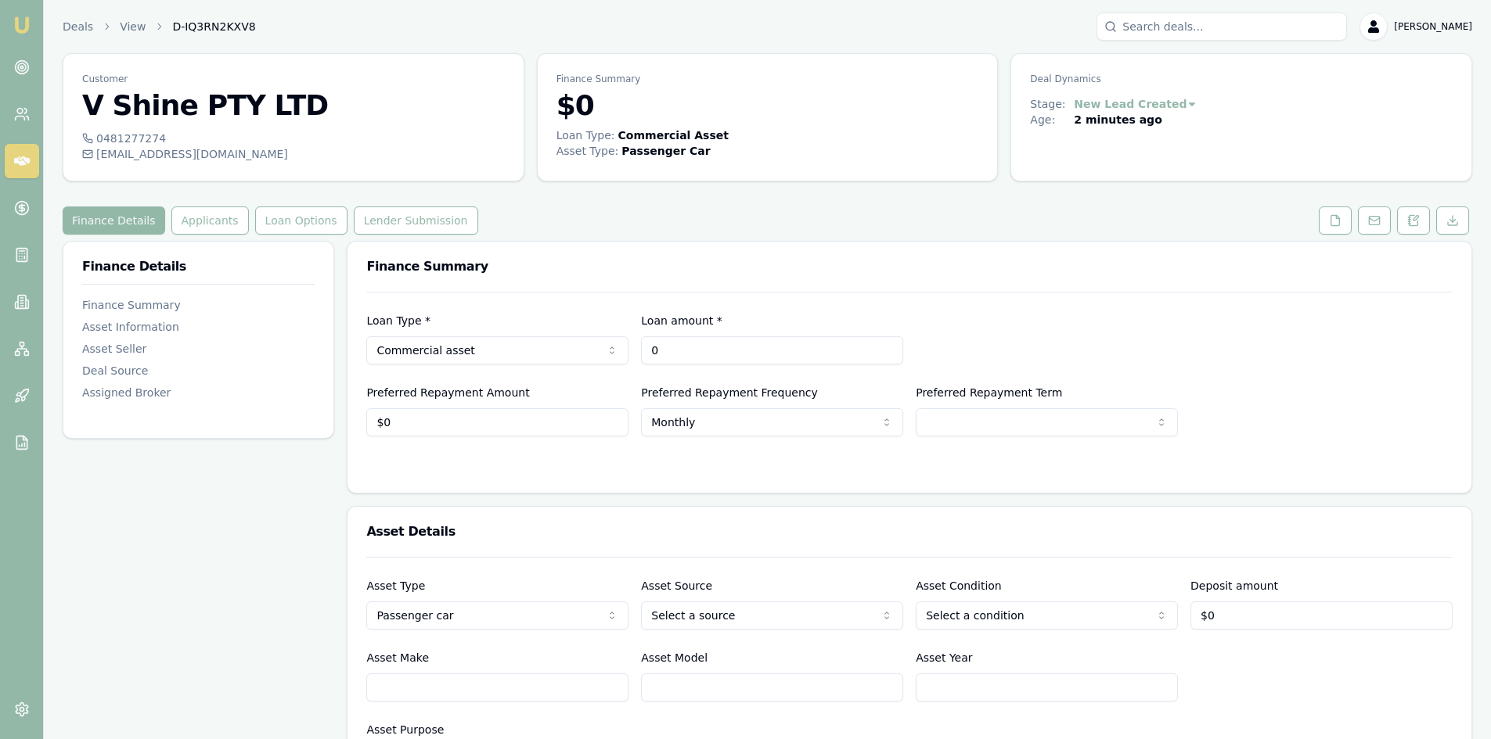
click at [690, 353] on input "0" at bounding box center [772, 350] width 262 height 28
drag, startPoint x: 682, startPoint y: 347, endPoint x: 589, endPoint y: 347, distance: 92.3
click at [589, 347] on div "Loan Type * Commercial asset Consumer loan Consumer asset Commercial loan Comme…" at bounding box center [909, 337] width 1086 height 53
type input "$16,600"
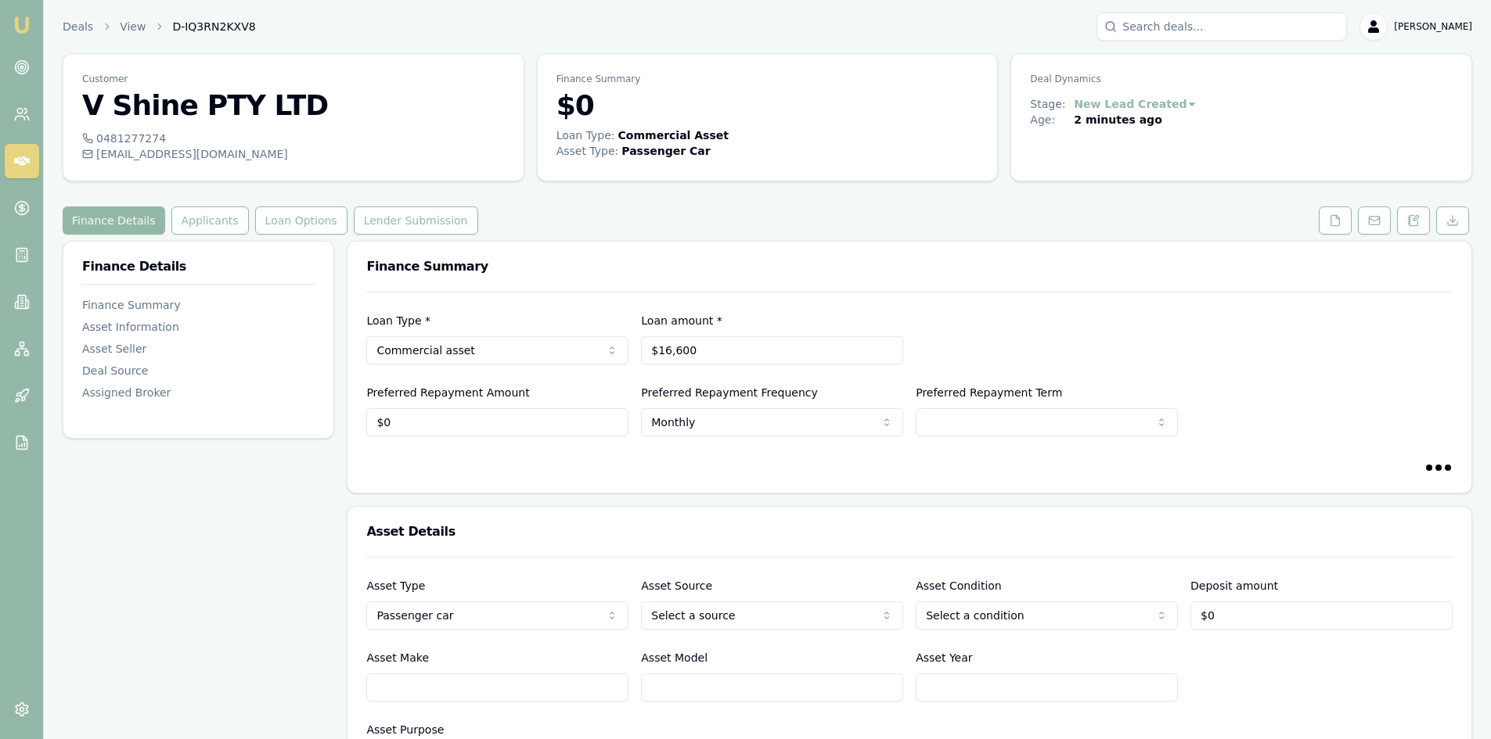
select select "60"
click at [300, 226] on button "Loan Options" at bounding box center [301, 221] width 92 height 28
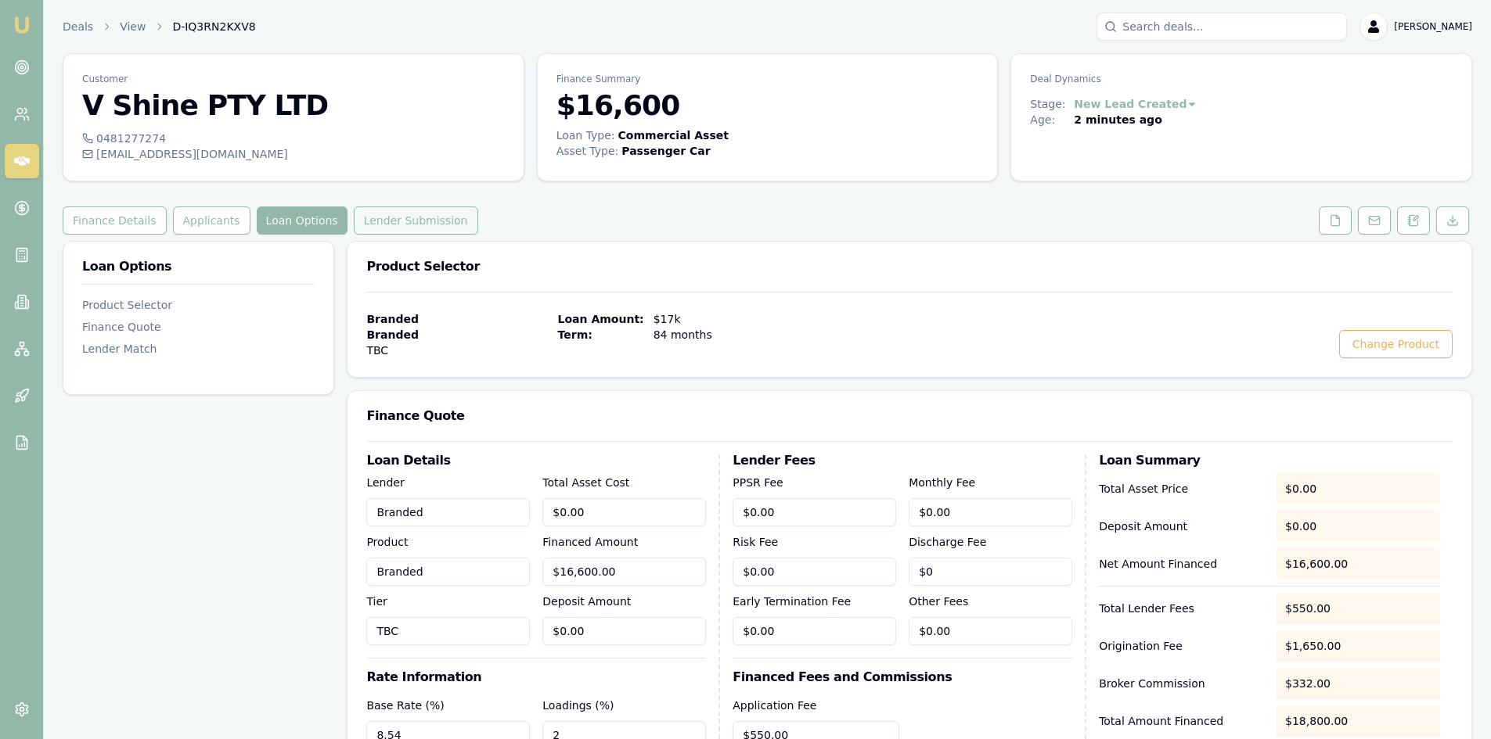
click at [420, 226] on button "Lender Submission" at bounding box center [416, 221] width 124 height 28
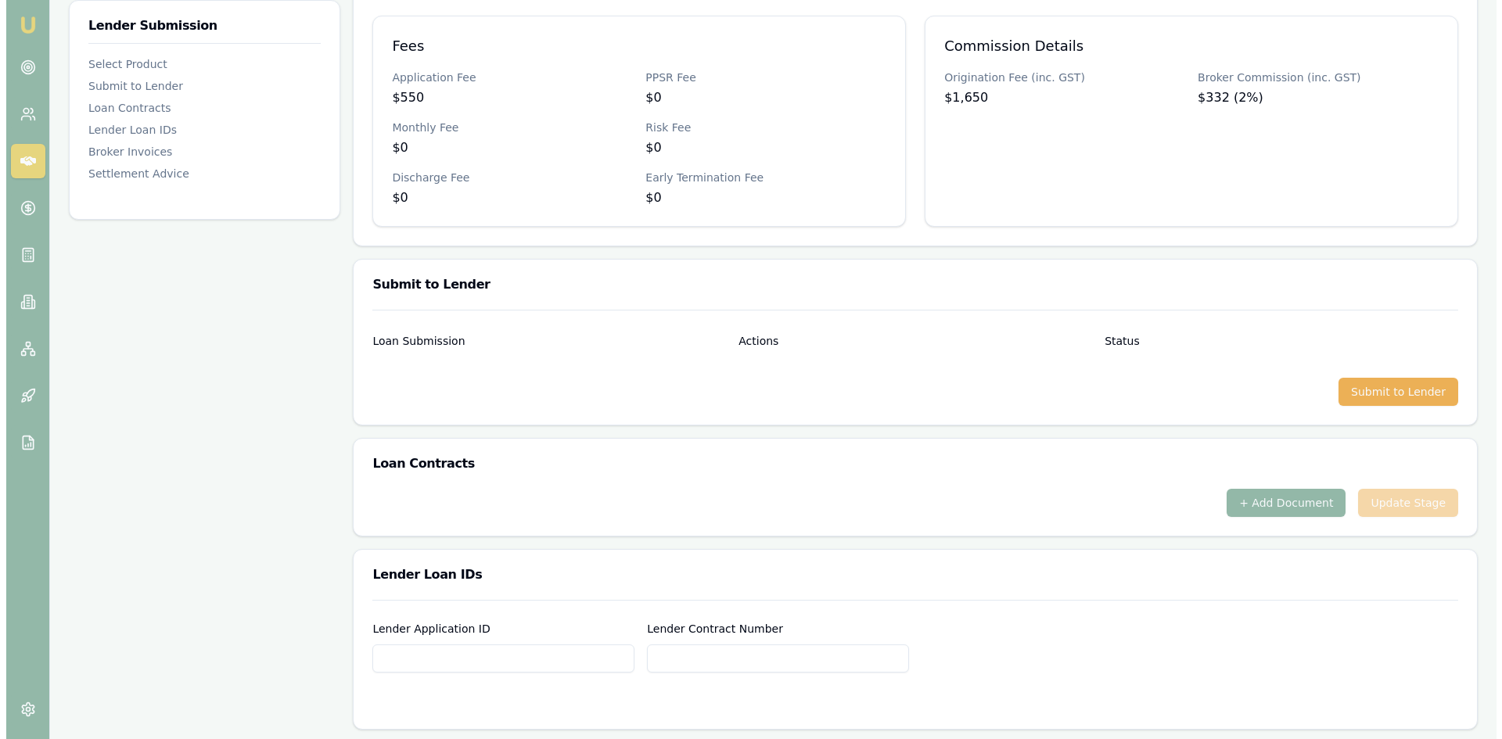
scroll to position [548, 0]
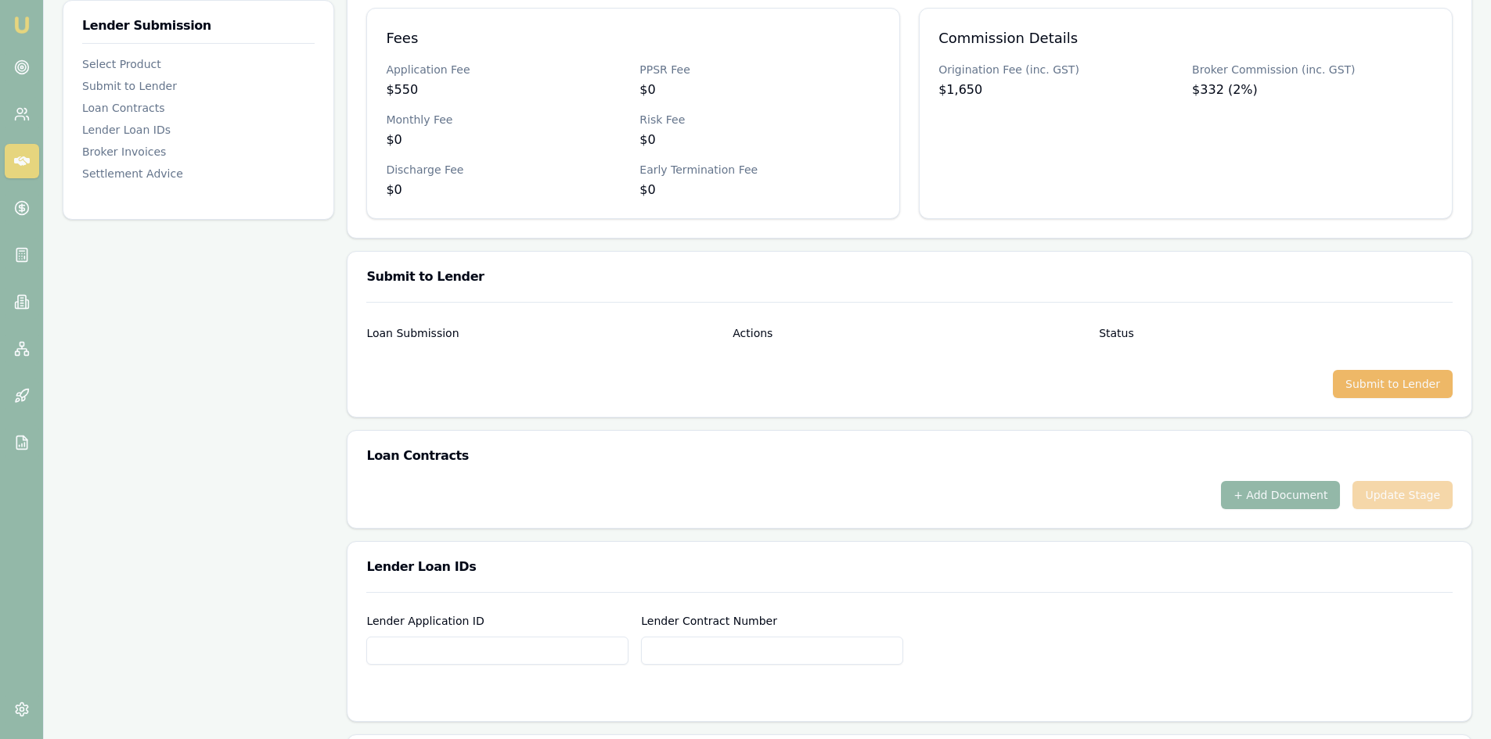
click at [1361, 385] on button "Submit to Lender" at bounding box center [1393, 384] width 120 height 28
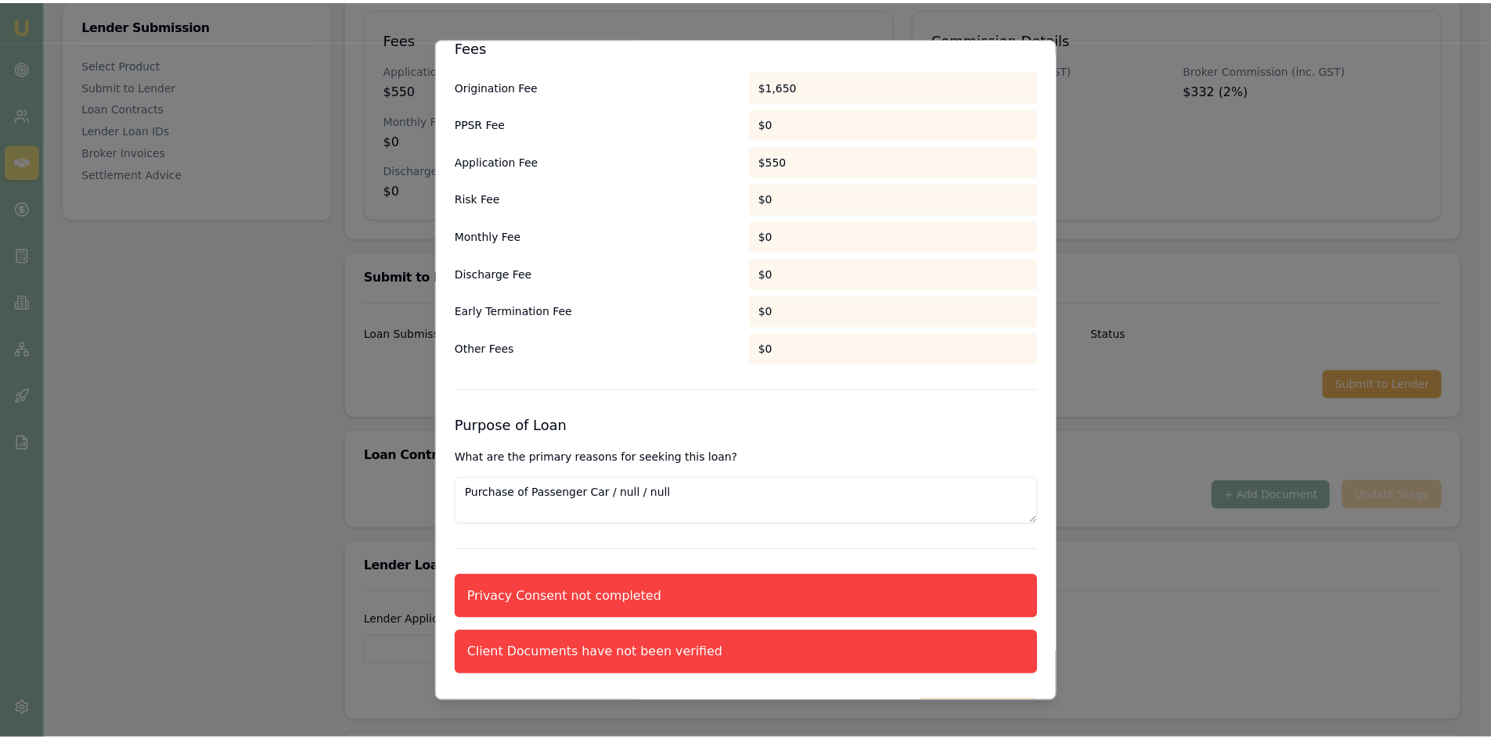
scroll to position [833, 0]
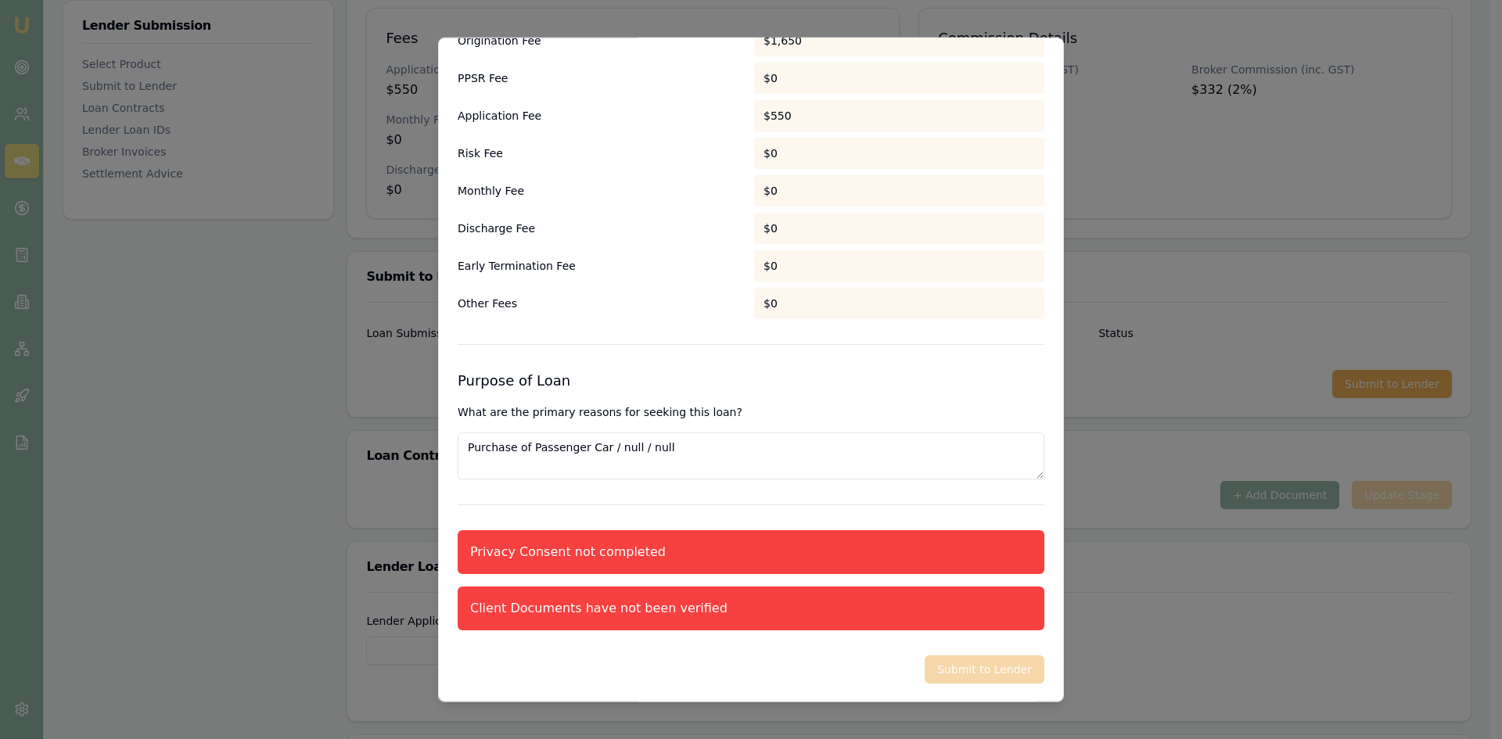
click at [606, 460] on textarea "Purchase of Passenger Car / null / null" at bounding box center [751, 455] width 587 height 47
drag, startPoint x: 633, startPoint y: 456, endPoint x: 323, endPoint y: 433, distance: 310.7
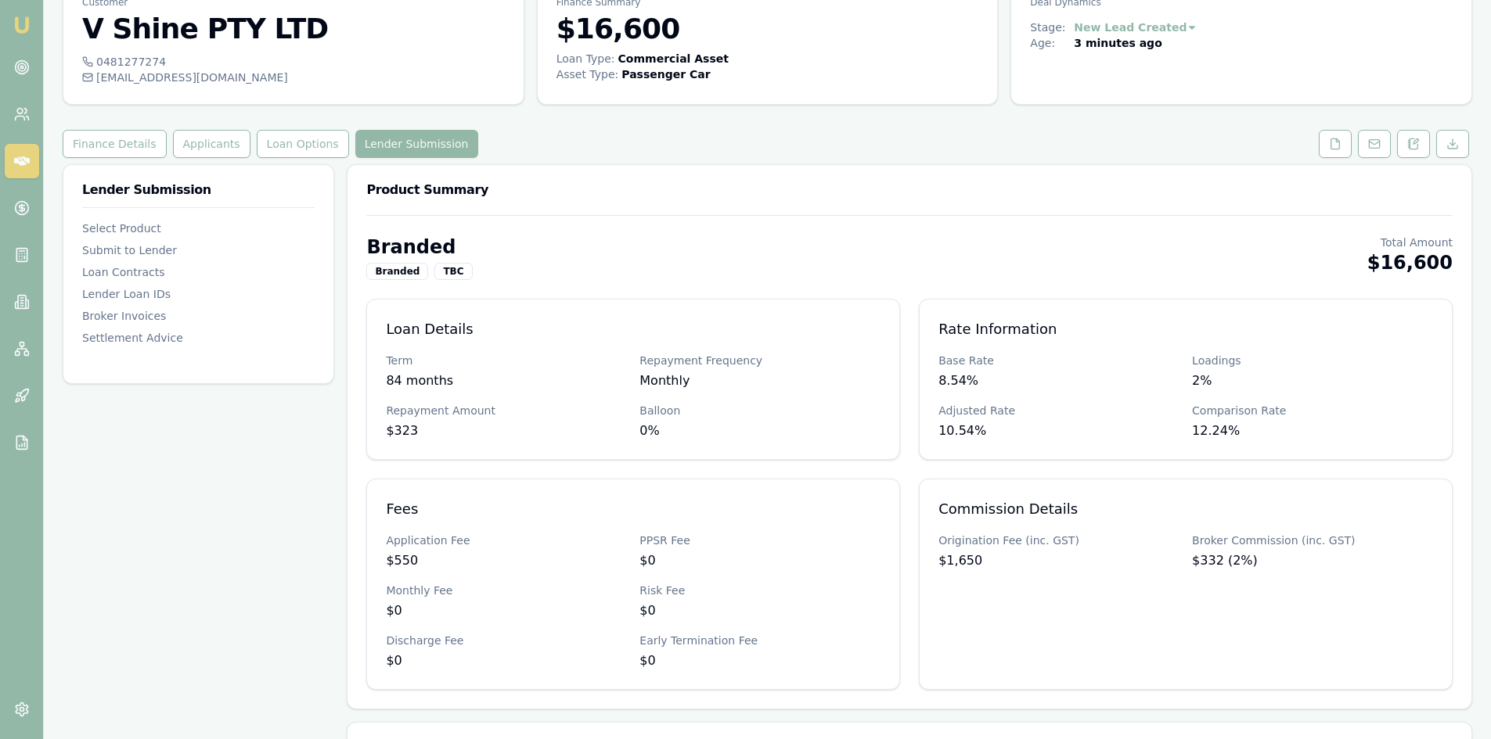
scroll to position [0, 0]
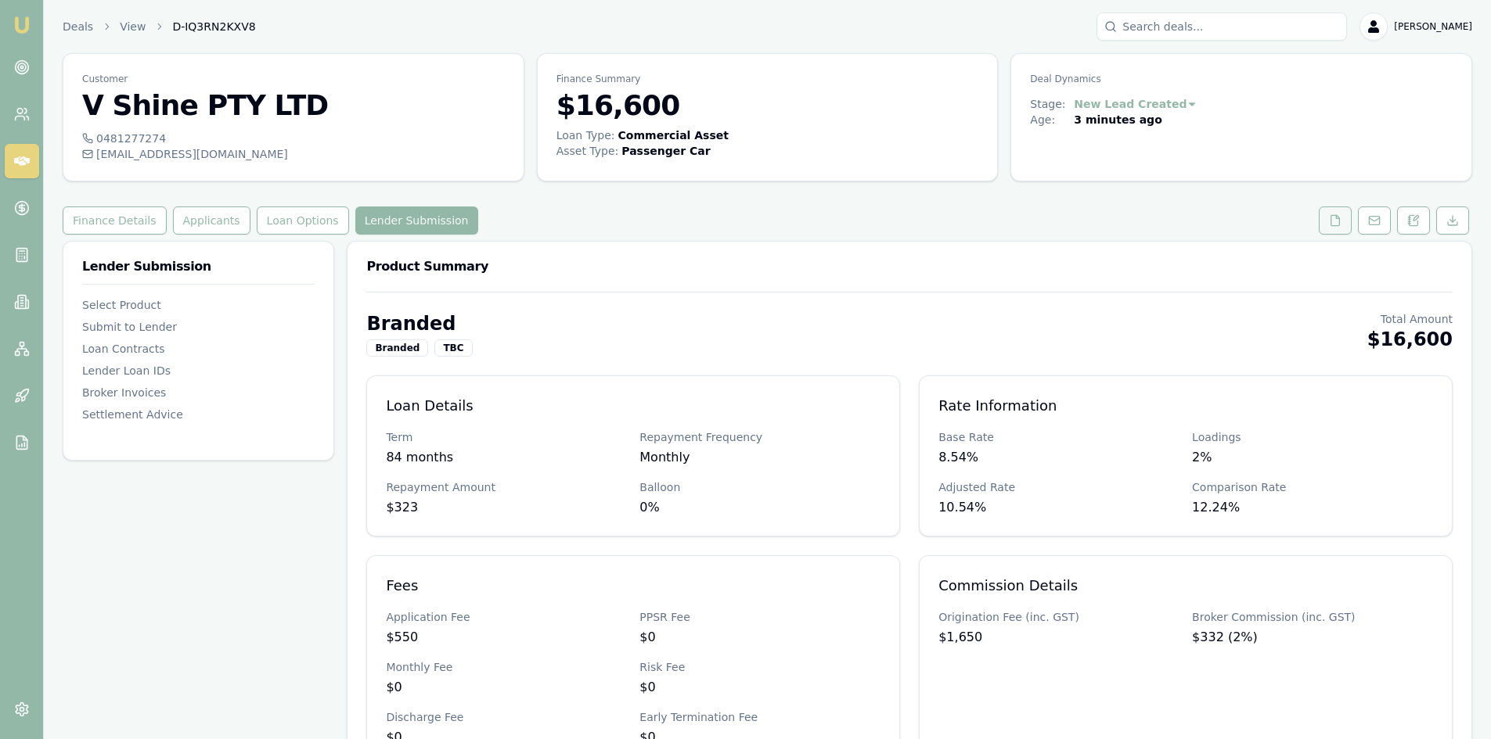
click at [1327, 218] on button at bounding box center [1334, 221] width 33 height 28
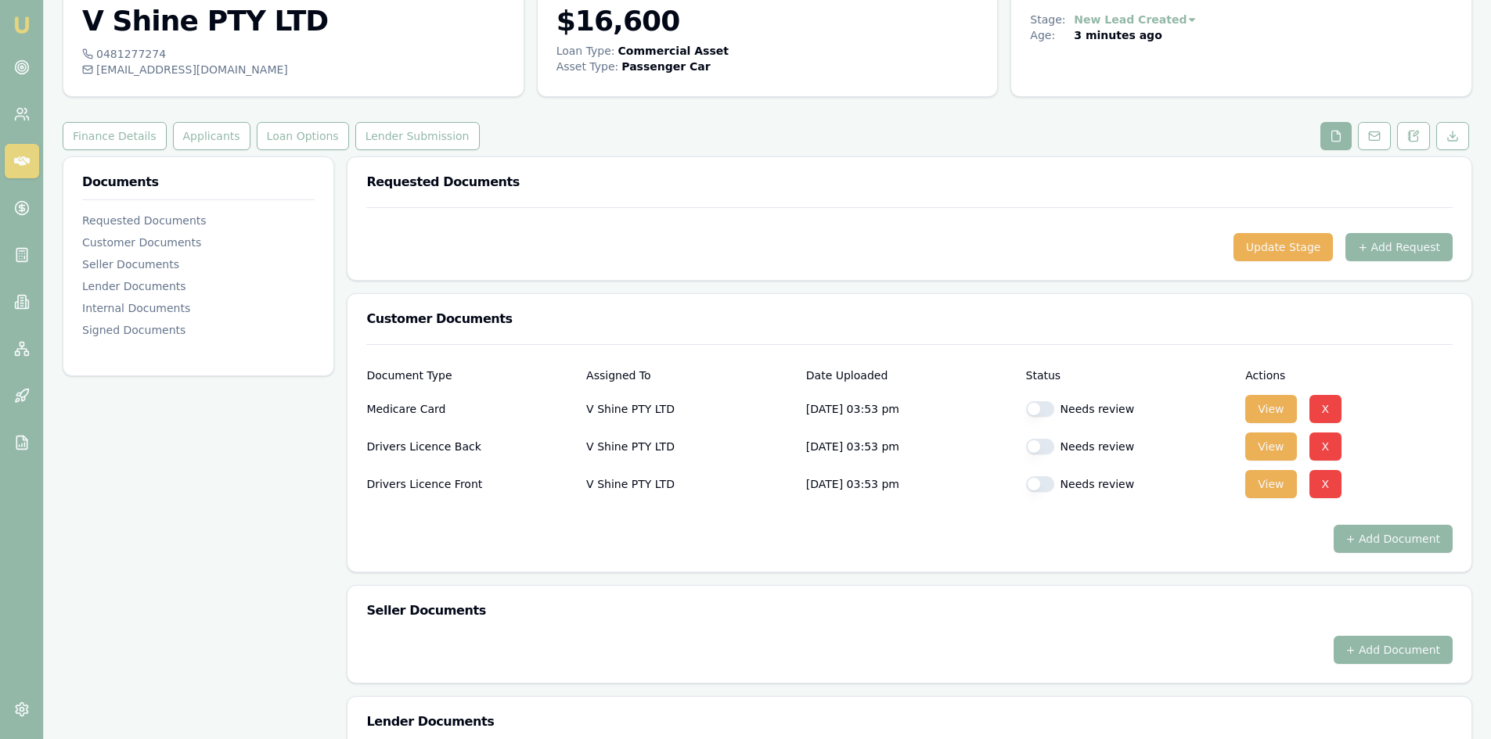
scroll to position [235, 0]
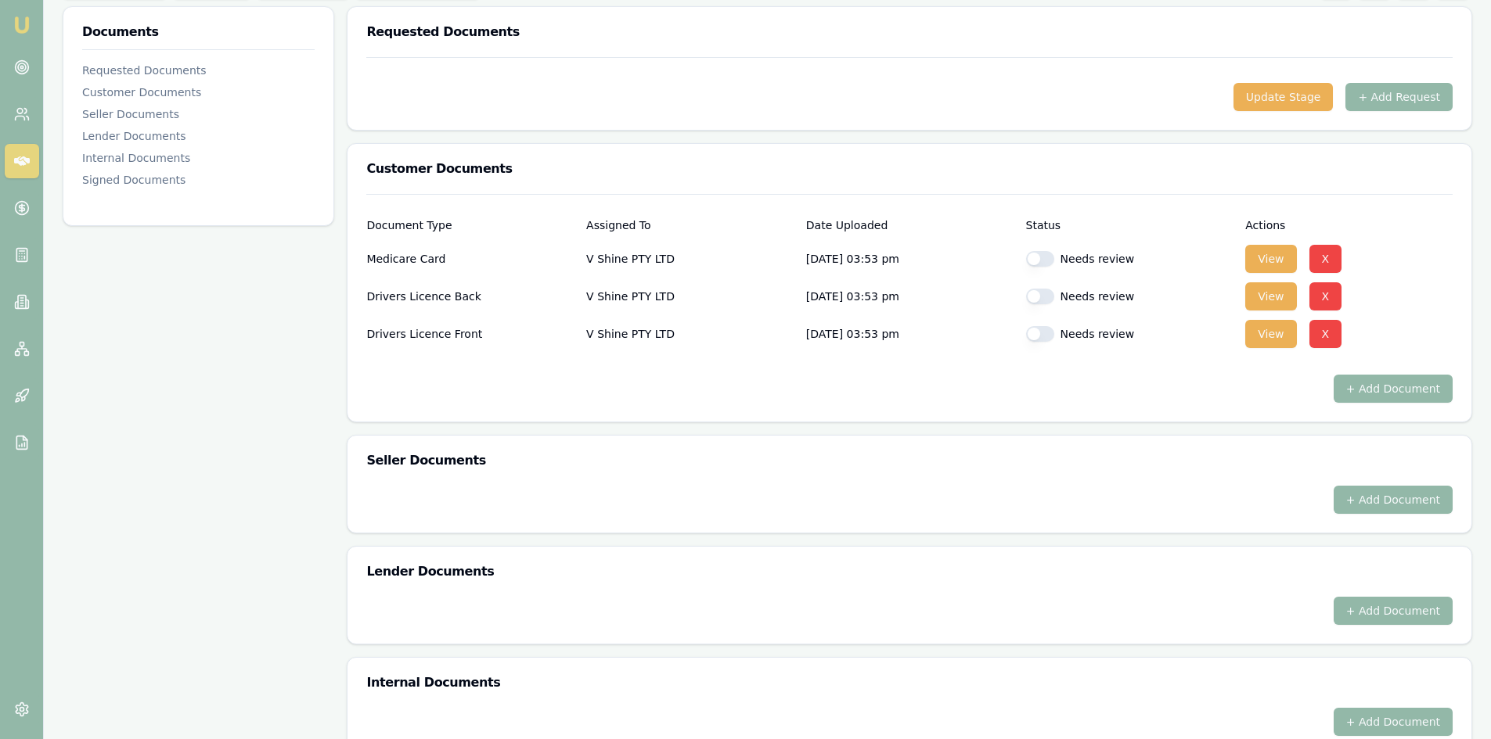
click at [1048, 258] on button "button" at bounding box center [1040, 259] width 28 height 16
checkbox input "true"
click at [1045, 291] on button "button" at bounding box center [1040, 297] width 28 height 16
checkbox input "true"
click at [1044, 333] on button "button" at bounding box center [1040, 334] width 28 height 16
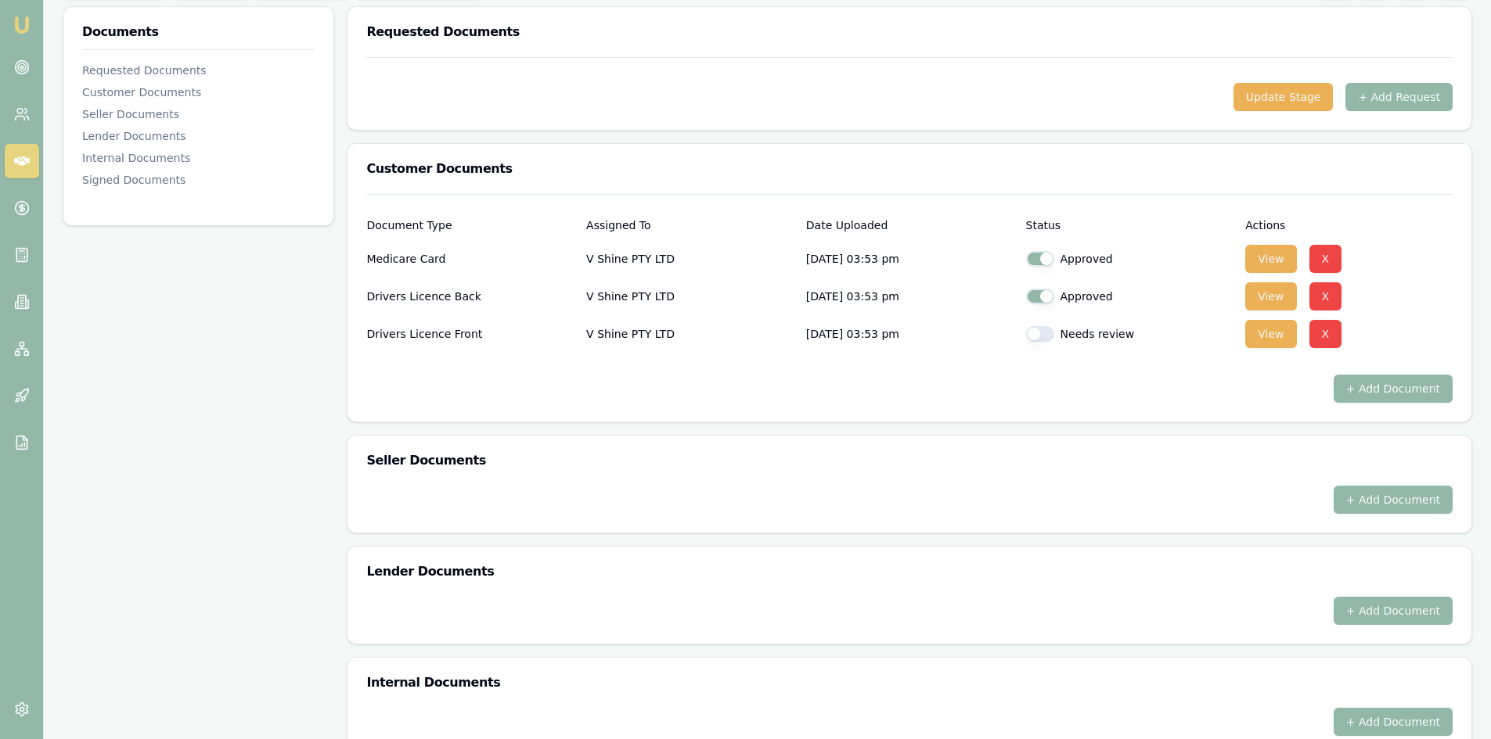
checkbox input "true"
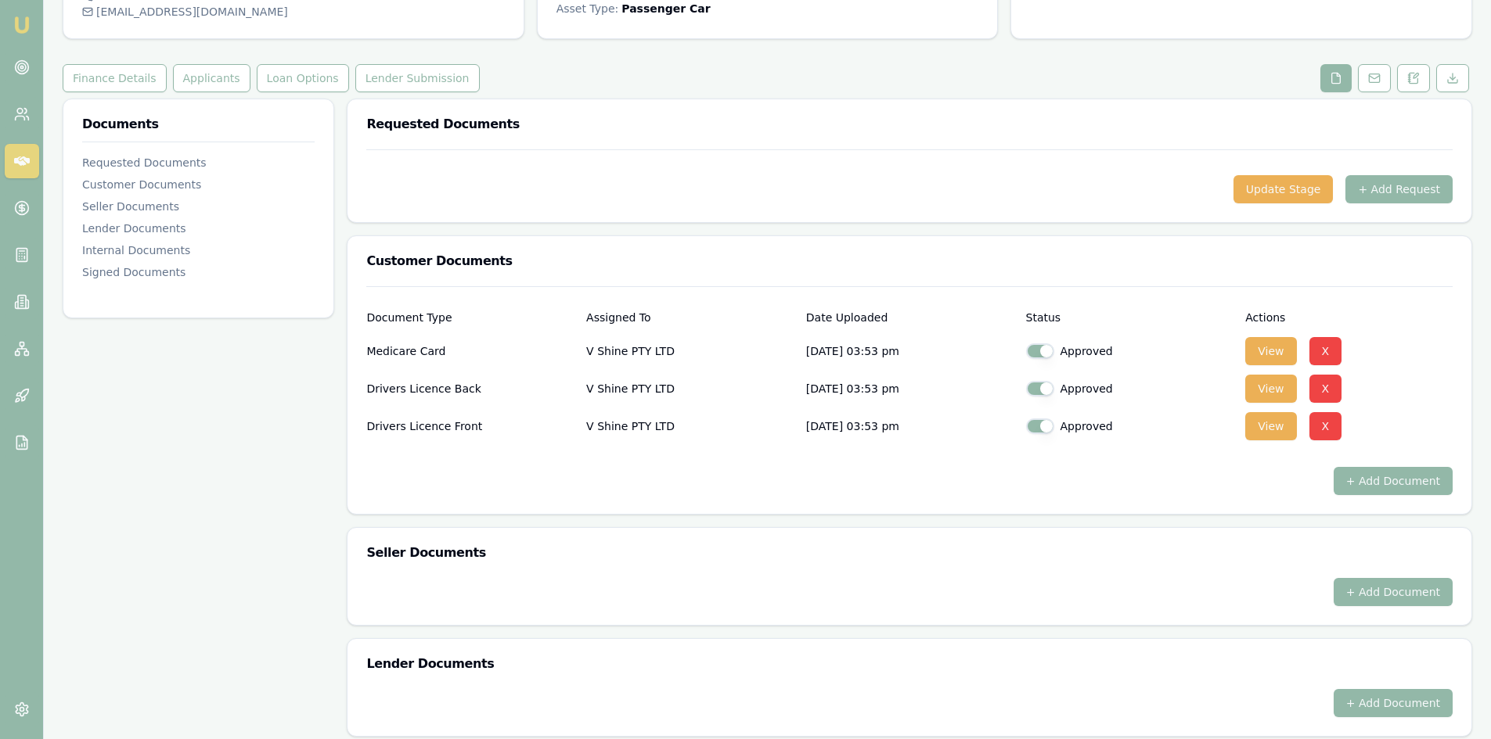
scroll to position [140, 0]
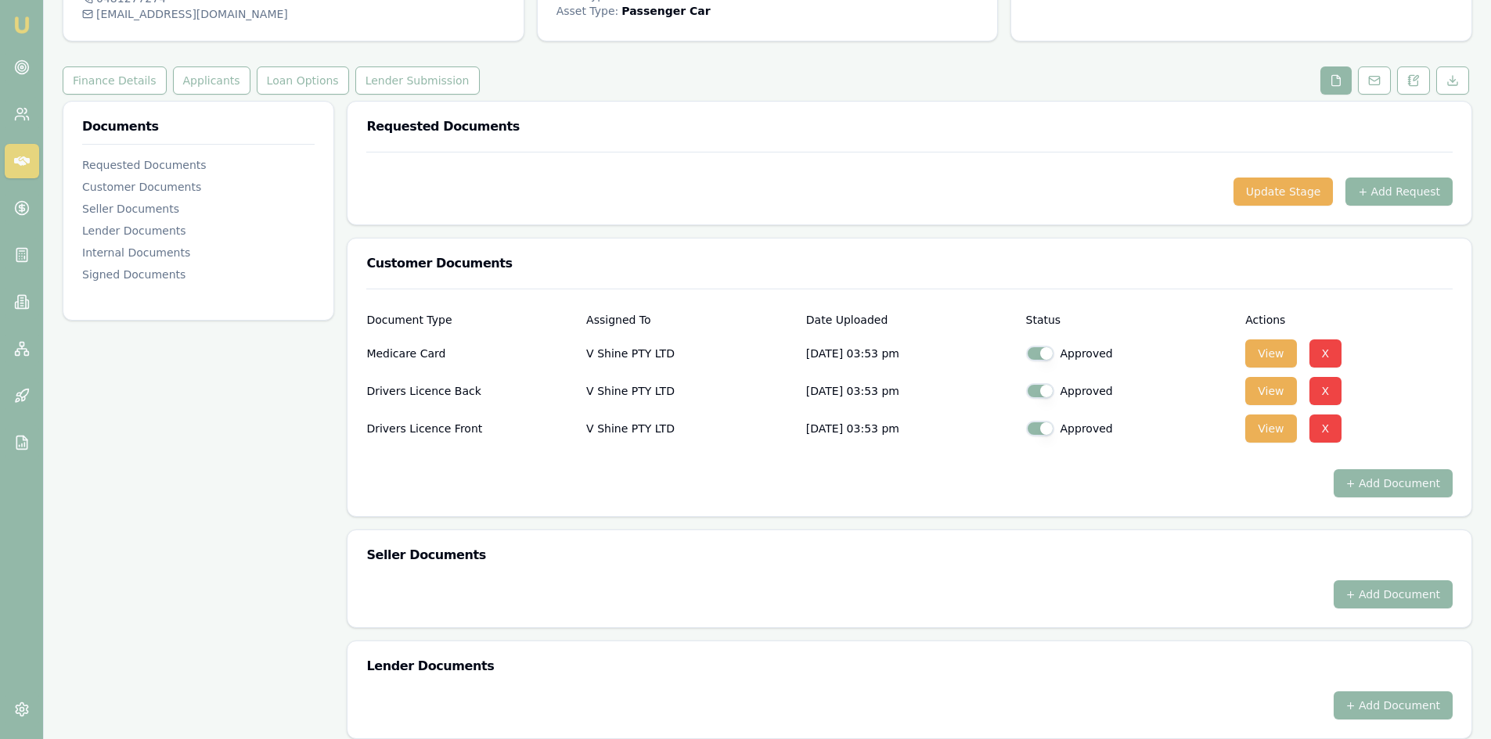
click at [1387, 185] on button "+ Add Request" at bounding box center [1398, 192] width 107 height 28
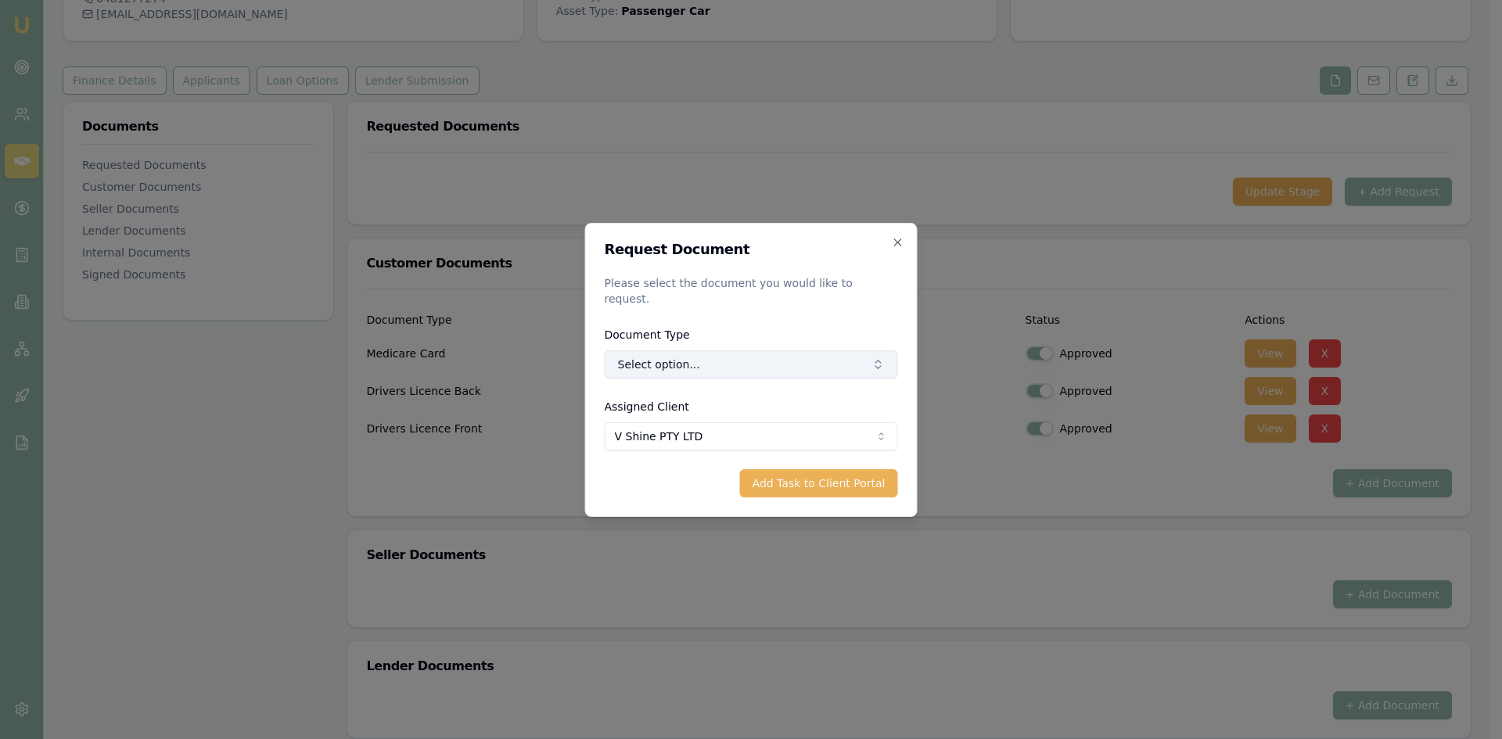
click at [677, 357] on button "Select option..." at bounding box center [751, 365] width 293 height 28
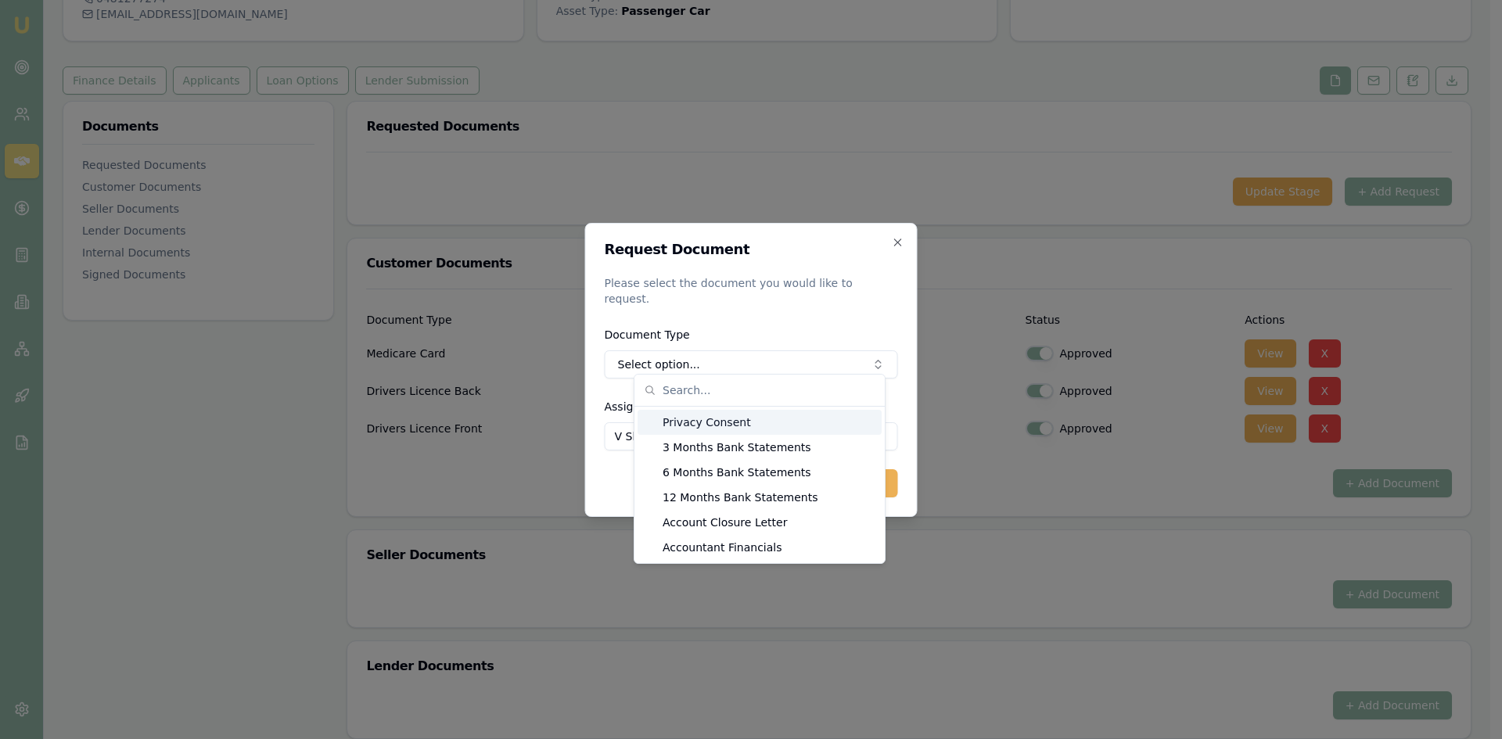
click at [682, 422] on div "Privacy Consent" at bounding box center [760, 422] width 244 height 25
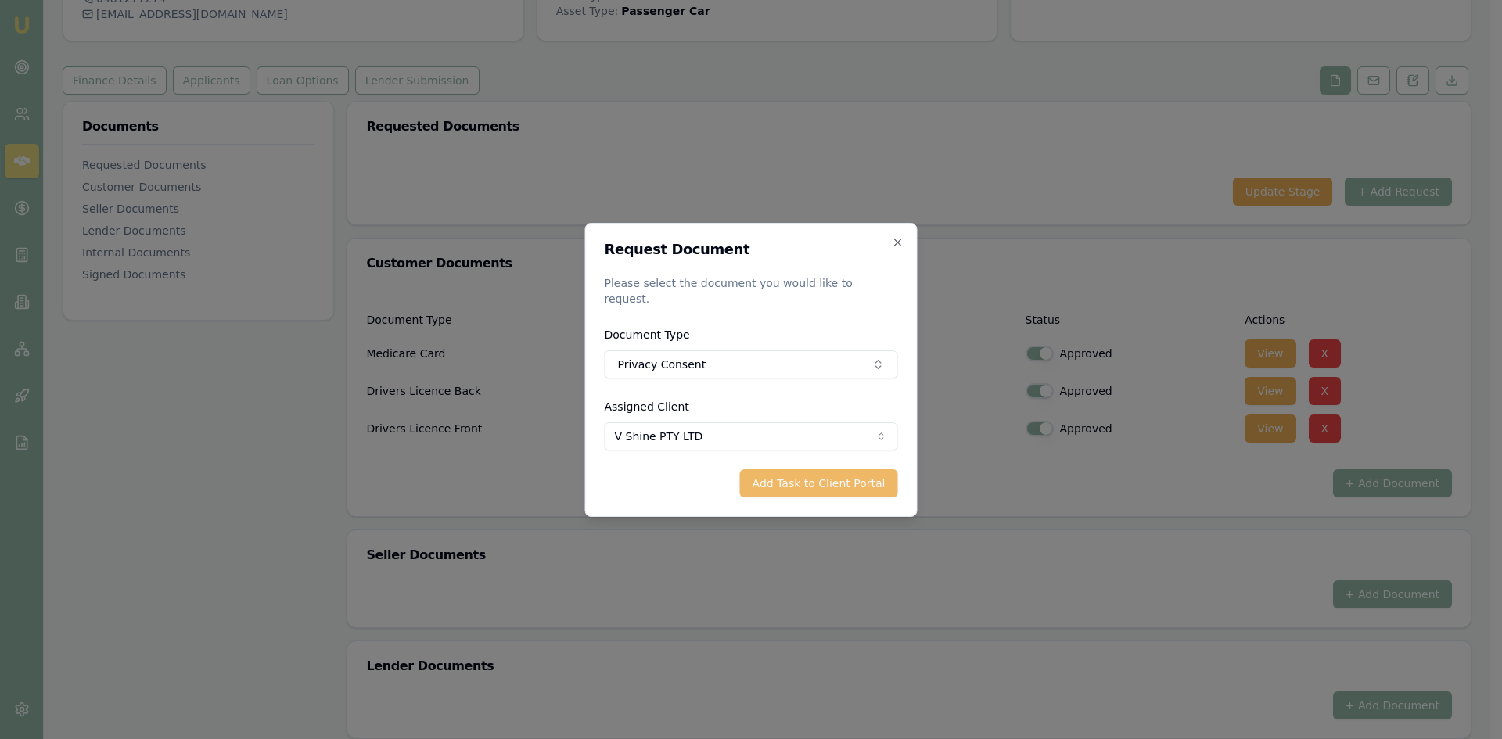
click at [796, 469] on button "Add Task to Client Portal" at bounding box center [819, 483] width 158 height 28
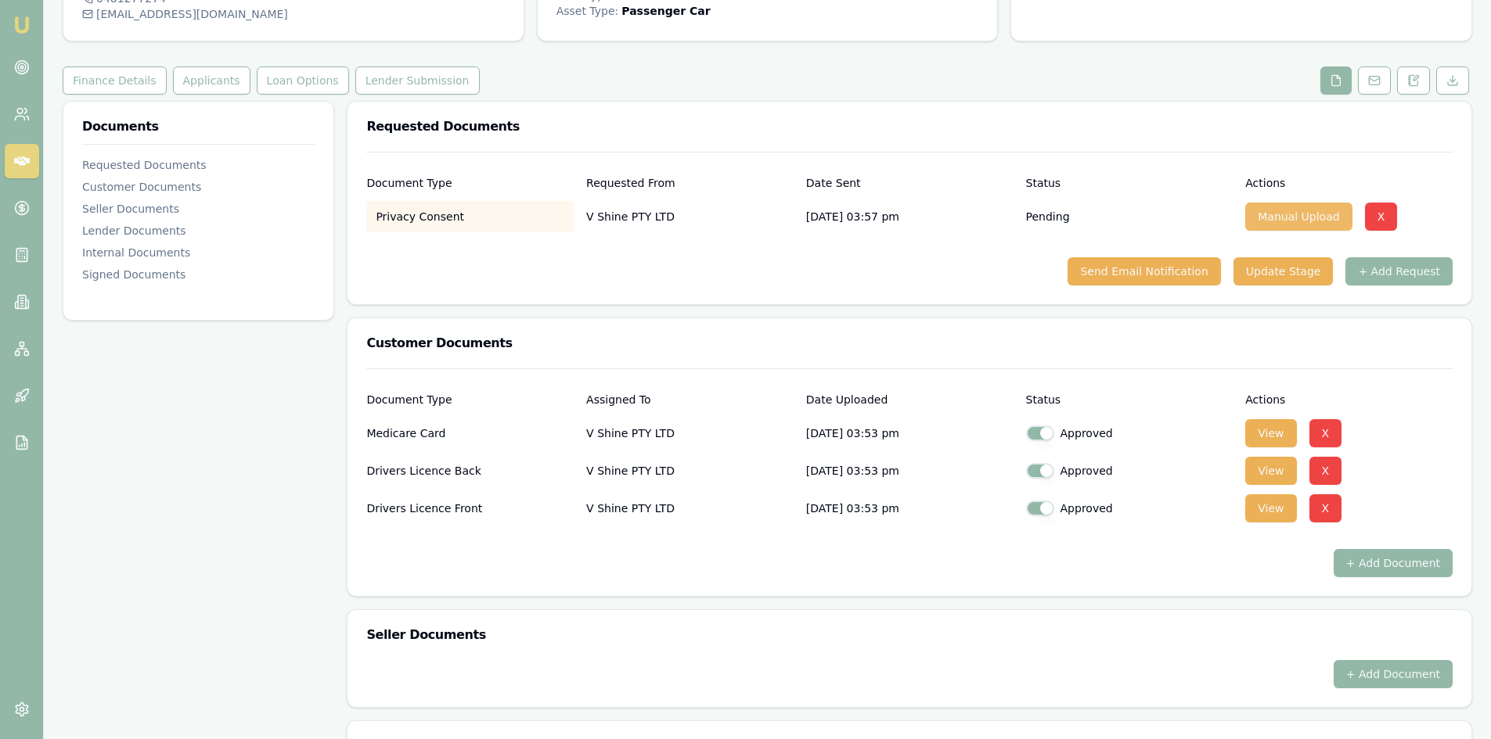
click at [1300, 221] on button "Manual Upload" at bounding box center [1298, 217] width 106 height 28
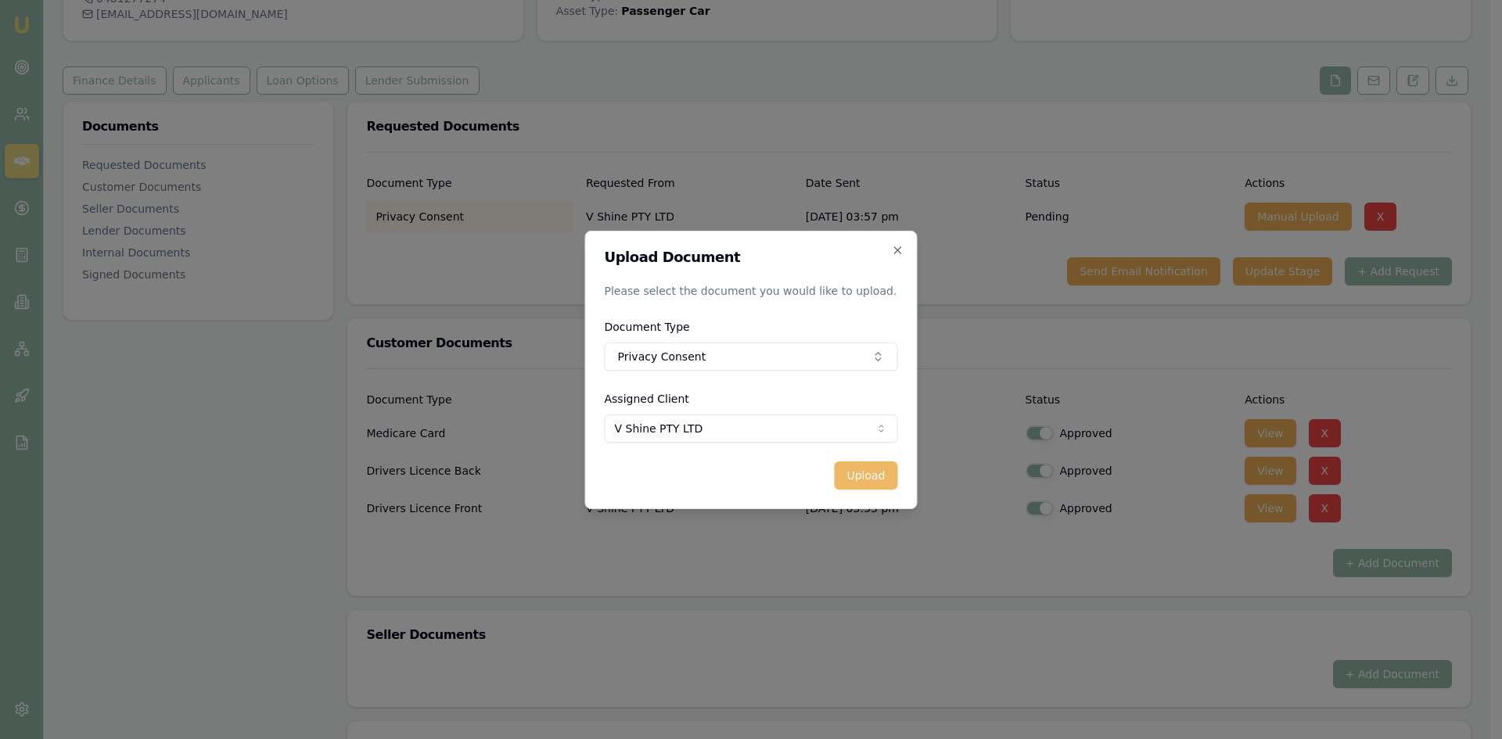
click at [848, 466] on button "Upload" at bounding box center [865, 476] width 63 height 28
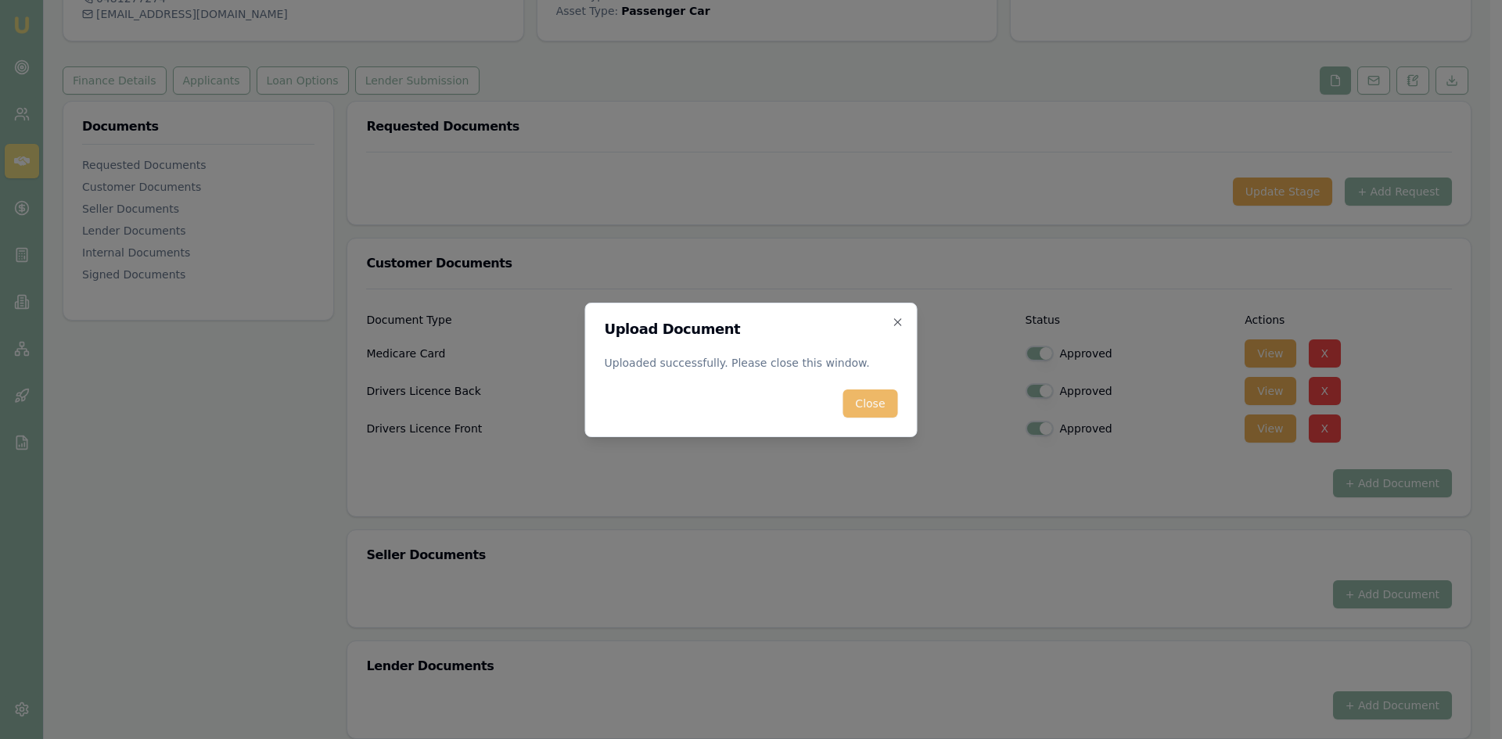
click at [869, 412] on button "Close" at bounding box center [870, 404] width 55 height 28
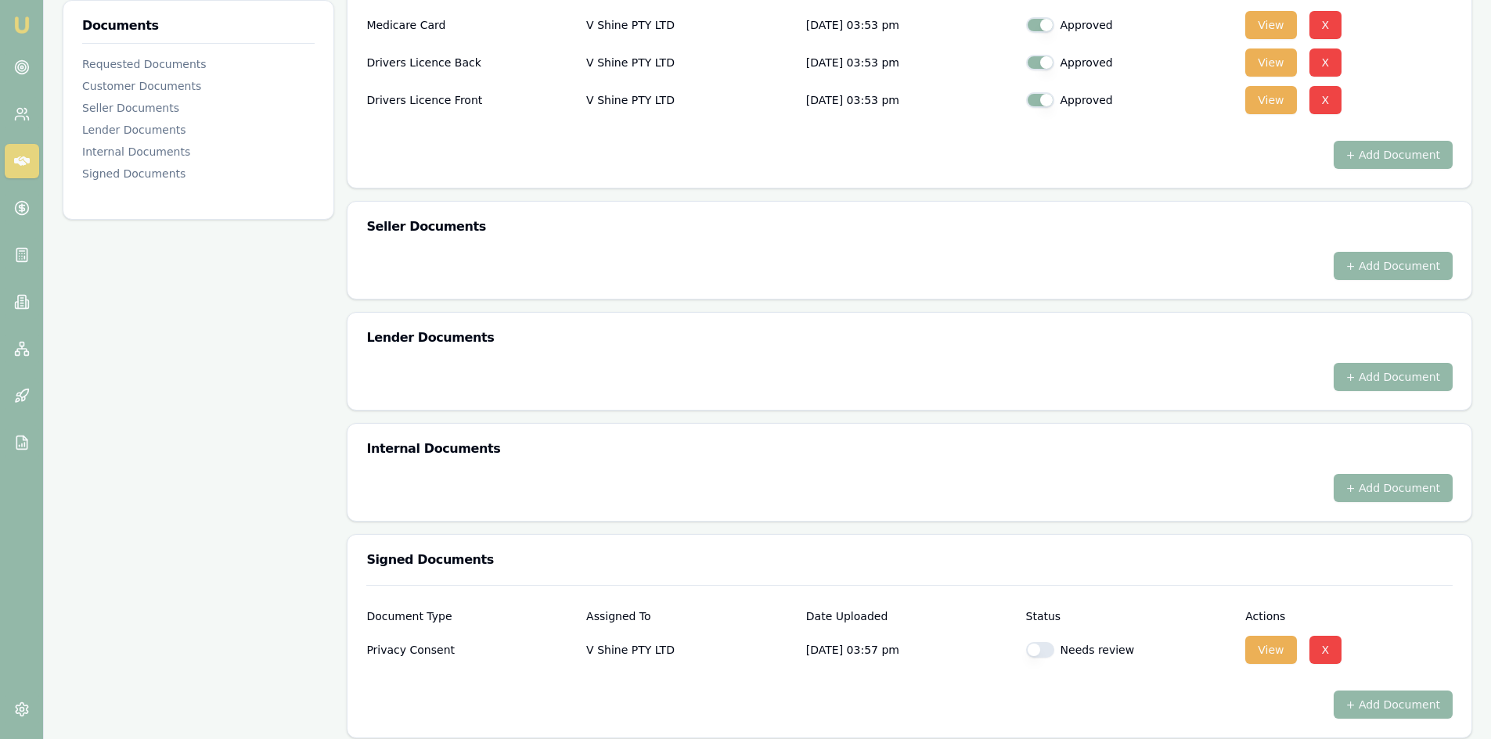
scroll to position [480, 0]
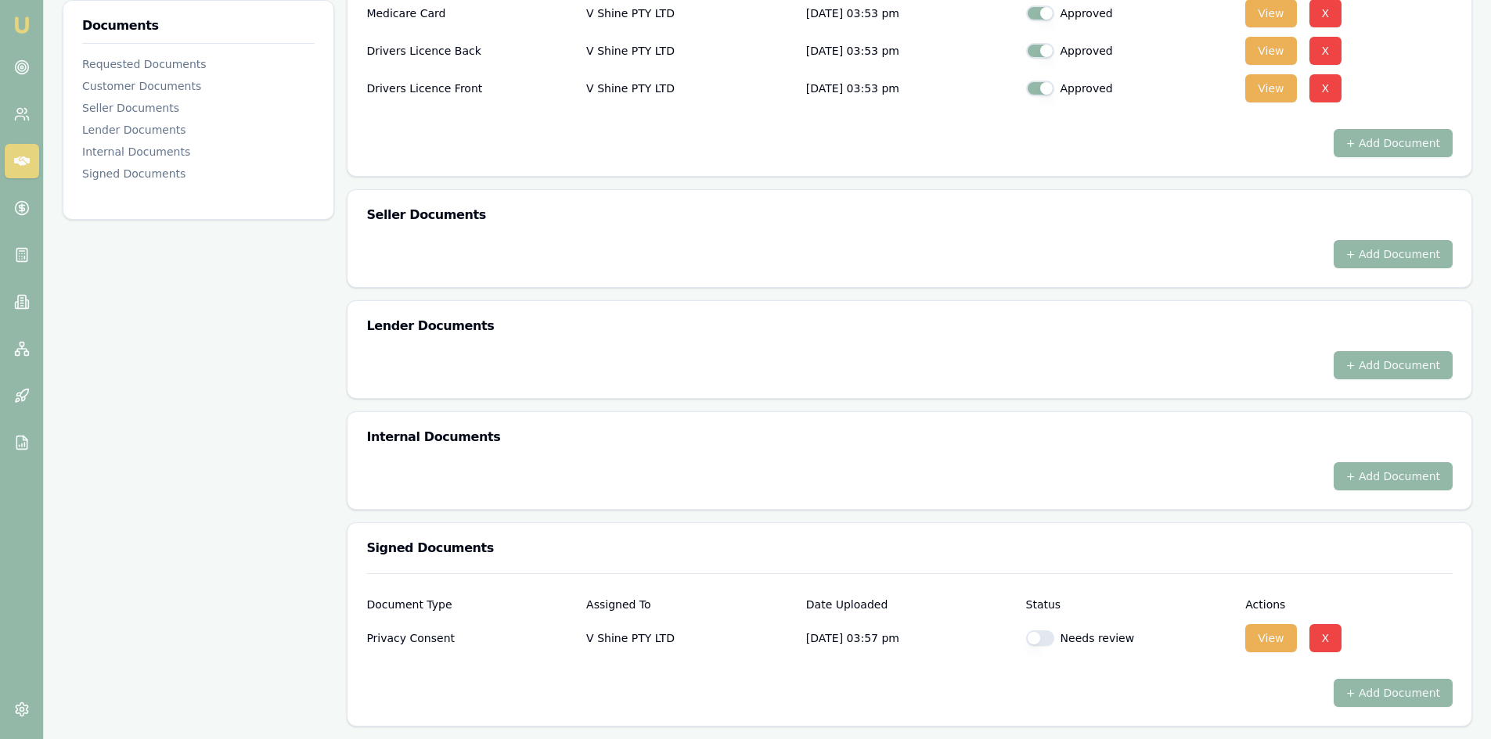
click at [1049, 637] on button "button" at bounding box center [1040, 639] width 28 height 16
checkbox input "true"
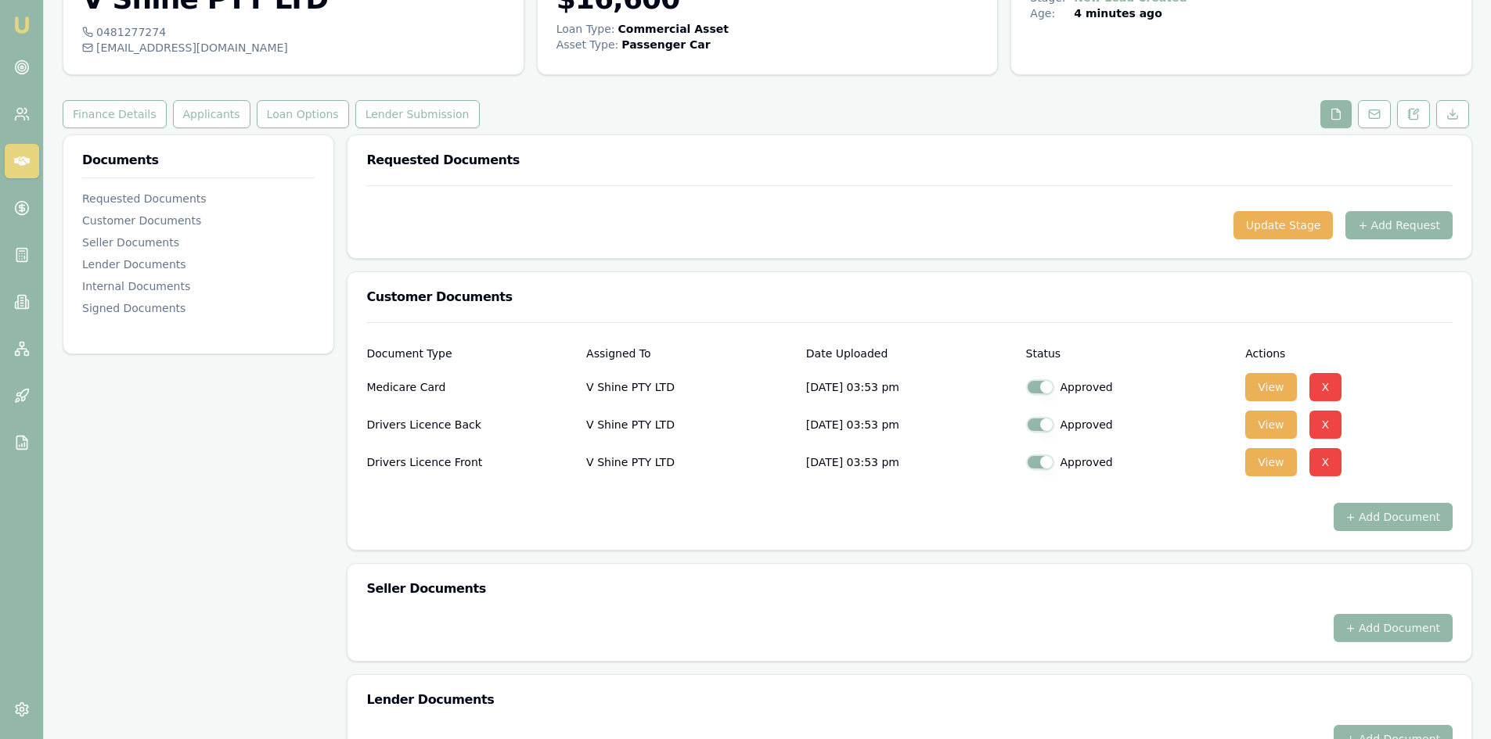
scroll to position [0, 0]
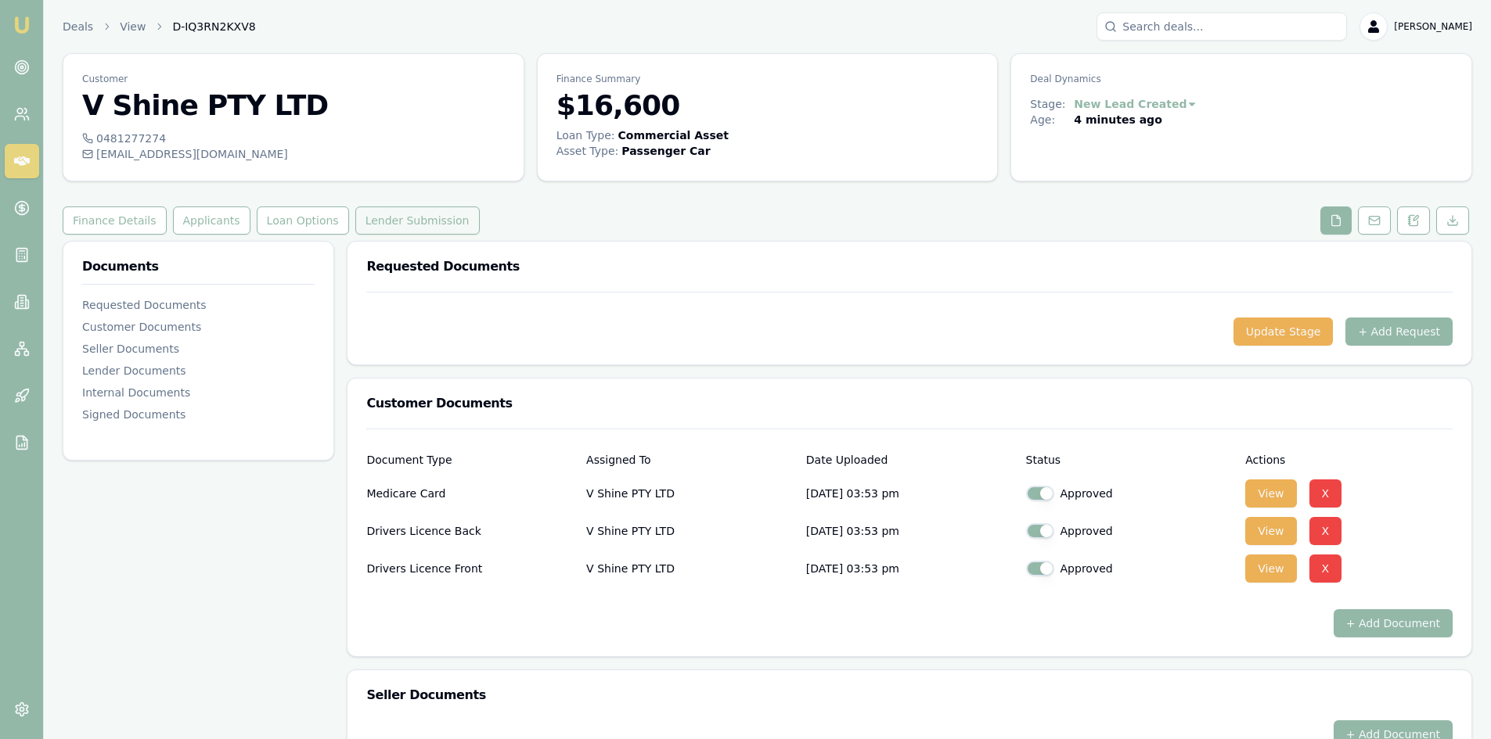
click at [426, 221] on button "Lender Submission" at bounding box center [417, 221] width 124 height 28
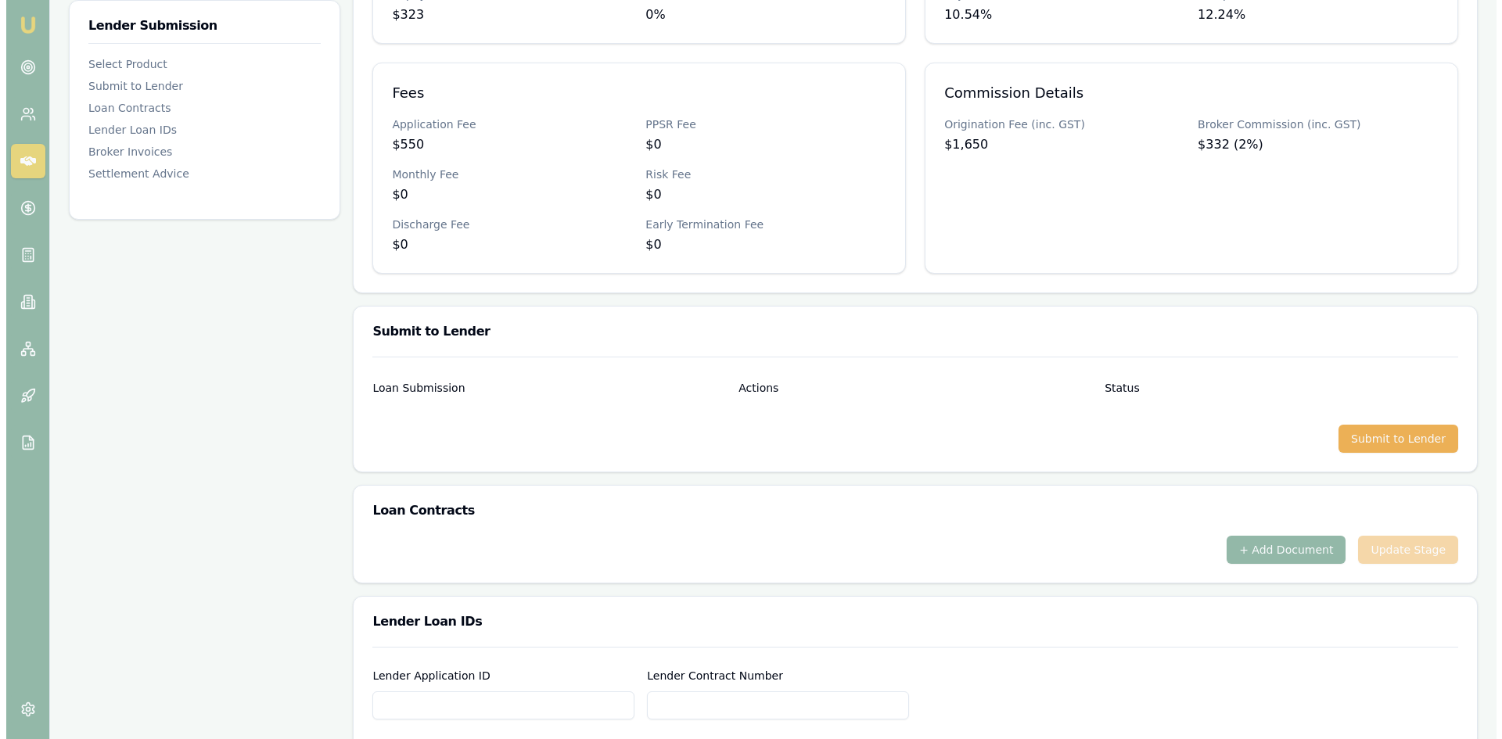
scroll to position [486, 0]
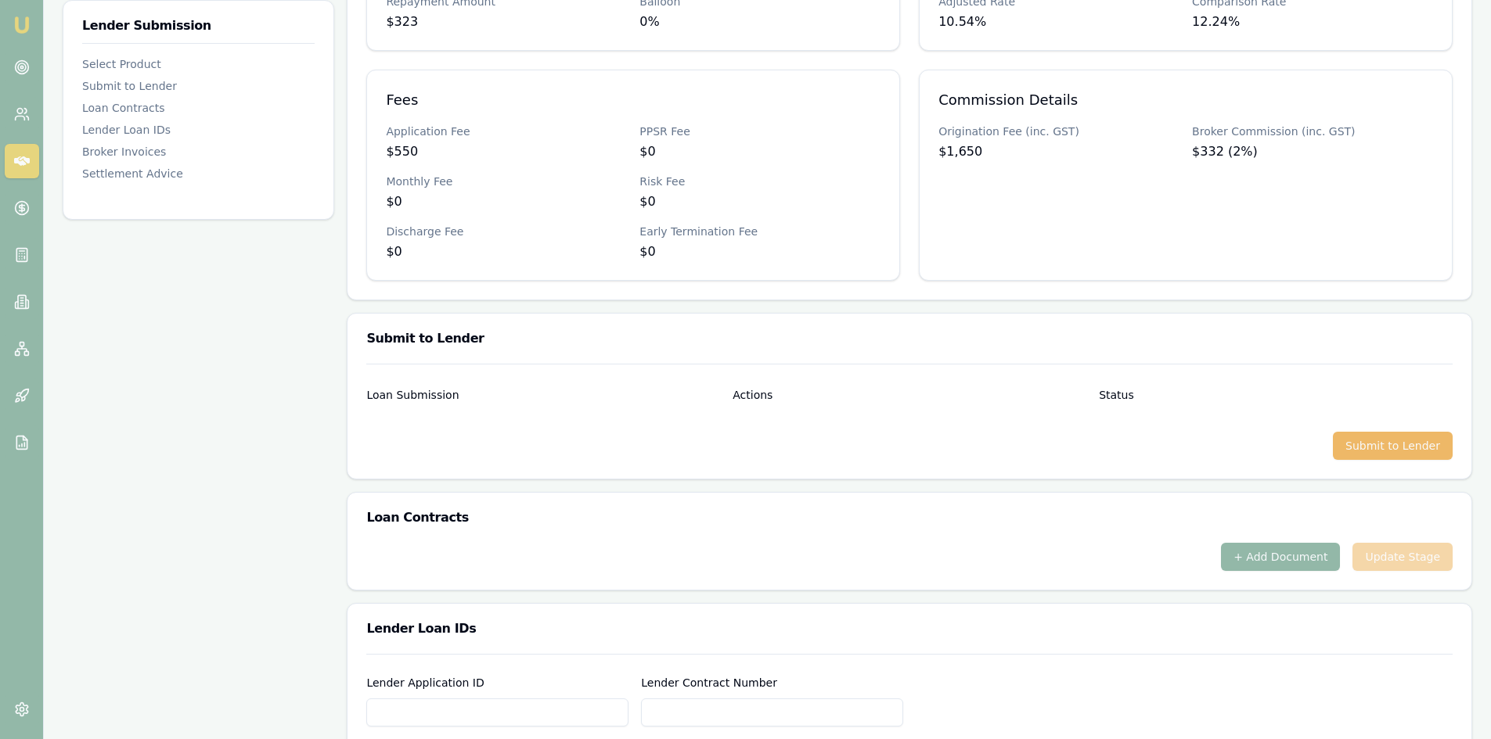
click at [1366, 450] on button "Submit to Lender" at bounding box center [1393, 446] width 120 height 28
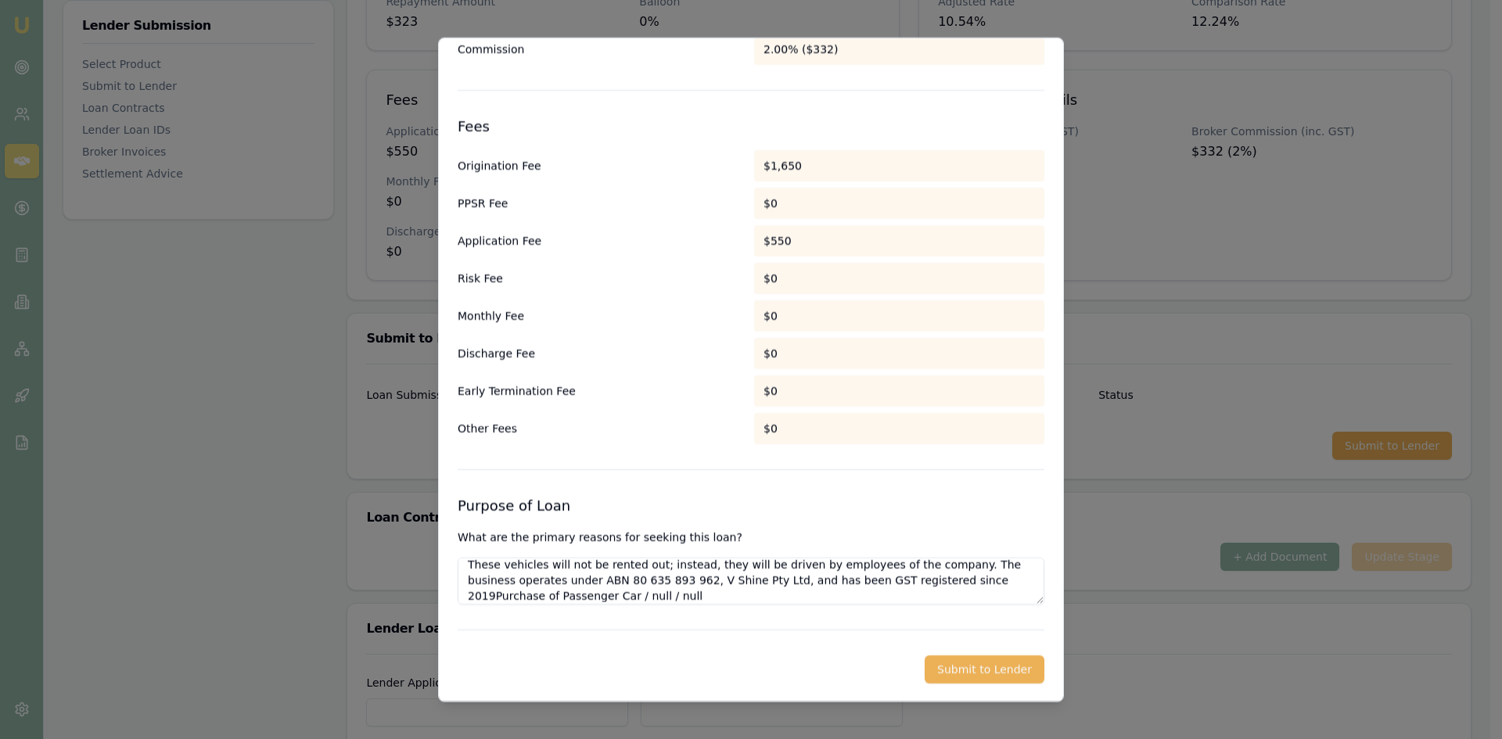
scroll to position [61, 0]
drag, startPoint x: 640, startPoint y: 594, endPoint x: 848, endPoint y: 592, distance: 208.1
click at [848, 592] on textarea "Client has been operating a tourism business in Australia for over six years an…" at bounding box center [751, 580] width 587 height 47
type textarea "Client has been operating a tourism business in Australia for over six years an…"
click at [962, 663] on button "Submit to Lender" at bounding box center [985, 669] width 120 height 28
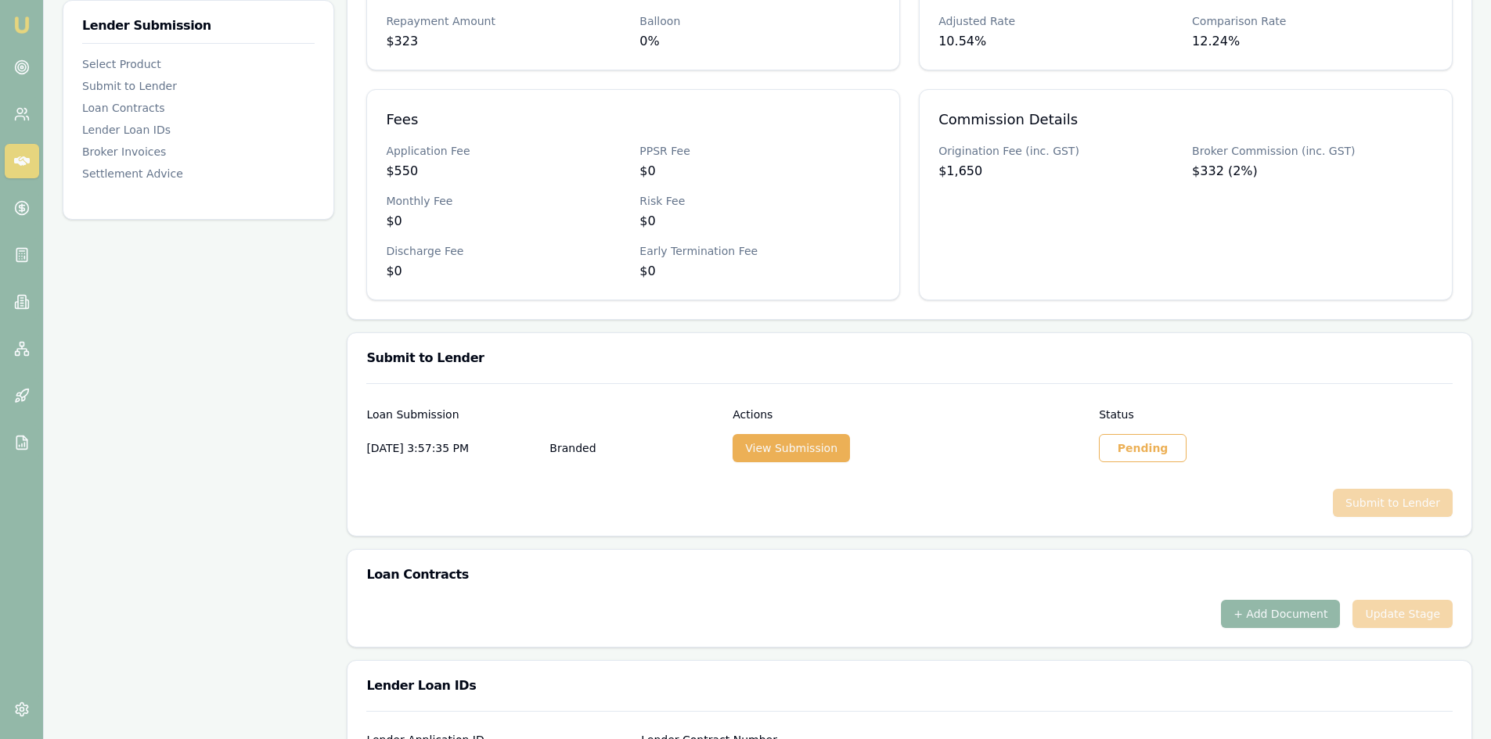
scroll to position [445, 0]
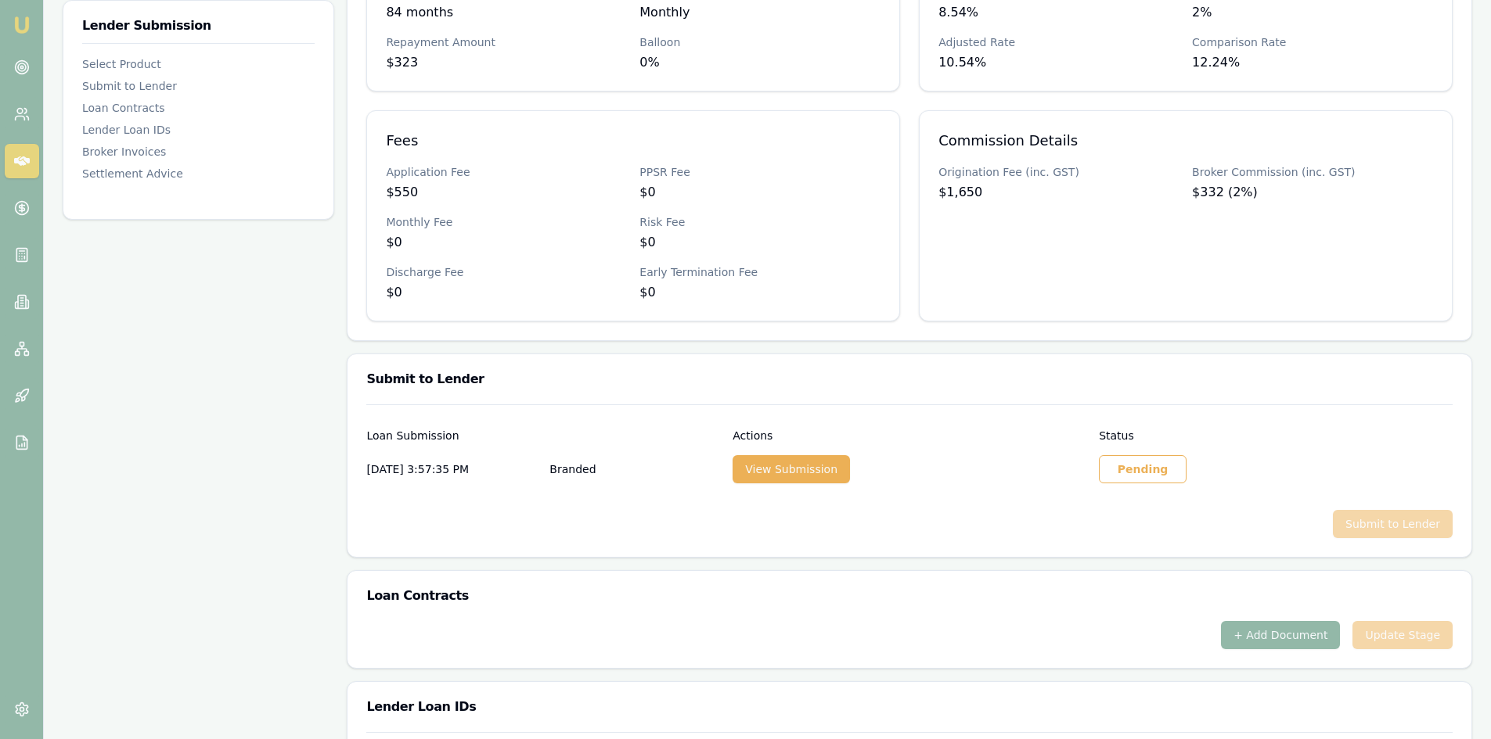
click at [1139, 475] on div "Pending" at bounding box center [1143, 469] width 88 height 28
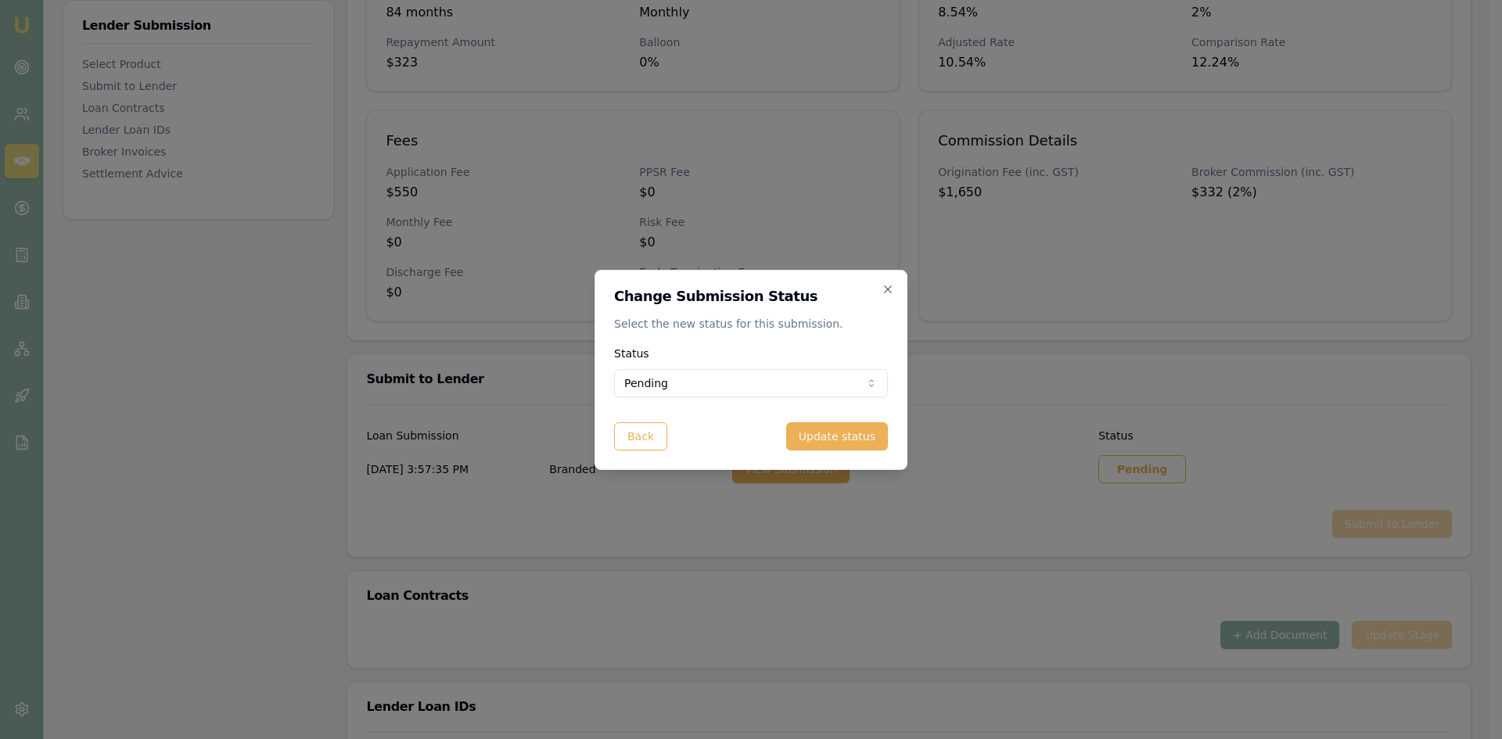
select select "APPROVED"
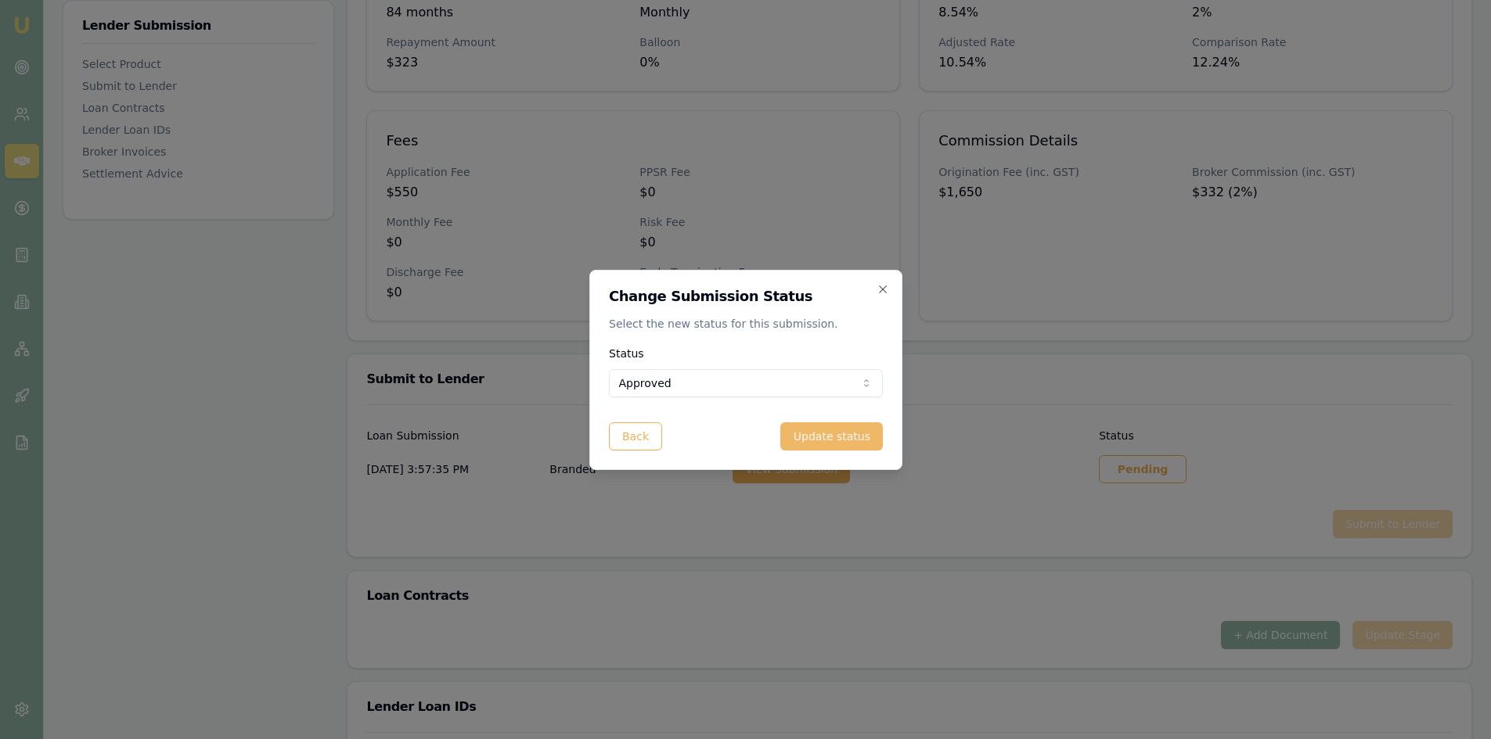
click at [844, 437] on button "Update status" at bounding box center [831, 437] width 102 height 28
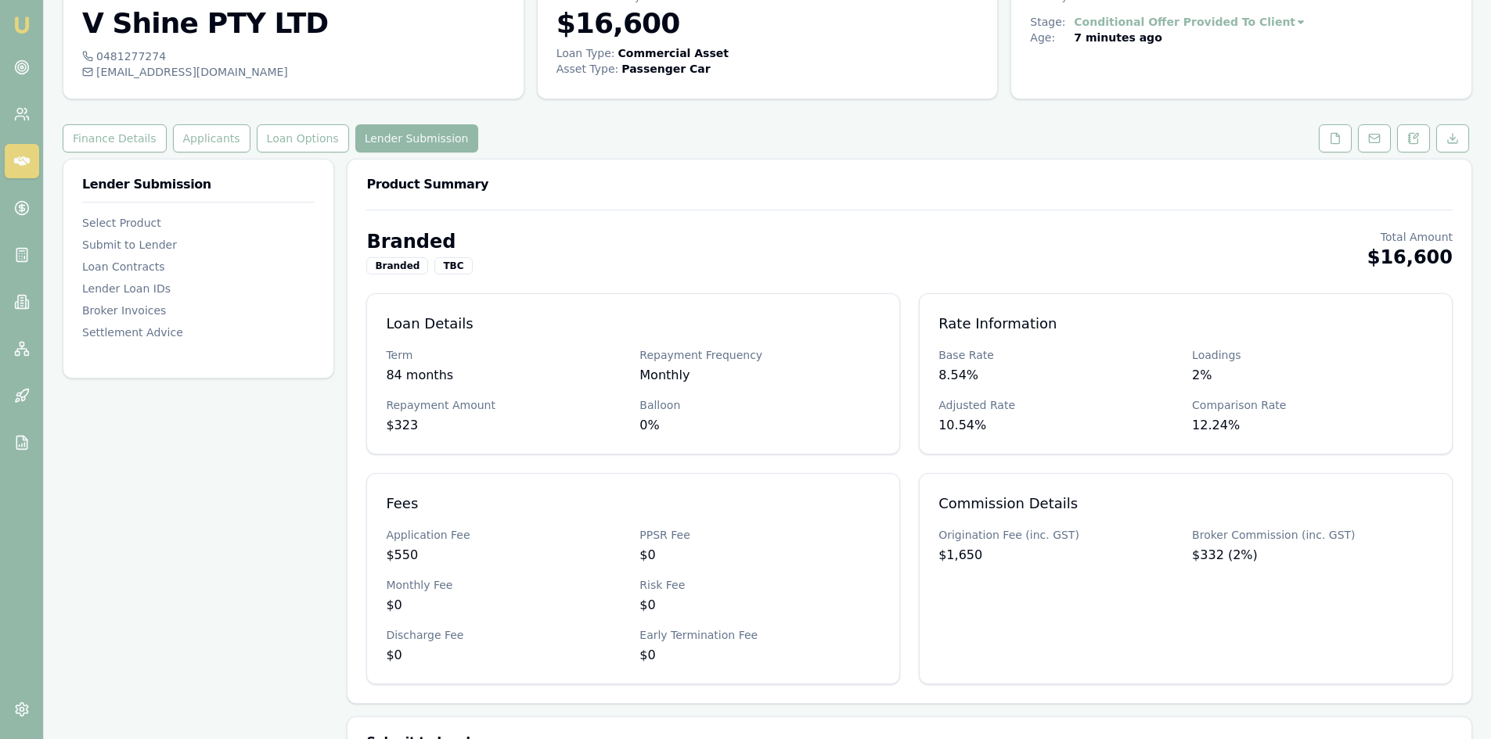
scroll to position [0, 0]
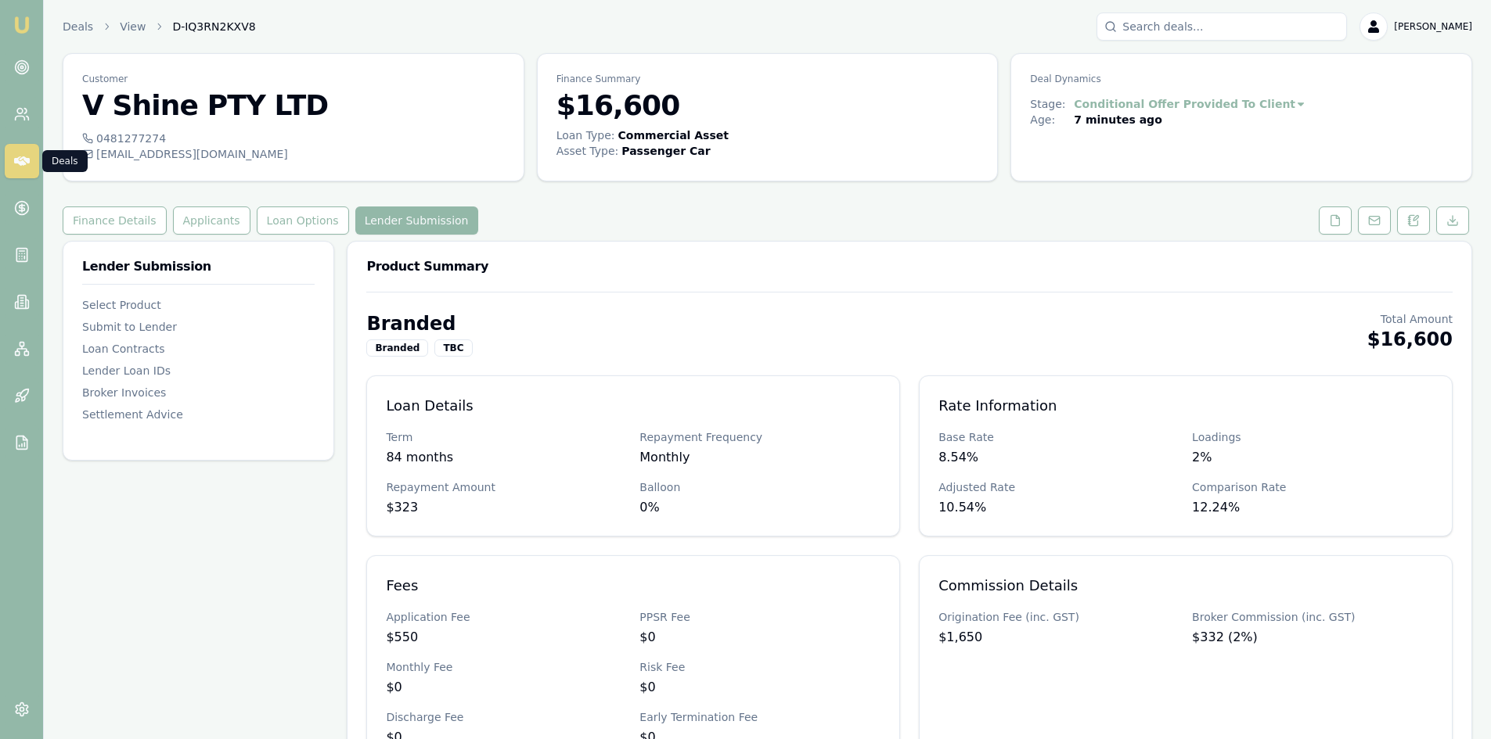
click at [25, 161] on icon at bounding box center [22, 160] width 16 height 9
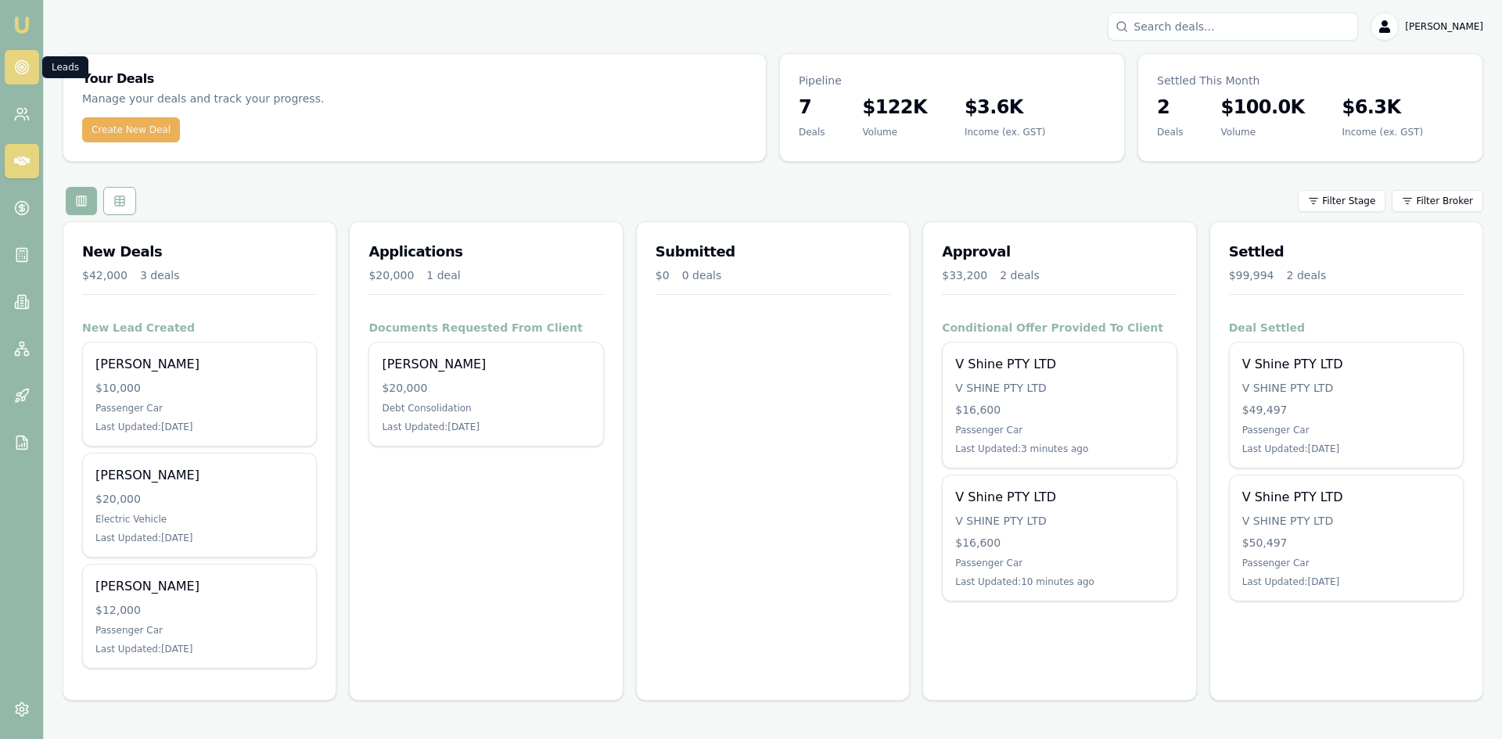
click at [20, 74] on circle at bounding box center [21, 67] width 13 height 13
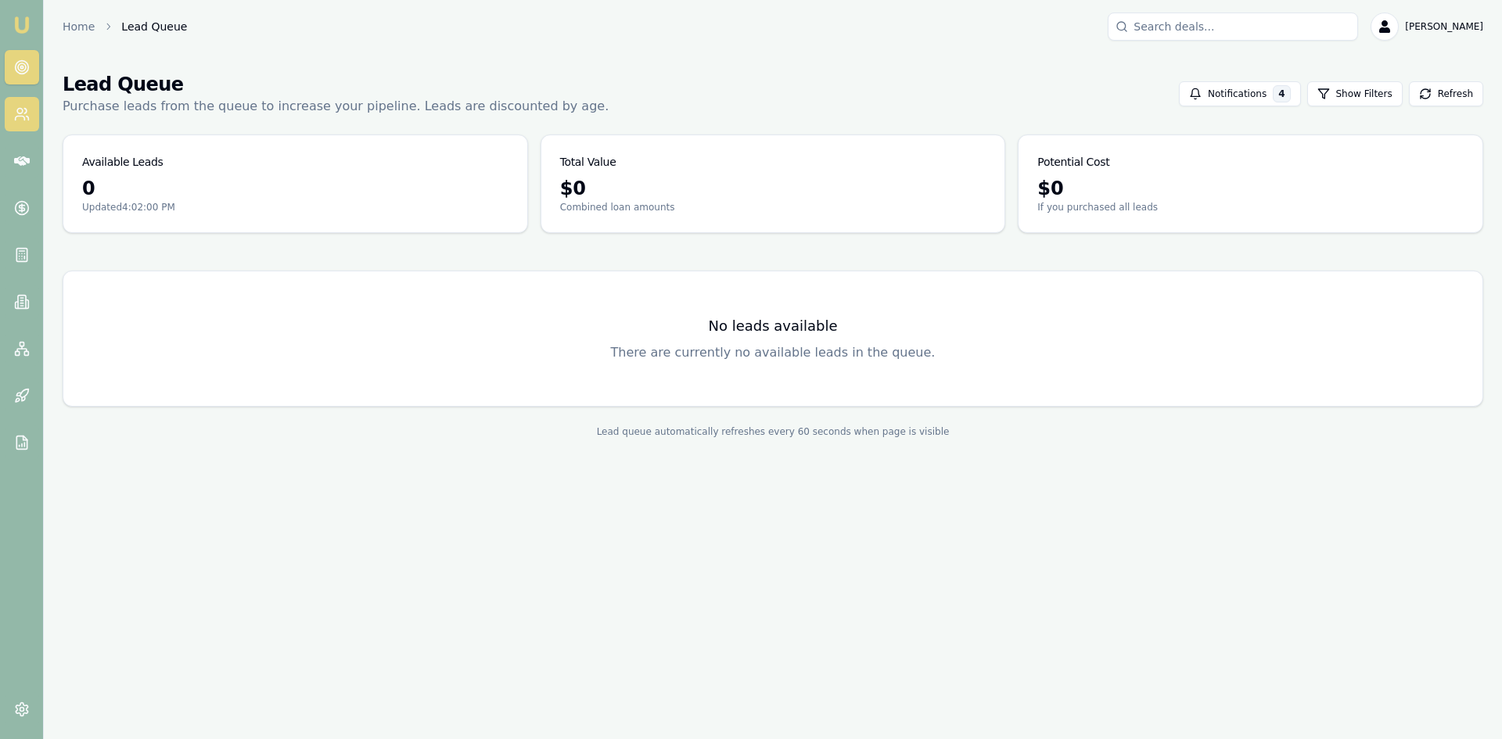
click at [23, 110] on icon at bounding box center [22, 114] width 16 height 16
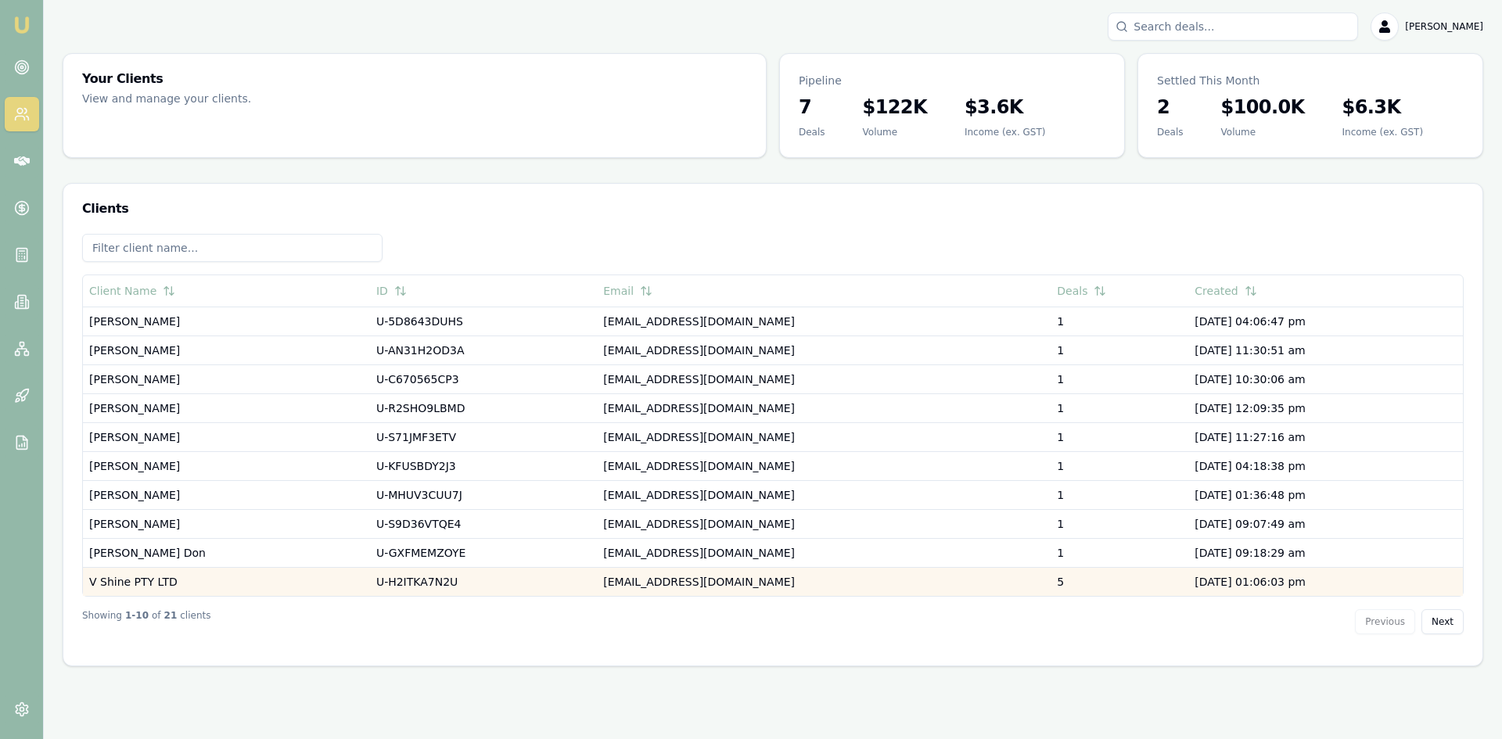
click at [141, 577] on td "V Shine PTY LTD" at bounding box center [226, 581] width 287 height 29
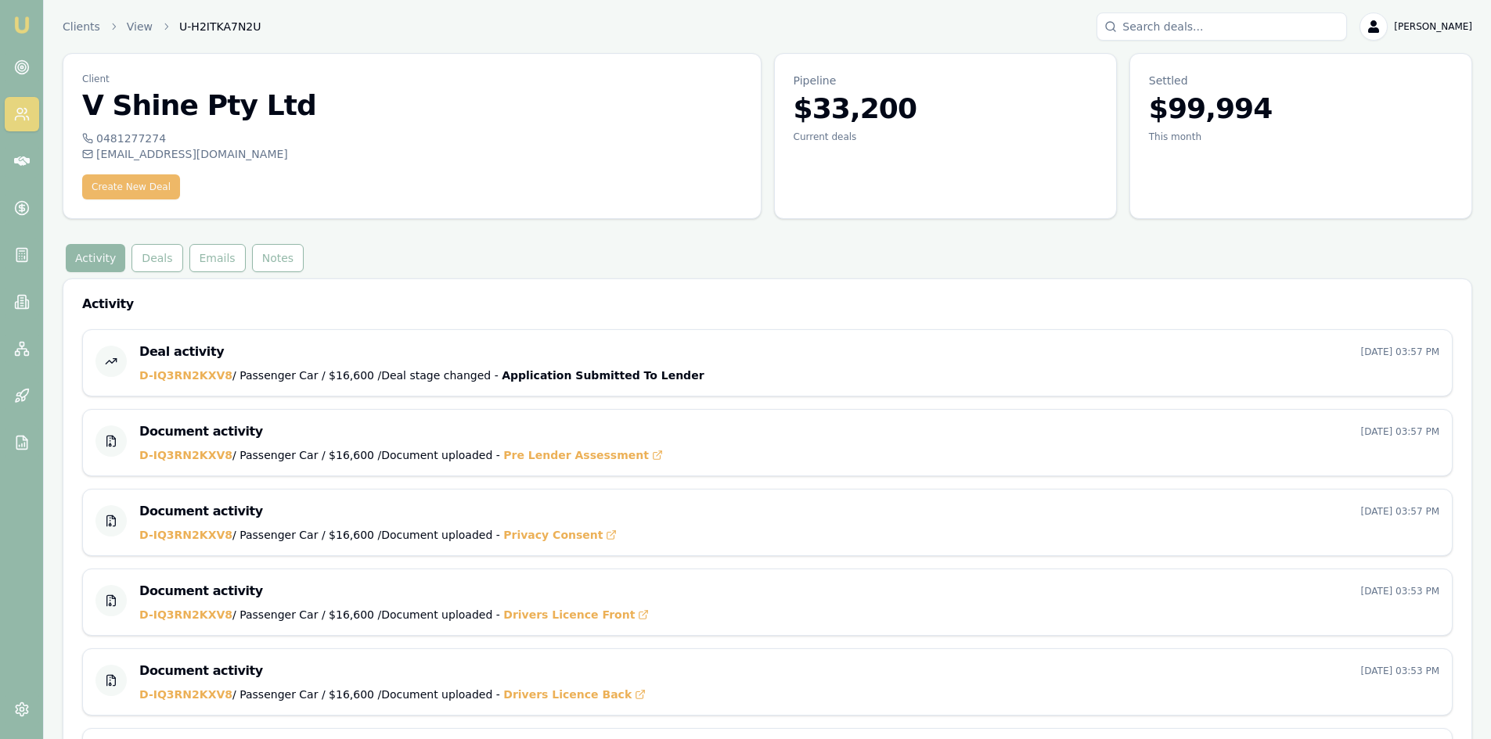
click at [143, 189] on button "Create New Deal" at bounding box center [131, 186] width 98 height 25
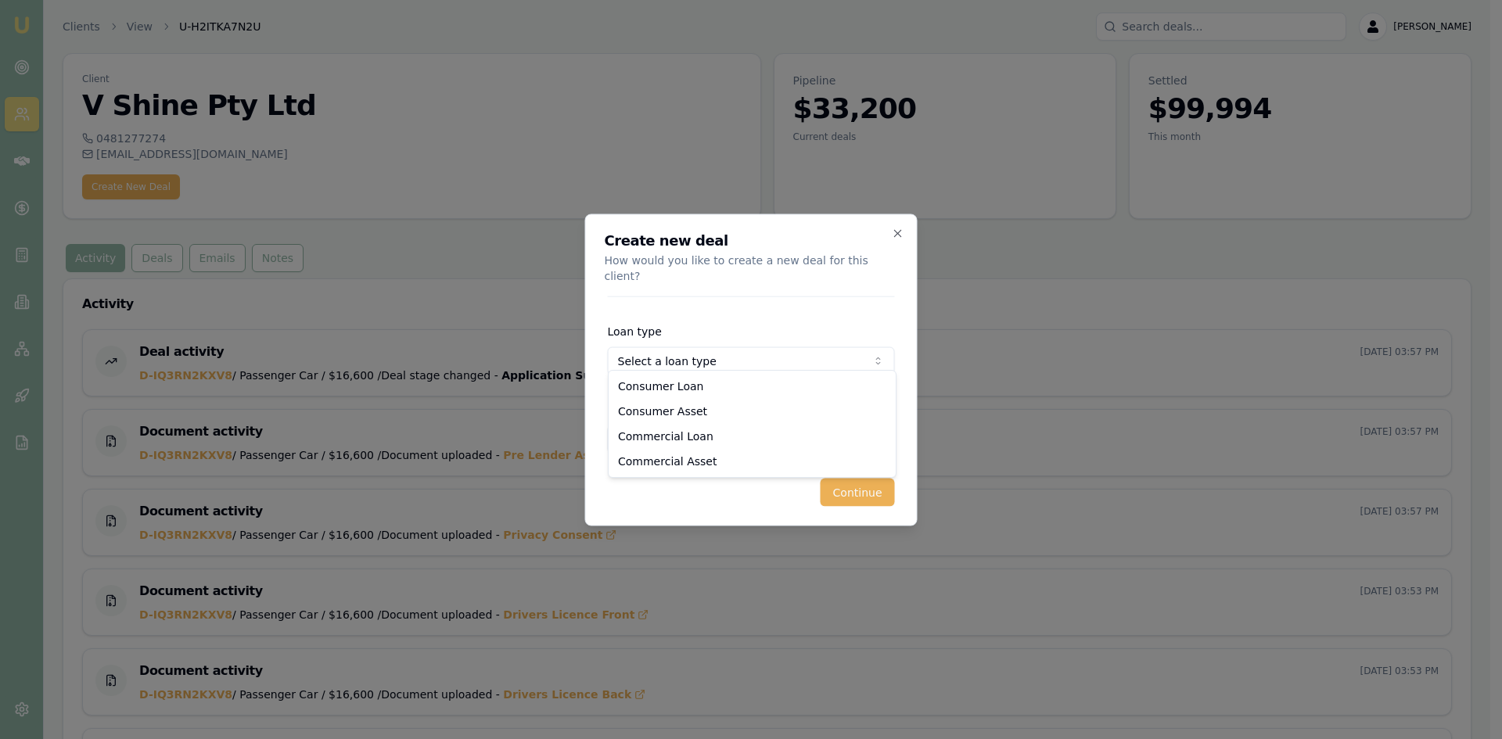
click at [642, 342] on body "Emu Broker Clients View U-H2ITKA7N2U [PERSON_NAME] Toggle Menu Client V Shine P…" at bounding box center [745, 369] width 1491 height 739
select select "COMMERCIAL_ASSET"
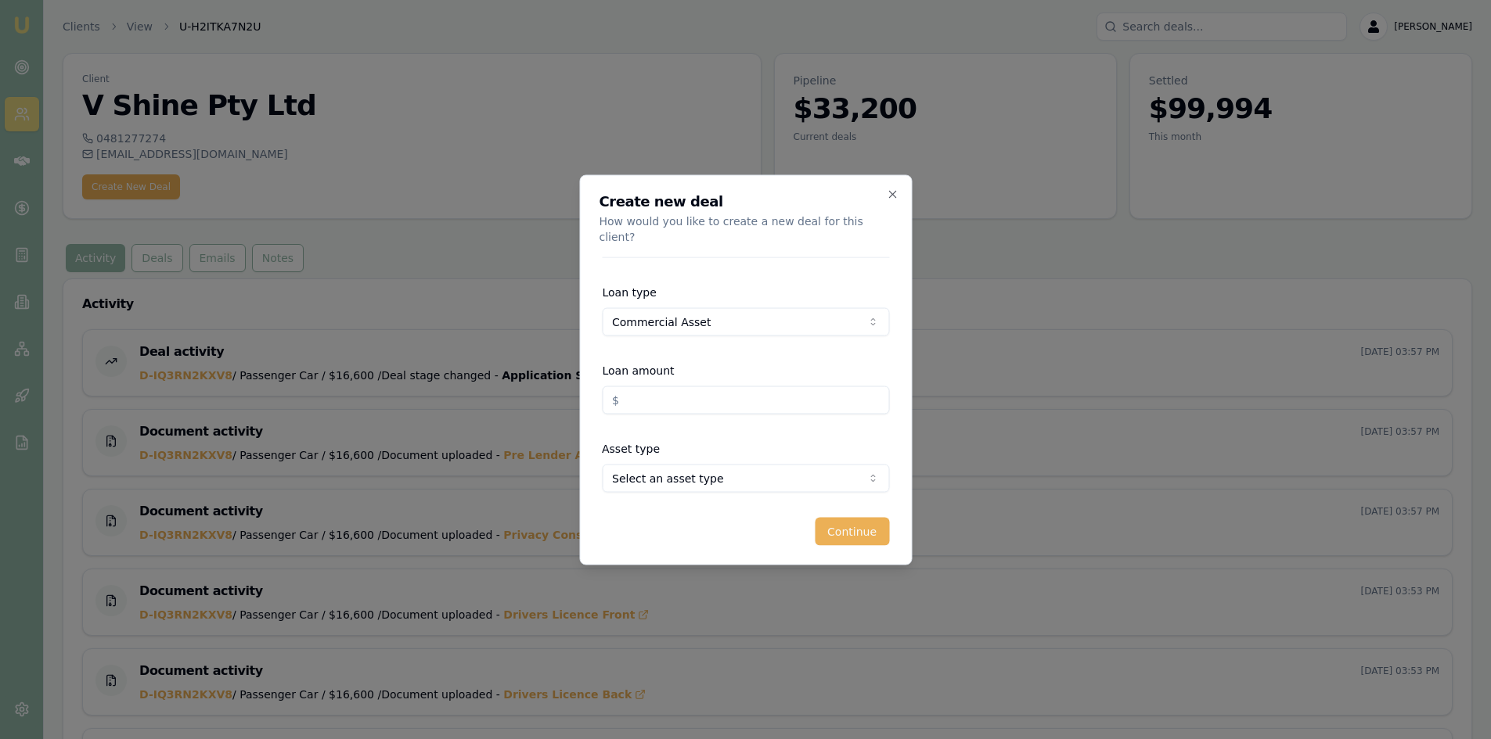
click at [665, 393] on input "Loan amount" at bounding box center [745, 400] width 287 height 28
type input "$16,600.00"
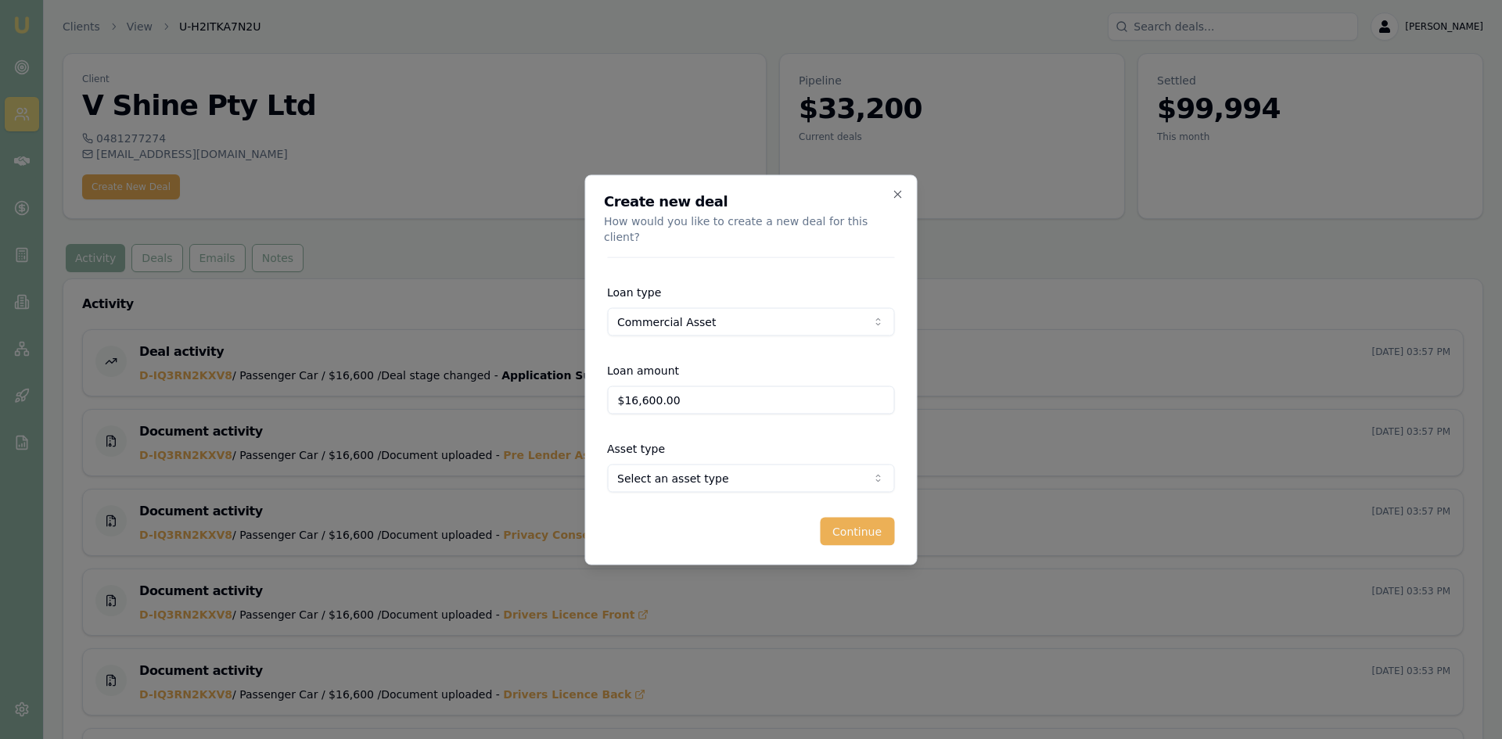
click at [728, 462] on body "Emu Broker Clients View U-H2ITKA7N2U [PERSON_NAME] Toggle Menu Client V Shine P…" at bounding box center [751, 369] width 1502 height 739
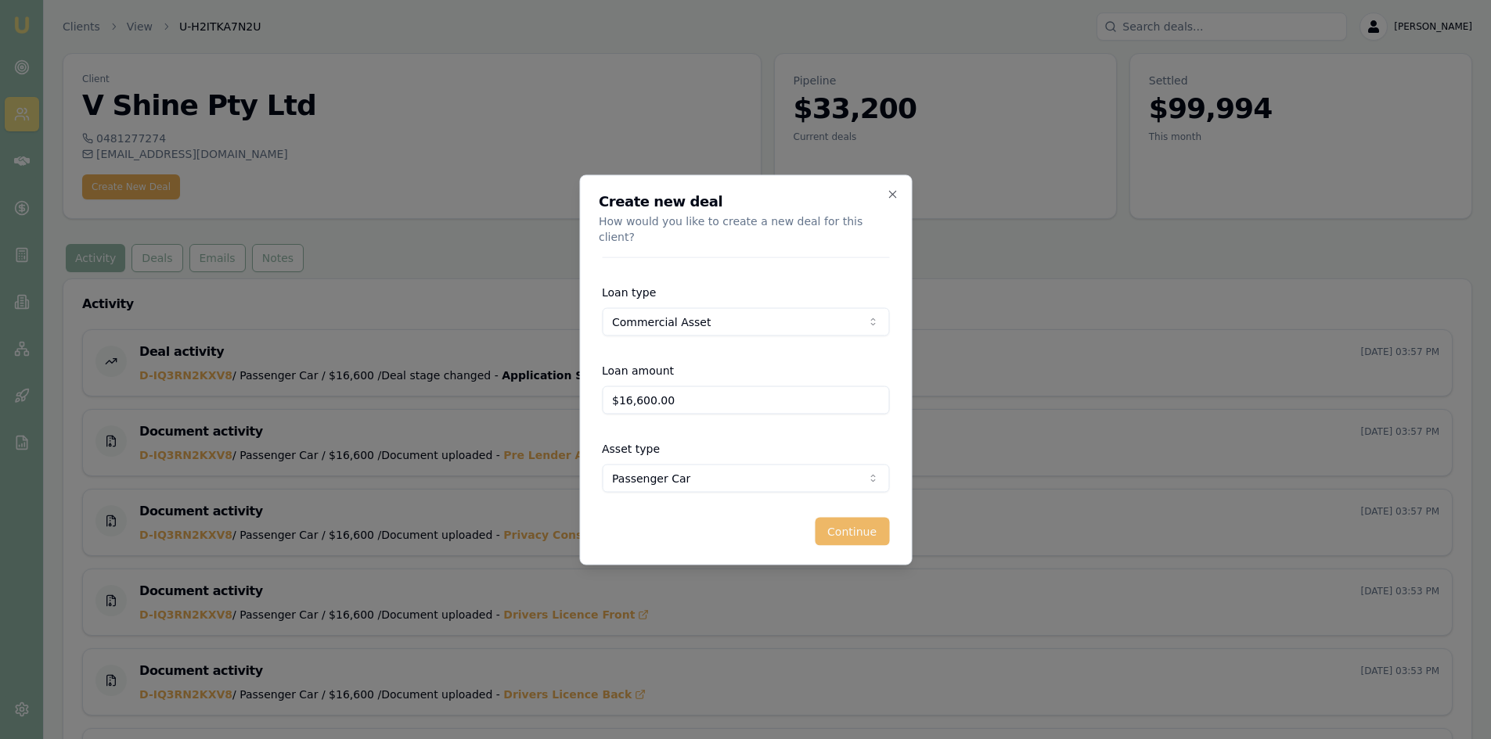
click at [833, 519] on button "Continue" at bounding box center [852, 531] width 74 height 28
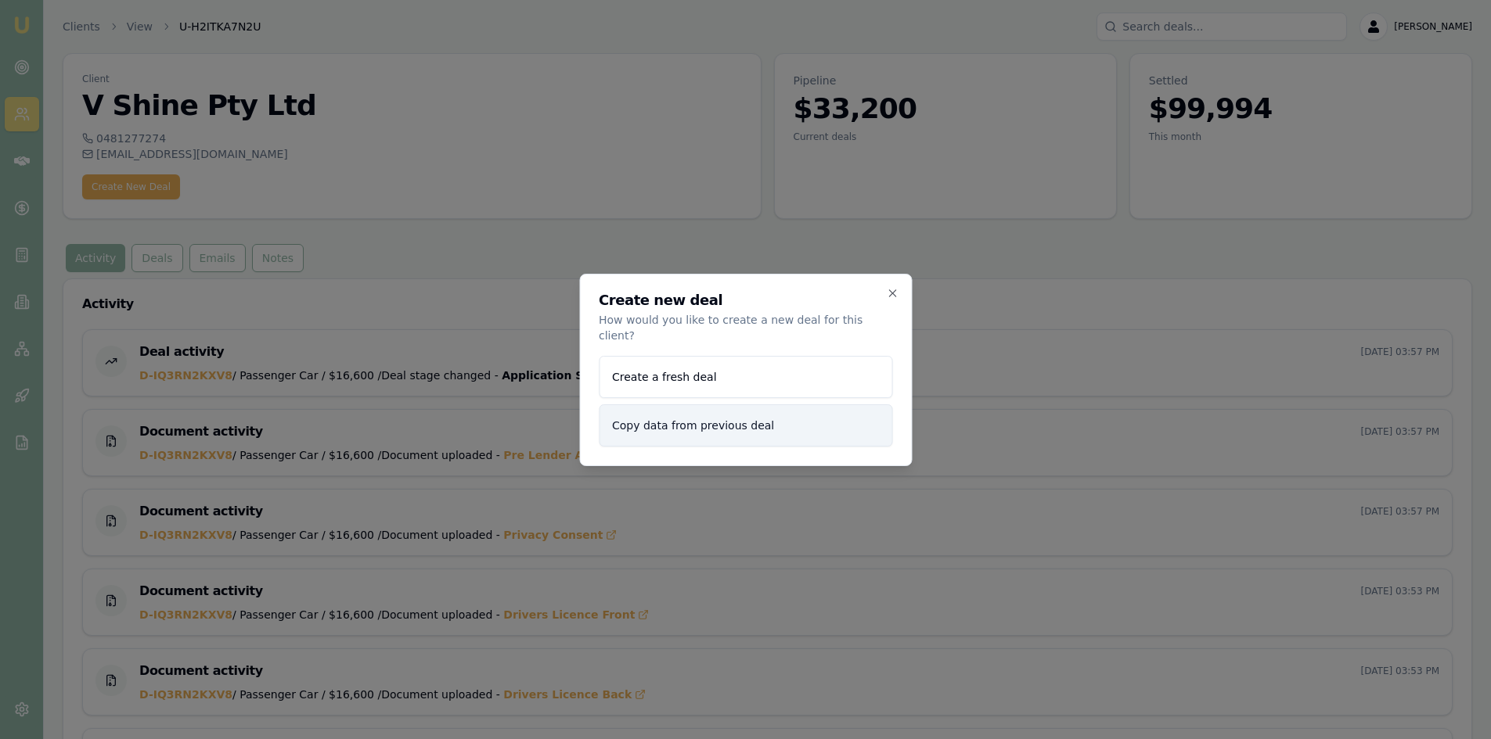
click at [678, 420] on button "Copy data from previous deal" at bounding box center [745, 426] width 293 height 42
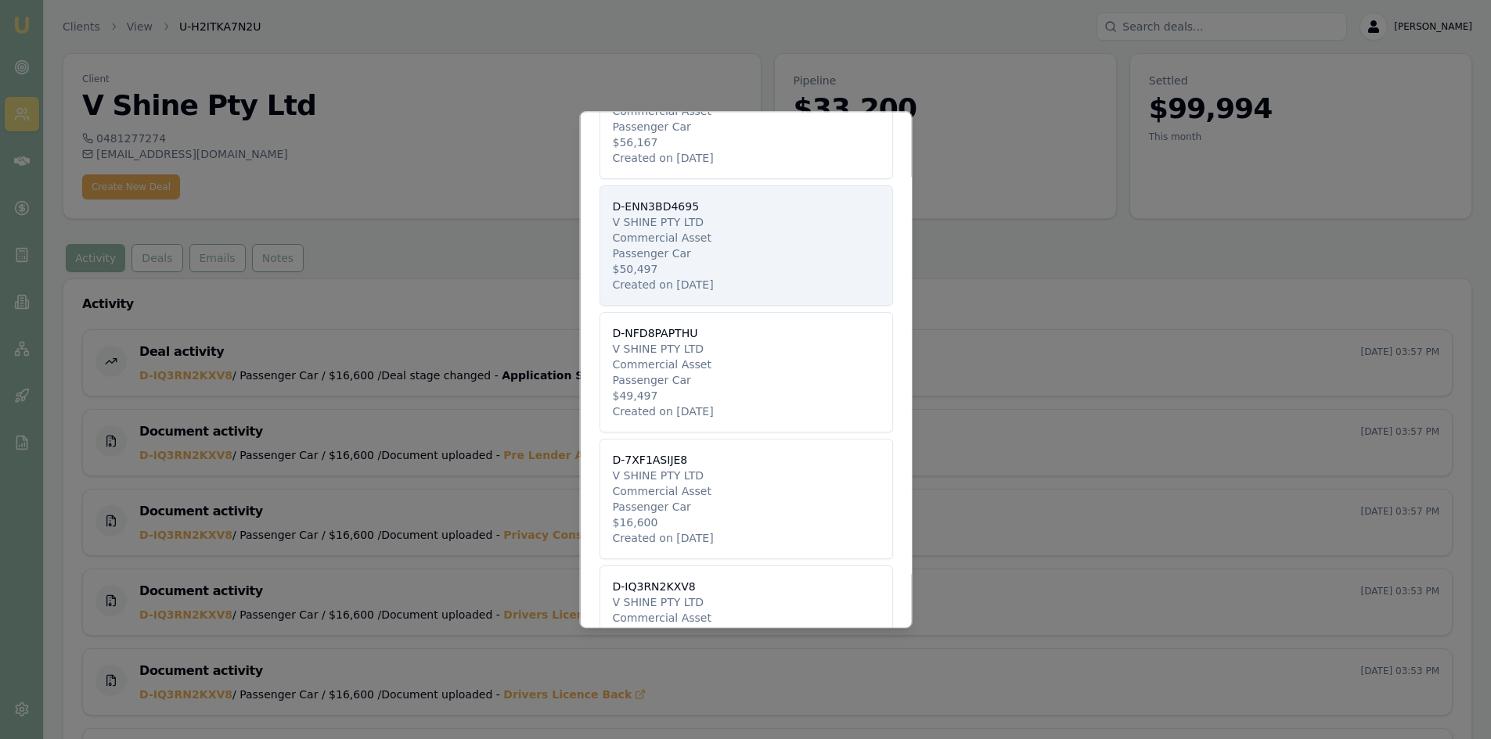
scroll to position [196, 0]
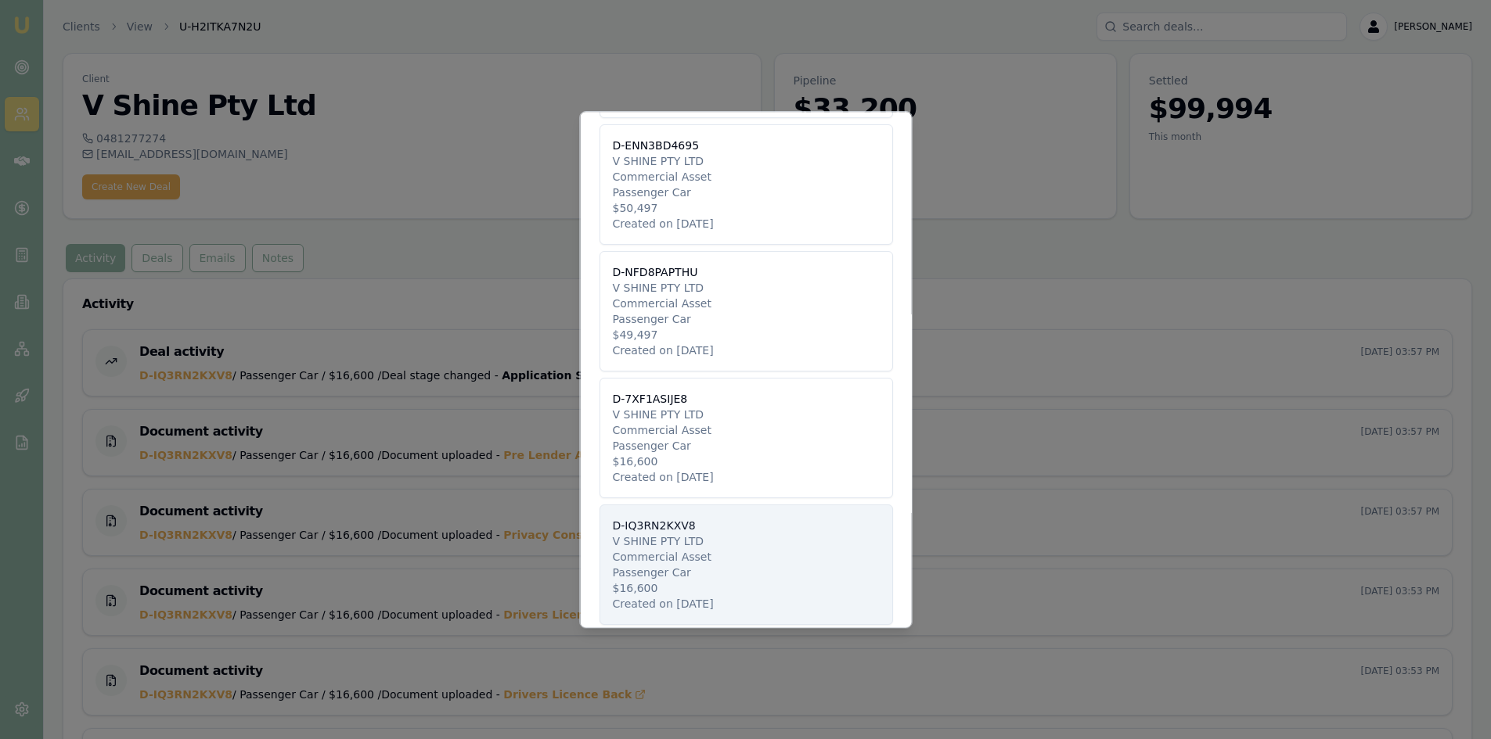
click at [680, 574] on button "D-IQ3RN2KXV8 V SHINE PTY LTD Commercial Asset Passenger Car $16,600 Created on …" at bounding box center [745, 565] width 293 height 120
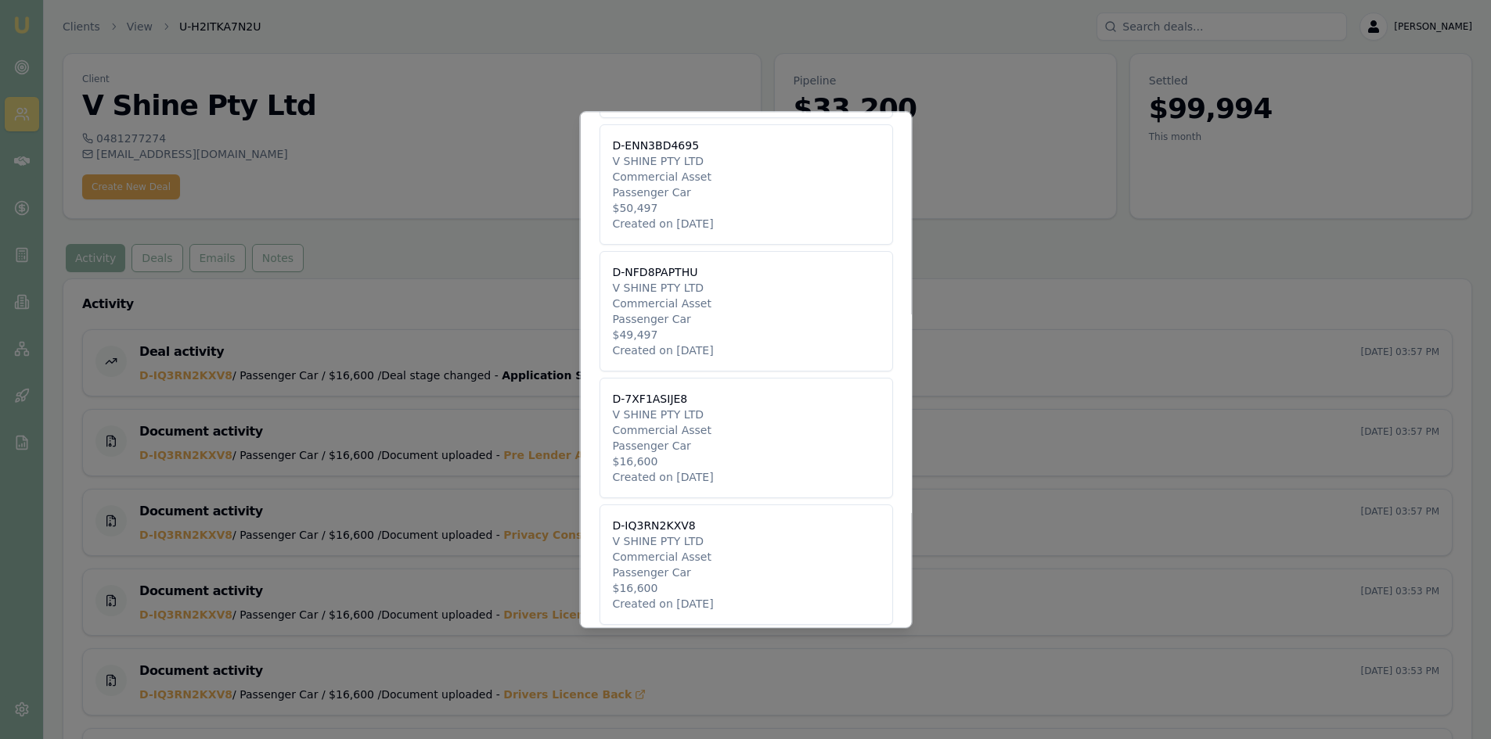
scroll to position [0, 0]
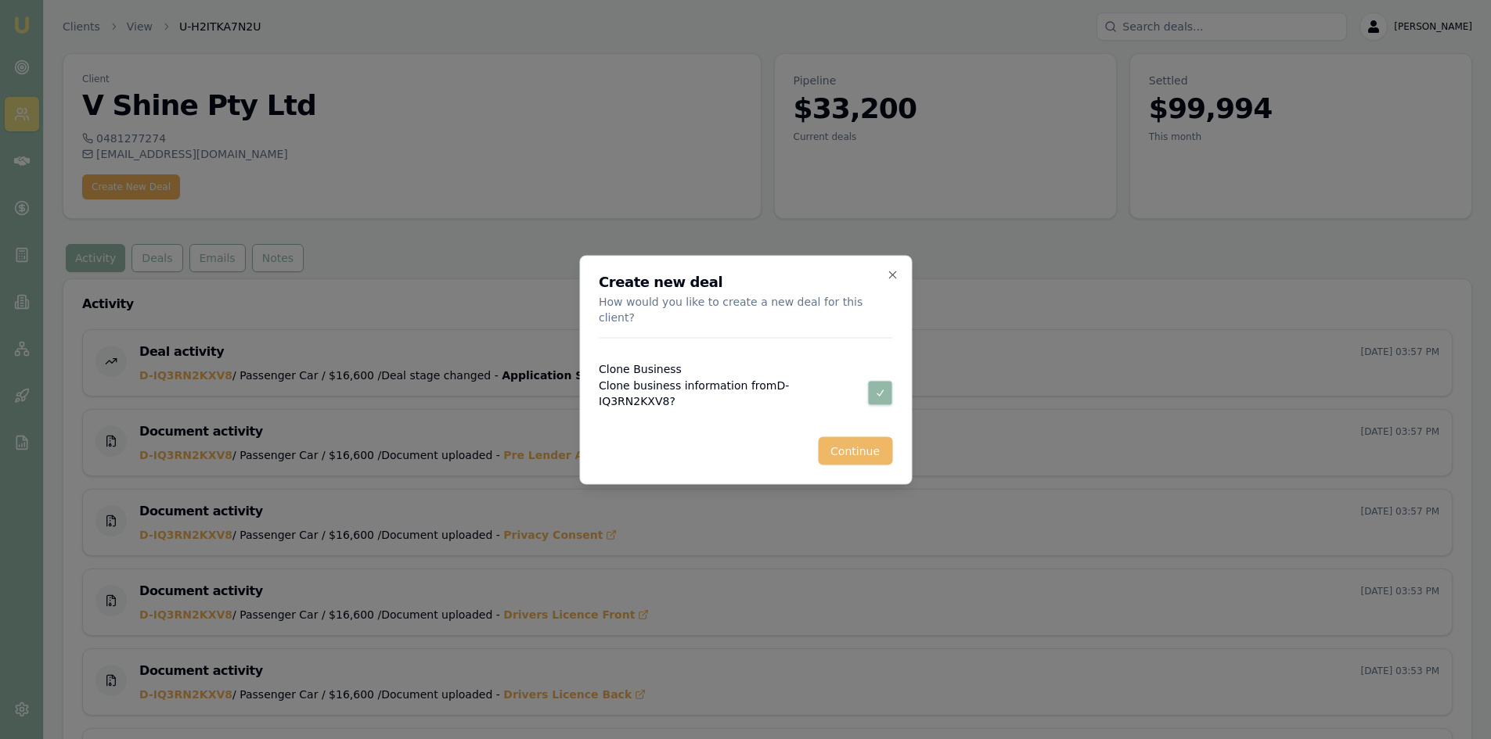
click at [843, 451] on button "Continue" at bounding box center [855, 451] width 74 height 28
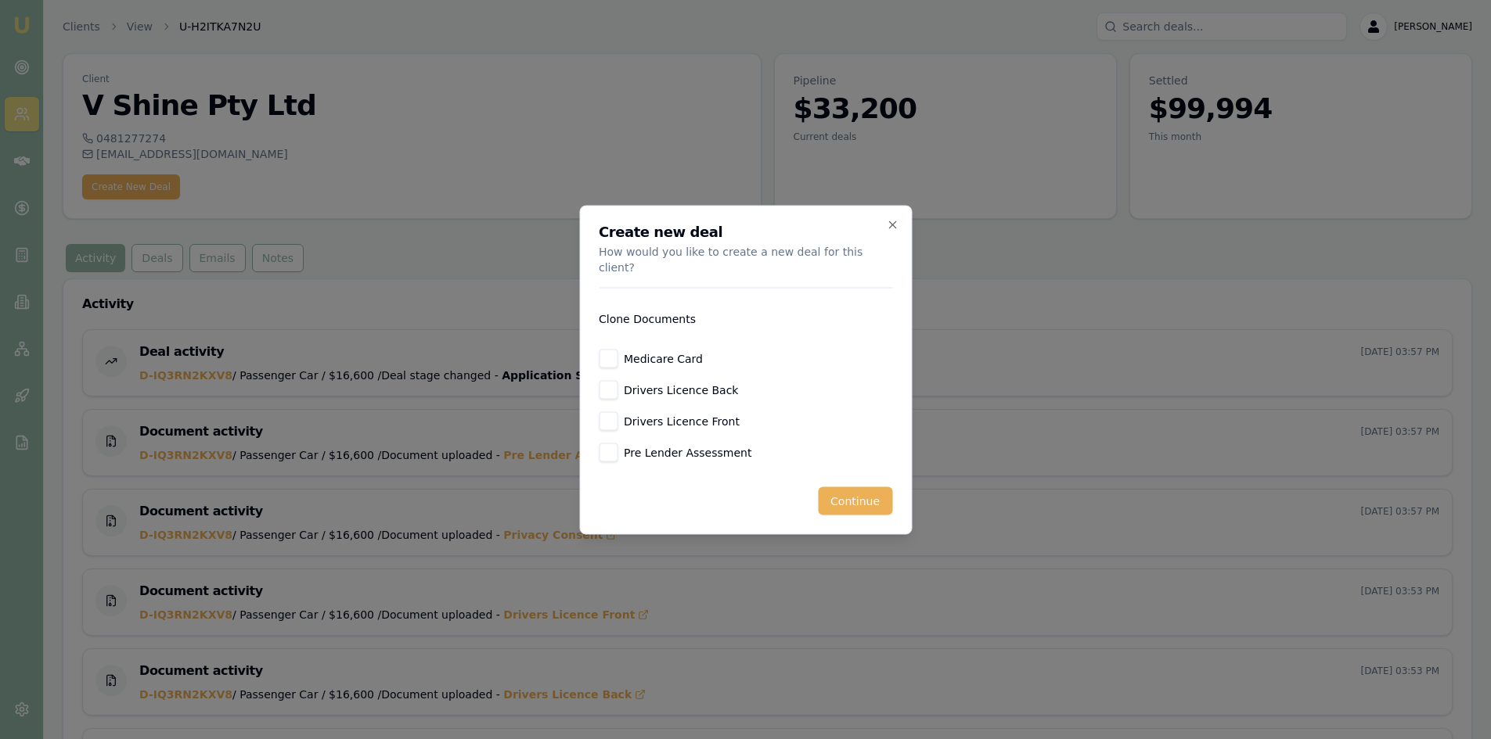
click at [615, 352] on button "Medicare Card" at bounding box center [608, 358] width 19 height 19
checkbox input "true"
click at [612, 380] on button "Drivers Licence Back" at bounding box center [608, 389] width 19 height 19
checkbox input "true"
click at [611, 412] on button "Drivers Licence Front" at bounding box center [608, 421] width 19 height 19
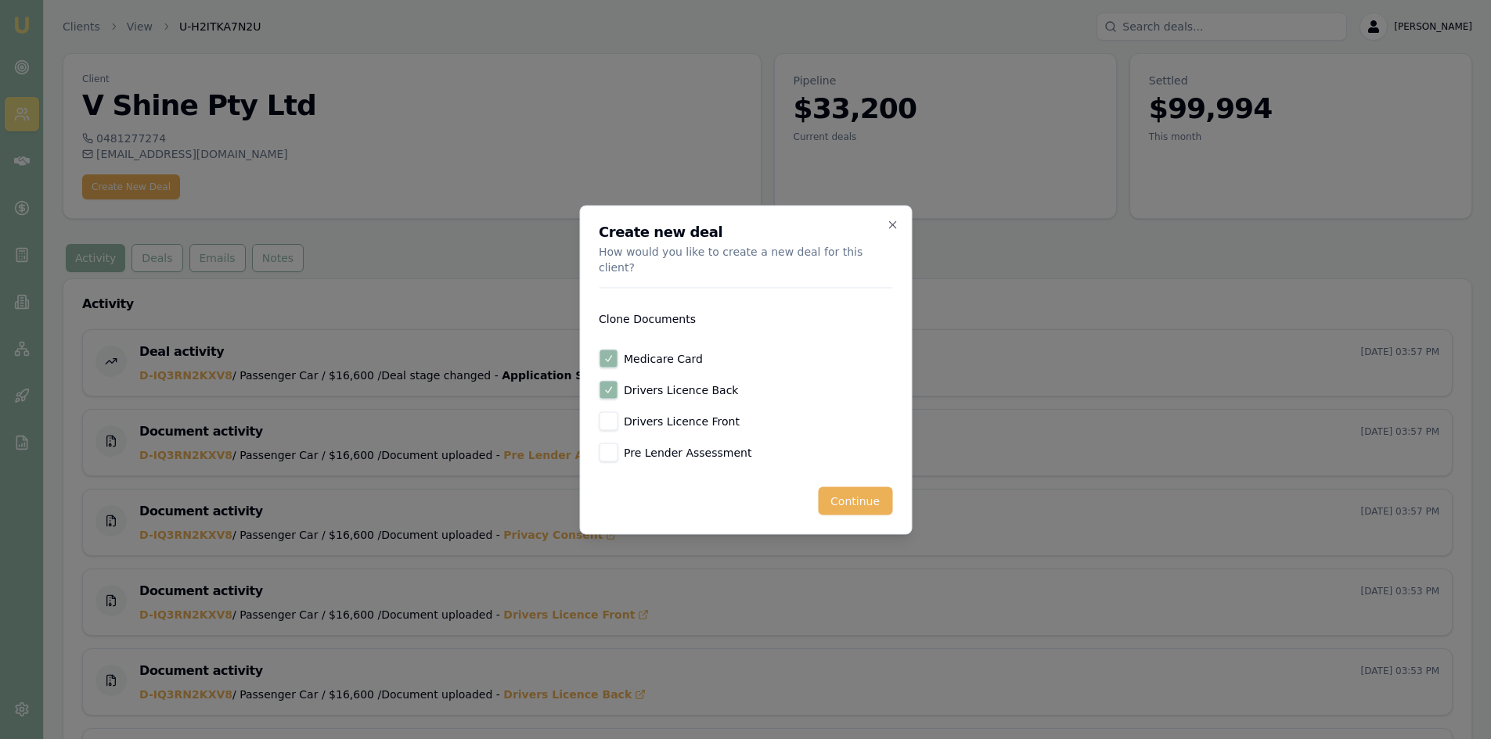
checkbox input "true"
click at [842, 494] on button "Continue" at bounding box center [855, 501] width 74 height 28
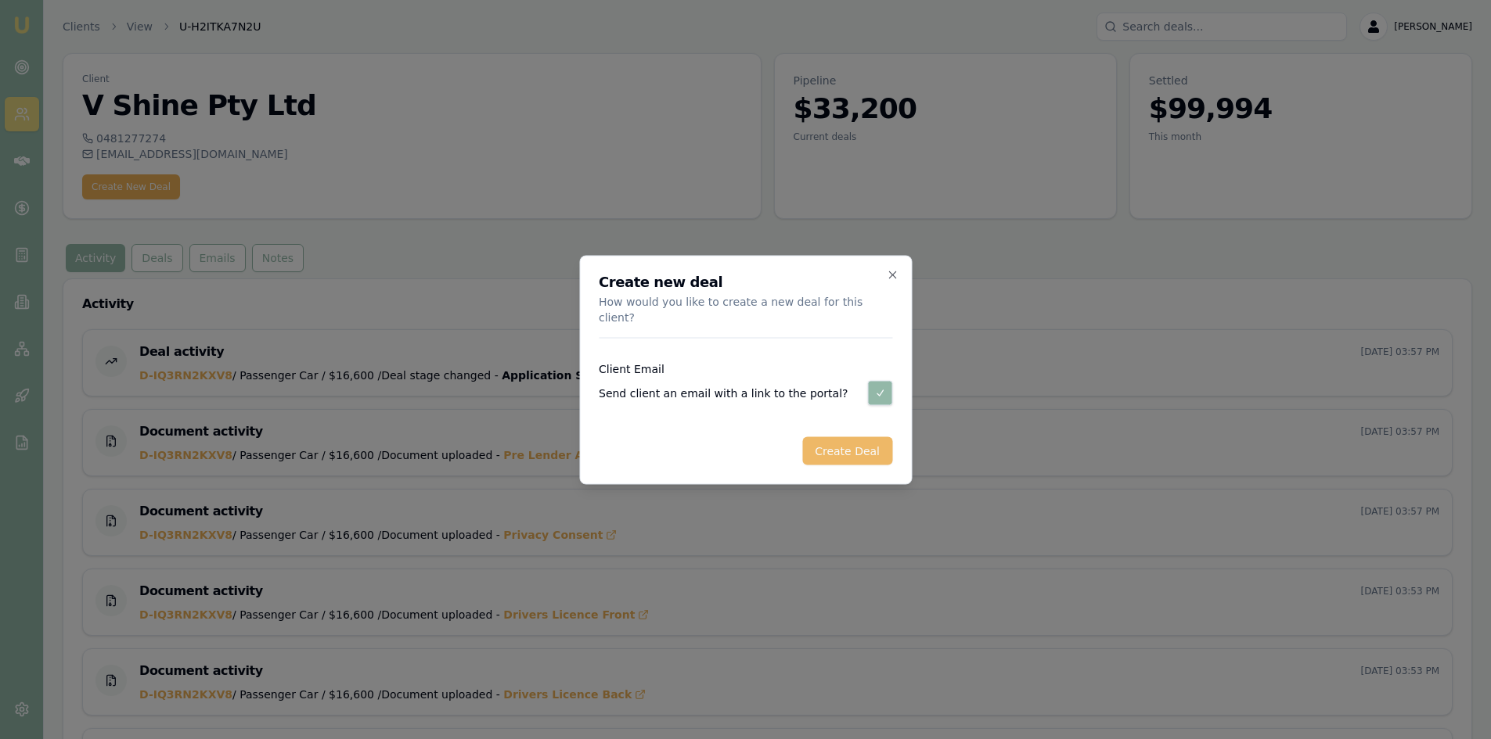
click at [828, 454] on button "Create Deal" at bounding box center [847, 451] width 90 height 28
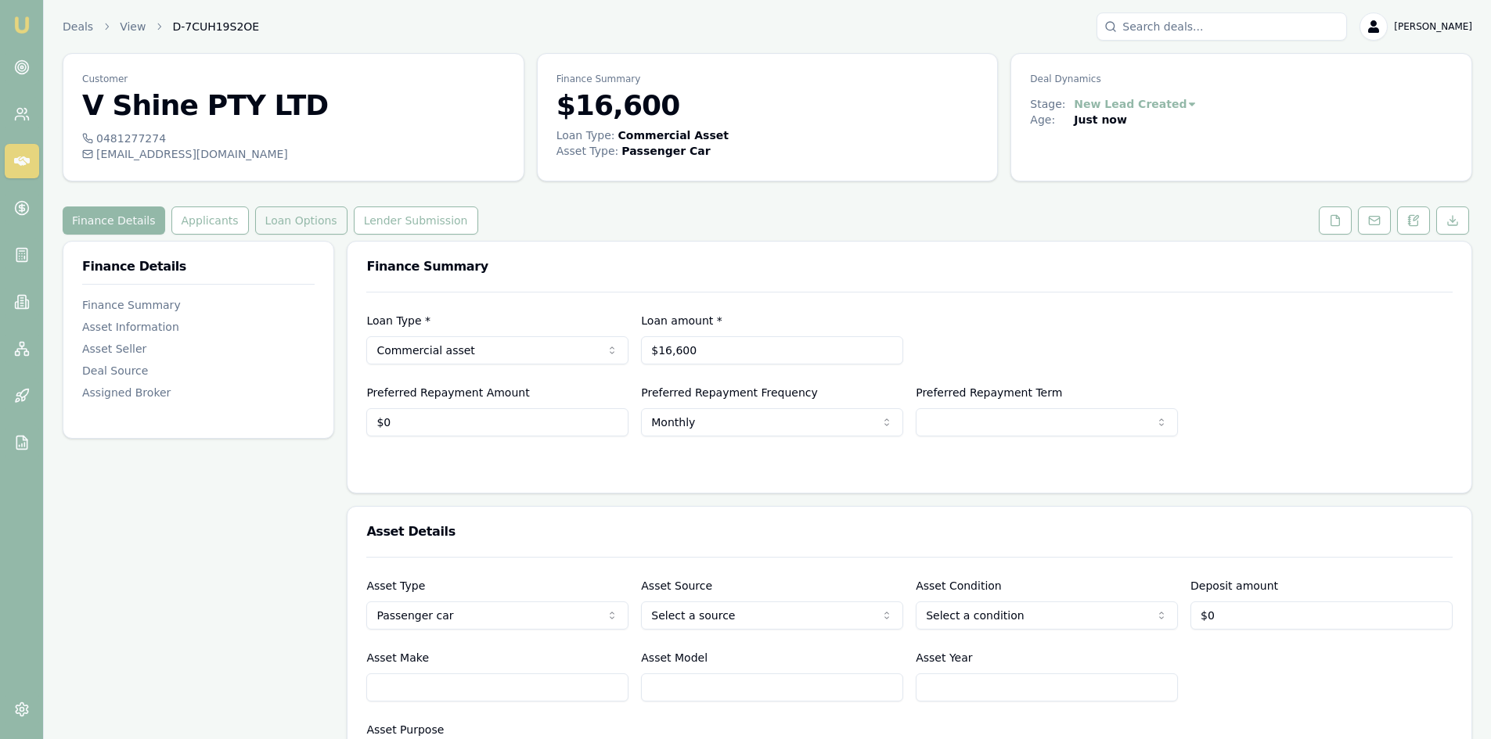
click at [284, 226] on button "Loan Options" at bounding box center [301, 221] width 92 height 28
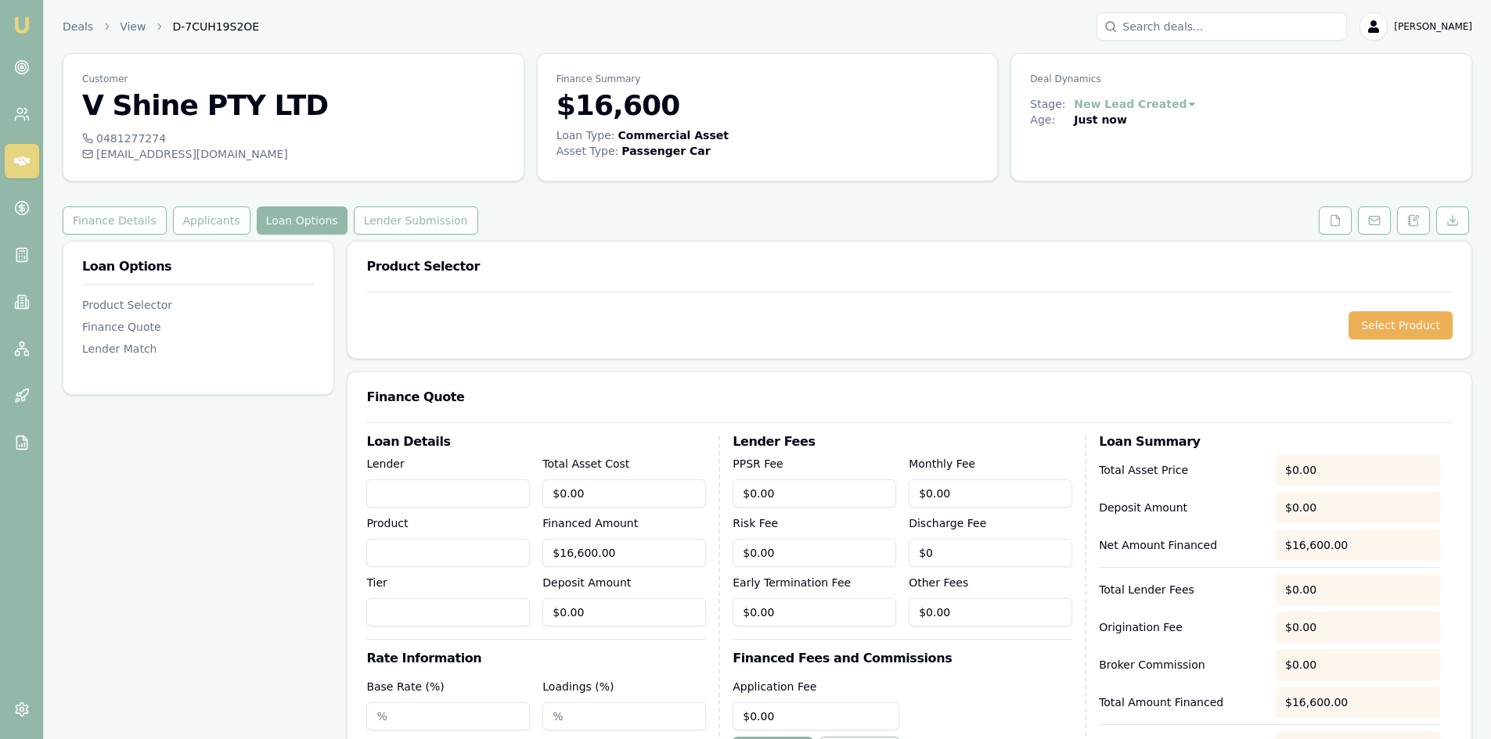
scroll to position [235, 0]
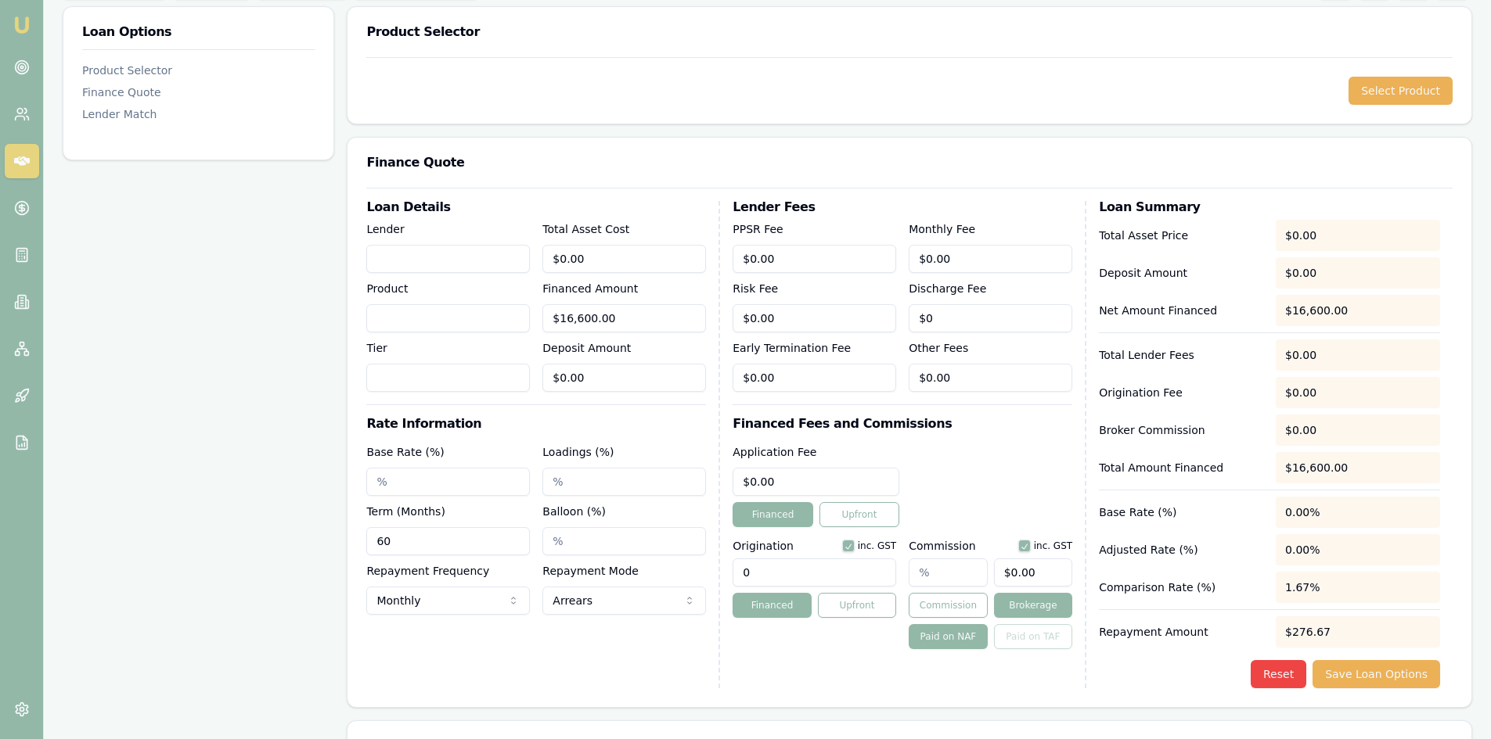
click at [489, 270] on input "Lender" at bounding box center [448, 259] width 164 height 28
type input "Branded"
click at [405, 324] on input "Product" at bounding box center [448, 318] width 164 height 28
type input "Branded"
type input "TBC"
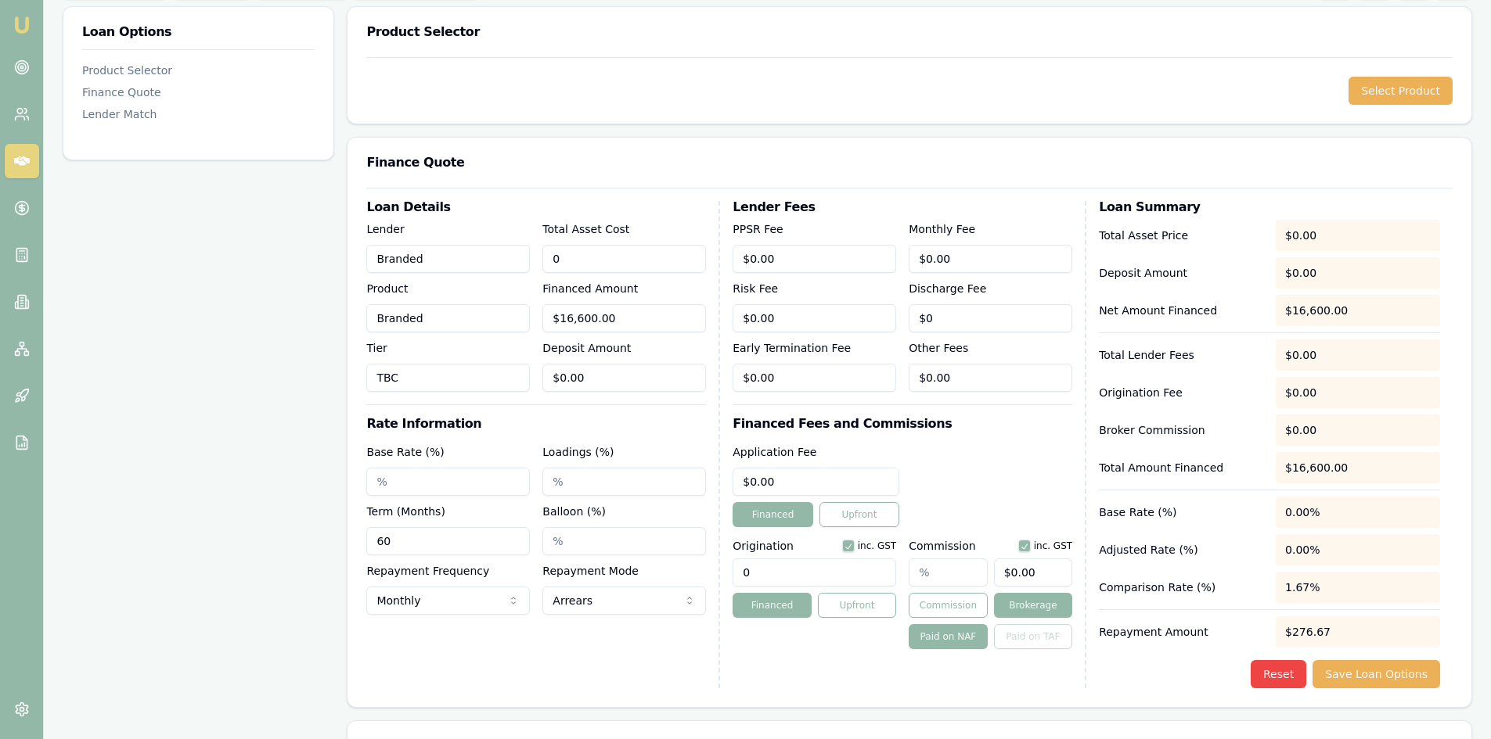
type input "$0.00"
type input "$16,600.00"
type input "$0.00"
click at [372, 484] on input "Base Rate (%)" at bounding box center [448, 482] width 164 height 28
type input "8.54%"
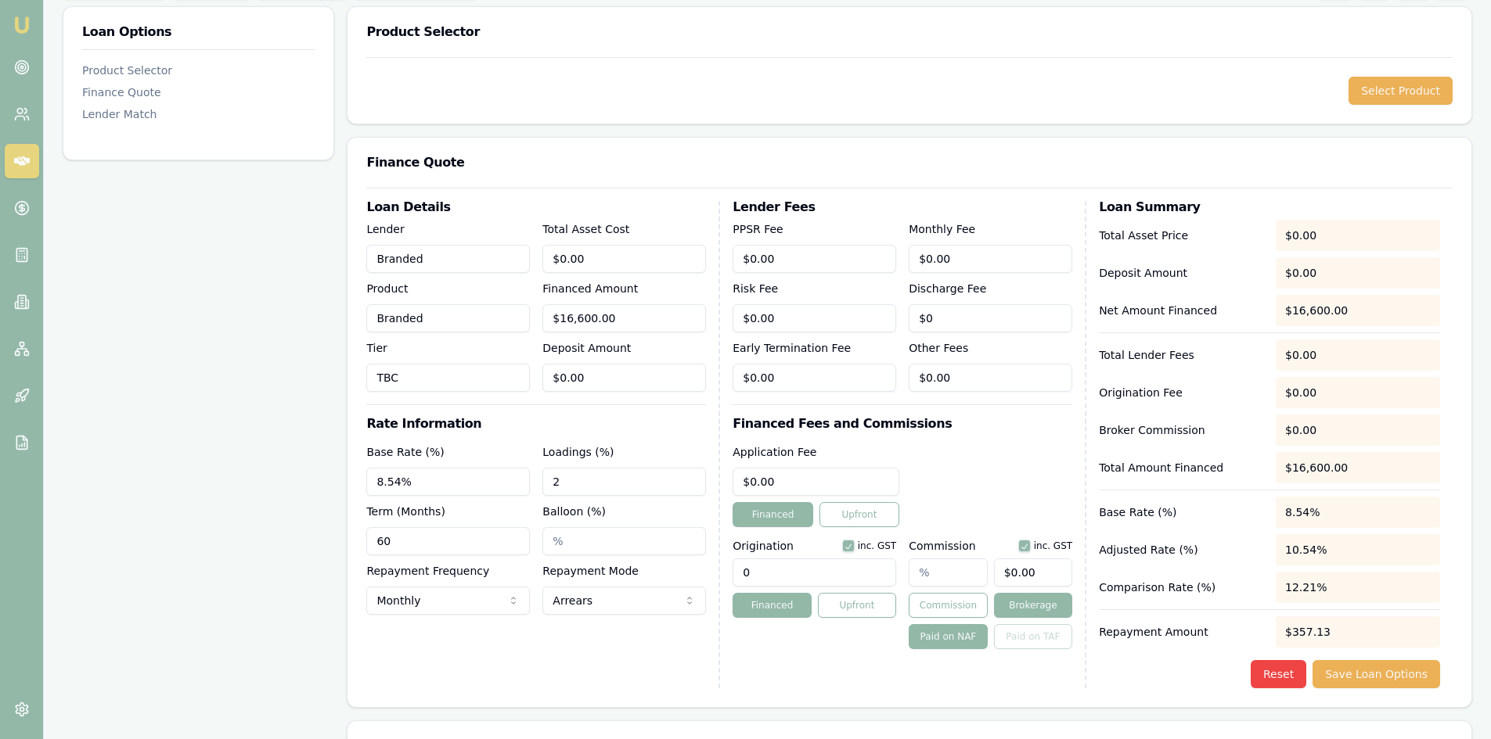
type input "2.00%"
type input "84"
type input "$0.00"
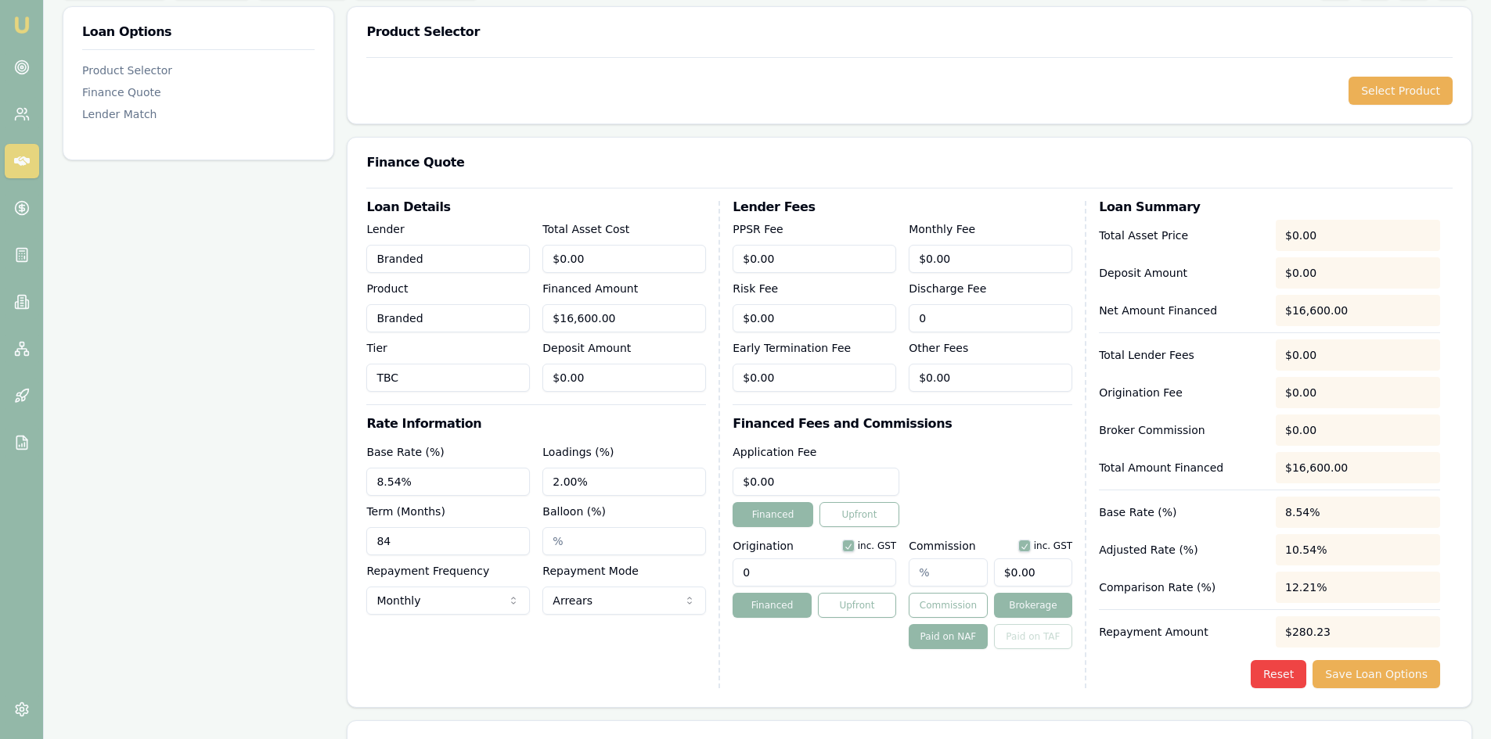
type input "$0"
type input "$0.00"
click at [821, 475] on input "0" at bounding box center [815, 482] width 167 height 28
drag, startPoint x: 793, startPoint y: 476, endPoint x: 670, endPoint y: 475, distance: 122.8
click at [670, 475] on div "Loan Details Lender Branded Product Branded Tier TBC Total Asset Cost $0.00 Fin…" at bounding box center [909, 444] width 1086 height 487
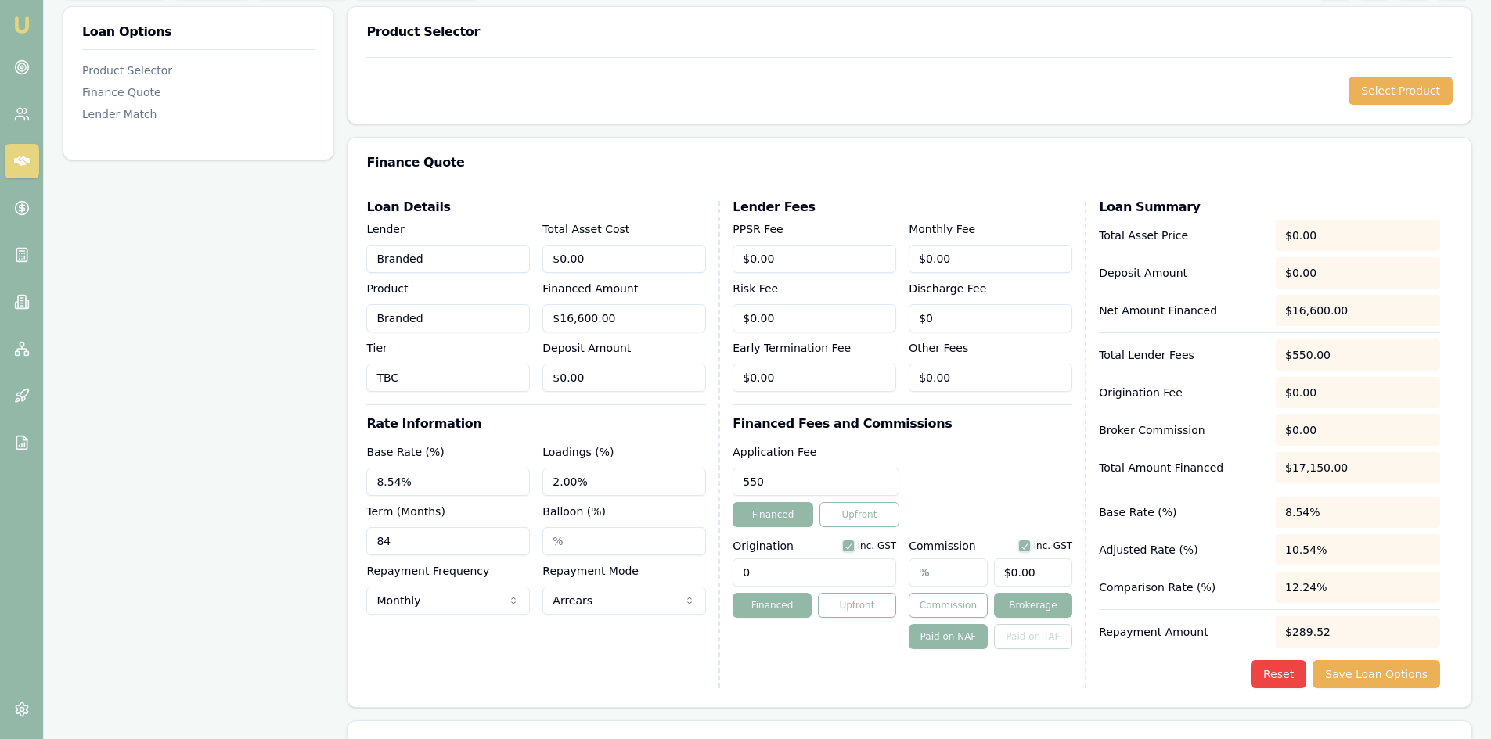
type input "$550.00"
type button "on"
type input "1650.00"
type button "on"
click at [923, 570] on input "text" at bounding box center [947, 573] width 78 height 28
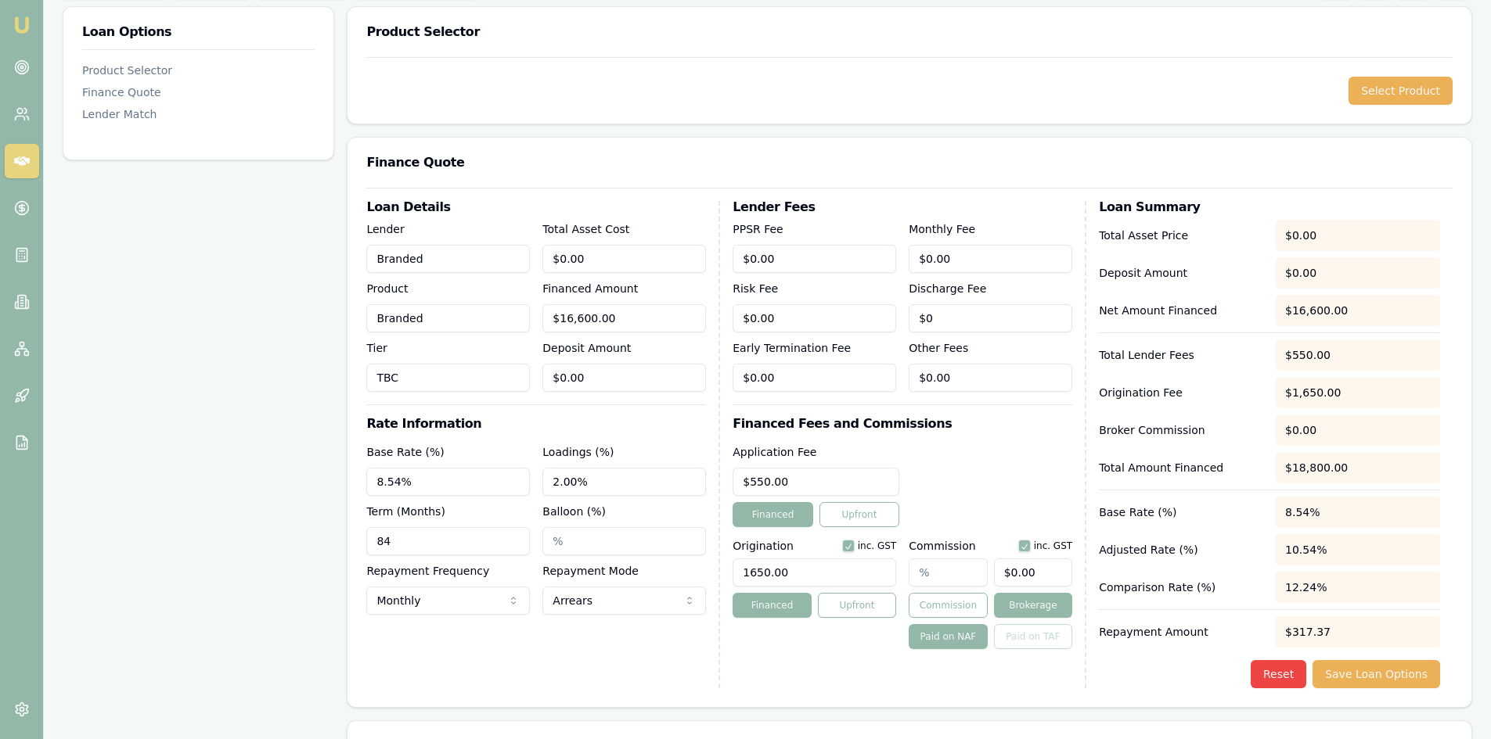
type input "2"
type input "$332.00"
type input "2.00%"
click at [865, 640] on div "Origination inc. GST 1650.00 Financed Upfront" at bounding box center [814, 592] width 164 height 116
click at [1365, 674] on button "Save Loan Options" at bounding box center [1376, 674] width 128 height 28
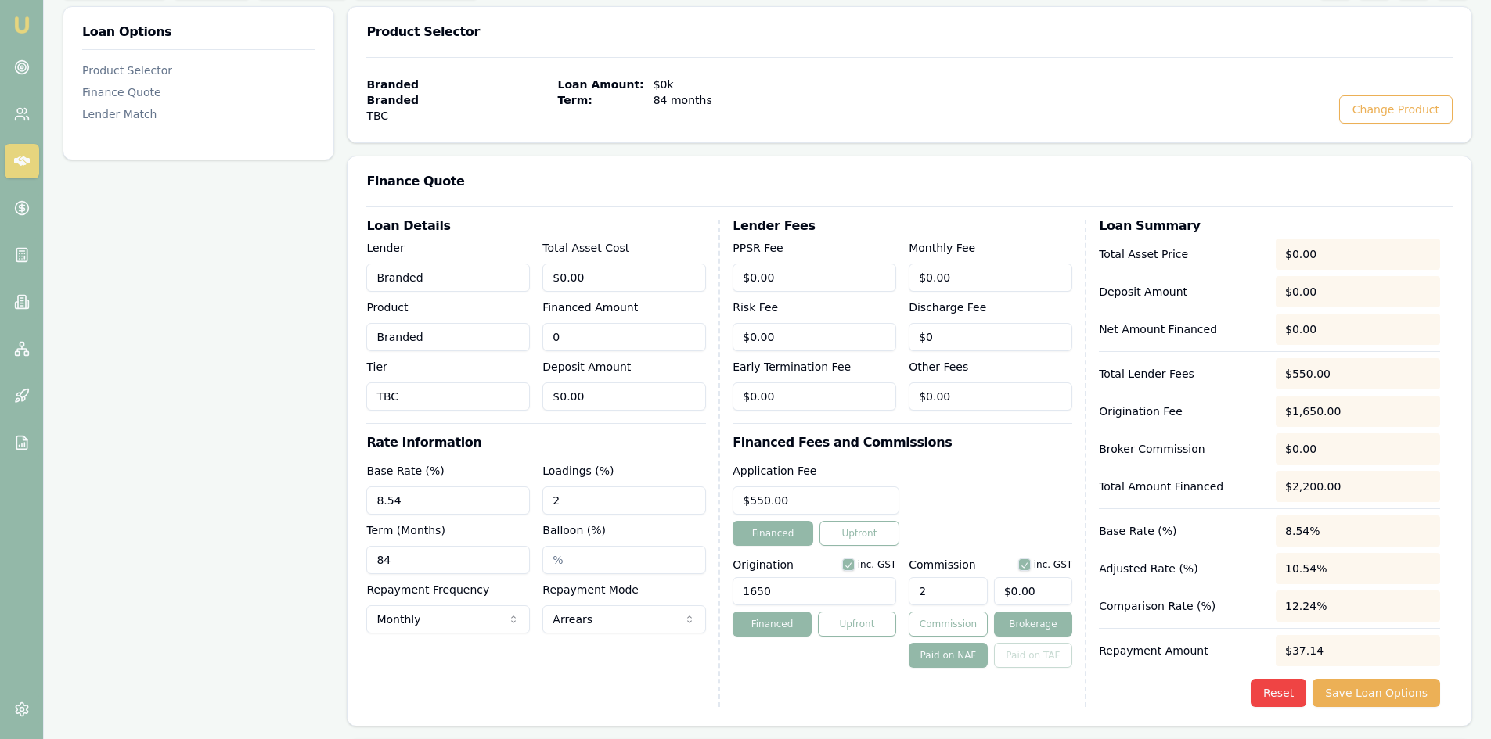
click at [609, 339] on input "0" at bounding box center [624, 337] width 164 height 28
drag, startPoint x: 596, startPoint y: 336, endPoint x: 449, endPoint y: 333, distance: 147.1
click at [453, 333] on div "Lender Branded Product Branded Tier TBC Total Asset Cost $0.00 Financed Amount …" at bounding box center [536, 325] width 340 height 172
type input "1"
type input "$0.02"
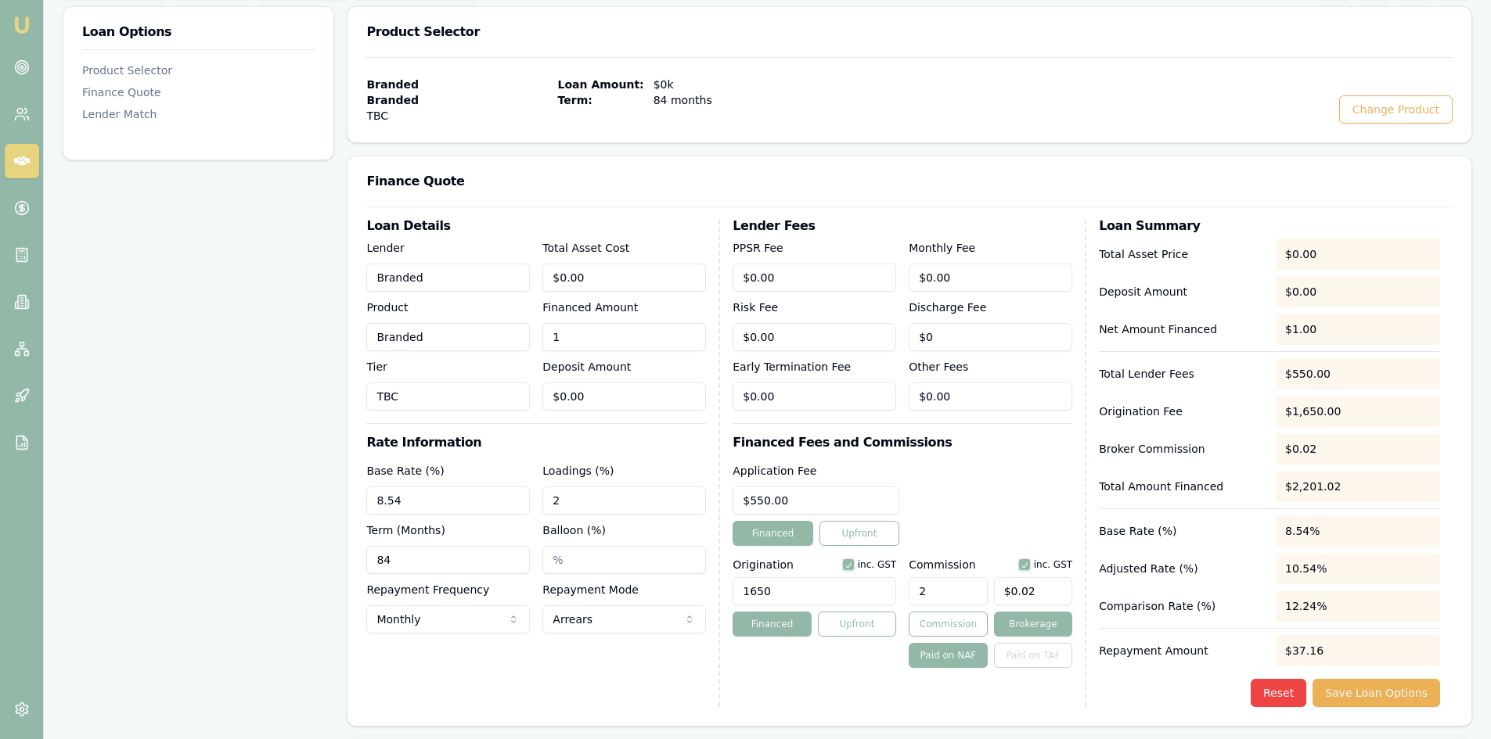
type input "16"
type input "$0.32"
type input "166"
type input "$3.32"
type input "1660"
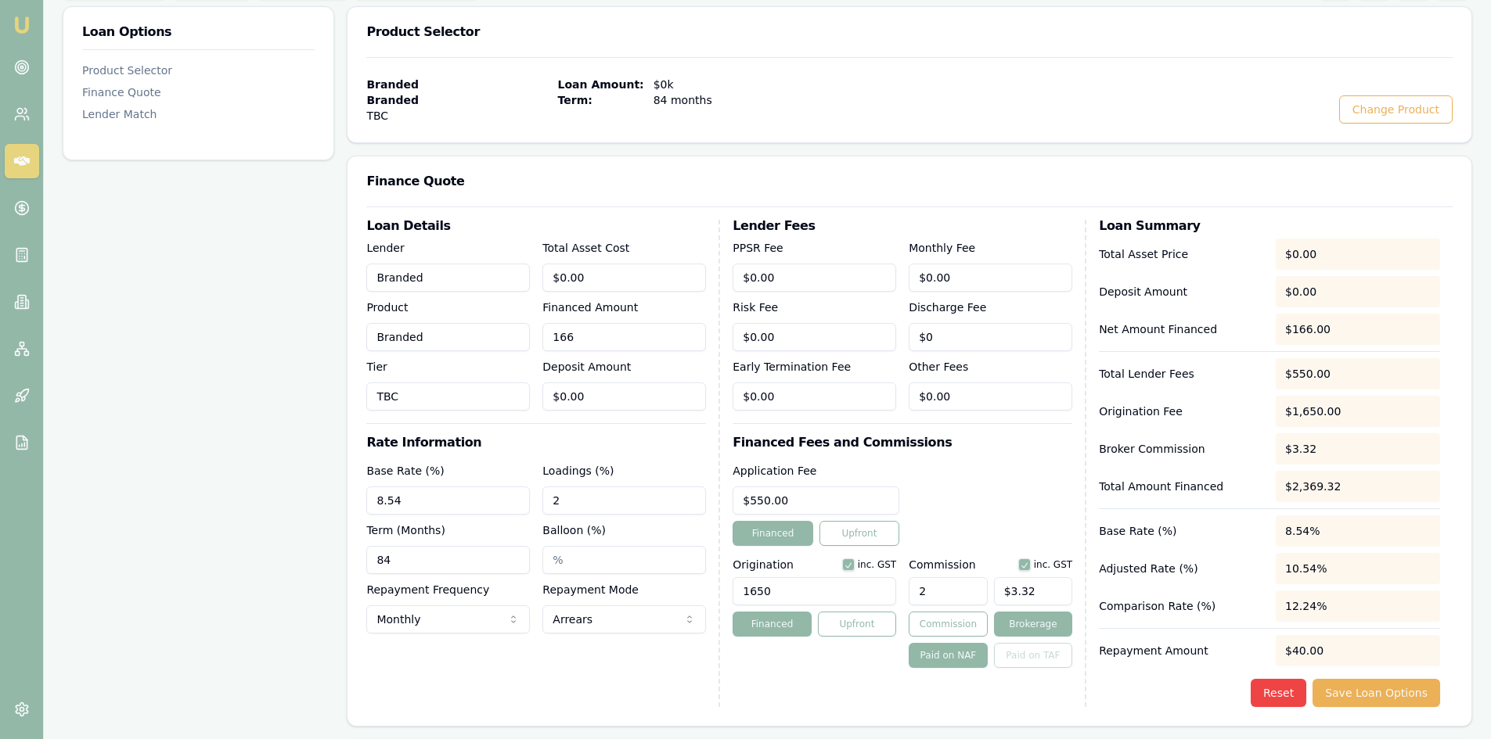
type input "$33.20"
type input "16600"
type input "$332.00"
type input "$16,600.00"
click at [652, 680] on div "Loan Details Lender Branded Product Branded Tier TBC Total Asset Cost $0.00 Fin…" at bounding box center [543, 463] width 354 height 487
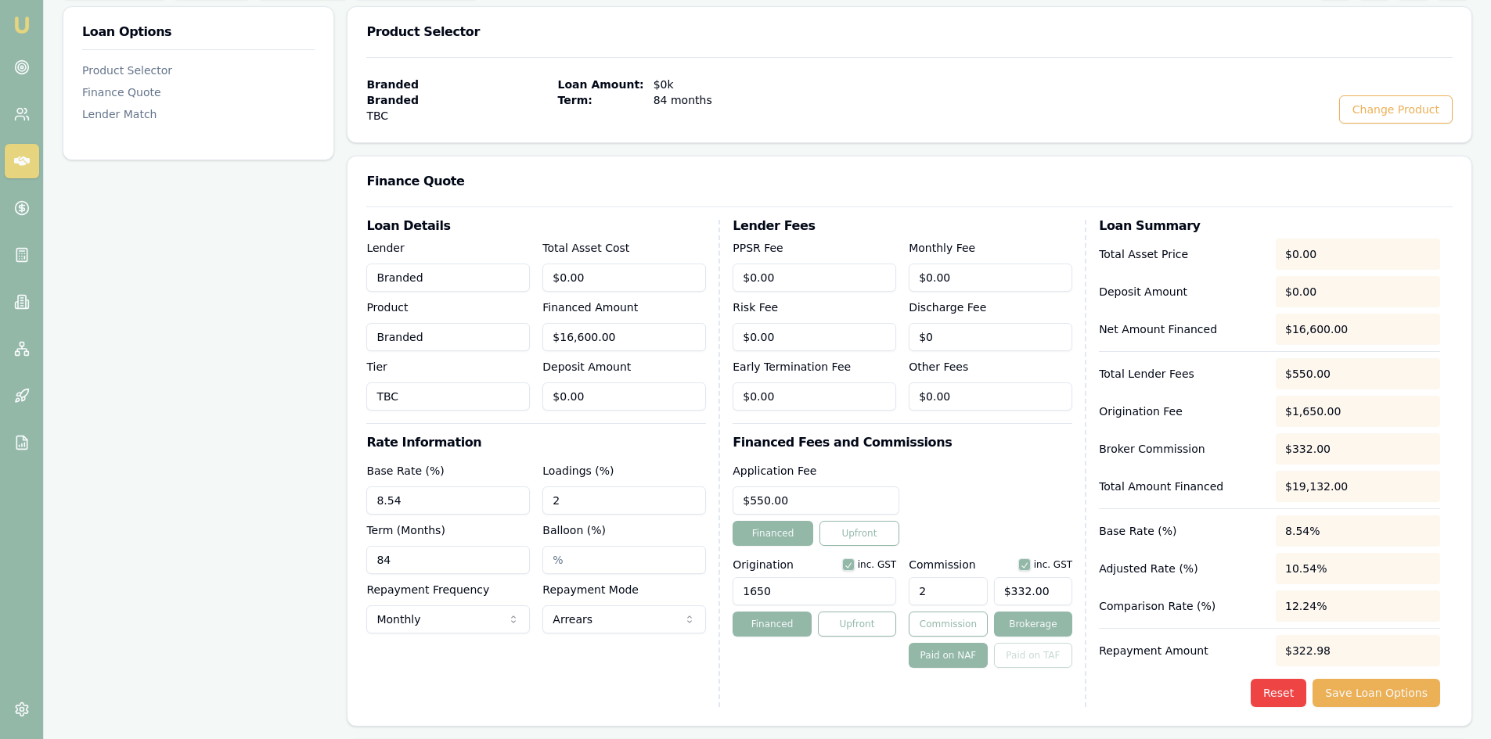
scroll to position [0, 0]
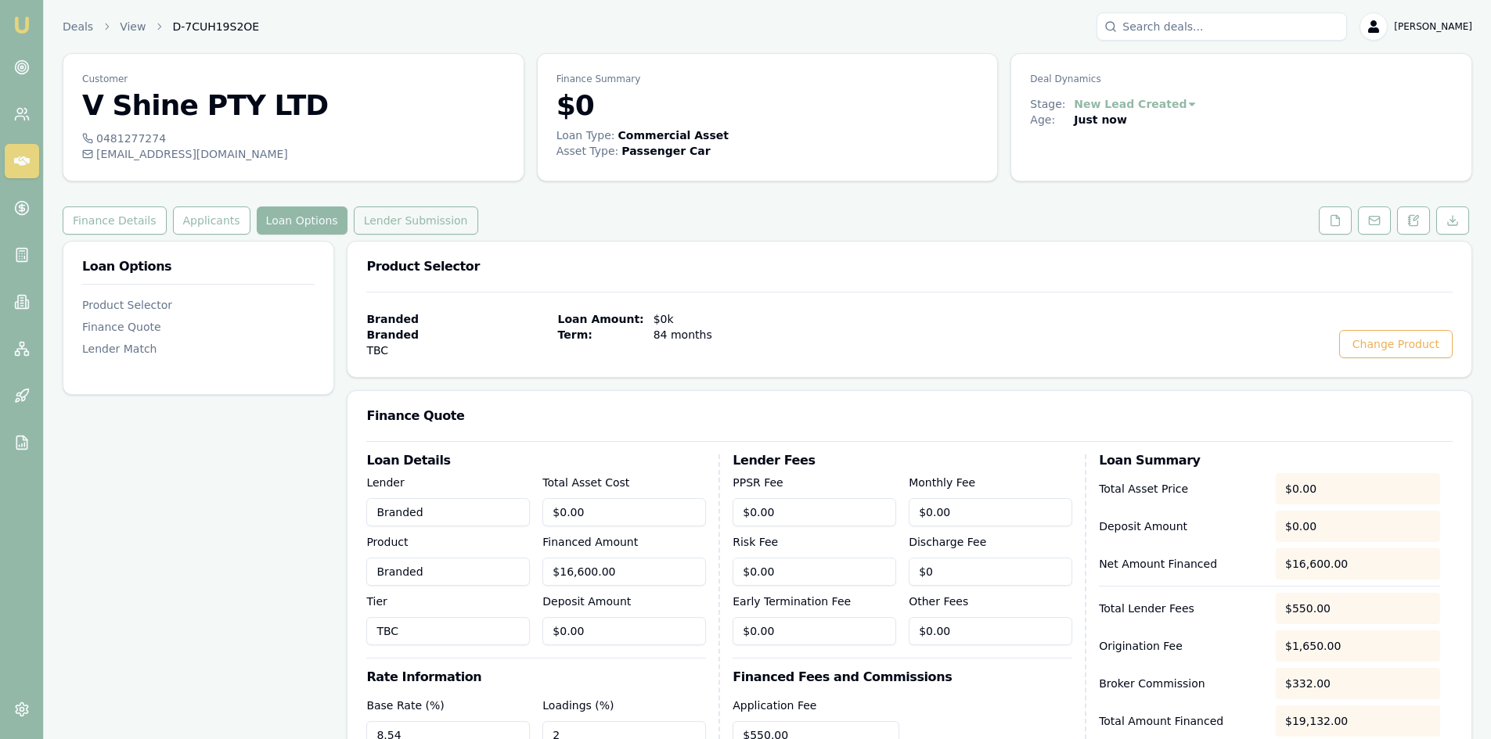
click at [412, 212] on button "Lender Submission" at bounding box center [416, 221] width 124 height 28
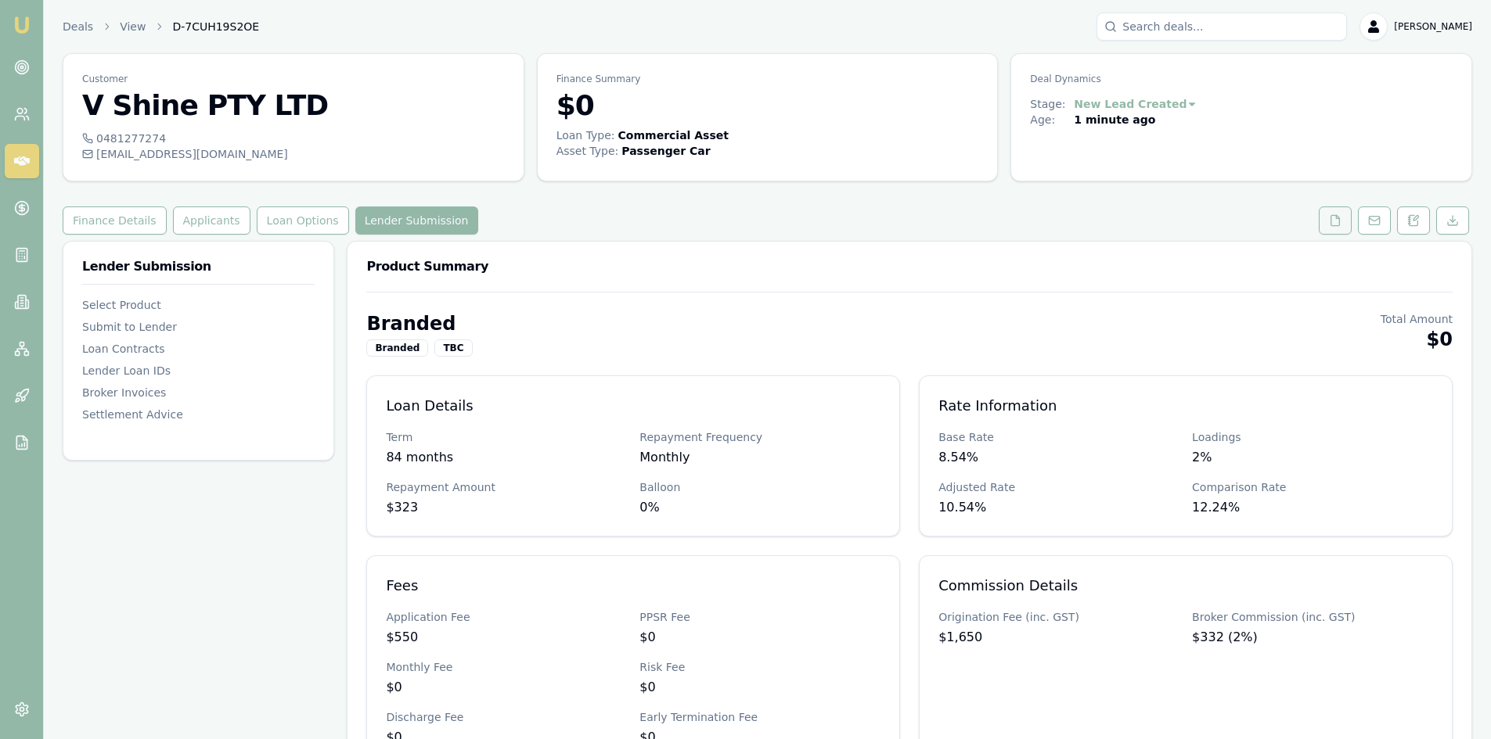
click at [1327, 218] on button at bounding box center [1334, 221] width 33 height 28
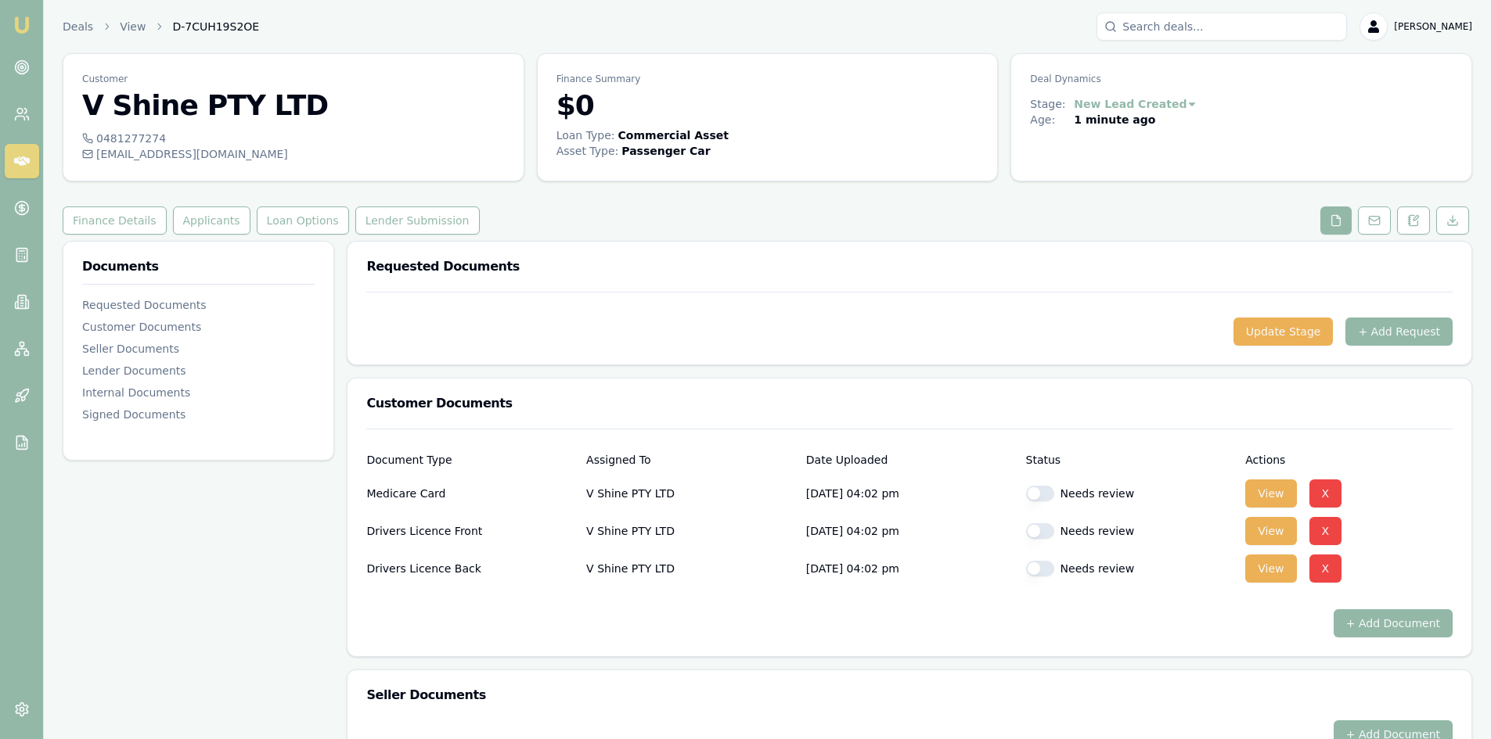
click at [1038, 493] on button "button" at bounding box center [1040, 494] width 28 height 16
checkbox input "true"
click at [1045, 536] on button "button" at bounding box center [1040, 531] width 28 height 16
checkbox input "true"
click at [1041, 567] on button "button" at bounding box center [1040, 569] width 28 height 16
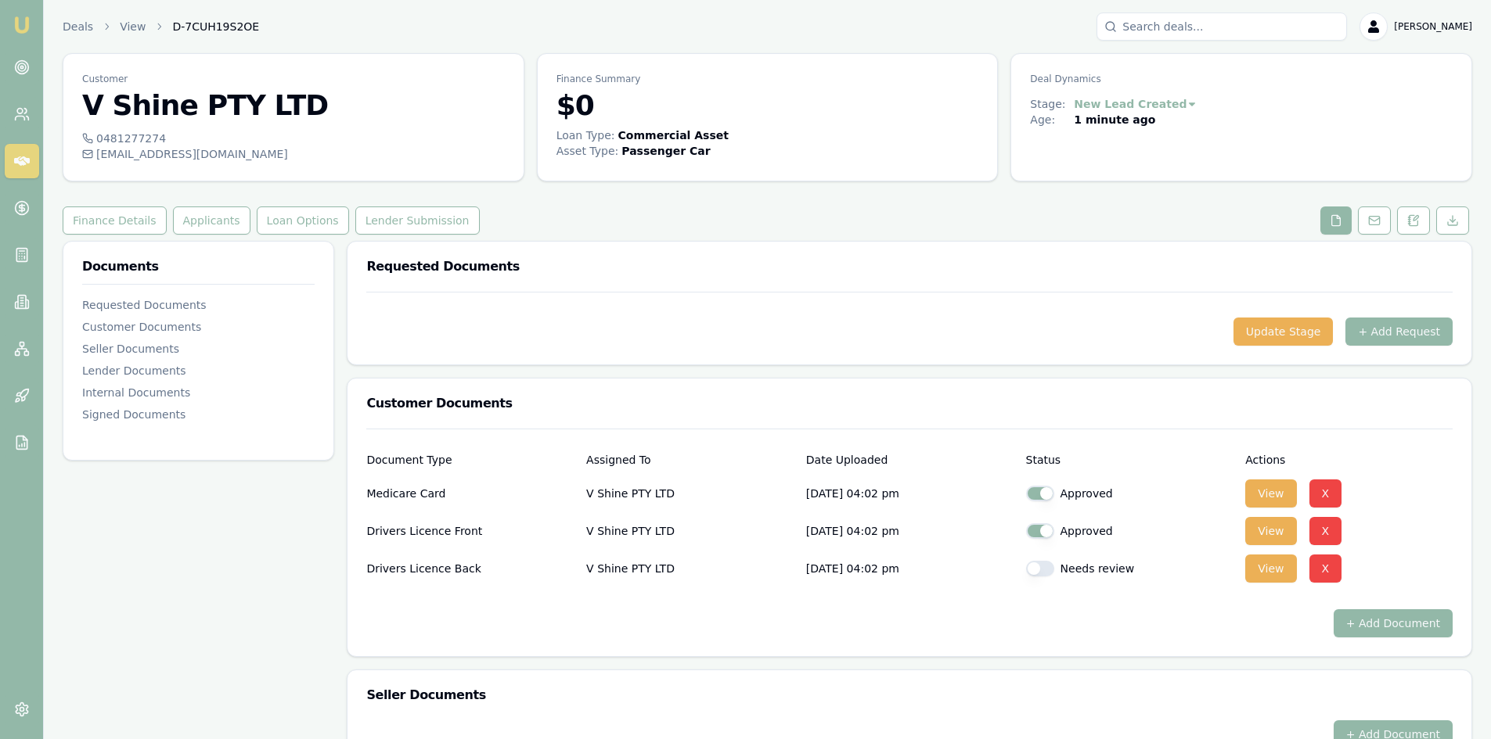
checkbox input "true"
click at [1383, 328] on button "+ Add Request" at bounding box center [1398, 332] width 107 height 28
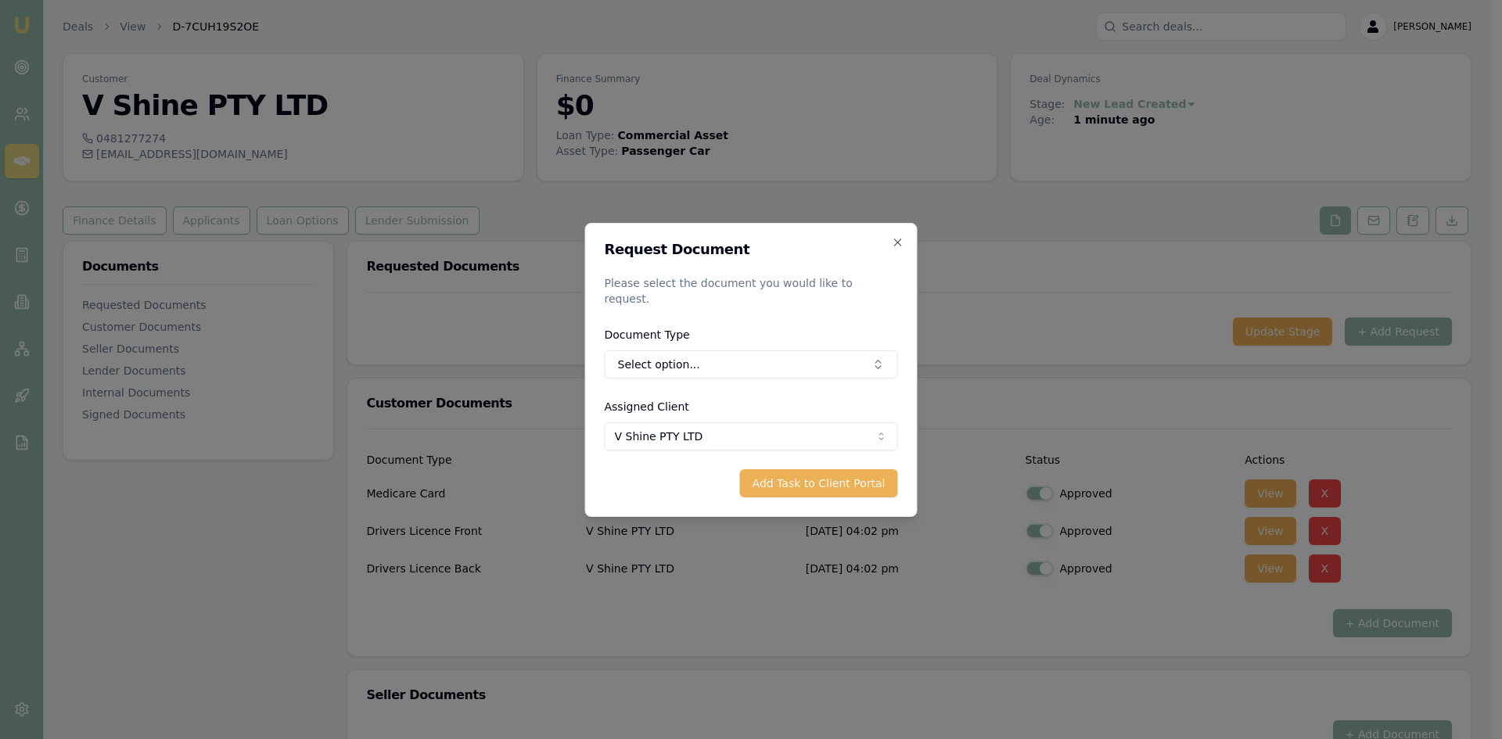
click at [679, 341] on div "Document Type Select option..." at bounding box center [751, 352] width 293 height 53
click at [679, 357] on button "Select option..." at bounding box center [751, 365] width 293 height 28
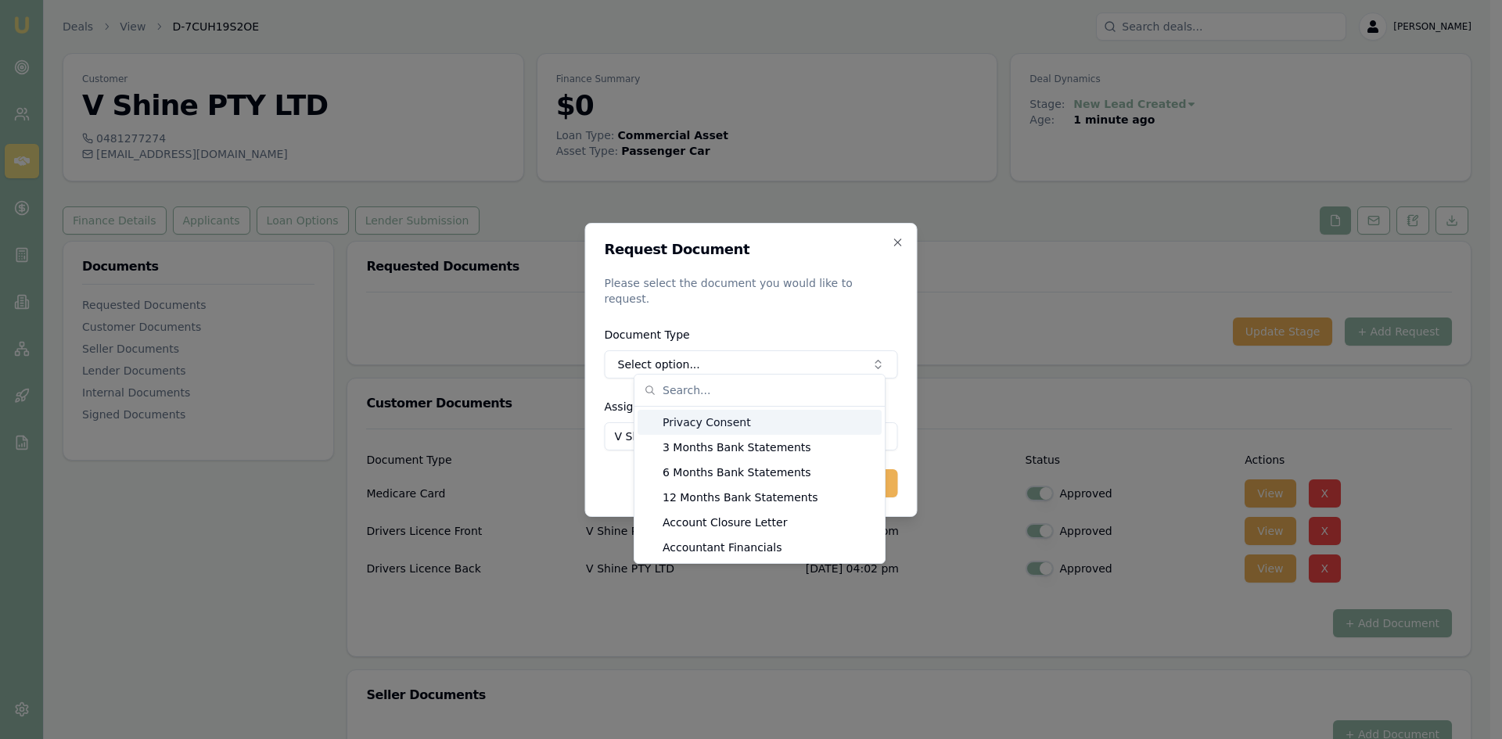
click at [685, 423] on div "Privacy Consent" at bounding box center [760, 422] width 244 height 25
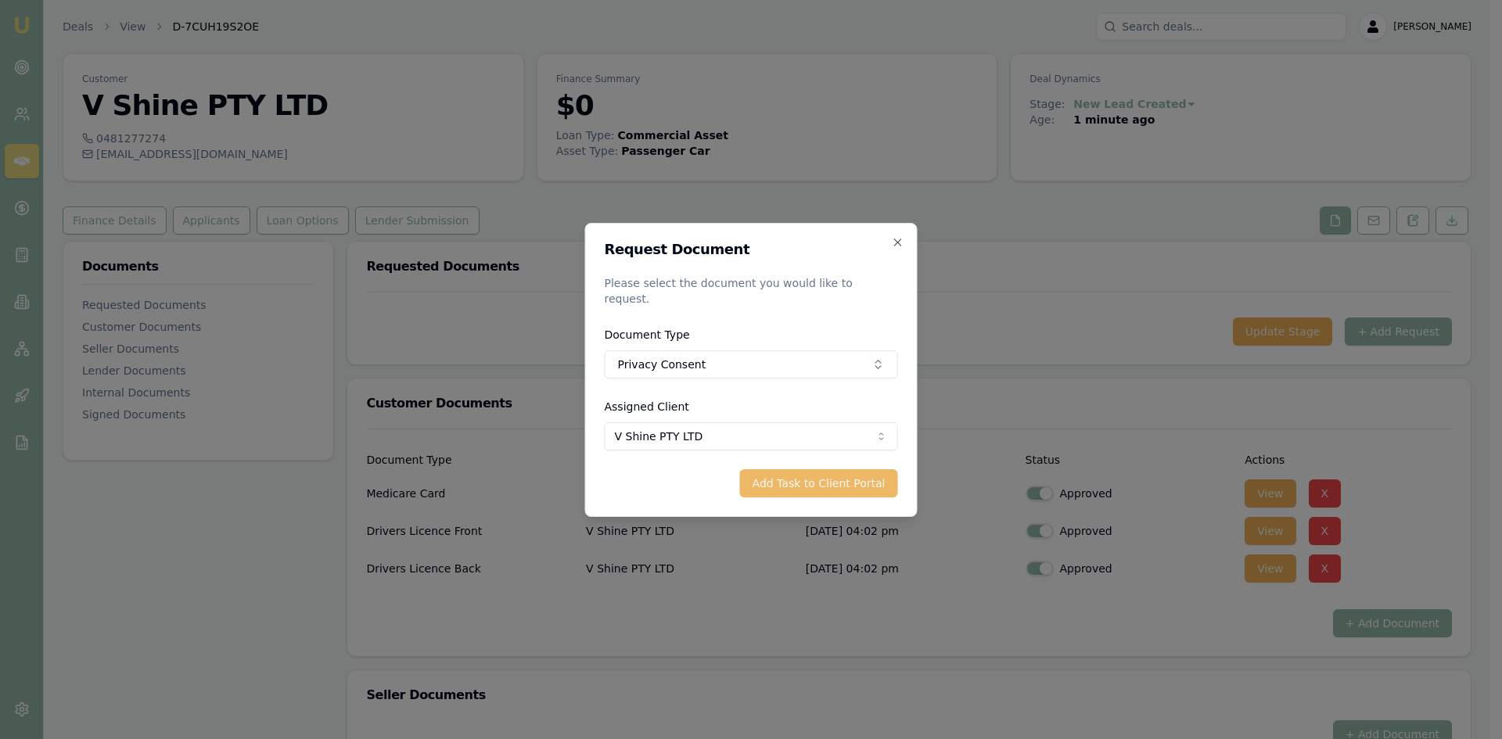
click at [783, 469] on button "Add Task to Client Portal" at bounding box center [819, 483] width 158 height 28
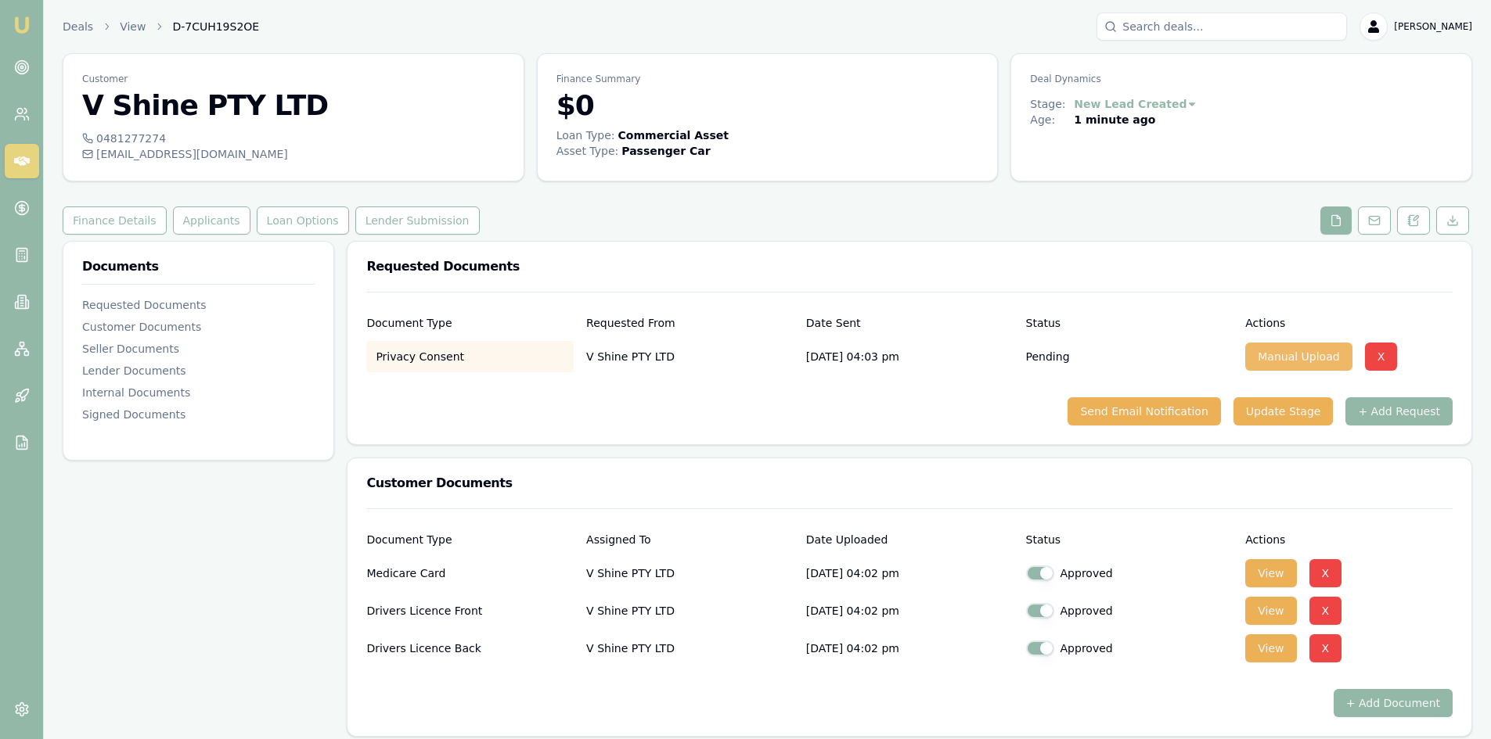
click at [1287, 356] on button "Manual Upload" at bounding box center [1298, 357] width 106 height 28
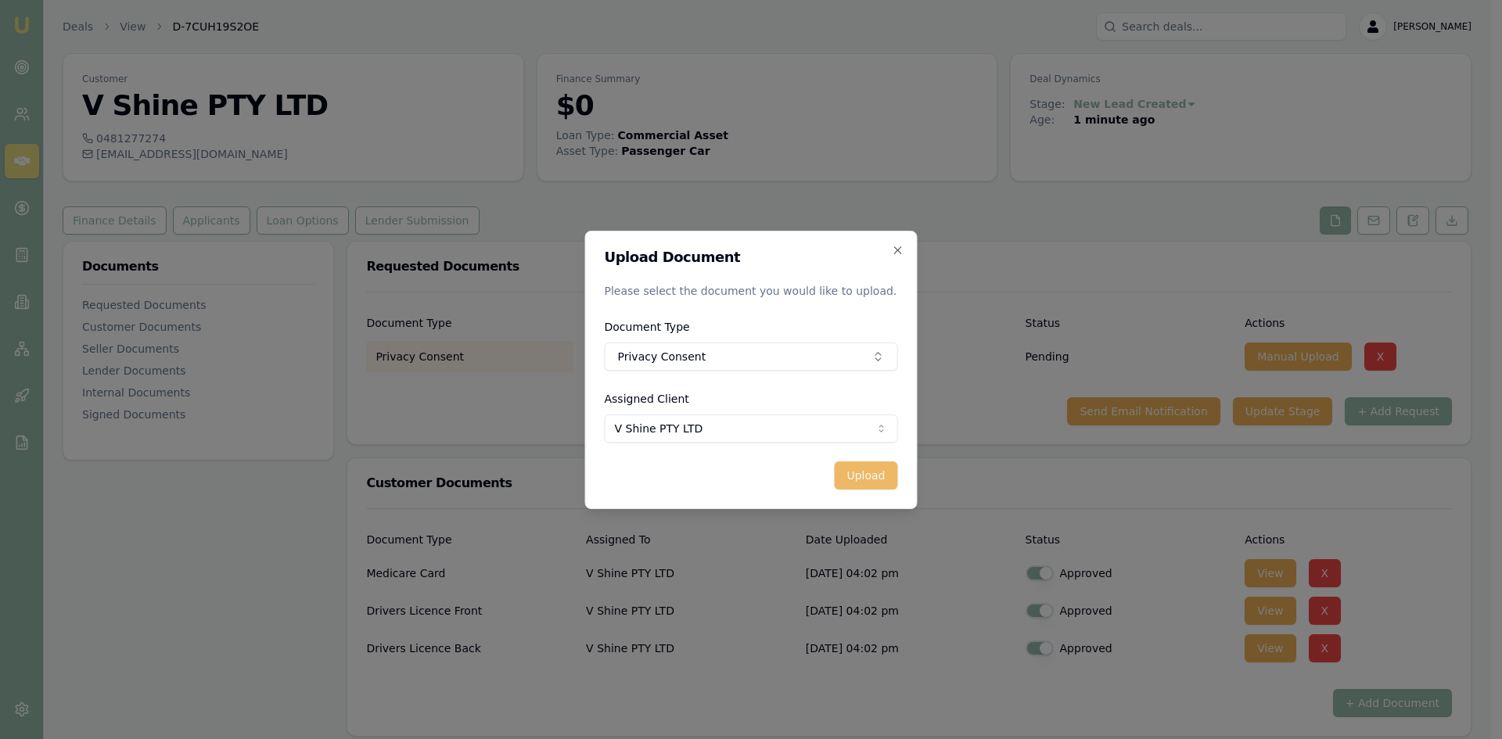
click at [865, 480] on button "Upload" at bounding box center [865, 476] width 63 height 28
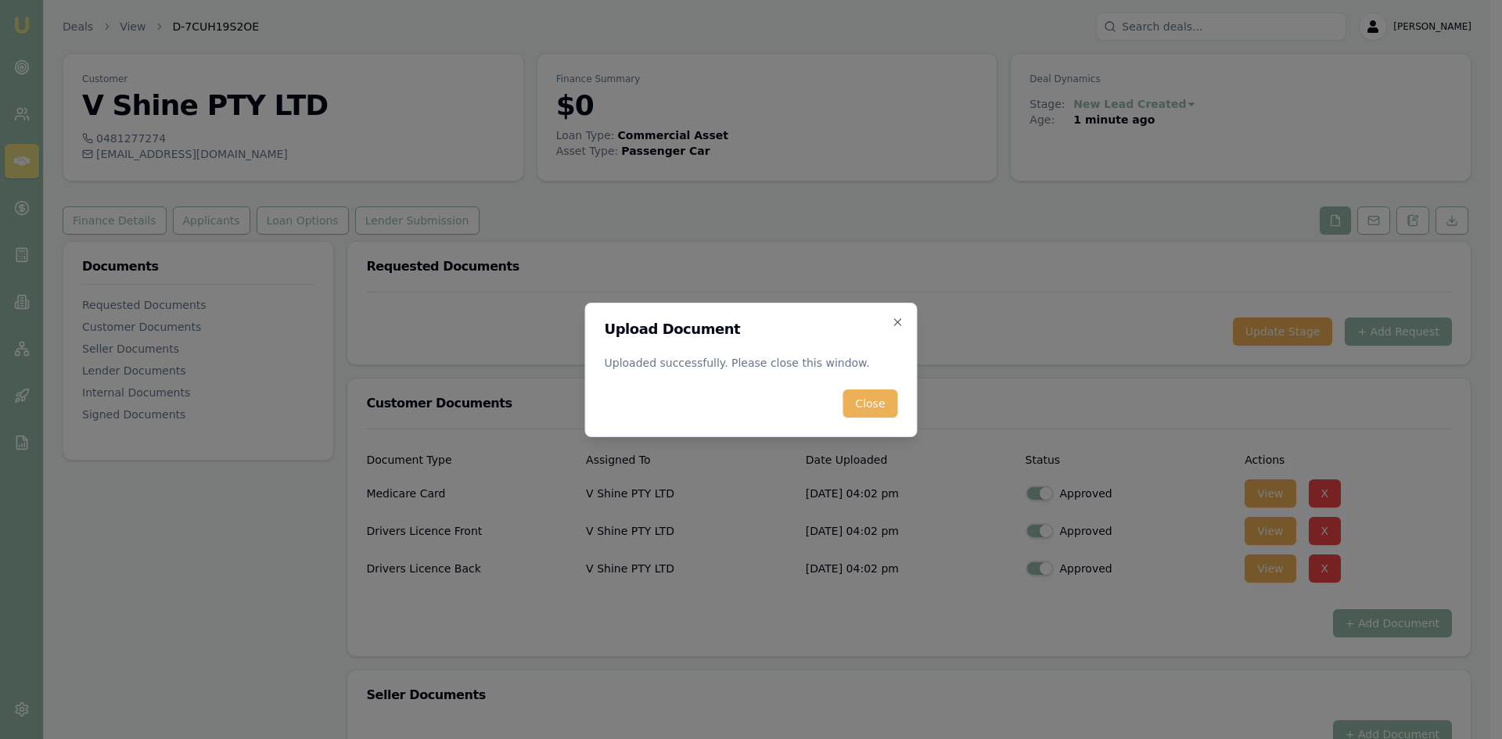
click at [865, 405] on button "Close" at bounding box center [870, 404] width 55 height 28
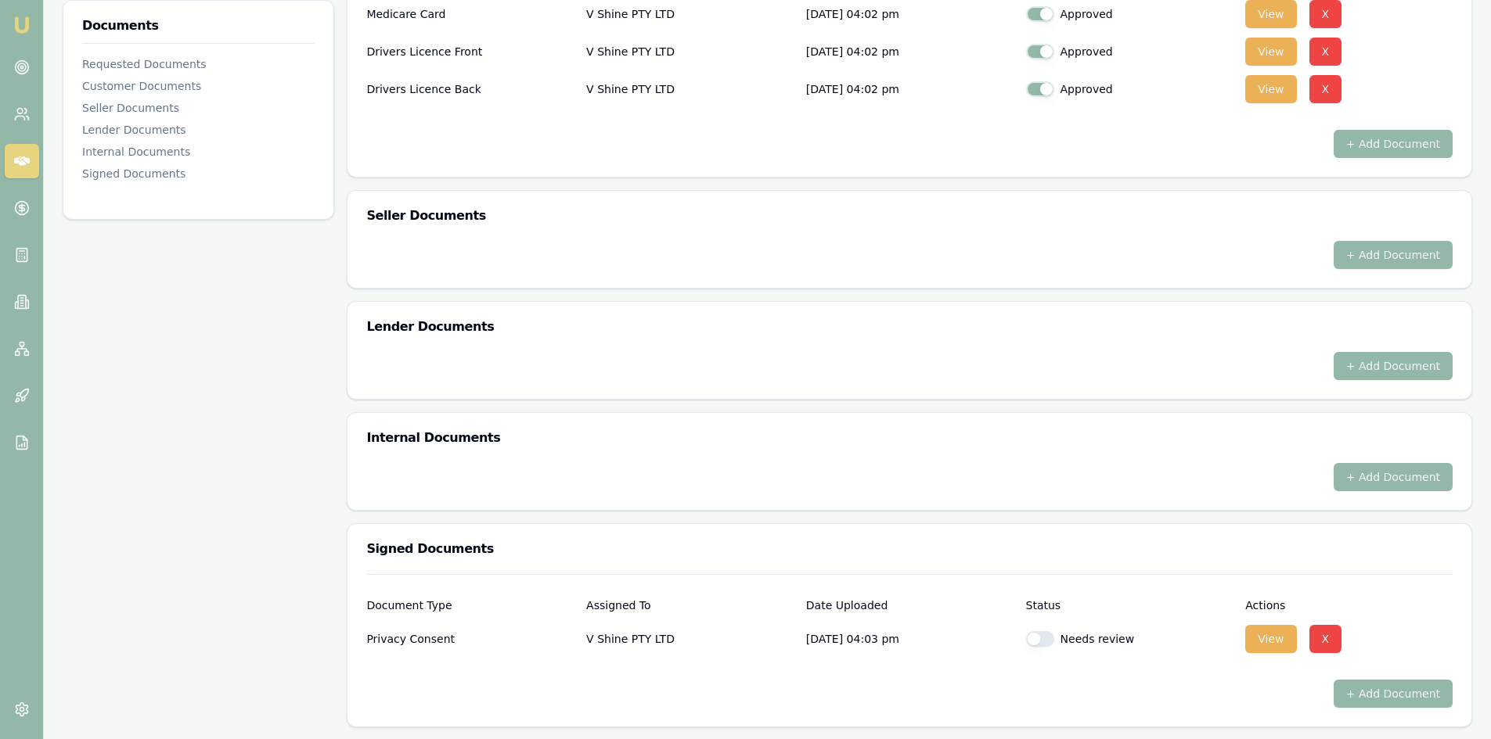
scroll to position [480, 0]
click at [1045, 642] on button "button" at bounding box center [1040, 639] width 28 height 16
checkbox input "true"
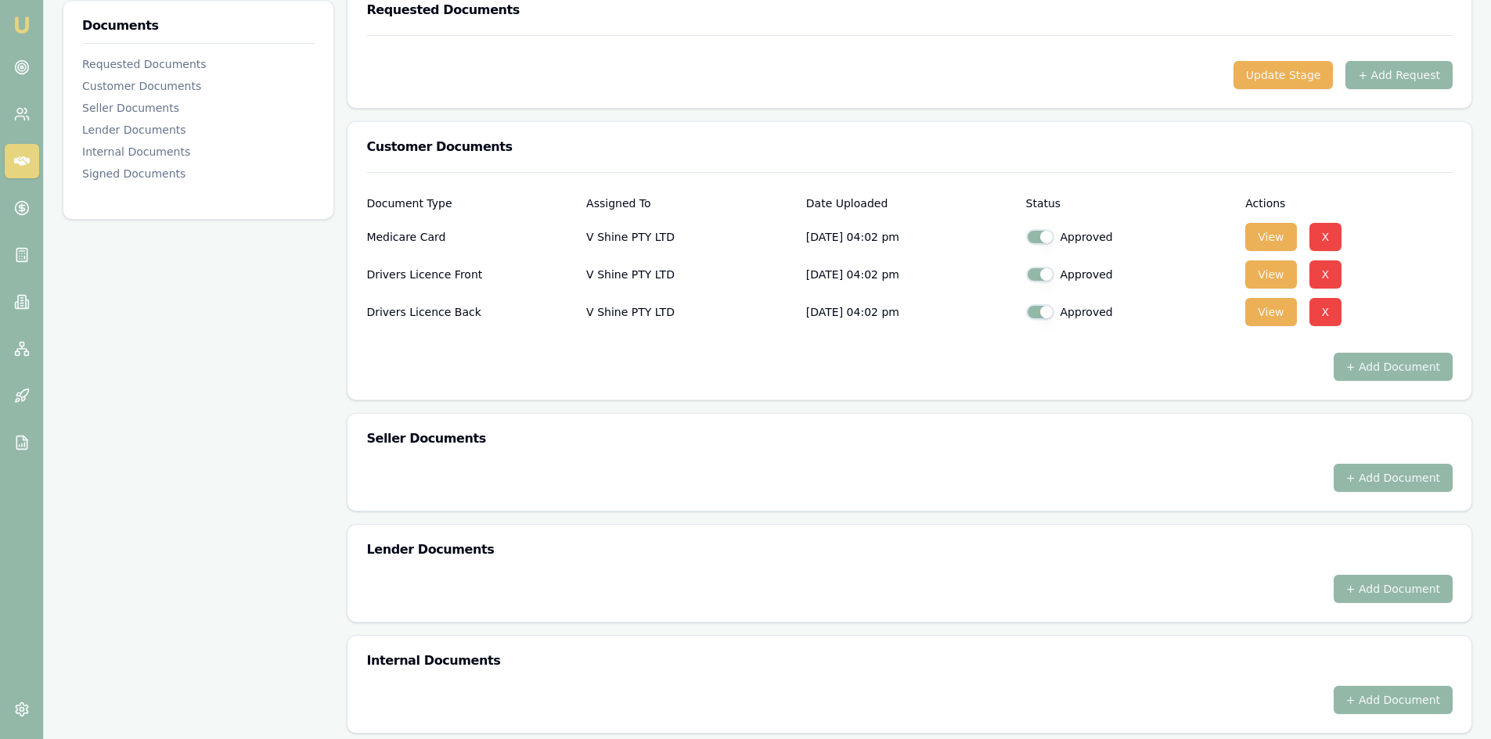
scroll to position [0, 0]
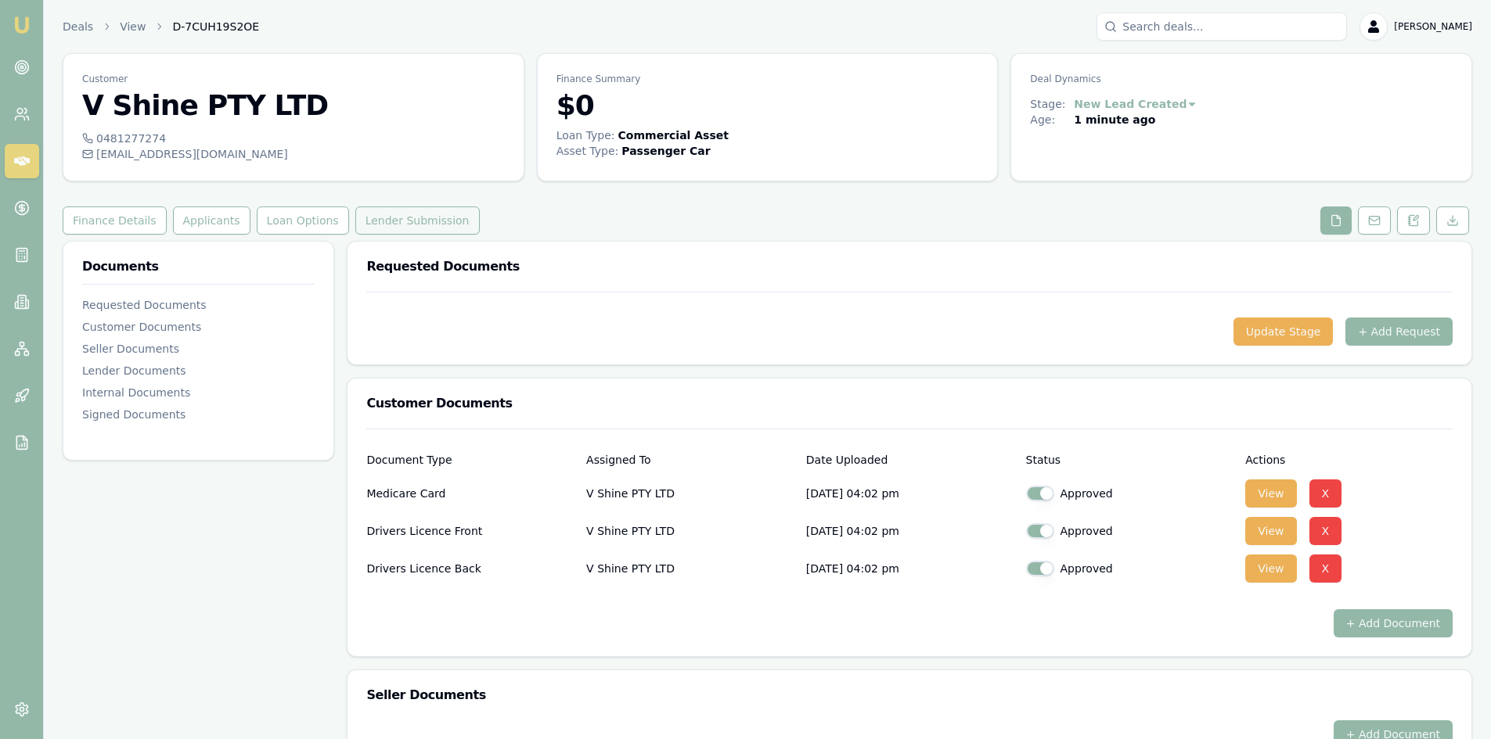
click at [415, 216] on button "Lender Submission" at bounding box center [417, 221] width 124 height 28
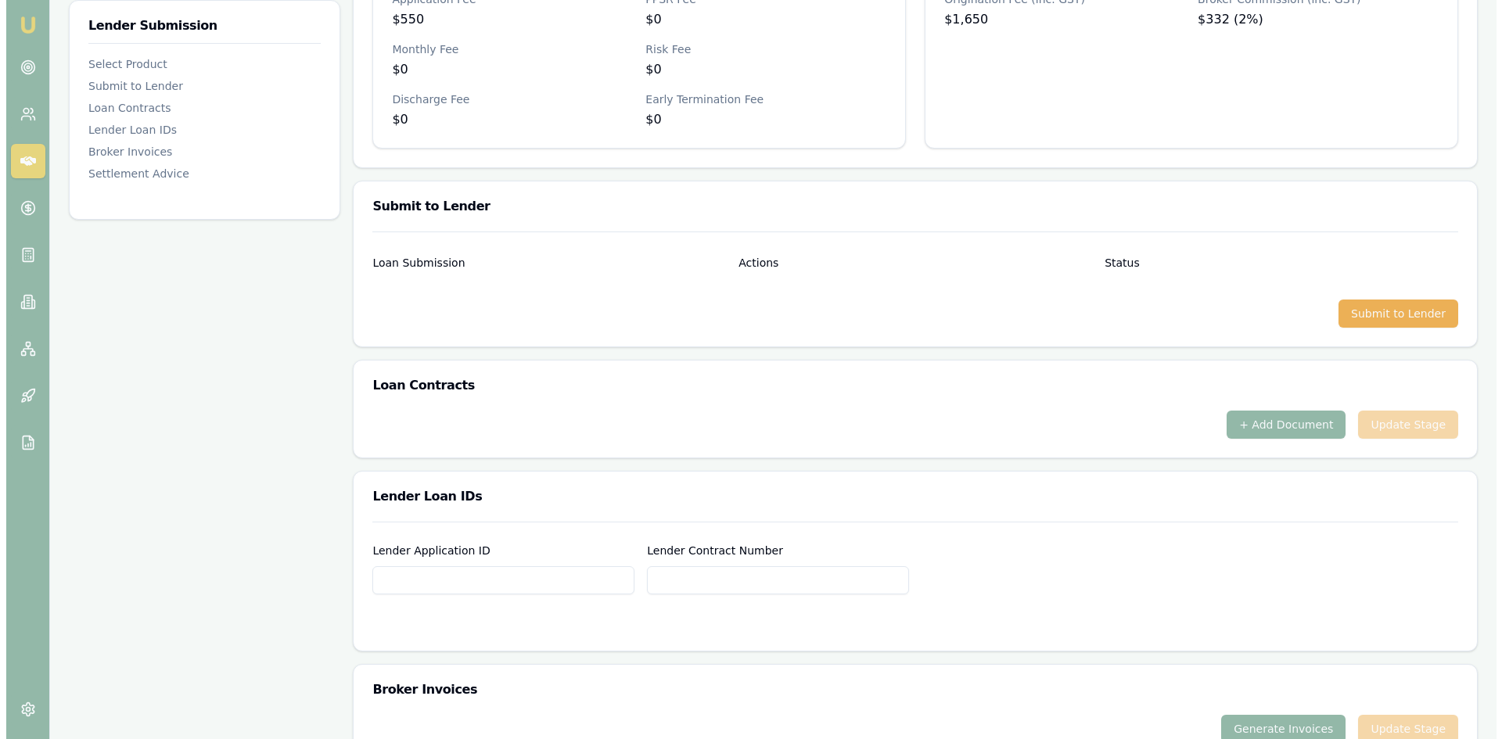
scroll to position [564, 0]
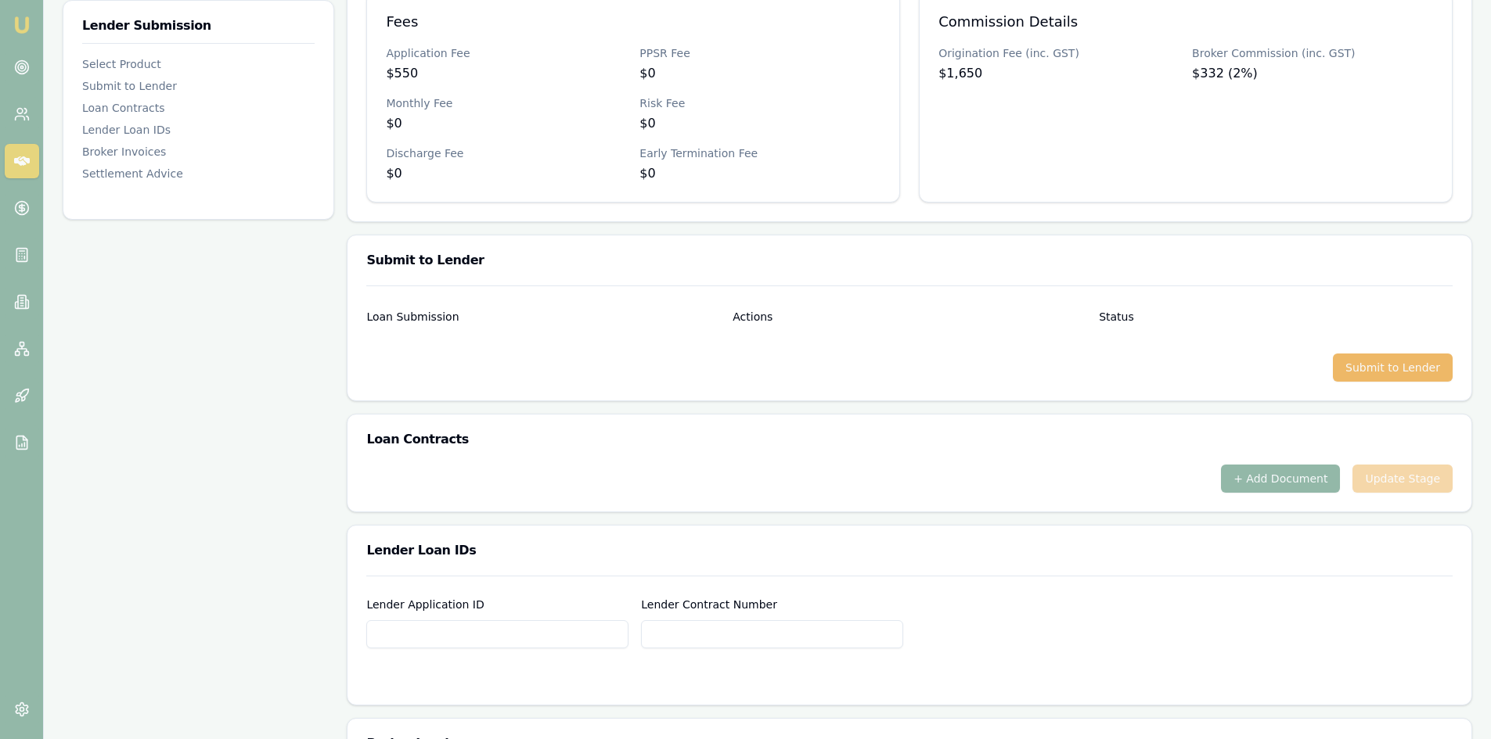
click at [1371, 376] on button "Submit to Lender" at bounding box center [1393, 368] width 120 height 28
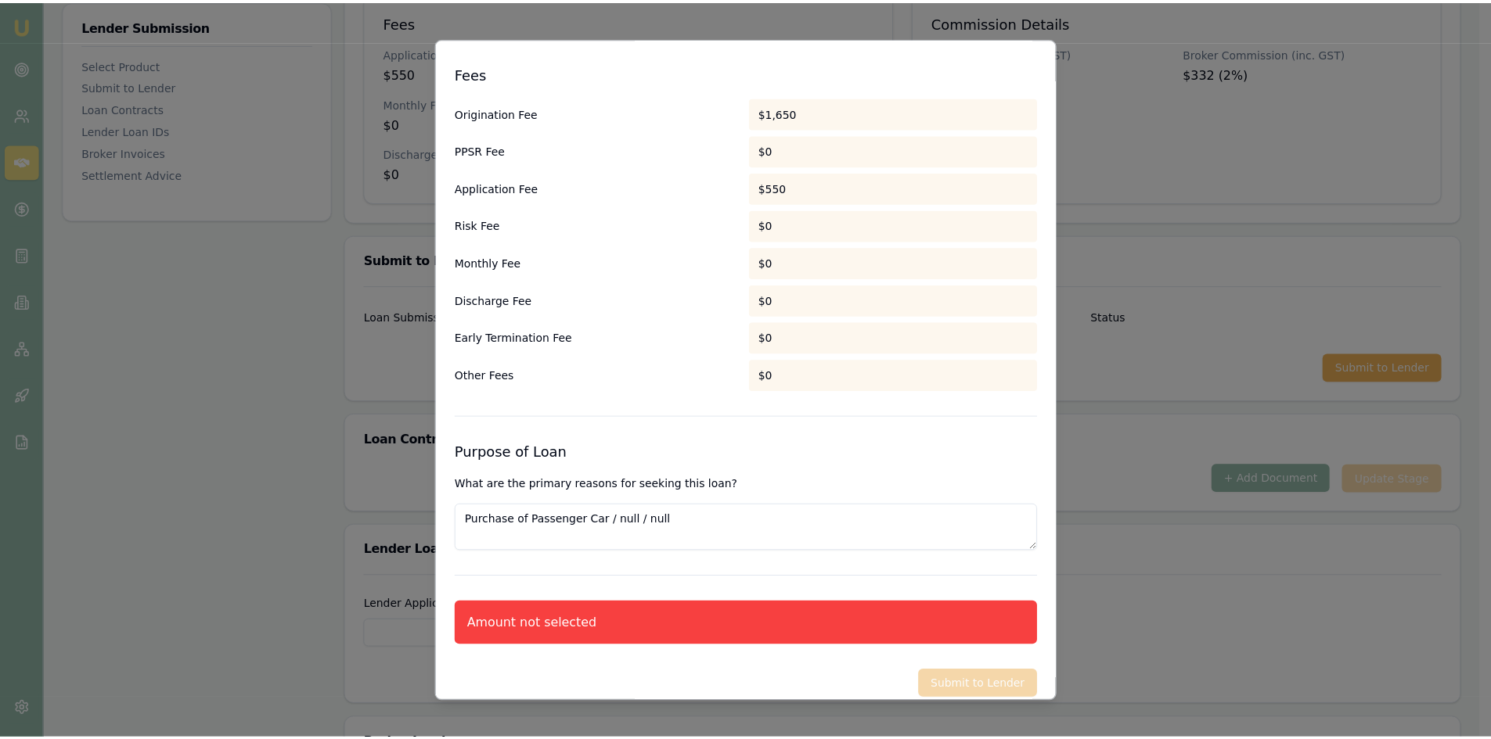
scroll to position [776, 0]
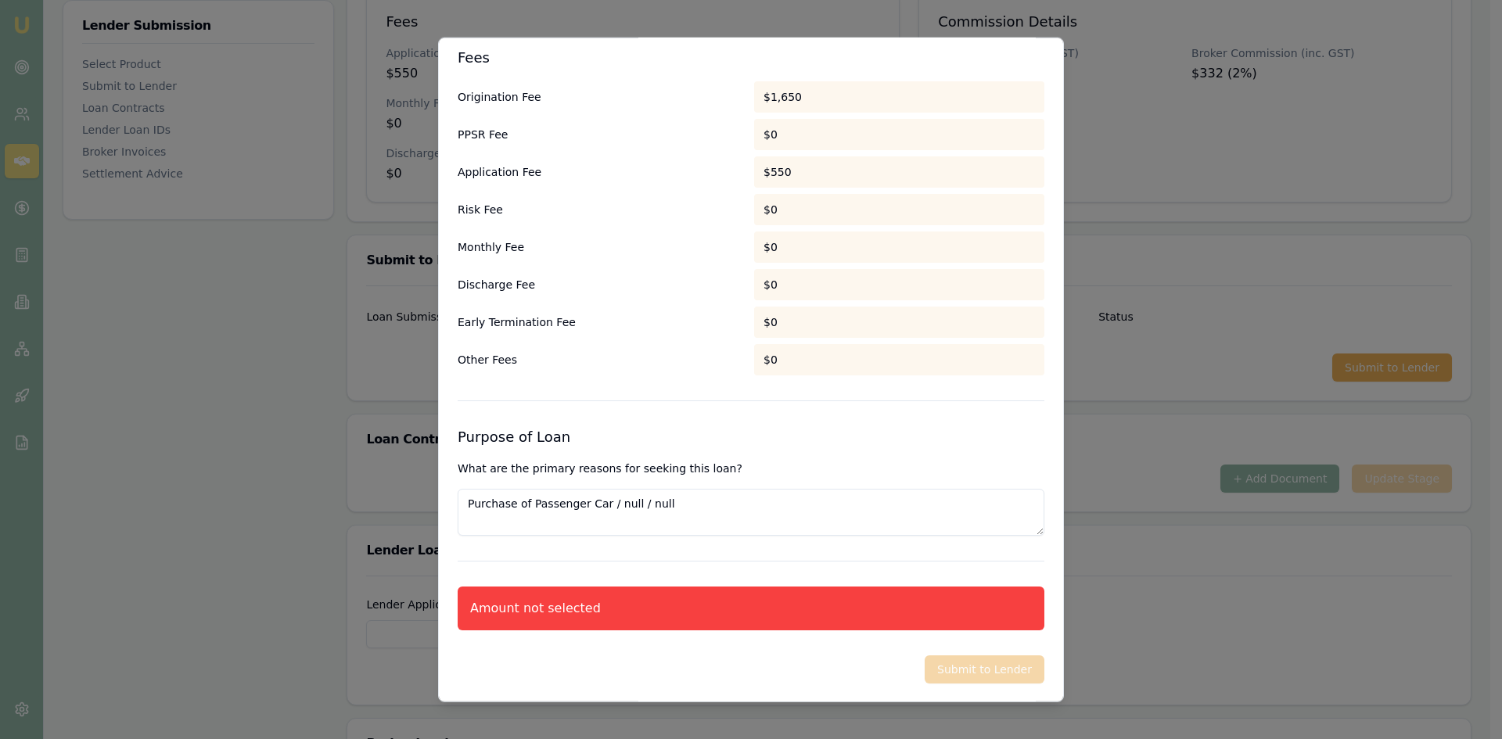
click at [548, 617] on div "Amount not selected" at bounding box center [535, 608] width 131 height 19
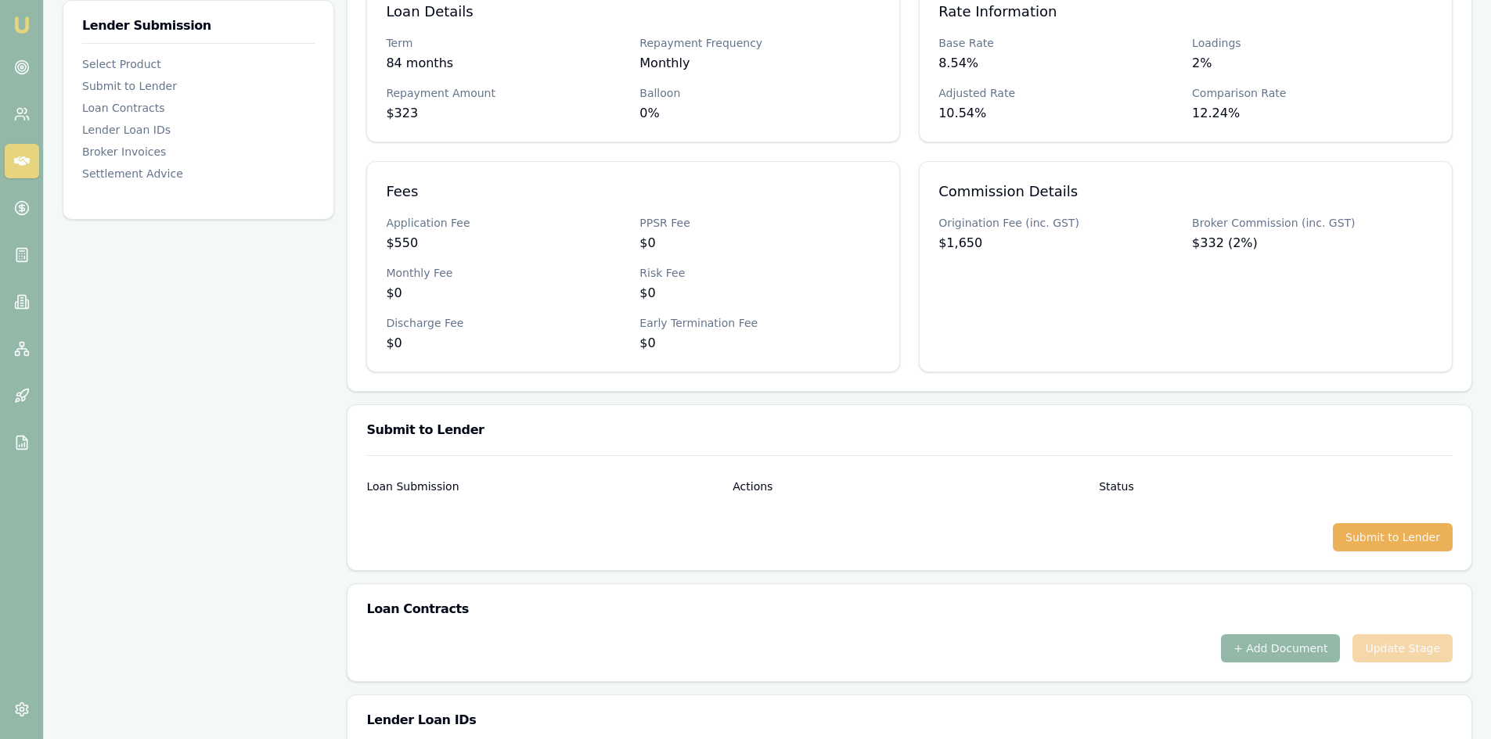
scroll to position [0, 0]
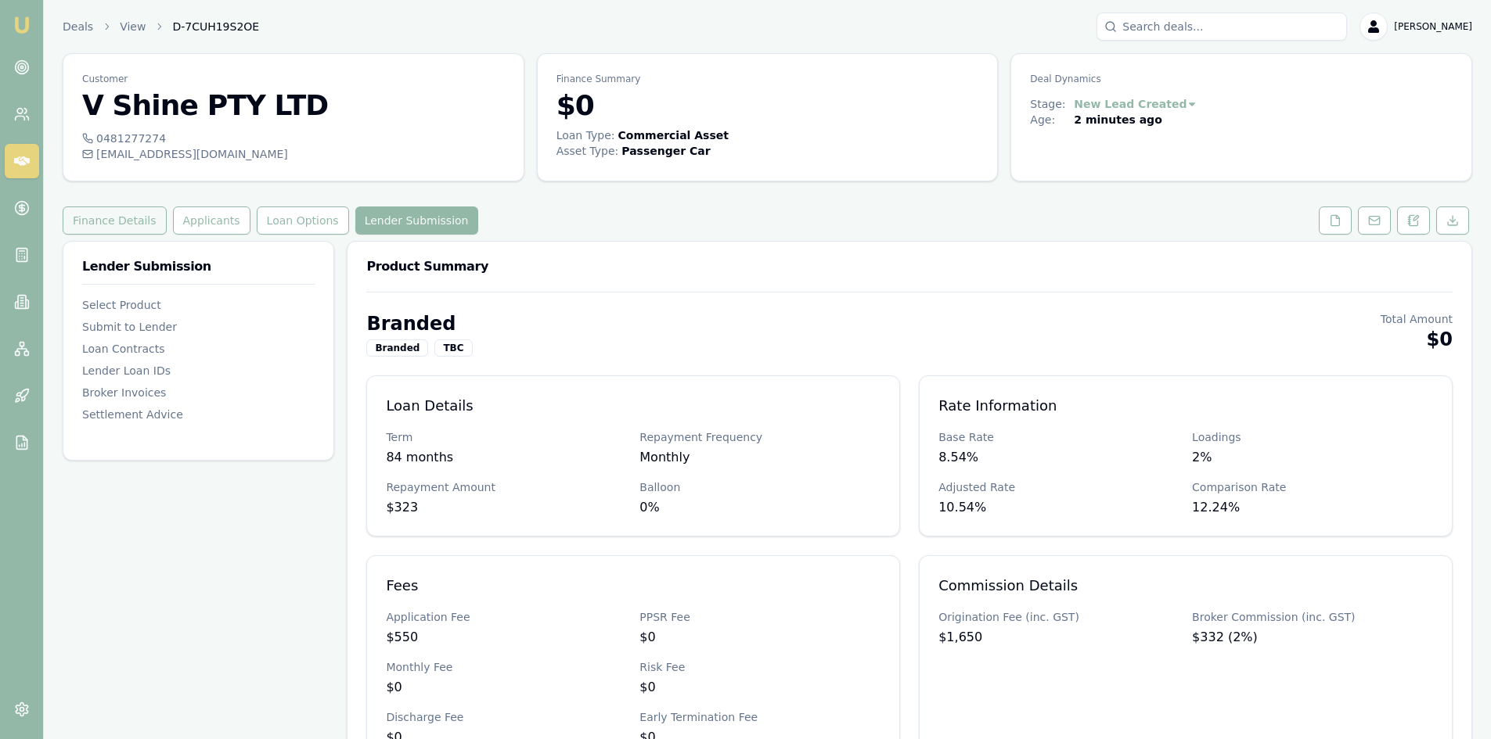
click at [112, 222] on button "Finance Details" at bounding box center [115, 221] width 104 height 28
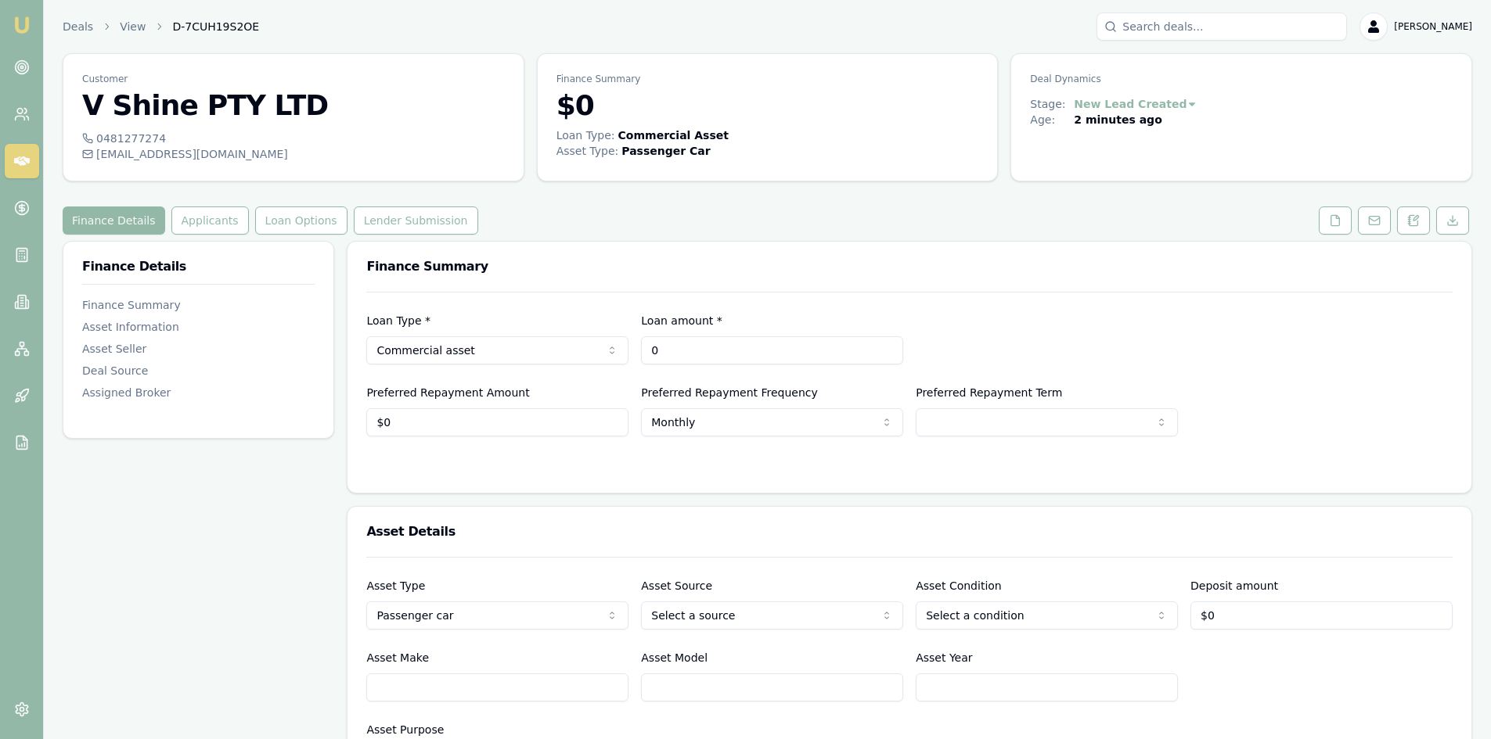
click at [680, 348] on input "0" at bounding box center [772, 350] width 262 height 28
type input "$16,600"
click at [585, 447] on form "Loan Type * Commercial asset Consumer loan Consumer asset Commercial loan Comme…" at bounding box center [909, 383] width 1086 height 182
select select "60"
click at [423, 221] on button "Lender Submission" at bounding box center [416, 221] width 124 height 28
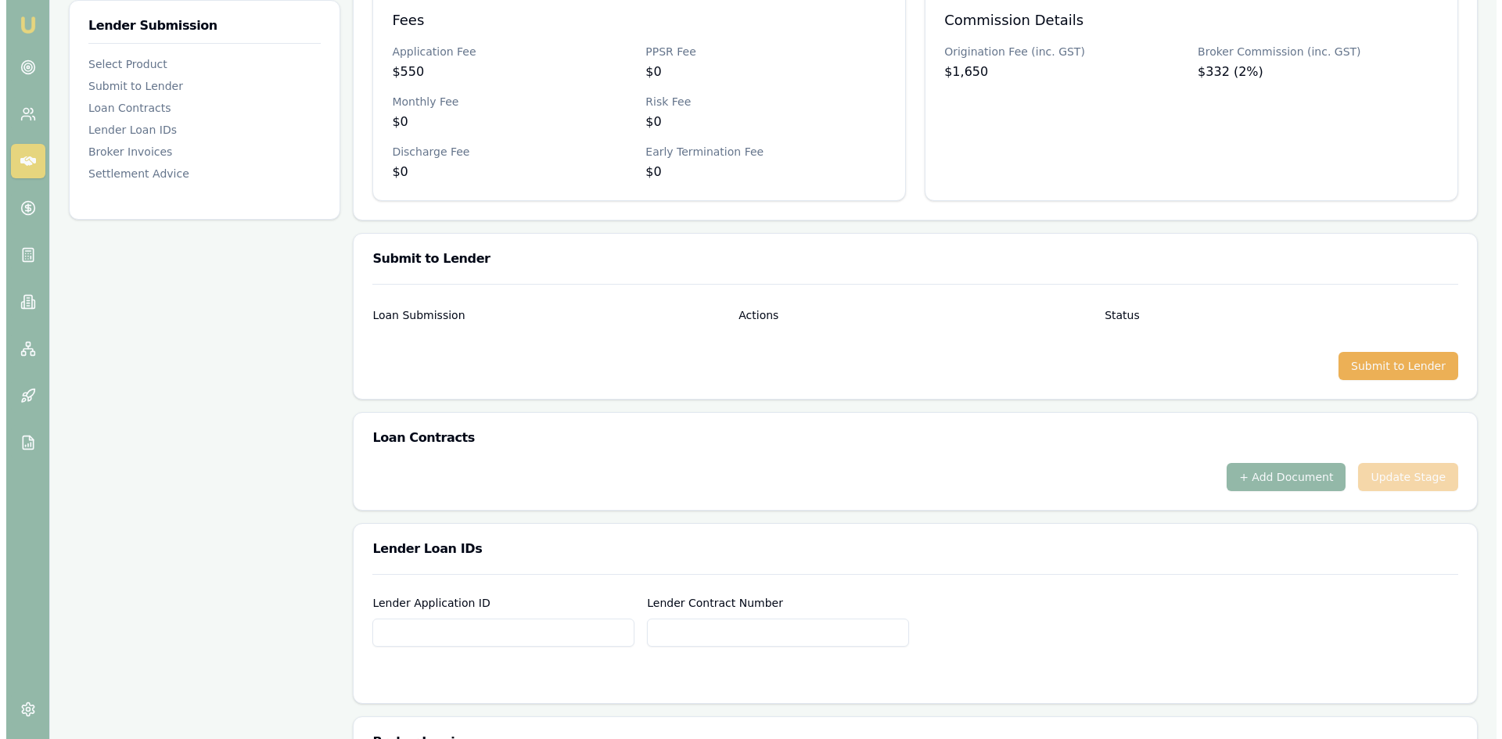
scroll to position [564, 0]
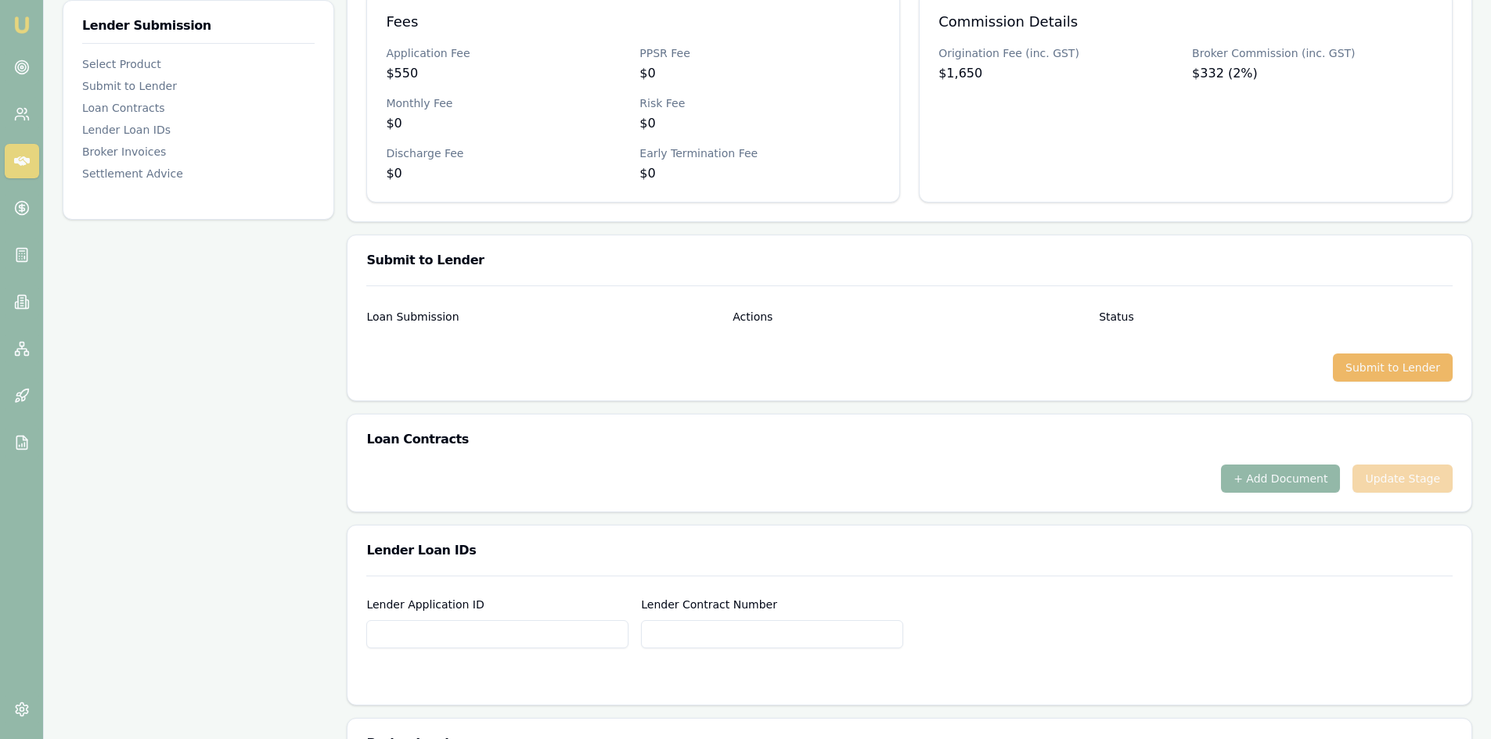
click at [1358, 372] on button "Submit to Lender" at bounding box center [1393, 368] width 120 height 28
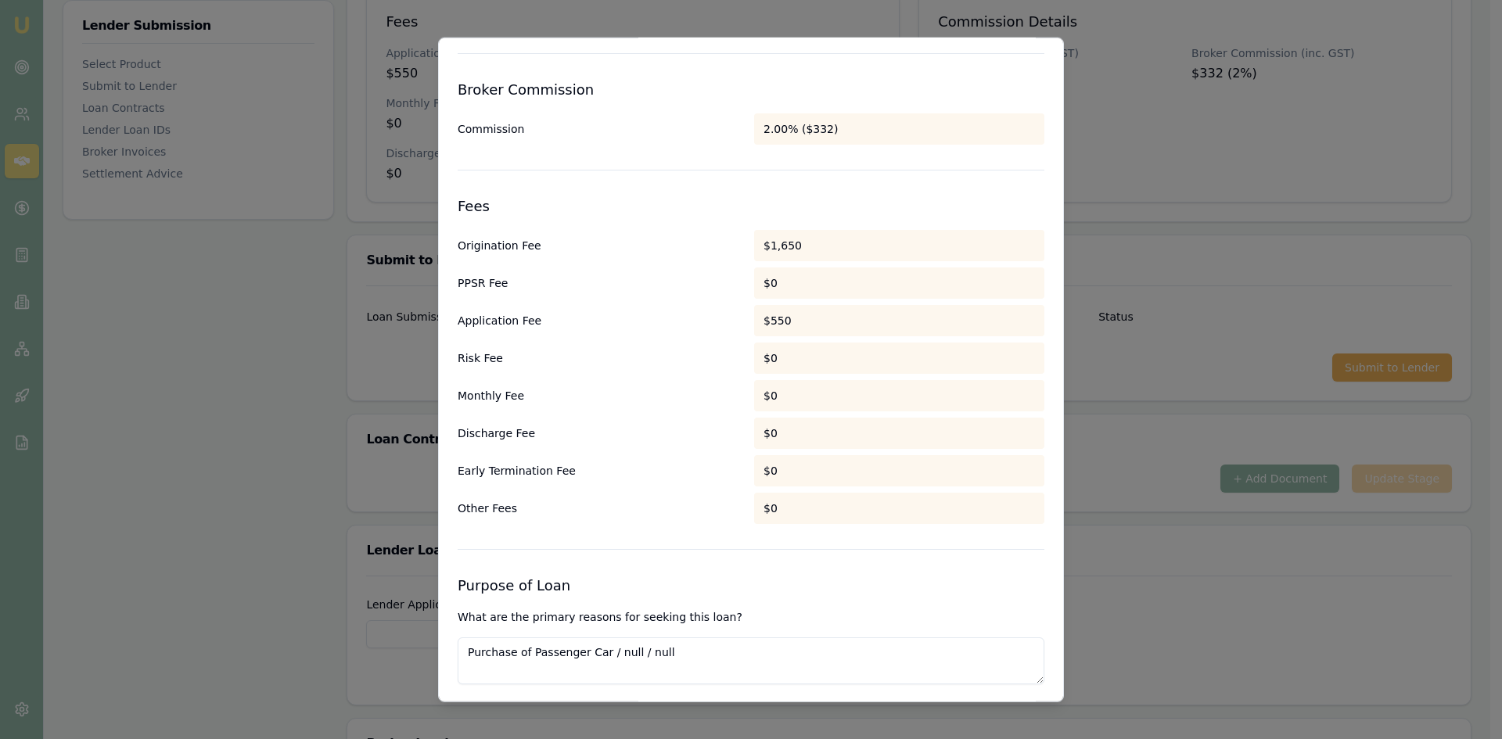
scroll to position [707, 0]
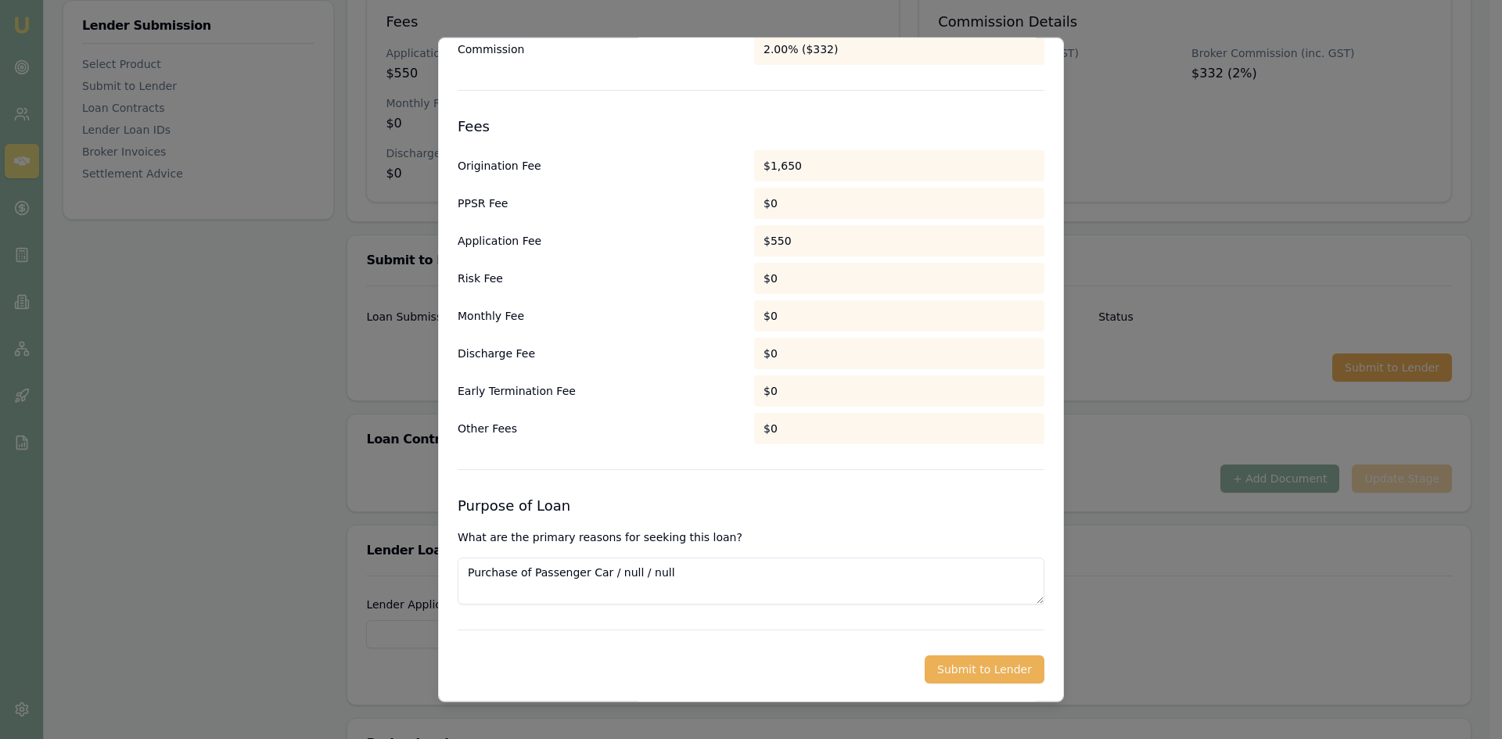
click at [587, 580] on textarea "Purchase of Passenger Car / null / null" at bounding box center [751, 580] width 587 height 47
drag, startPoint x: 685, startPoint y: 581, endPoint x: 250, endPoint y: 568, distance: 436.0
click at [664, 223] on div "Origination Fee $1,650 PPSR Fee $0 Application Fee $550 Risk Fee $0 Monthly Fee…" at bounding box center [751, 296] width 587 height 294
click at [603, 586] on textarea at bounding box center [751, 580] width 587 height 47
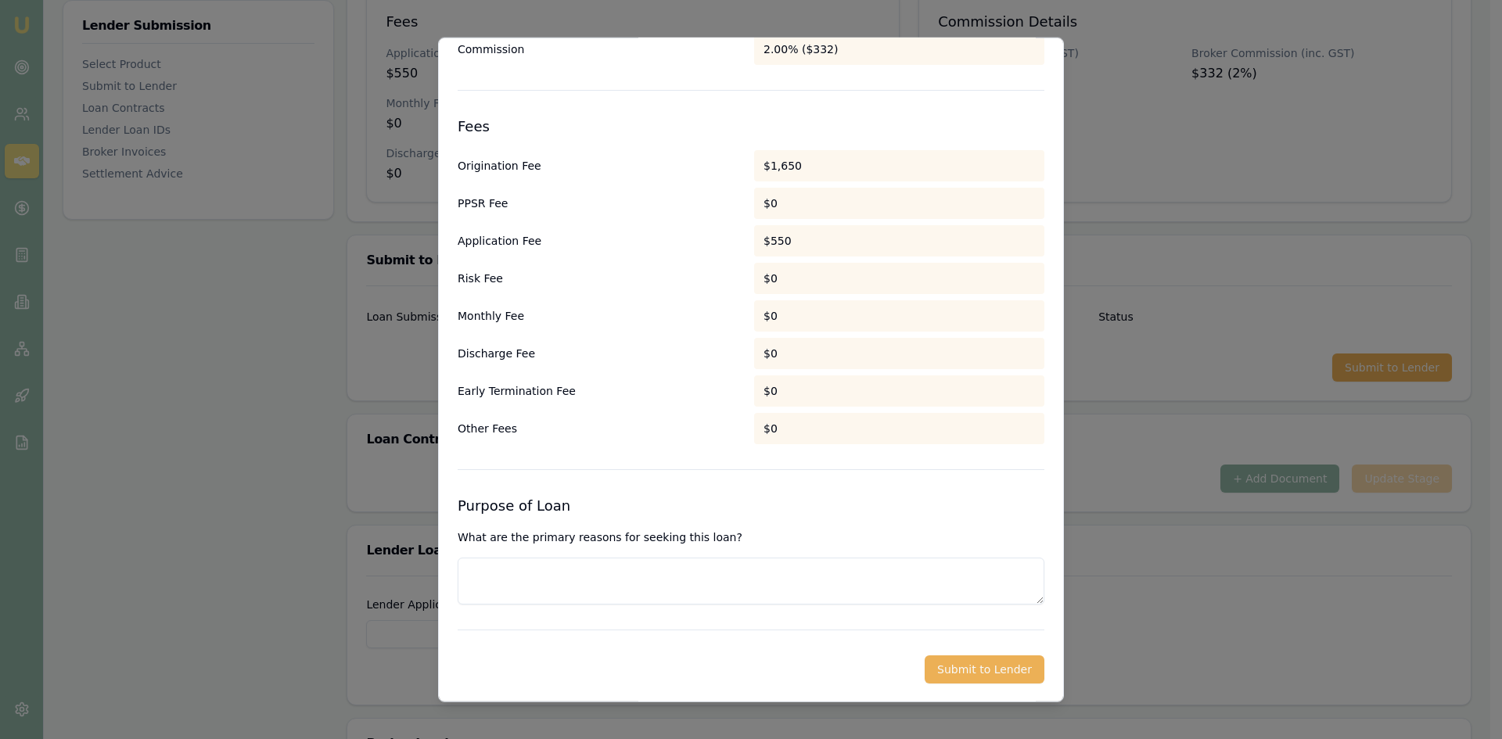
paste textarea "Client has been operating a tourism business in Australia for over six years an…"
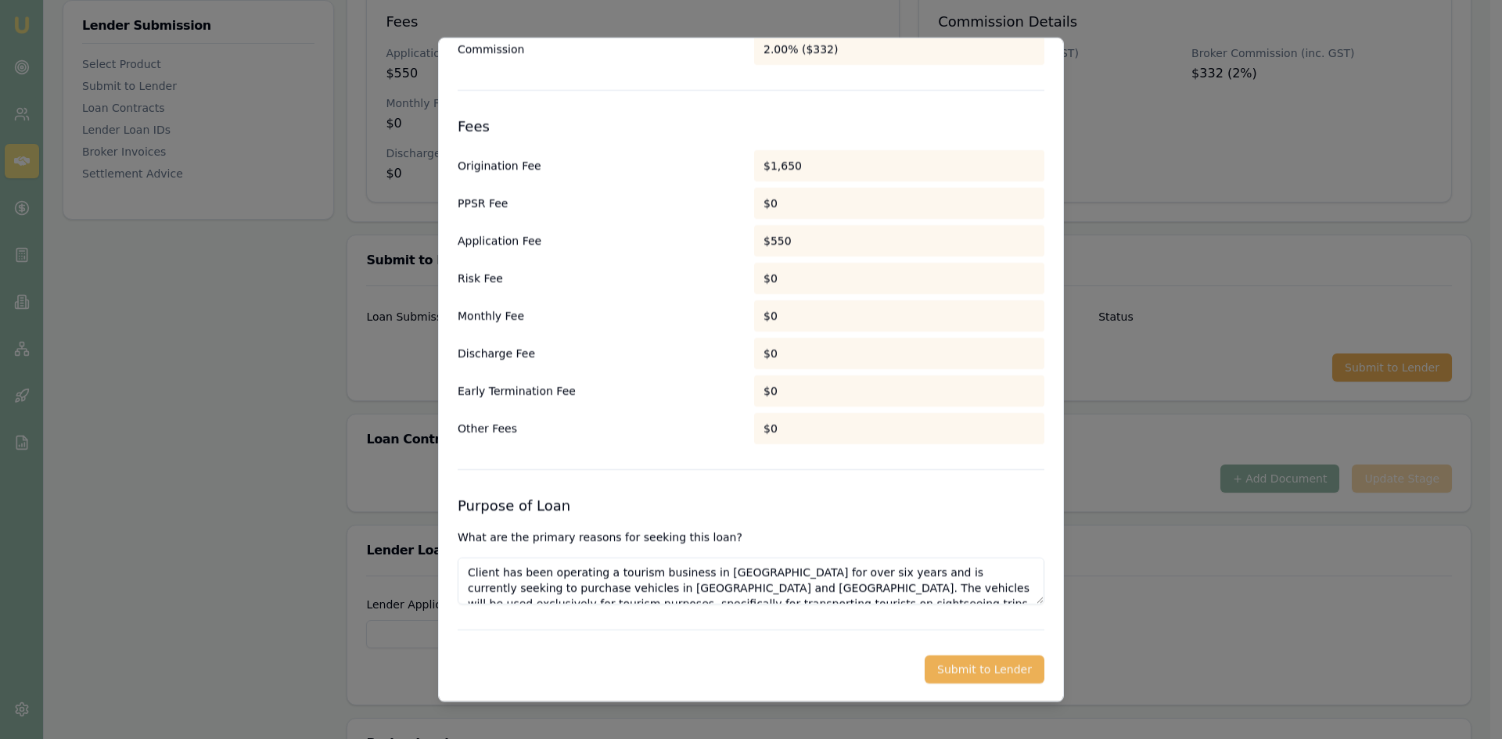
scroll to position [55, 0]
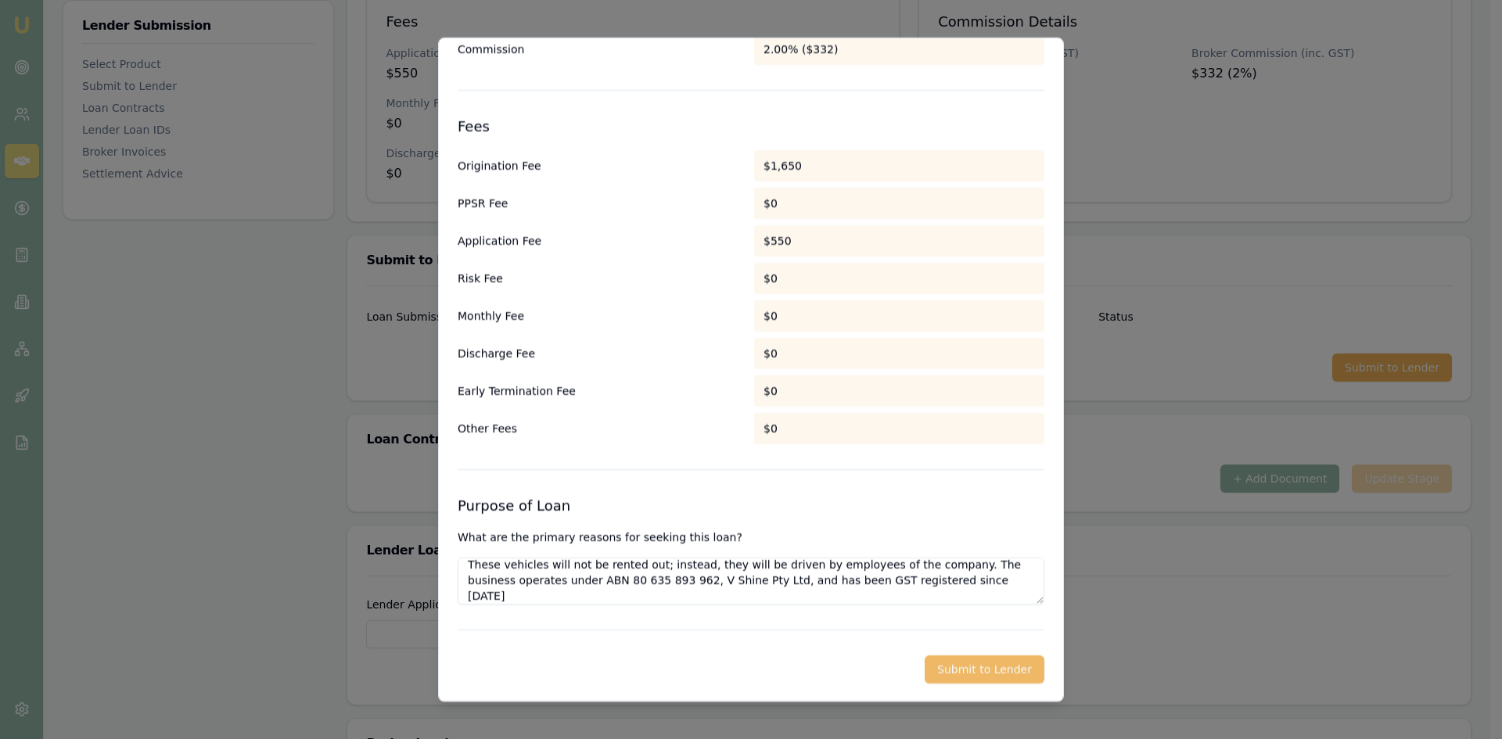
type textarea "Client has been operating a tourism business in Australia for over six years an…"
click at [980, 672] on button "Submit to Lender" at bounding box center [985, 669] width 120 height 28
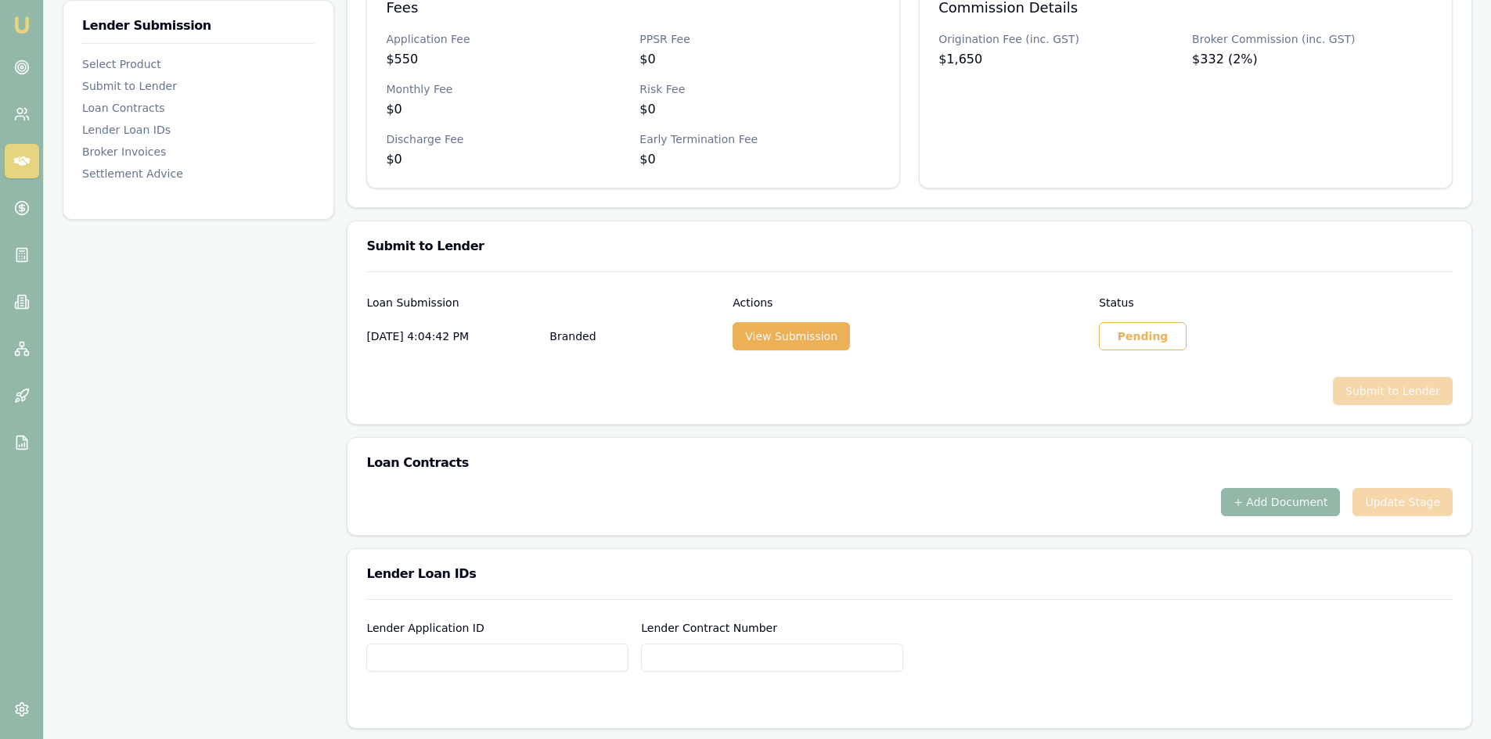
scroll to position [704, 0]
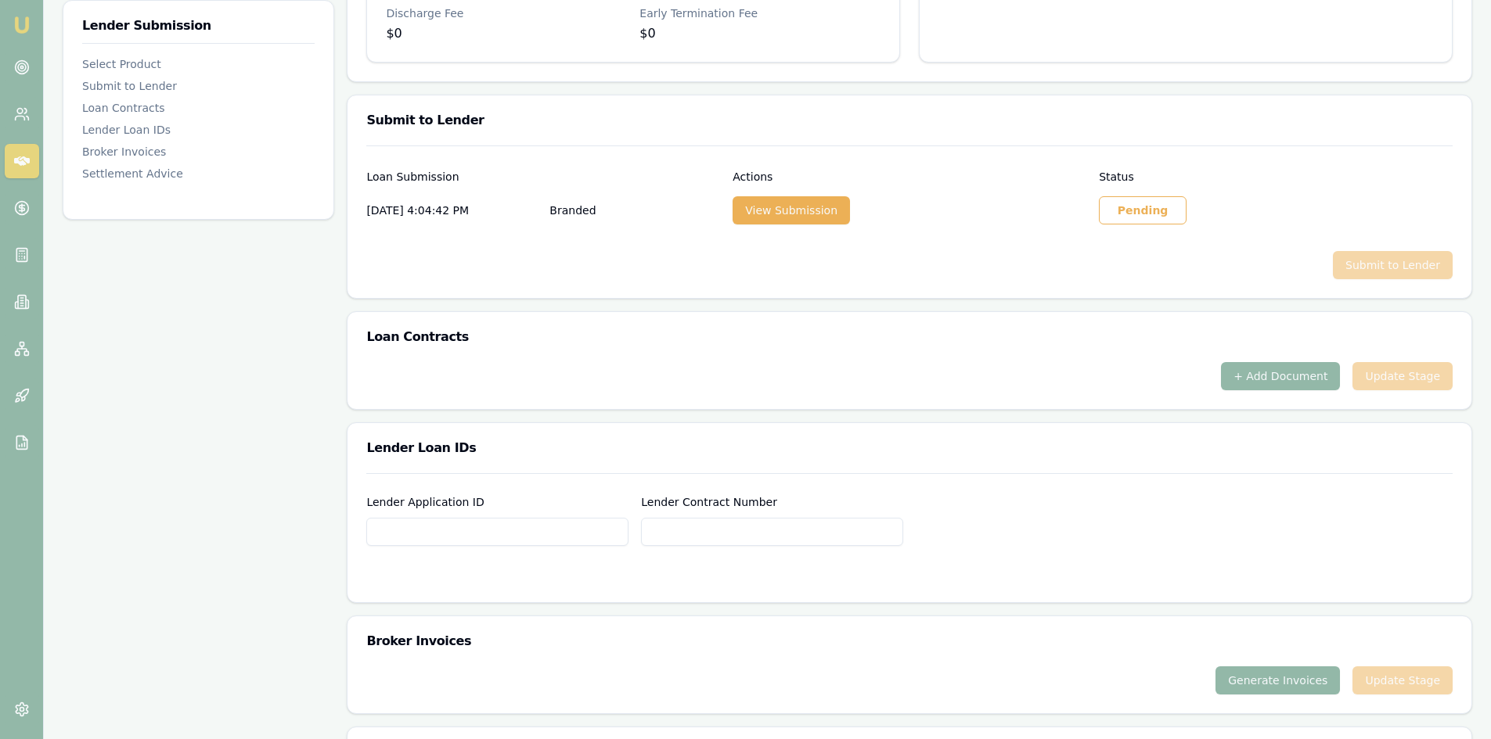
click at [1145, 200] on div "Pending" at bounding box center [1143, 210] width 88 height 28
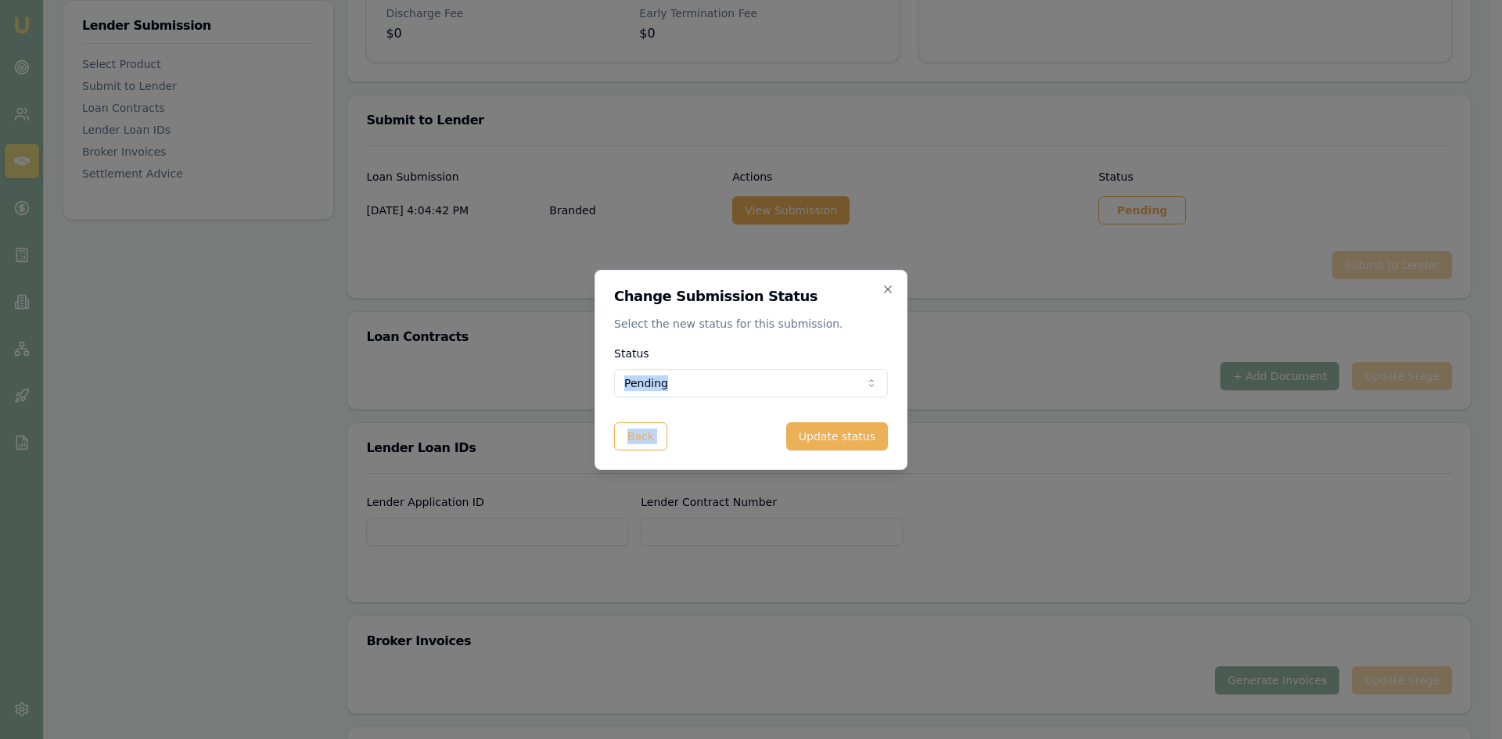
click at [779, 397] on form "Status Pending Pending Approved Rejected Back Update status" at bounding box center [751, 397] width 274 height 106
select select "APPROVED"
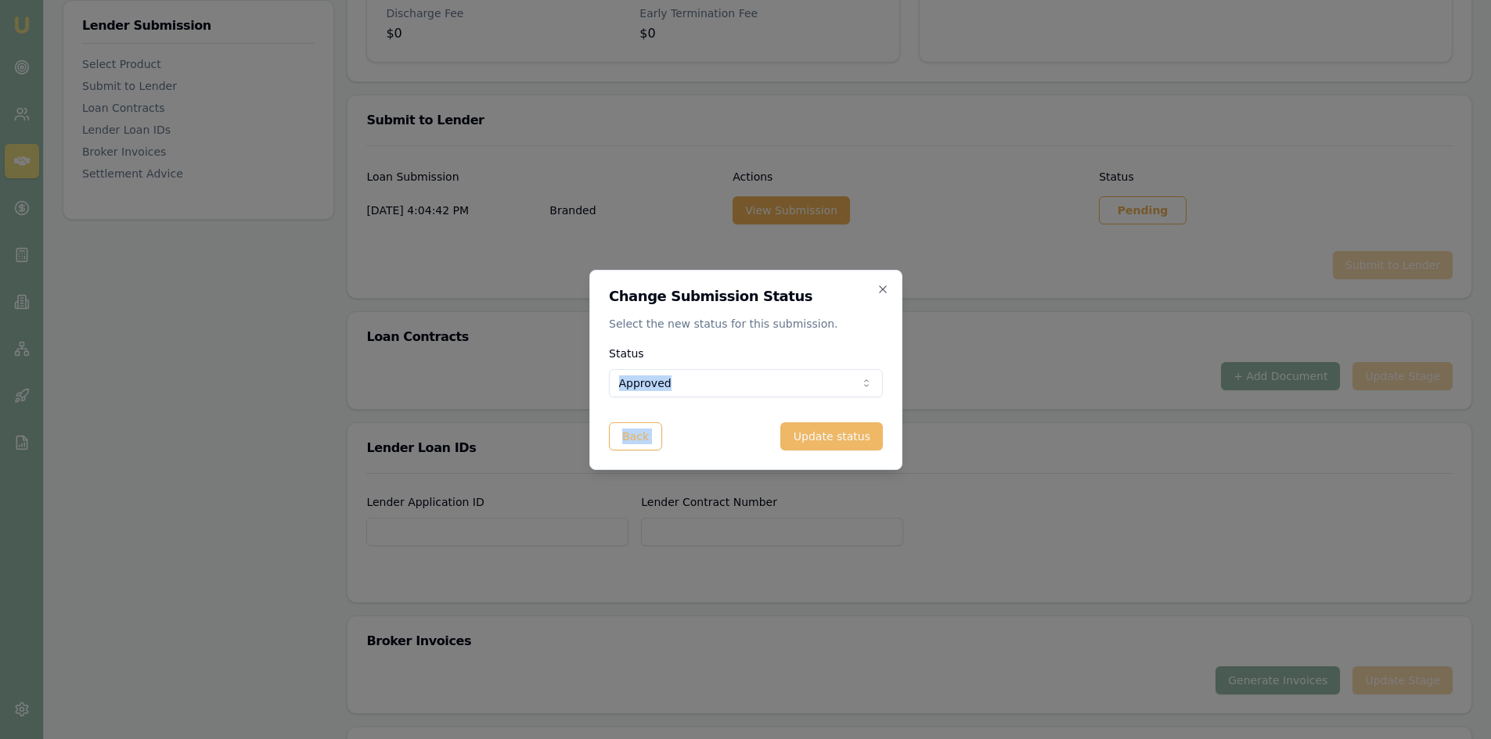
click at [834, 437] on button "Update status" at bounding box center [831, 437] width 102 height 28
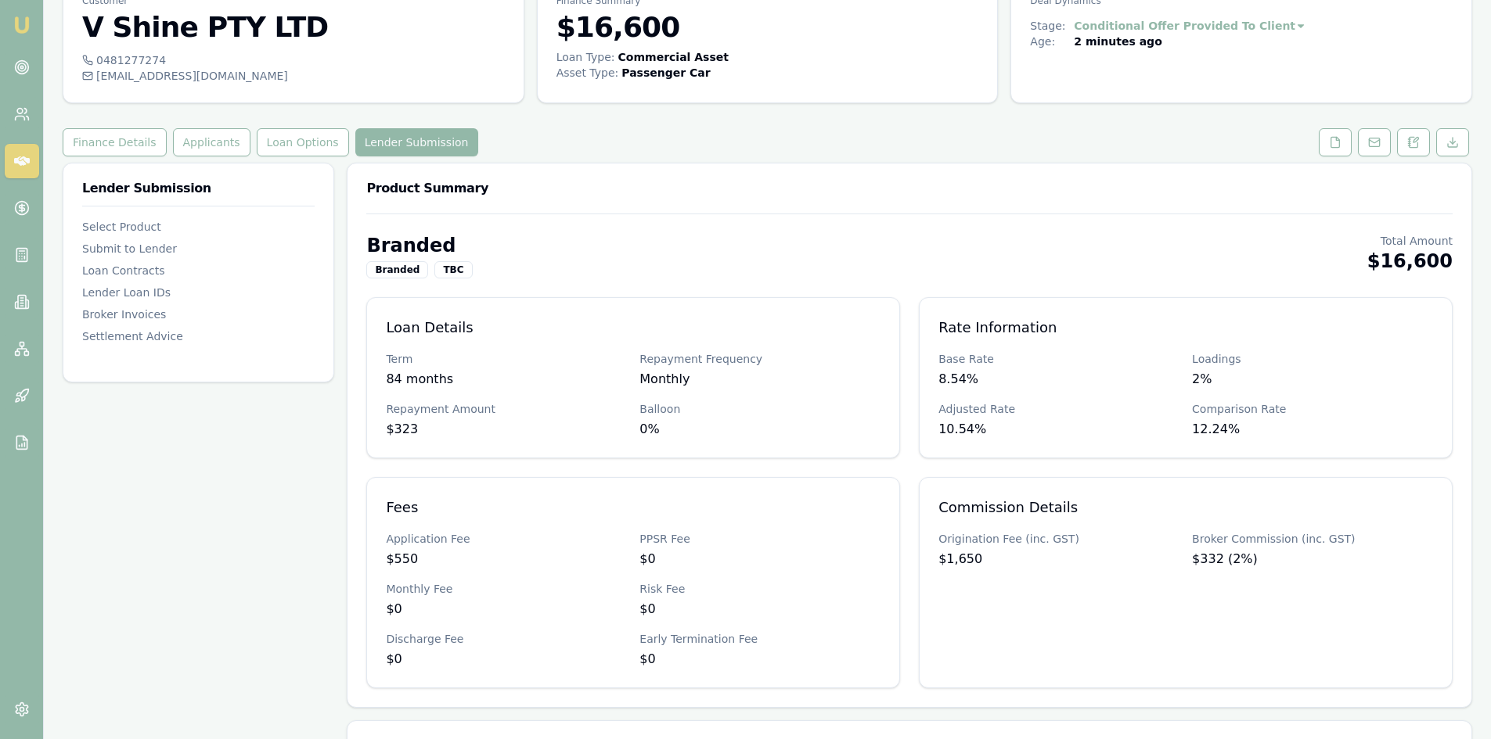
scroll to position [0, 0]
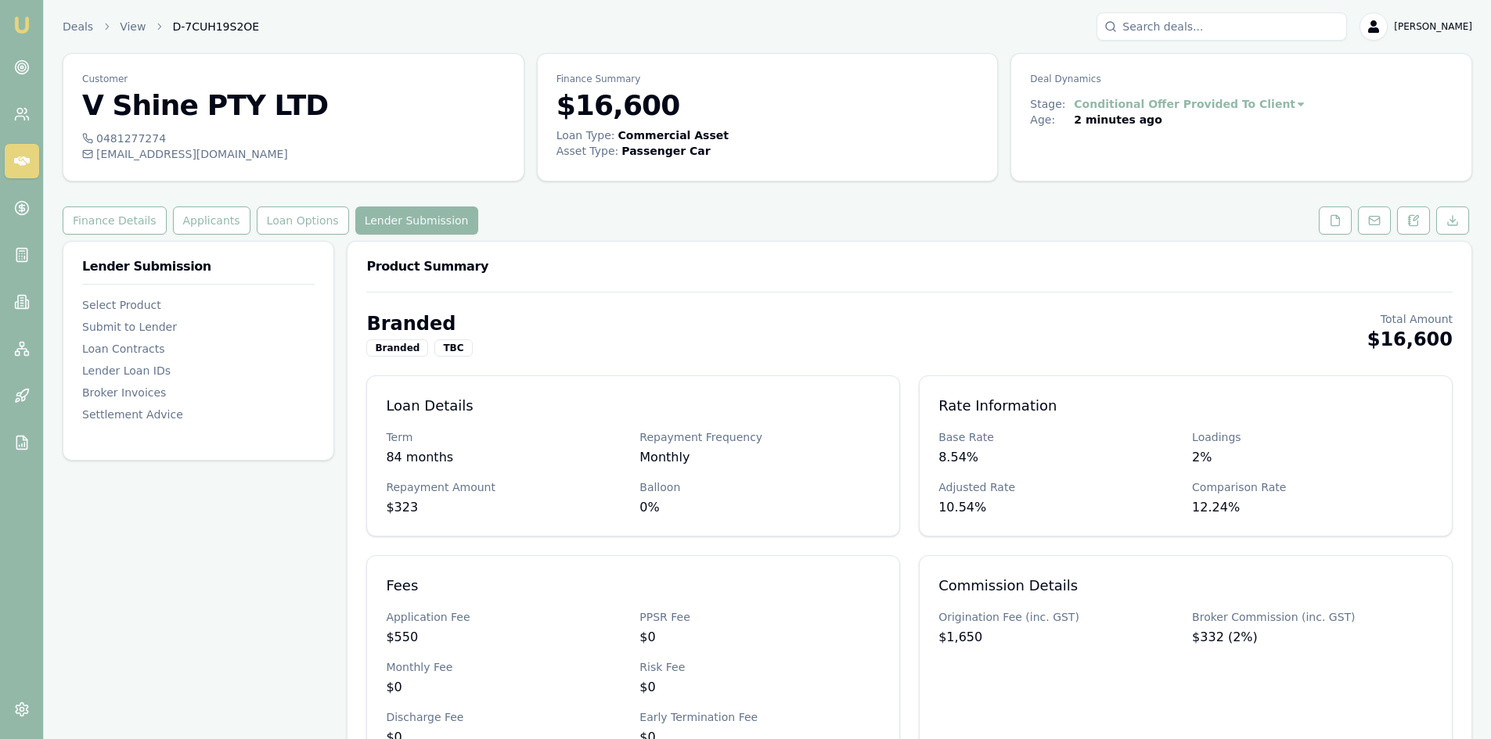
click at [27, 156] on icon at bounding box center [22, 161] width 16 height 16
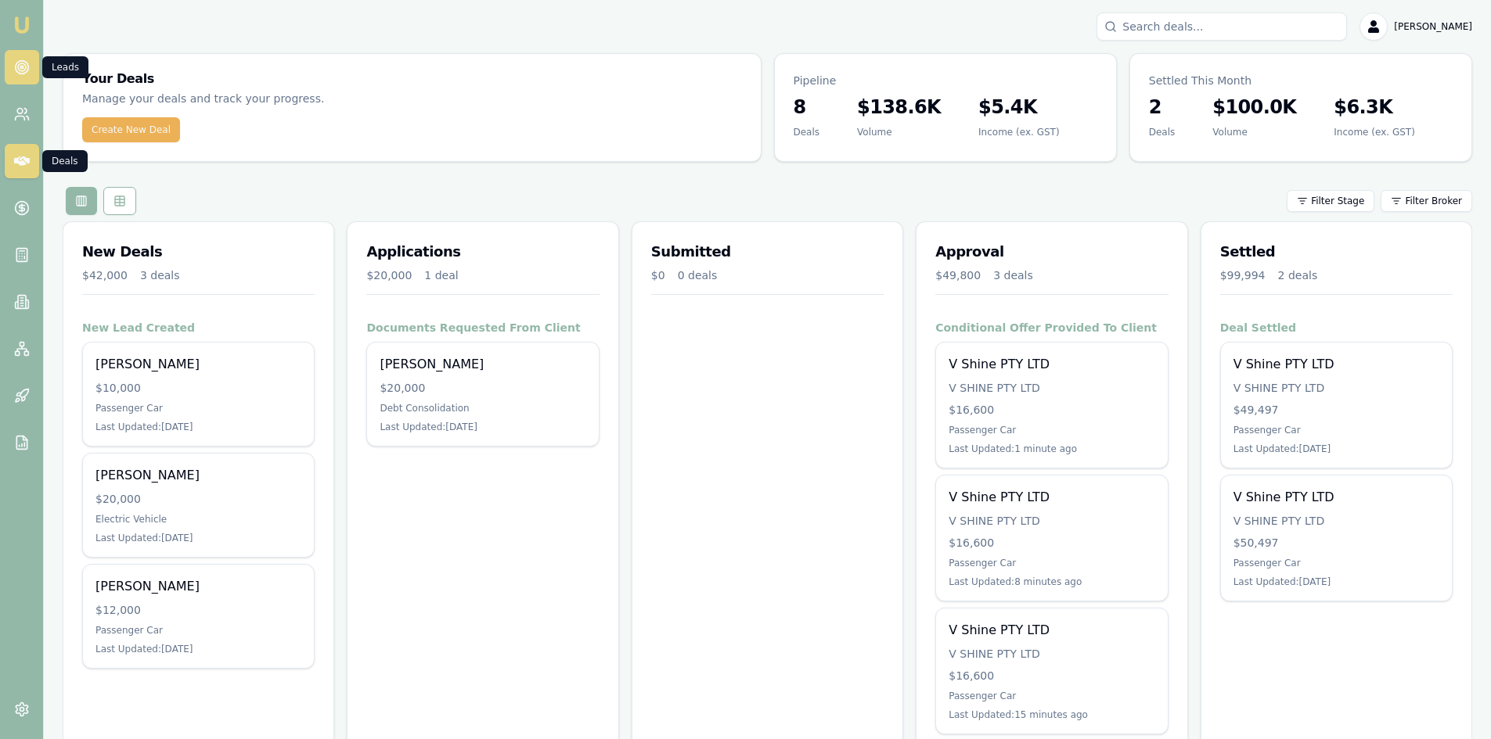
click at [20, 67] on circle at bounding box center [21, 67] width 2 height 2
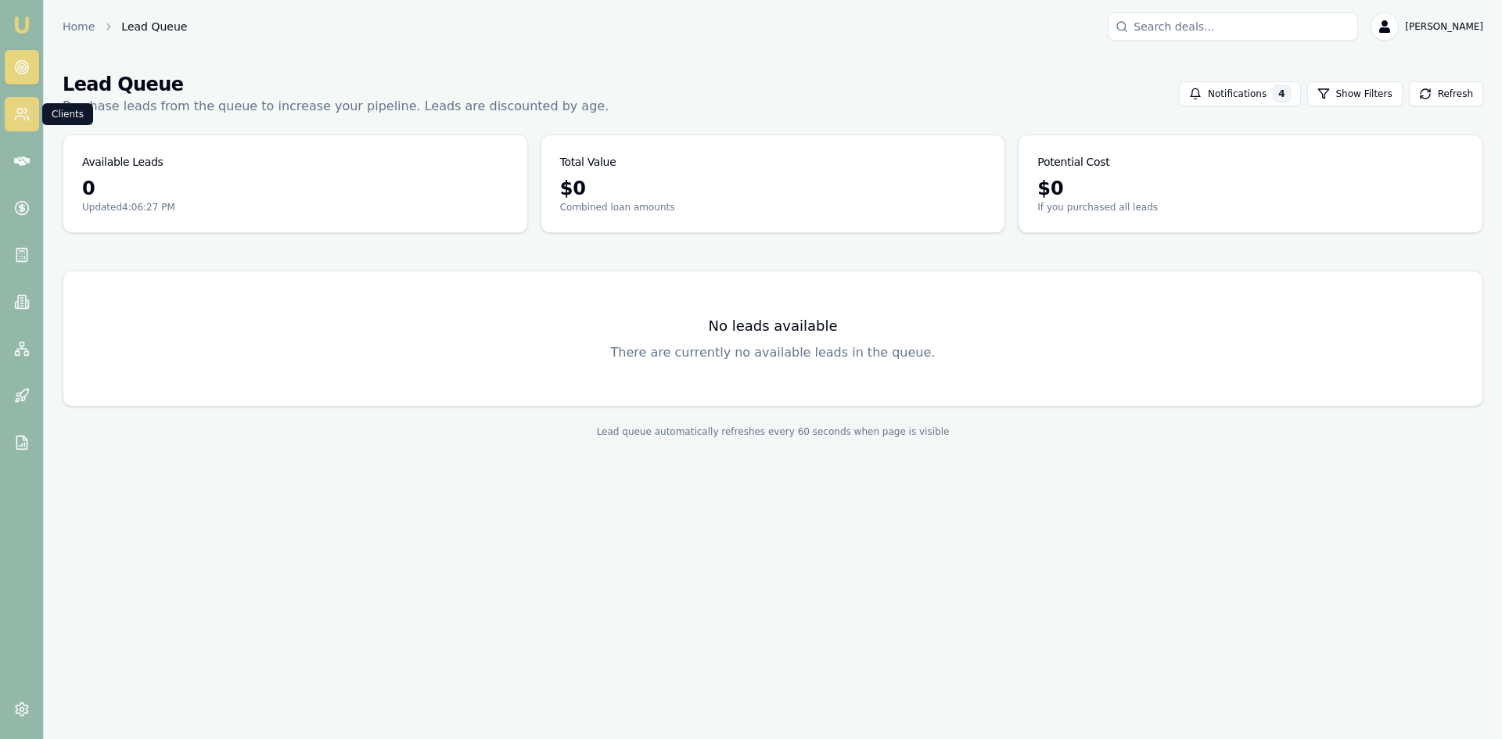
click at [19, 117] on icon at bounding box center [19, 119] width 9 height 4
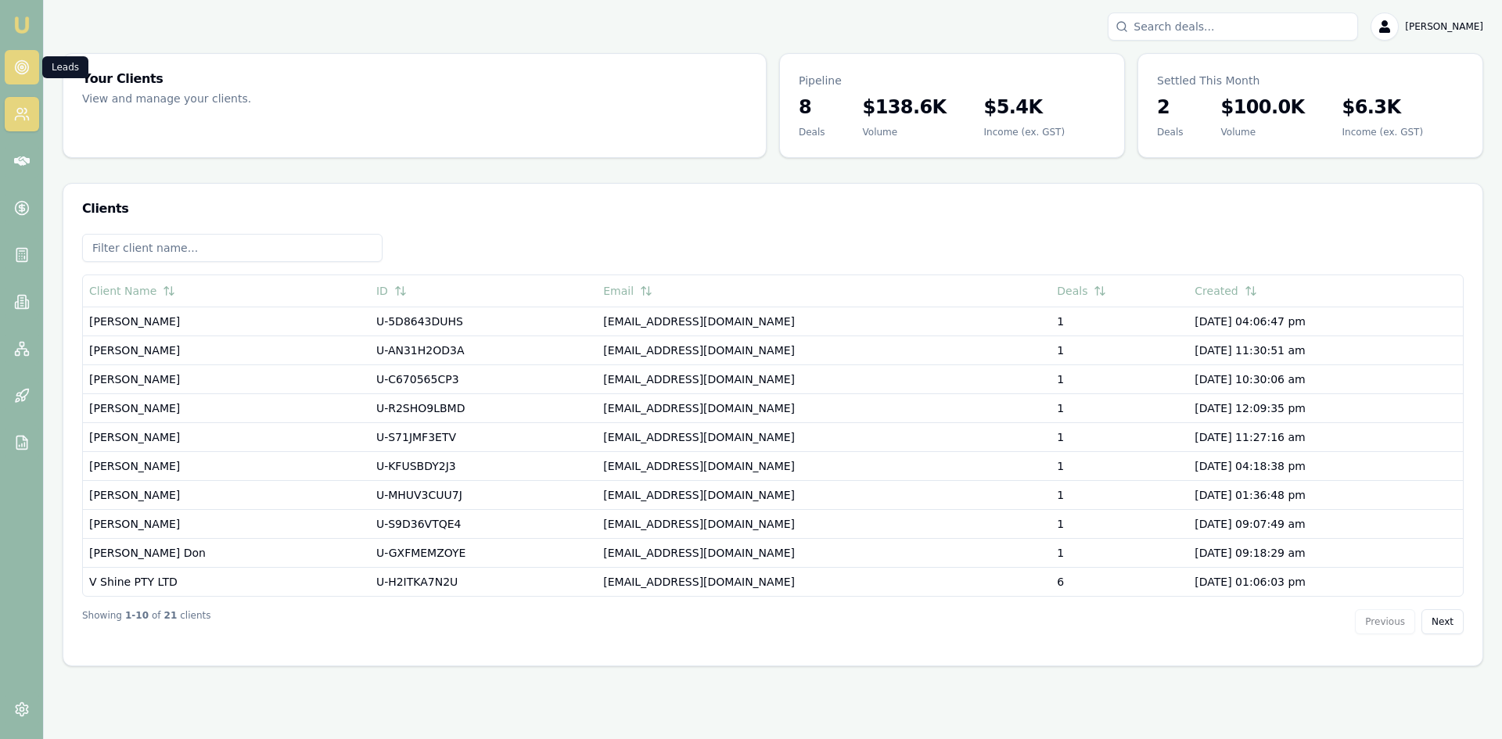
click at [12, 70] on link at bounding box center [22, 67] width 34 height 34
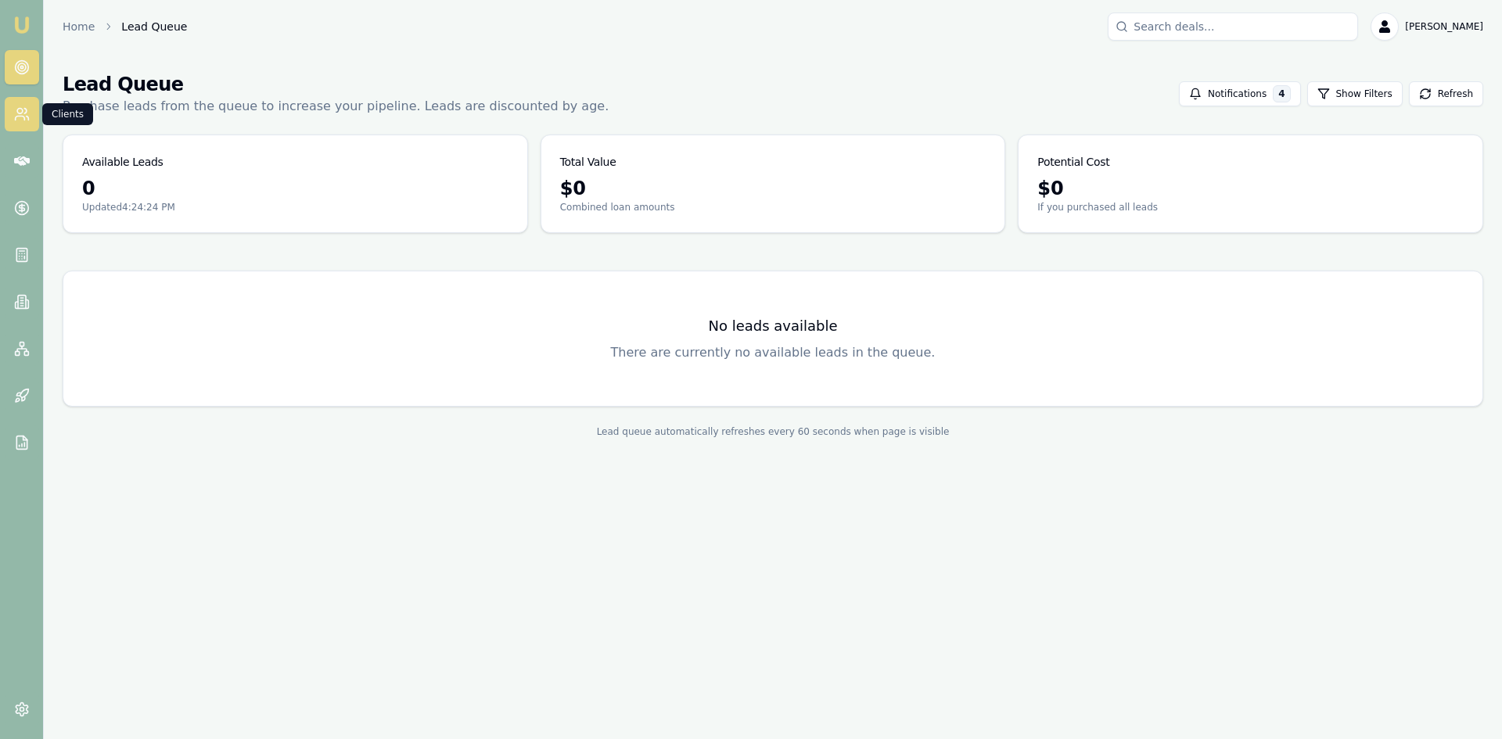
click at [17, 109] on circle at bounding box center [19, 111] width 5 height 5
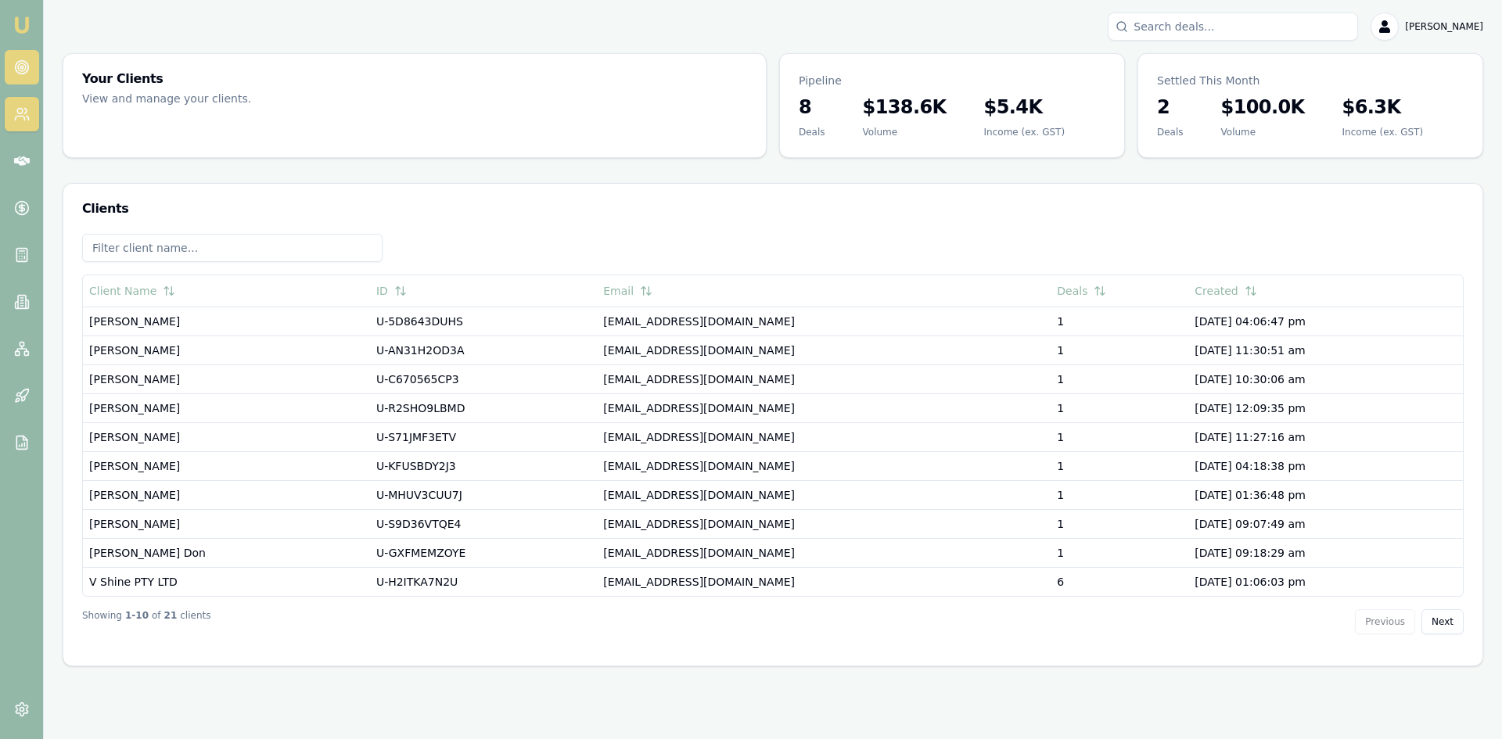
click at [9, 57] on link at bounding box center [22, 67] width 34 height 34
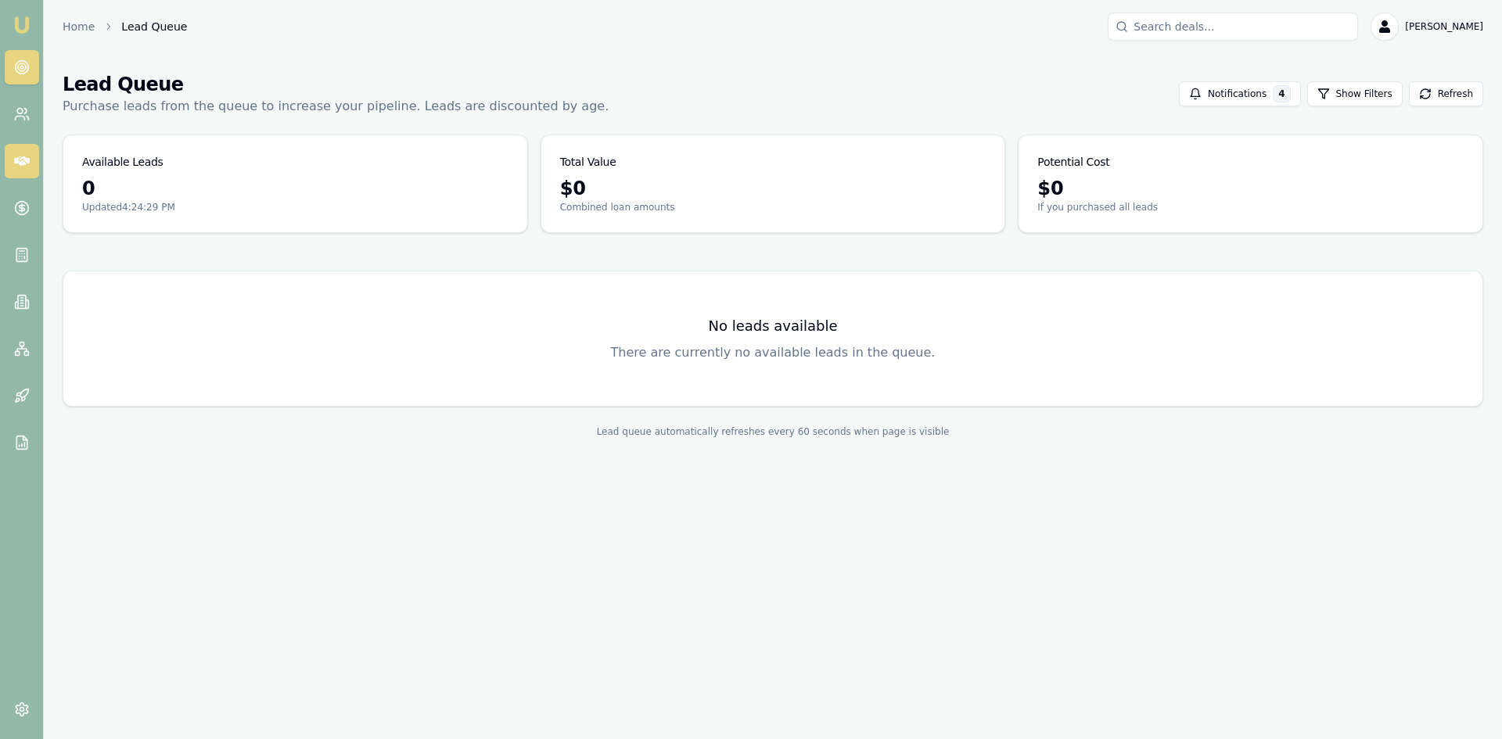
click at [32, 178] on link at bounding box center [22, 161] width 34 height 34
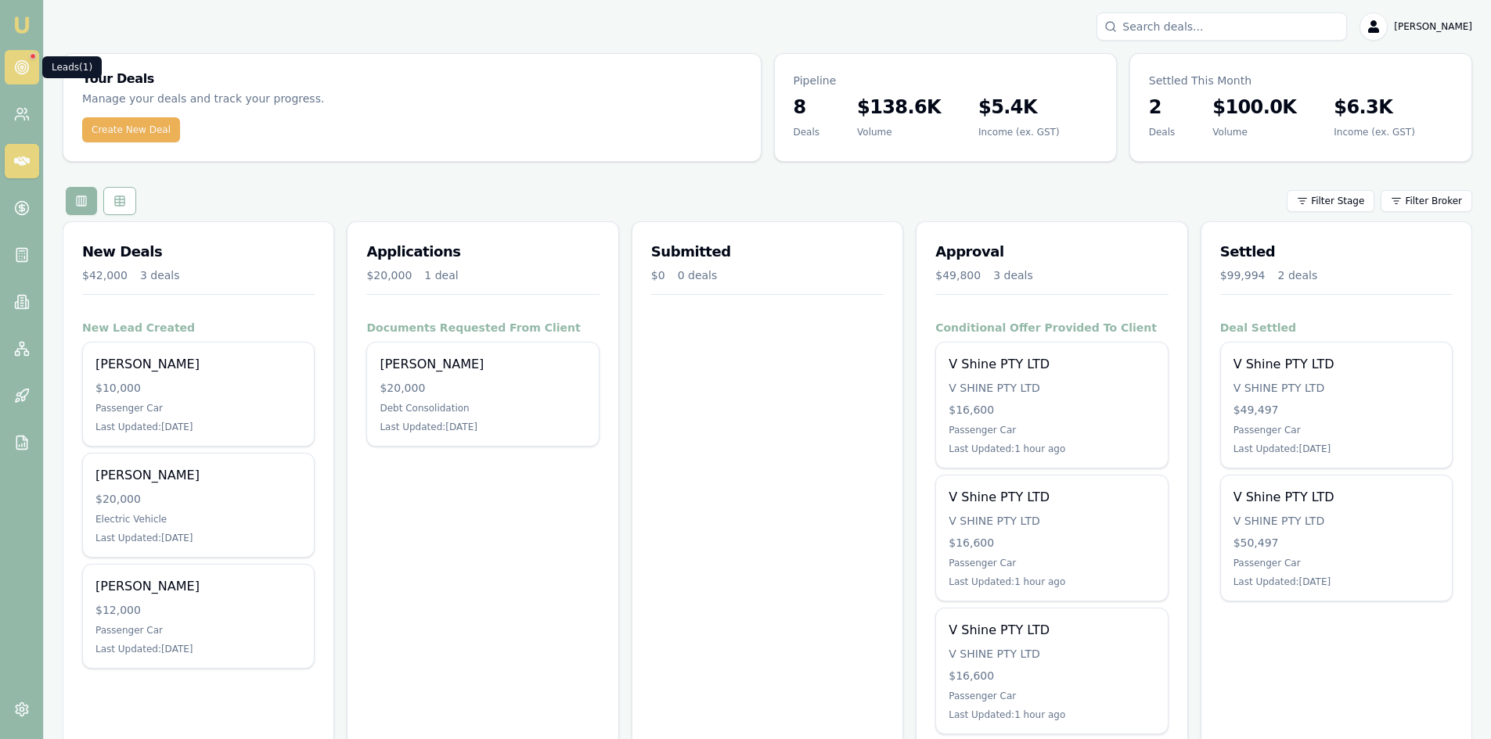
click at [25, 66] on circle at bounding box center [22, 67] width 8 height 8
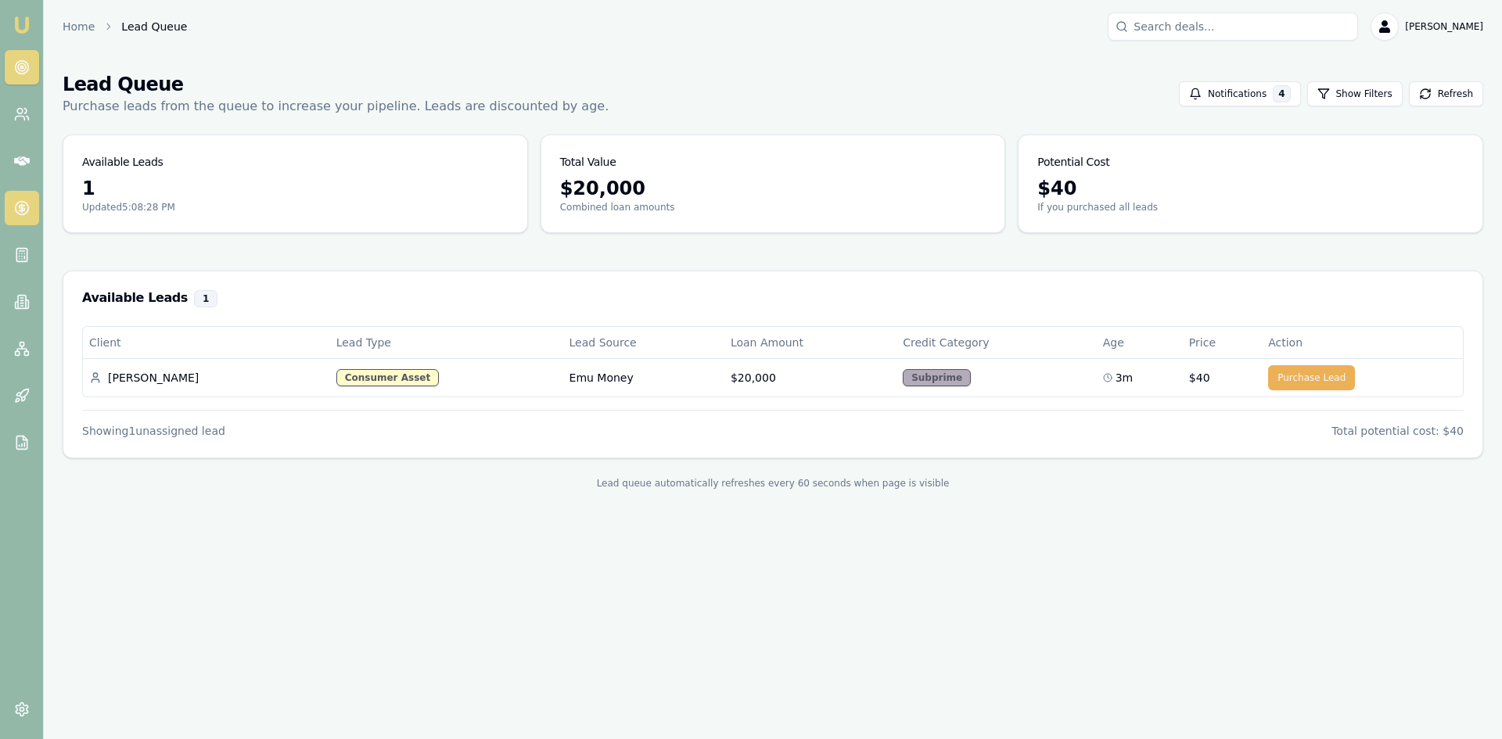
click at [25, 207] on icon at bounding box center [22, 208] width 16 height 16
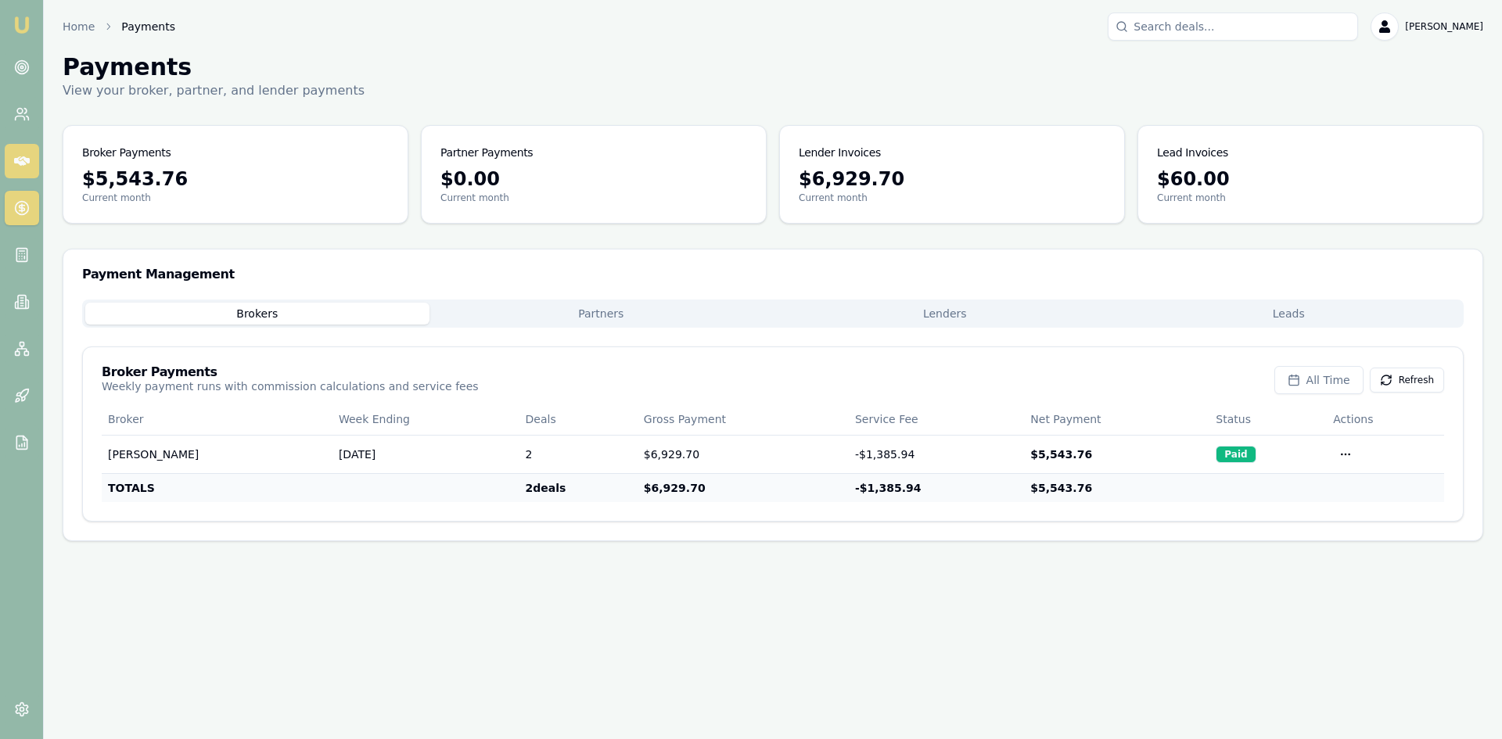
click at [16, 169] on link at bounding box center [22, 161] width 34 height 34
